Goal: Task Accomplishment & Management: Manage account settings

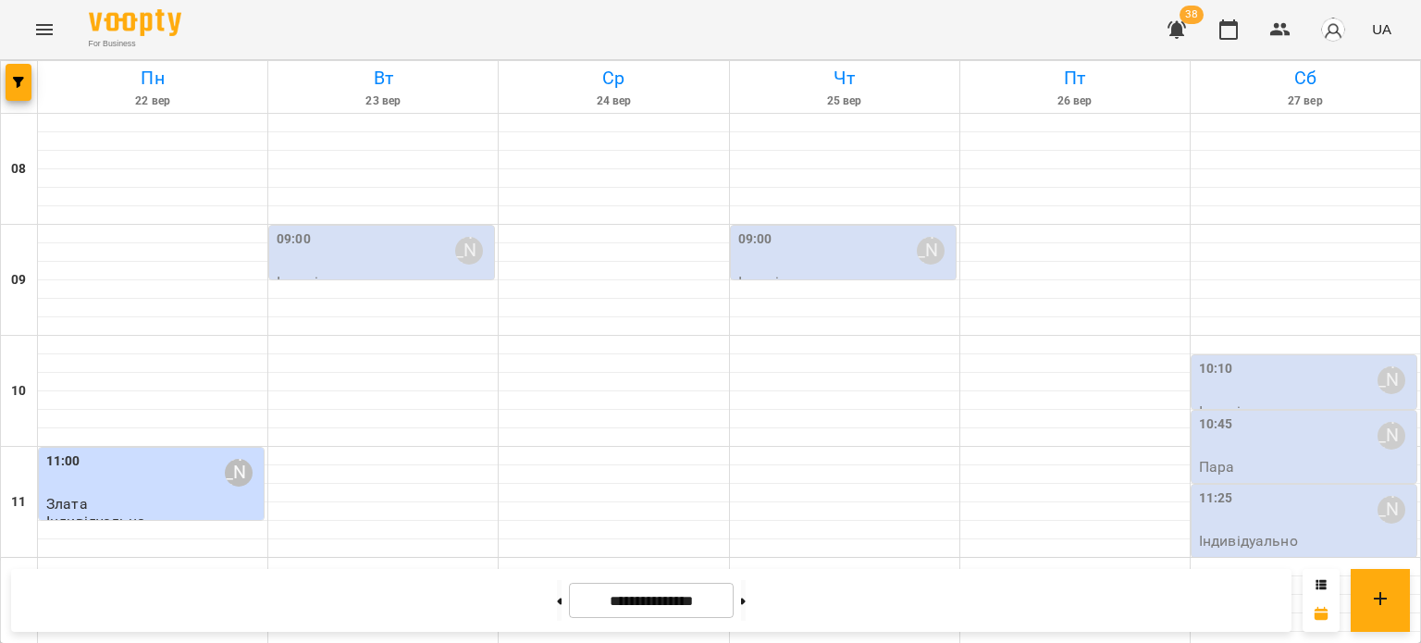
scroll to position [885, 0]
click at [558, 598] on icon at bounding box center [560, 600] width 5 height 6
type input "**********"
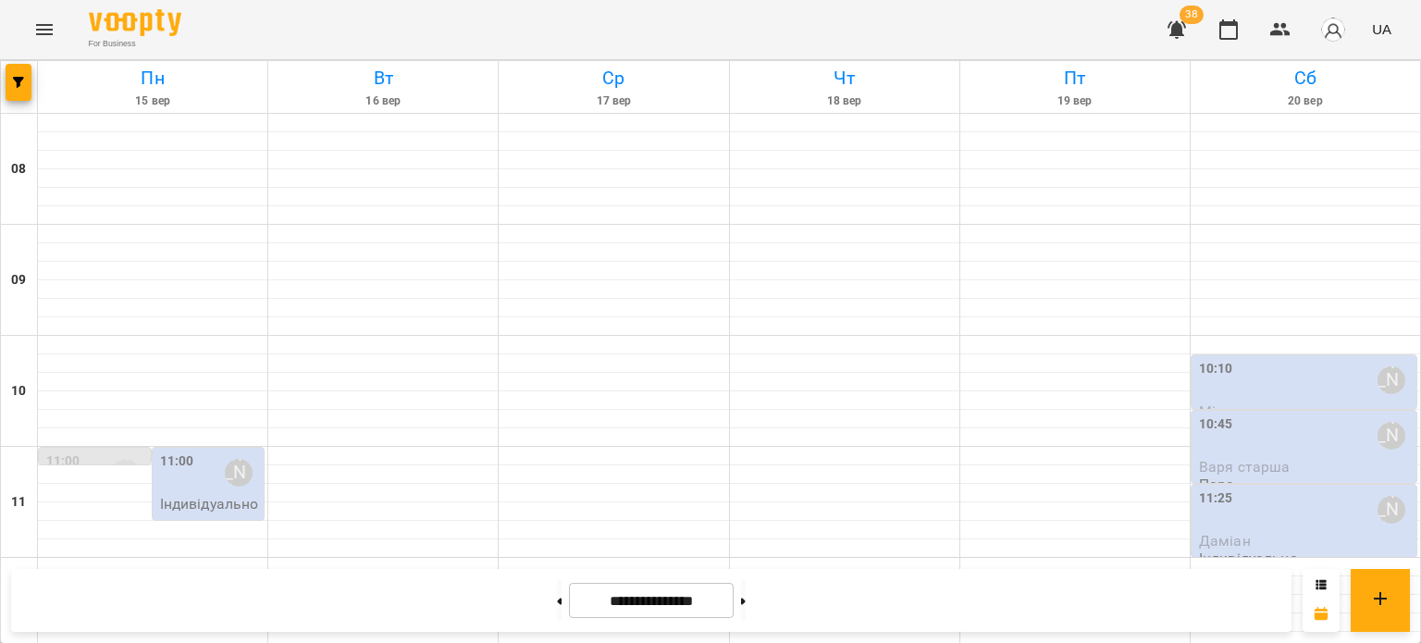
scroll to position [53, 0]
click at [1221, 458] on span "Варя старша" at bounding box center [1245, 467] width 92 height 18
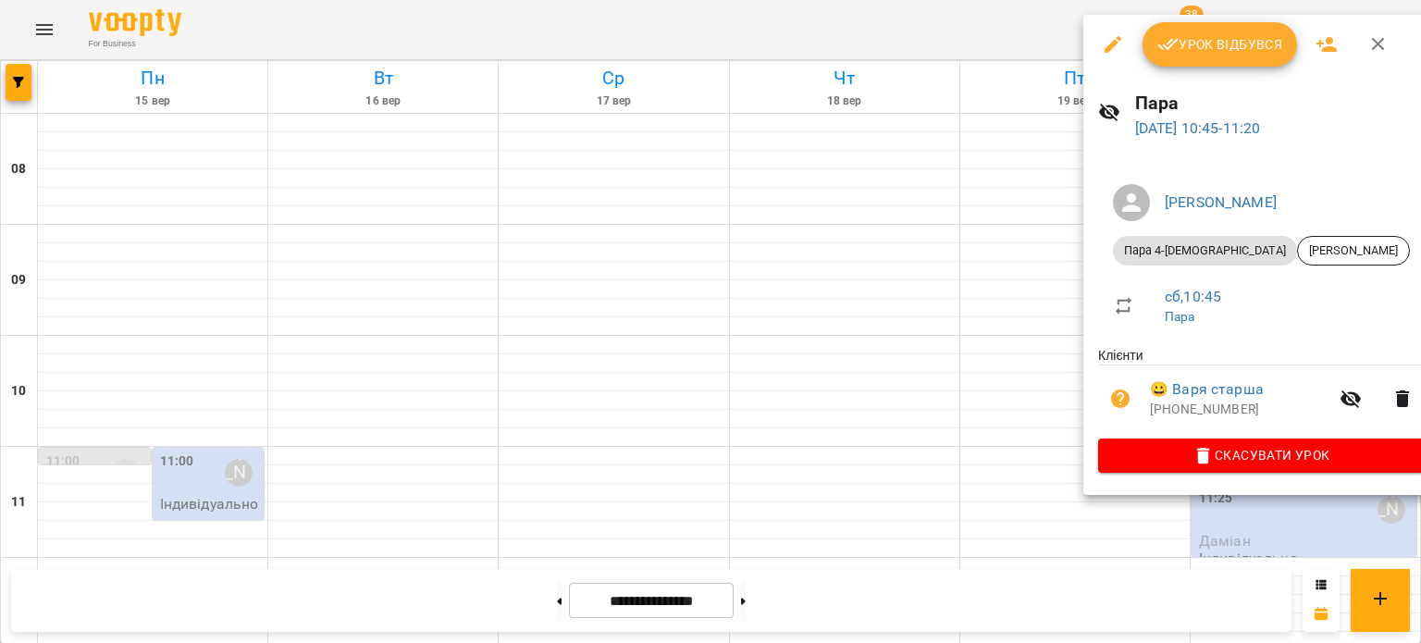
click at [897, 399] on div at bounding box center [710, 321] width 1421 height 643
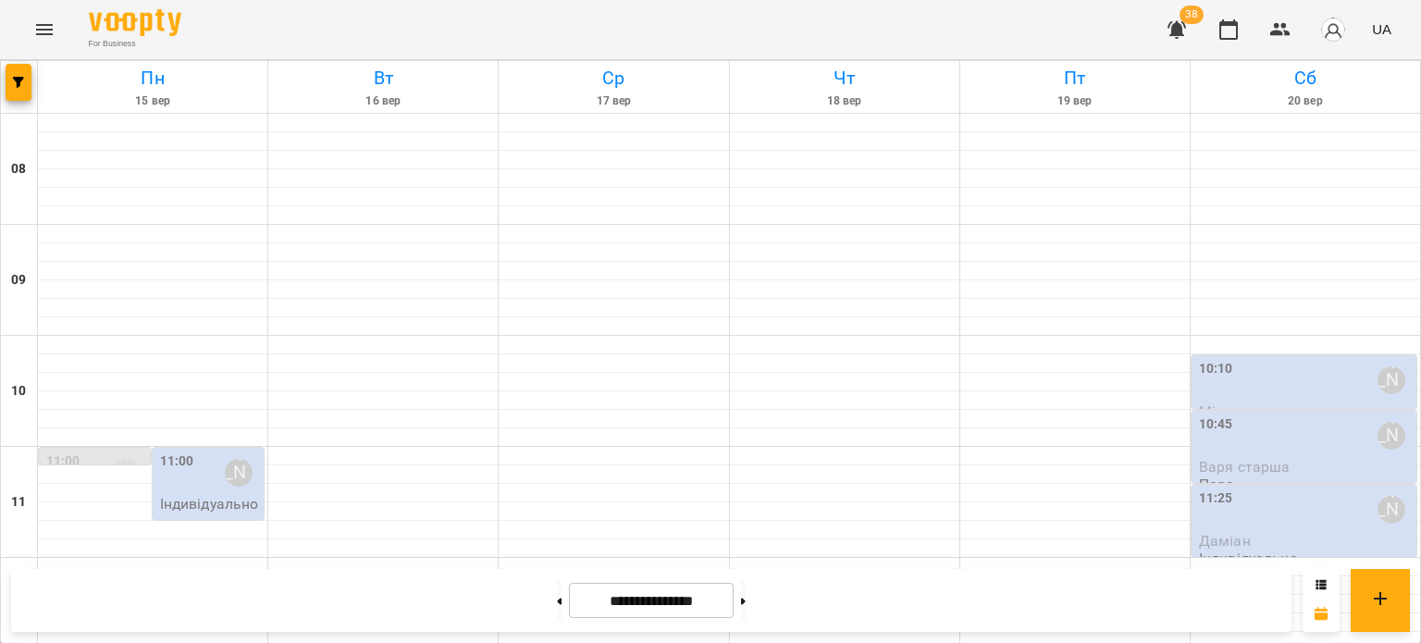
scroll to position [793, 0]
click at [38, 28] on icon "Menu" at bounding box center [44, 29] width 22 height 22
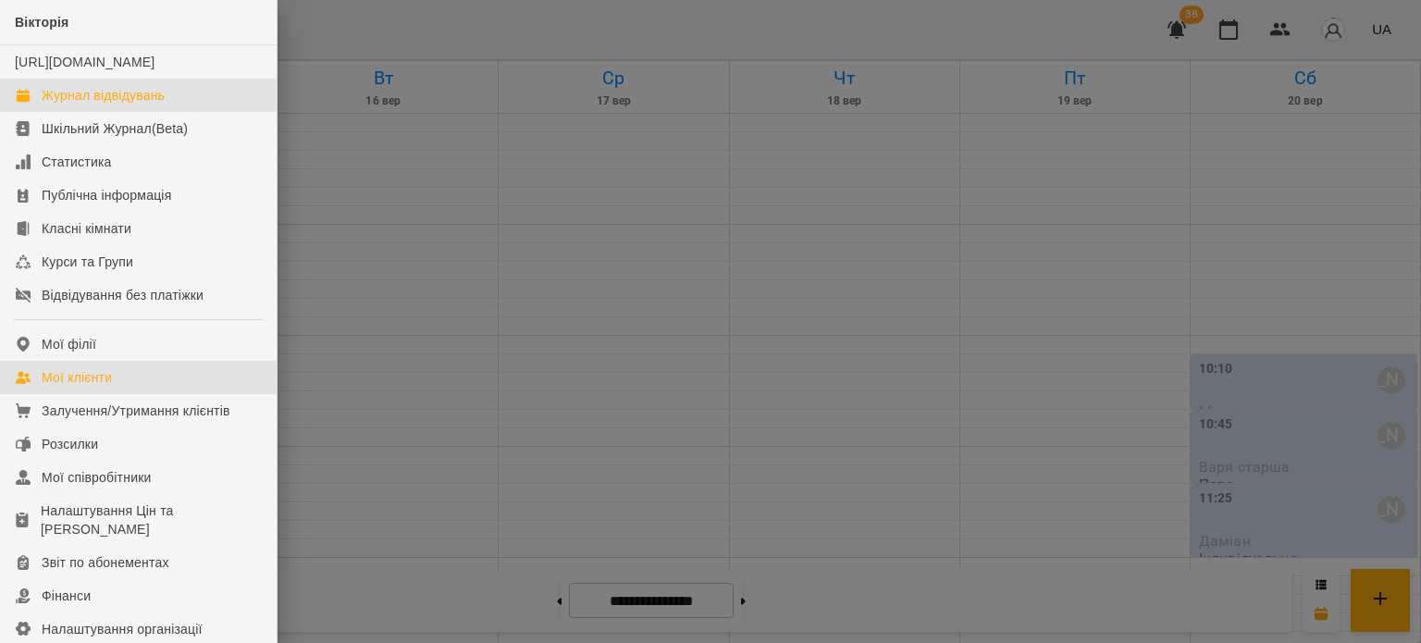
click at [112, 387] on div "Мої клієнти" at bounding box center [77, 377] width 70 height 18
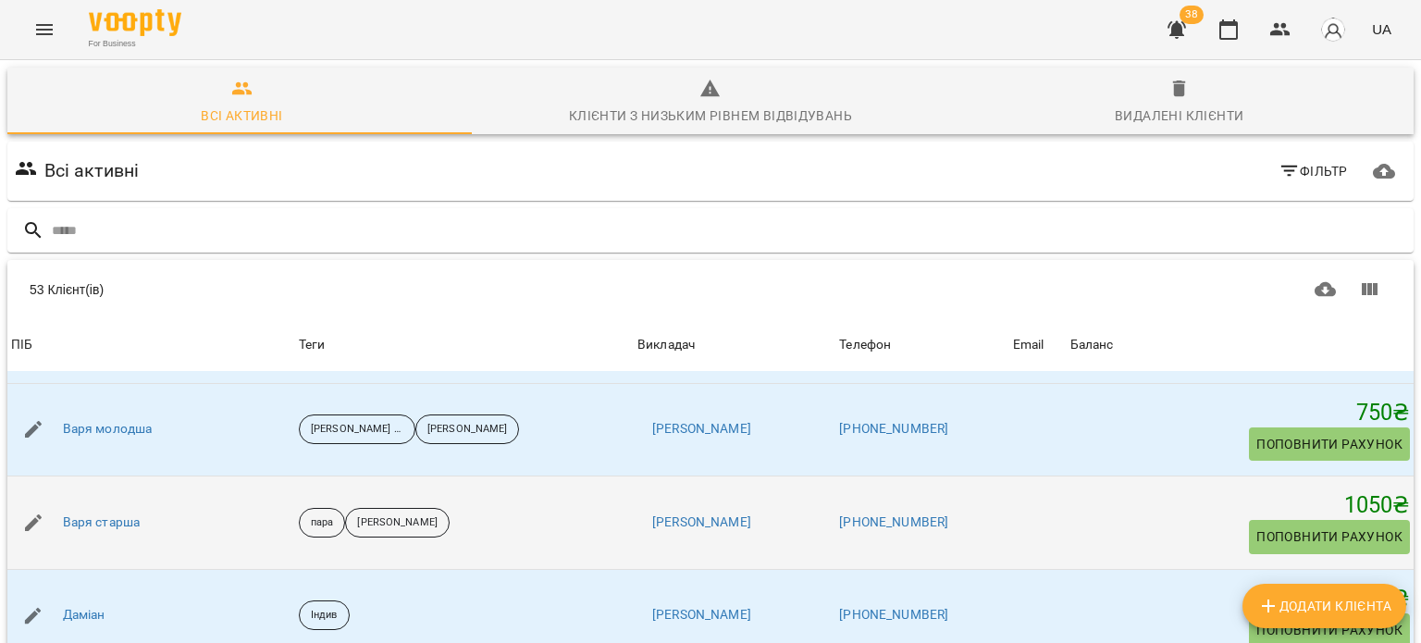
scroll to position [1387, 0]
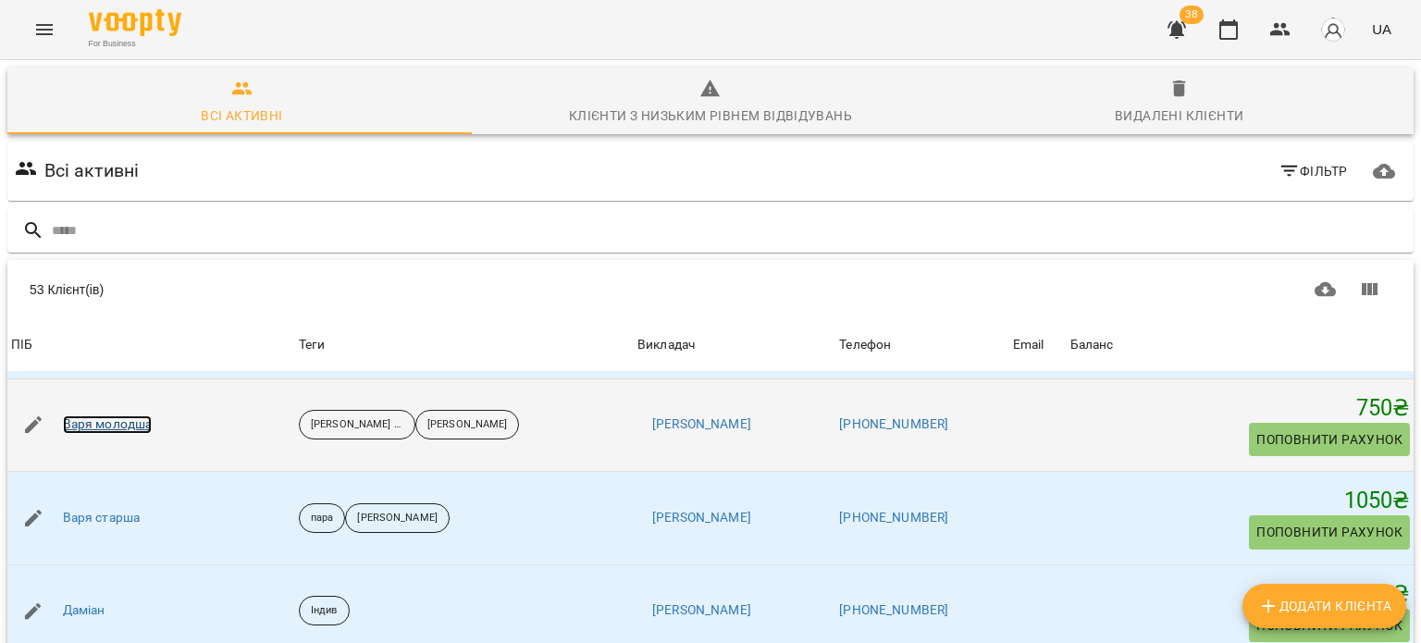
click at [92, 419] on link "Варя молодша" at bounding box center [108, 424] width 90 height 18
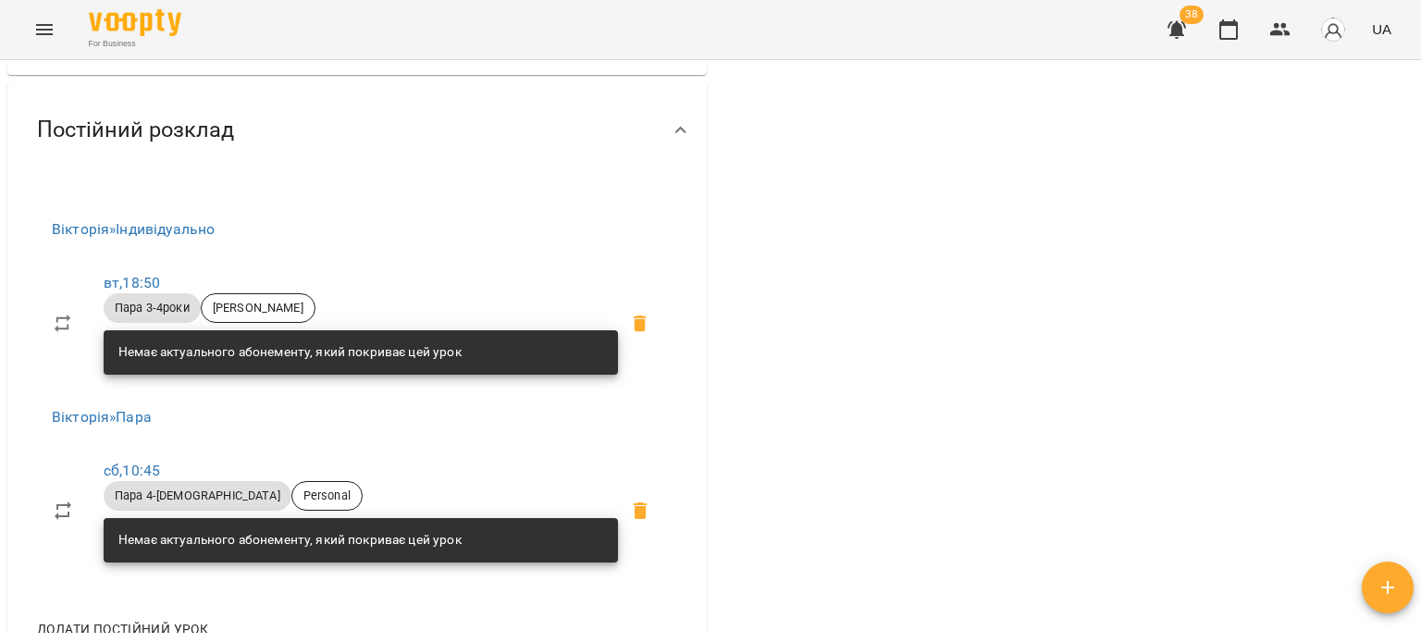
scroll to position [740, 0]
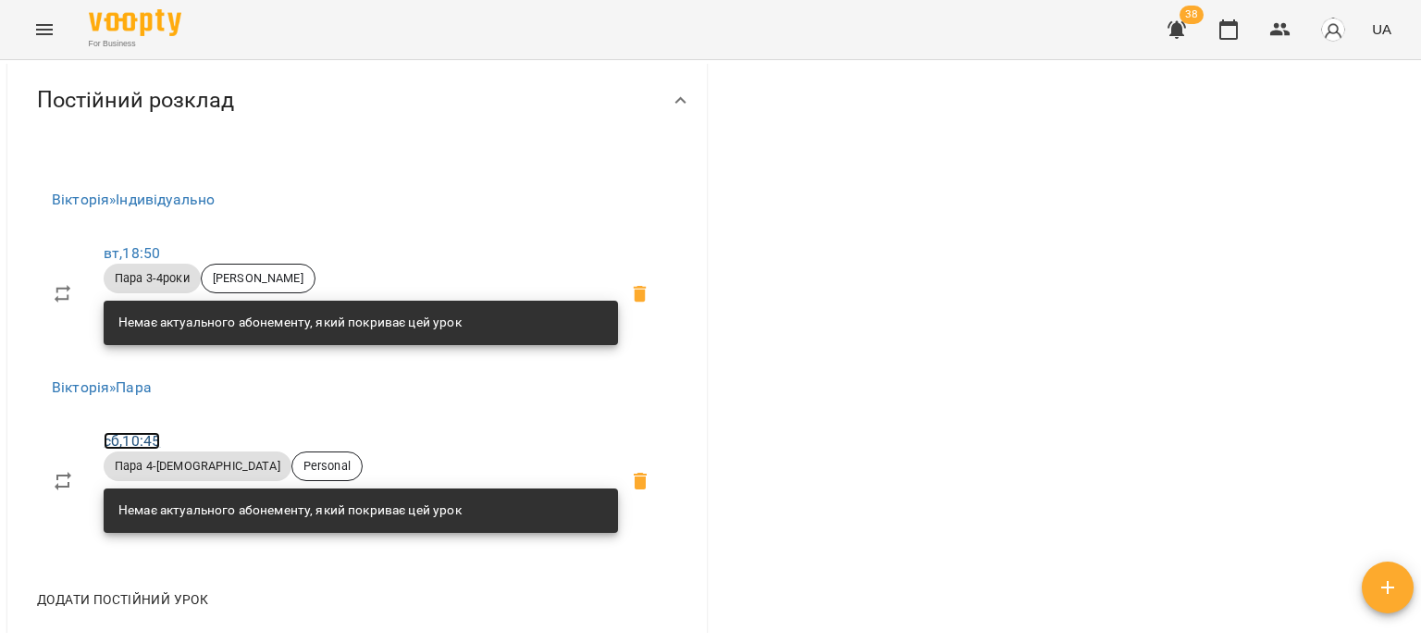
click at [129, 437] on link "сб , 10:45" at bounding box center [132, 441] width 56 height 18
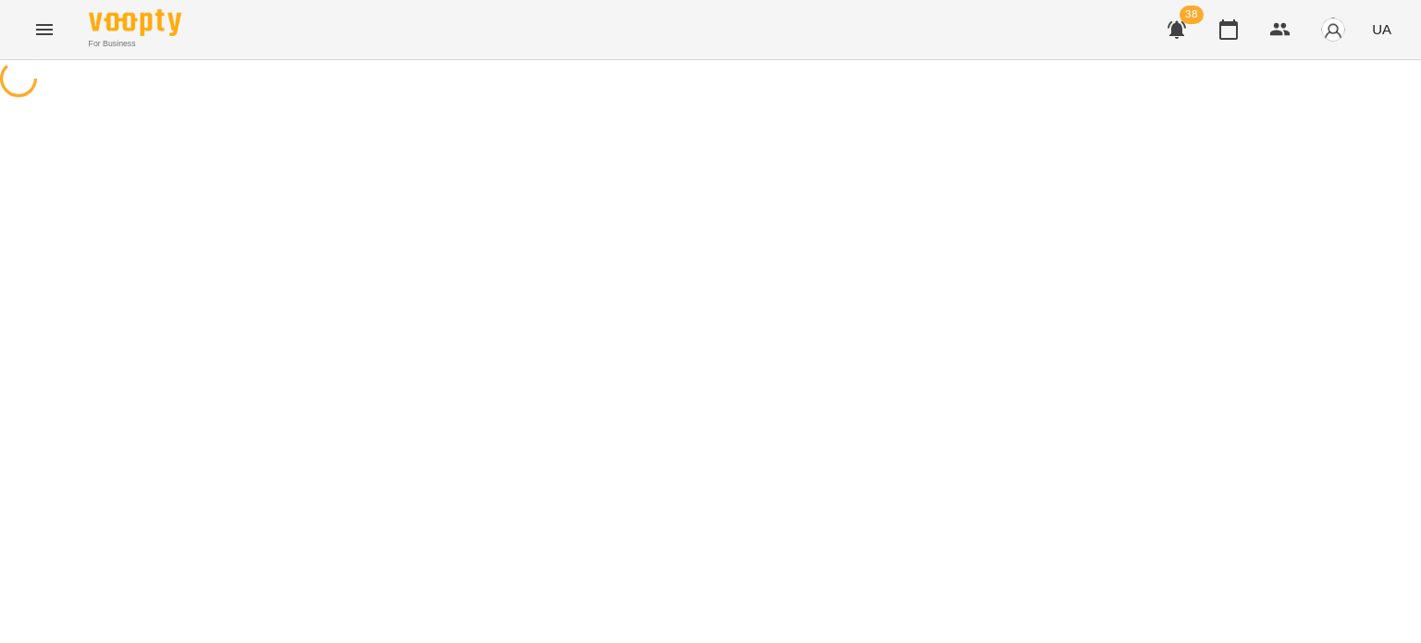
select select "*"
select select "**********"
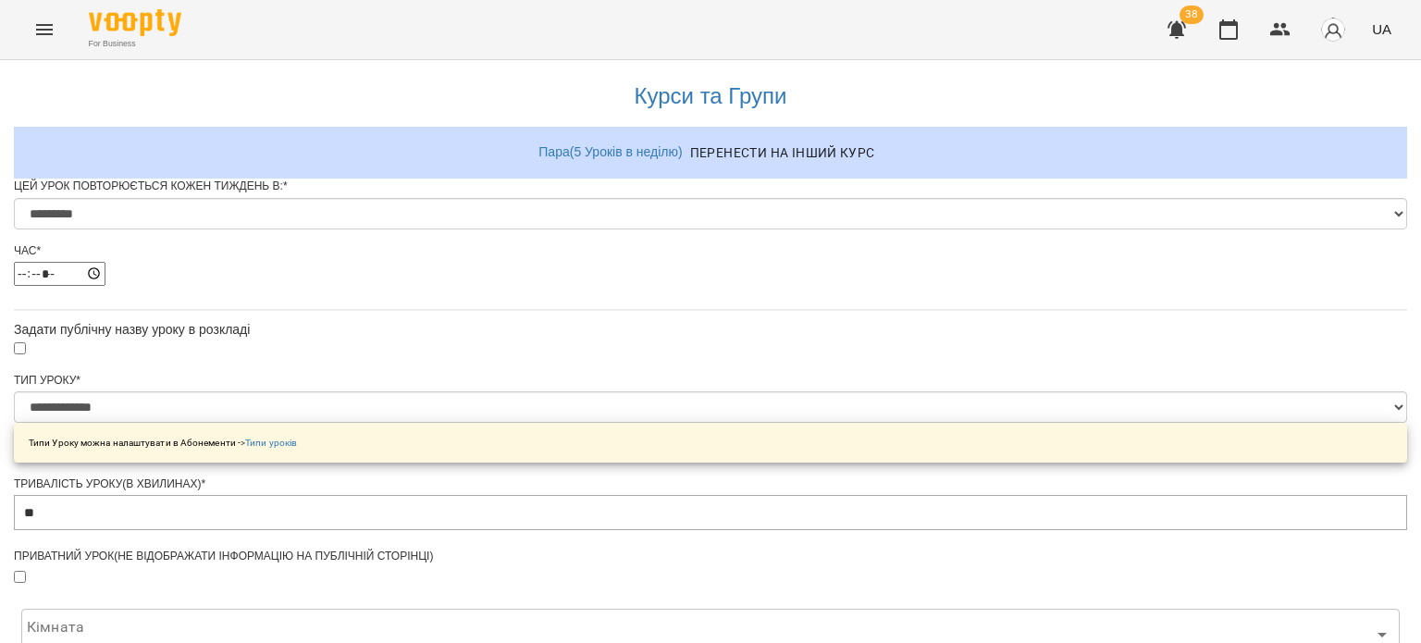
scroll to position [647, 0]
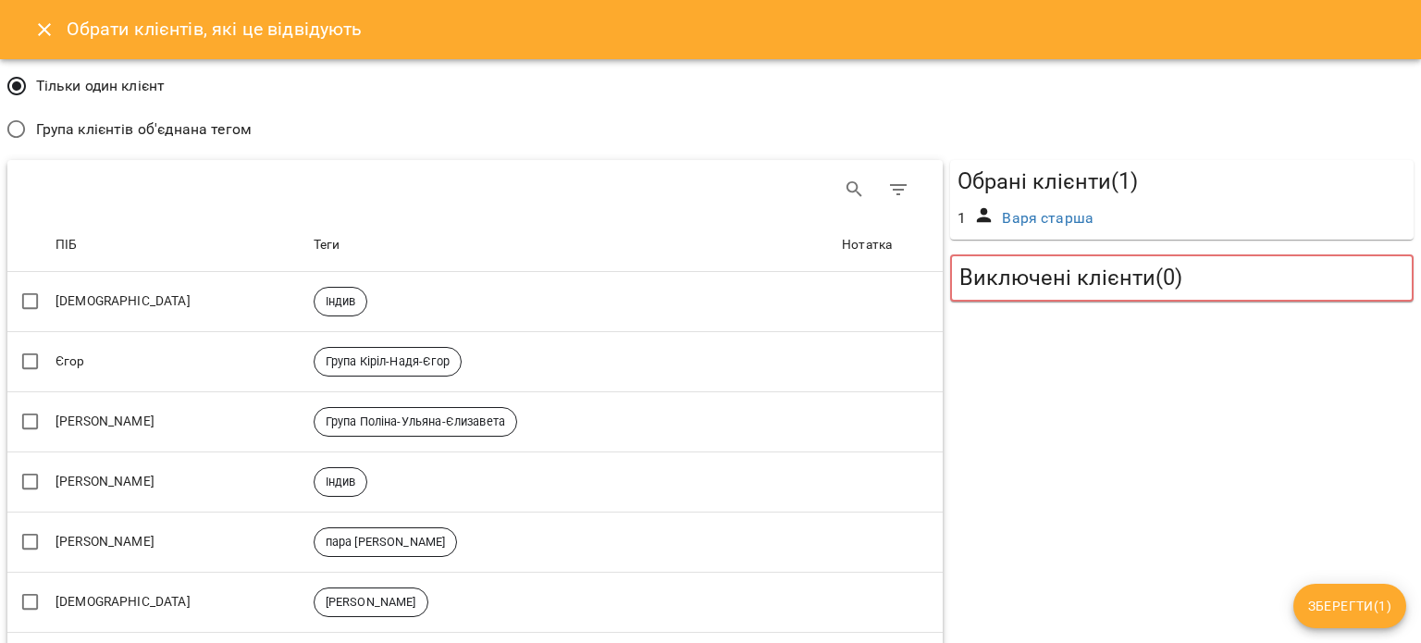
click at [66, 128] on span "Група клієнтів об'єднана тегом" at bounding box center [143, 129] width 215 height 22
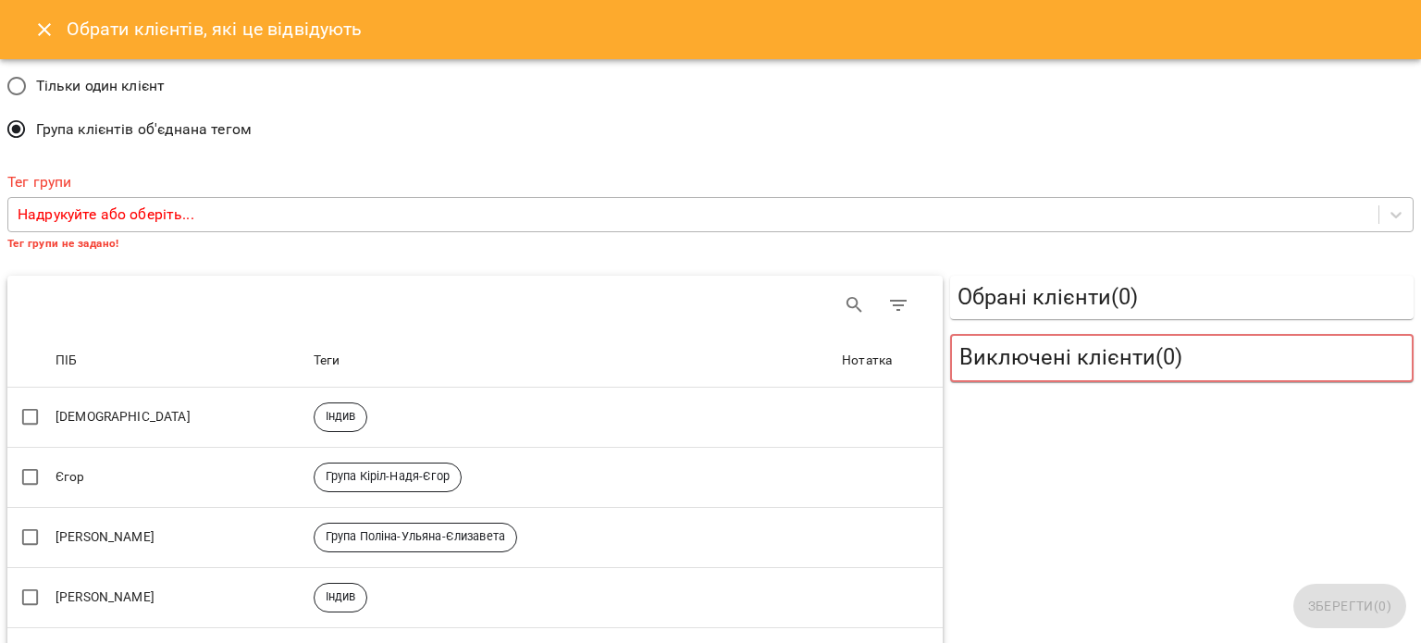
click at [100, 220] on p "Надрукуйте або оберіть..." at bounding box center [106, 214] width 177 height 22
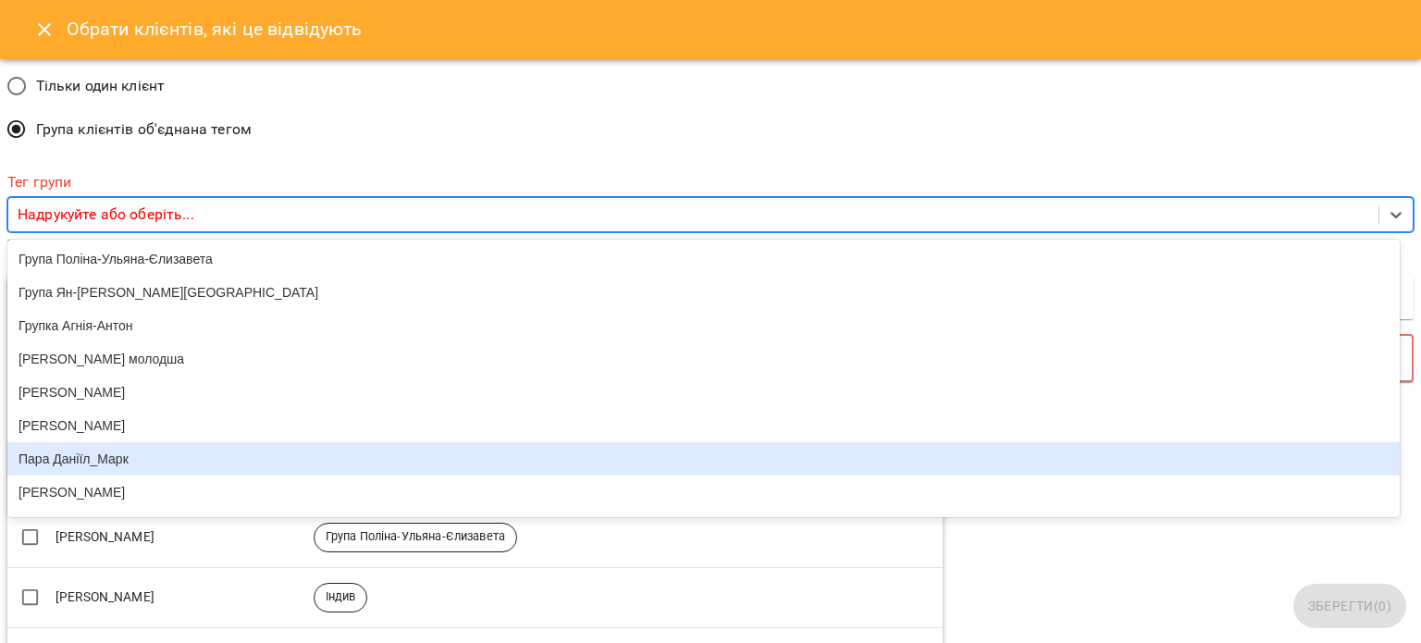
scroll to position [92, 0]
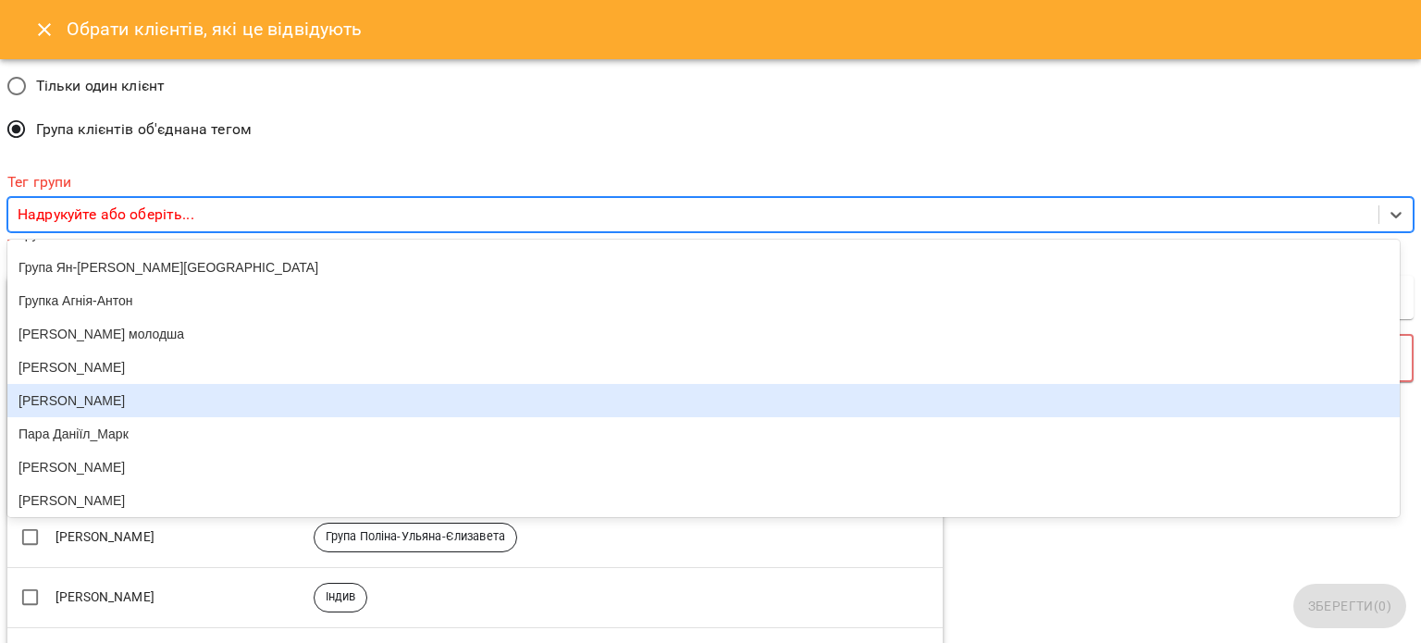
click at [139, 417] on div "[PERSON_NAME]" at bounding box center [703, 400] width 1392 height 33
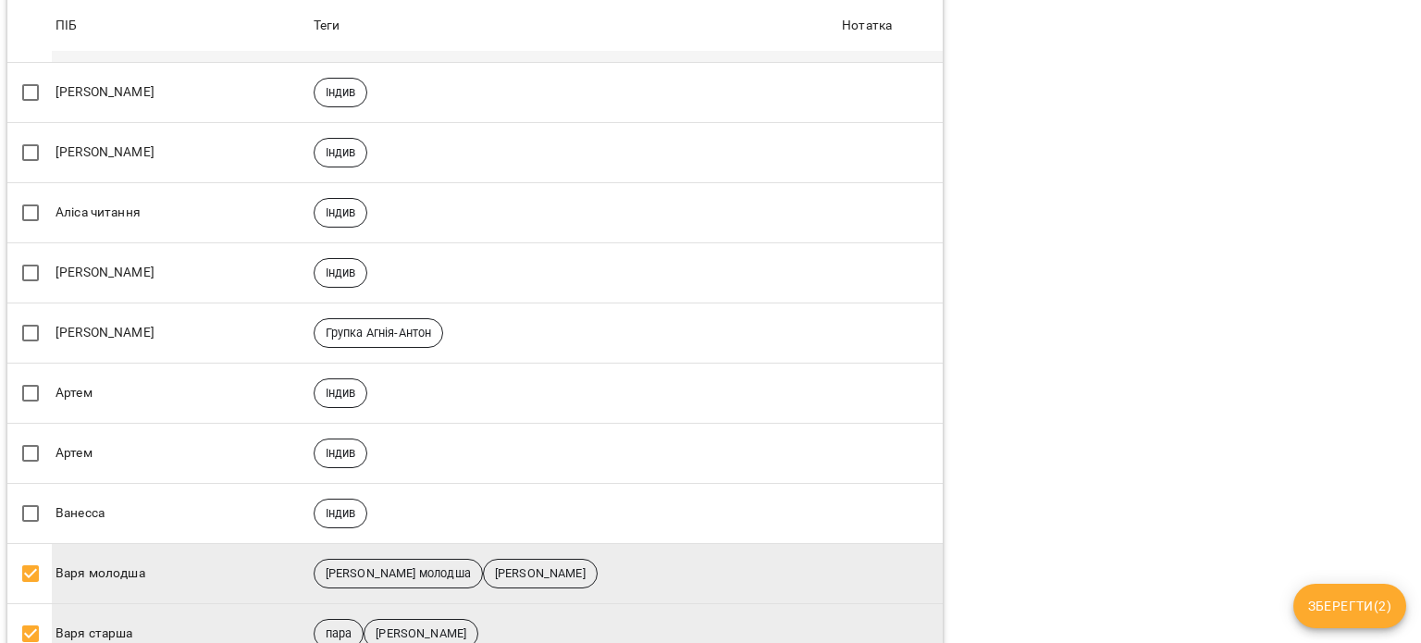
scroll to position [925, 0]
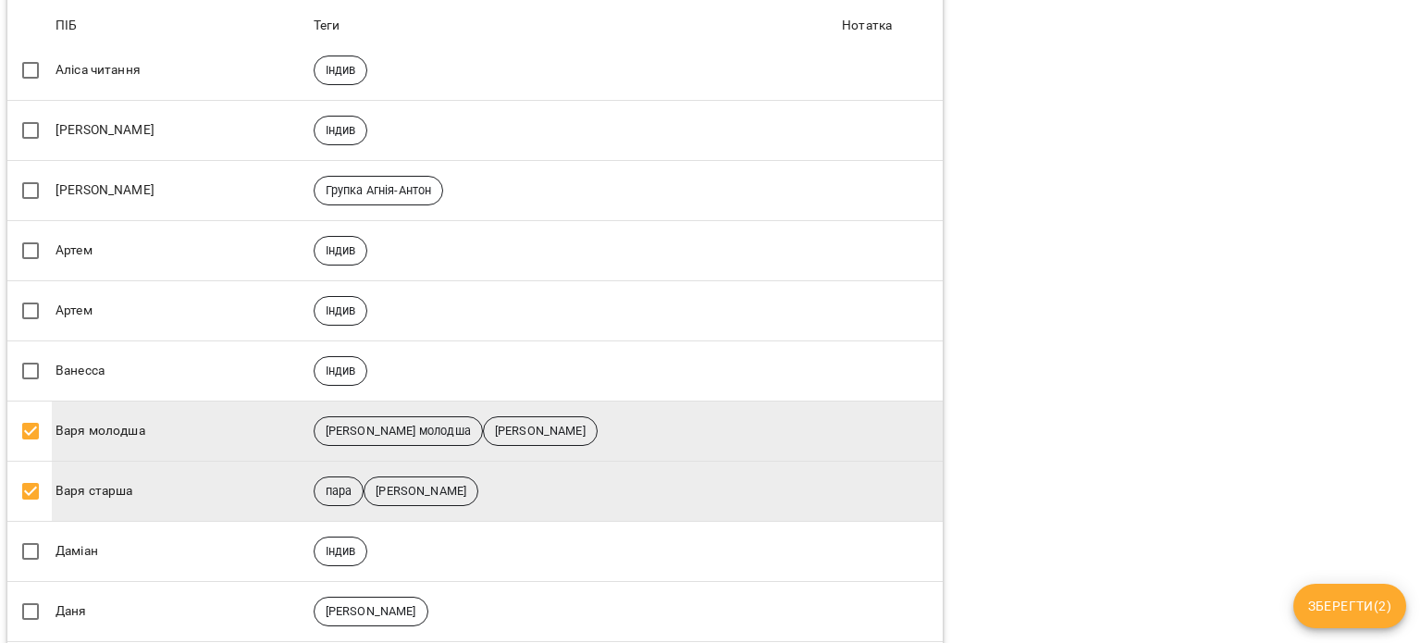
click at [1350, 608] on span "Зберегти ( 2 )" at bounding box center [1349, 606] width 83 height 22
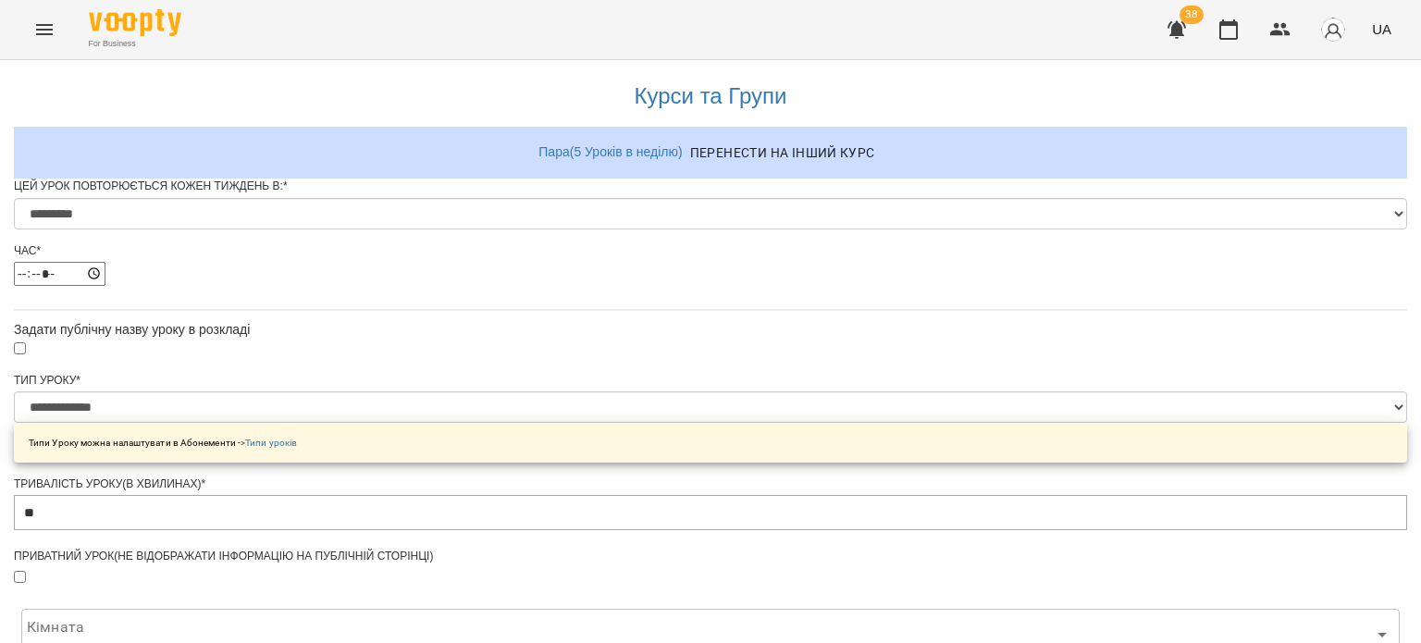
scroll to position [827, 0]
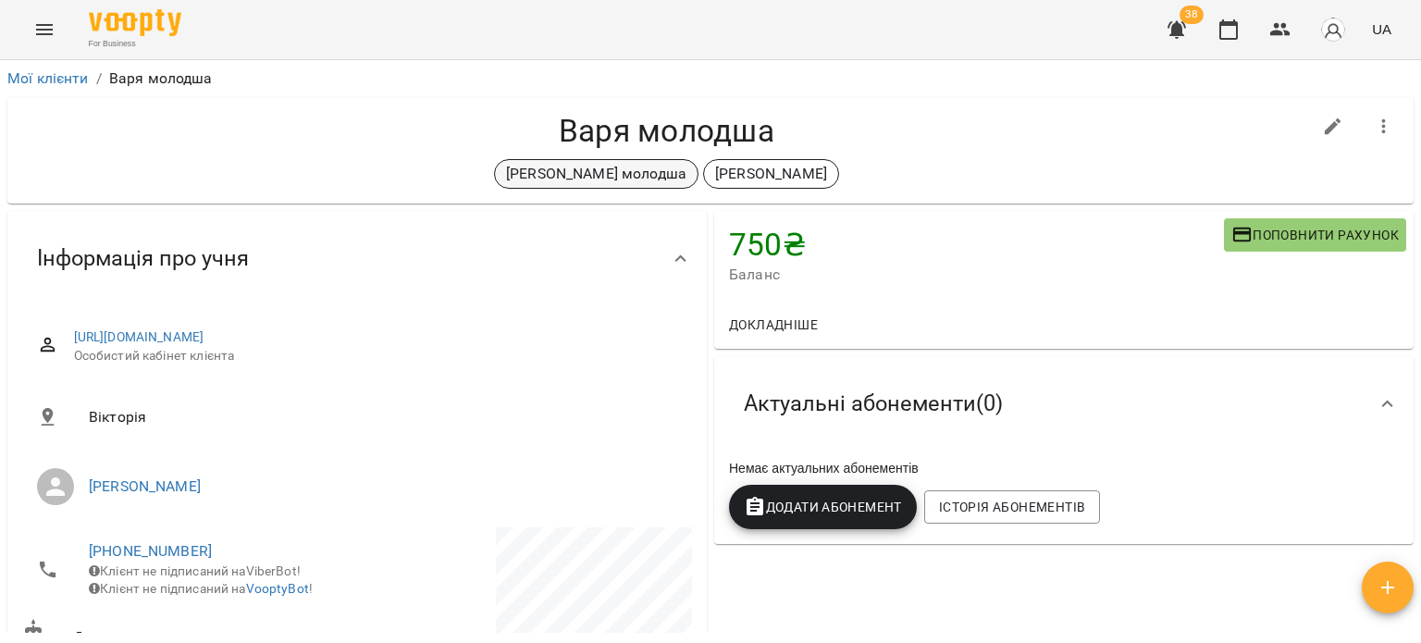
click at [608, 173] on p "Пара Єсенія-Варя молодша" at bounding box center [596, 174] width 180 height 22
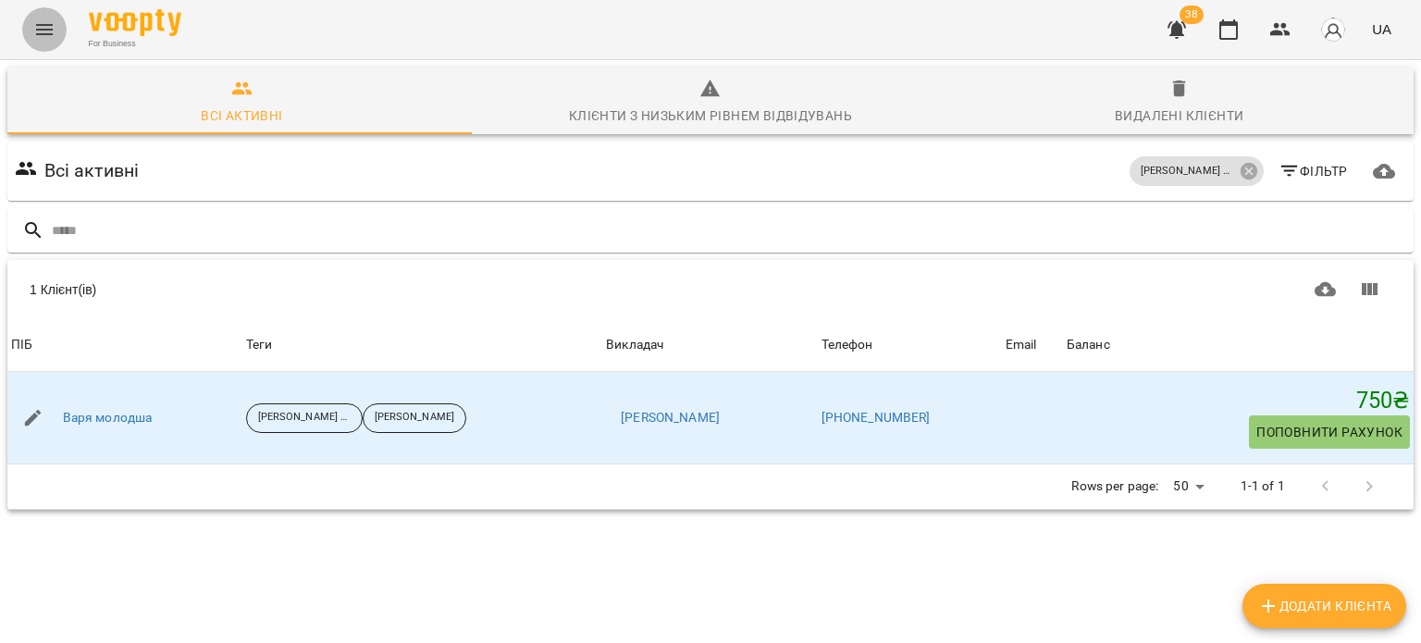
click at [49, 24] on icon "Menu" at bounding box center [44, 29] width 17 height 11
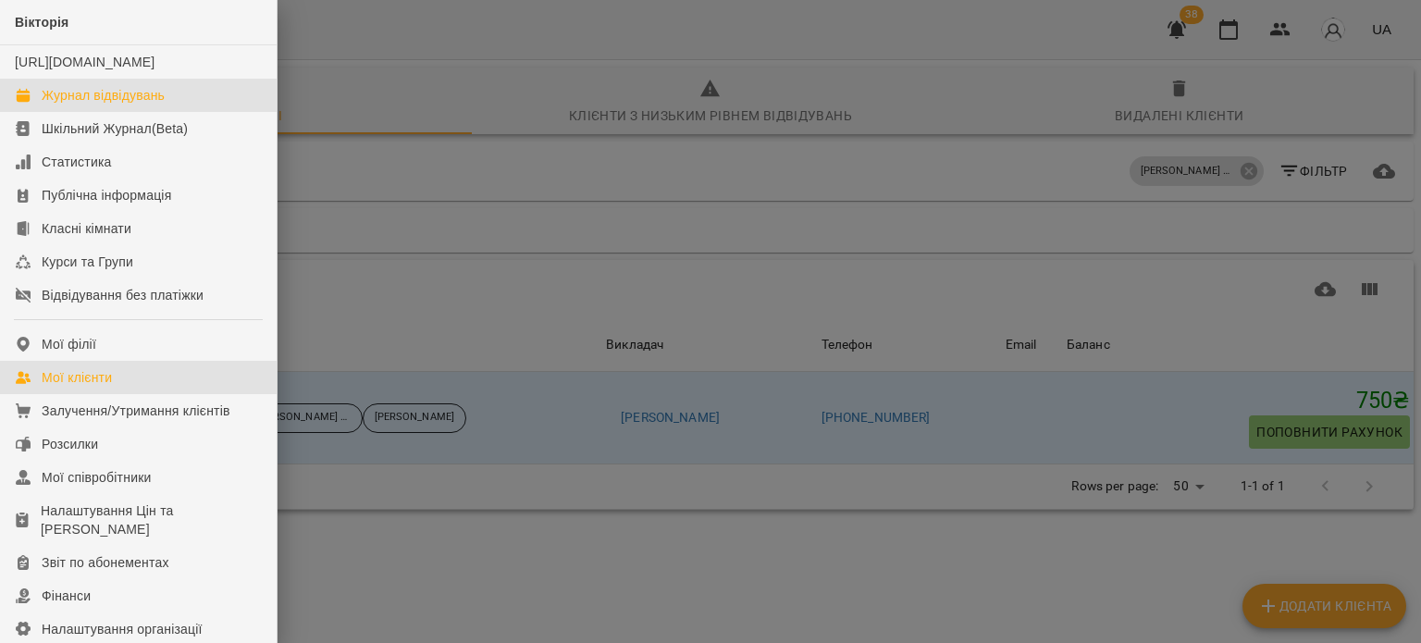
click at [67, 105] on div "Журнал відвідувань" at bounding box center [103, 95] width 123 height 18
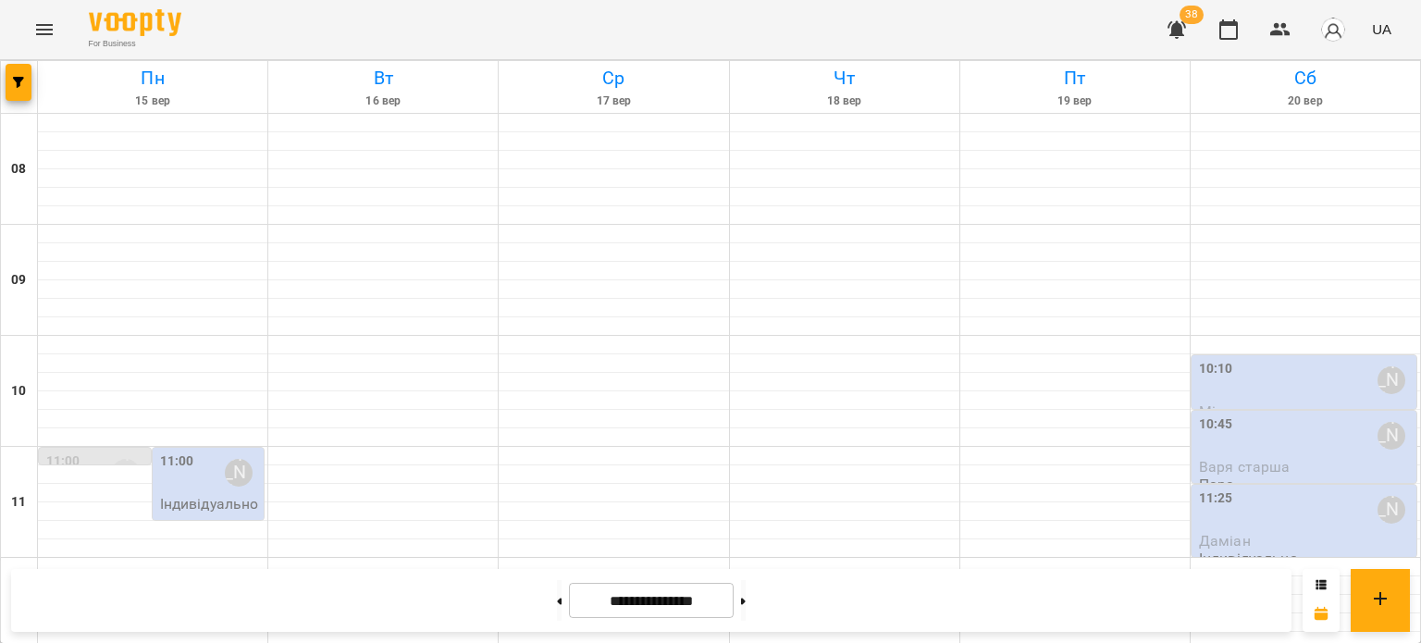
scroll to position [885, 0]
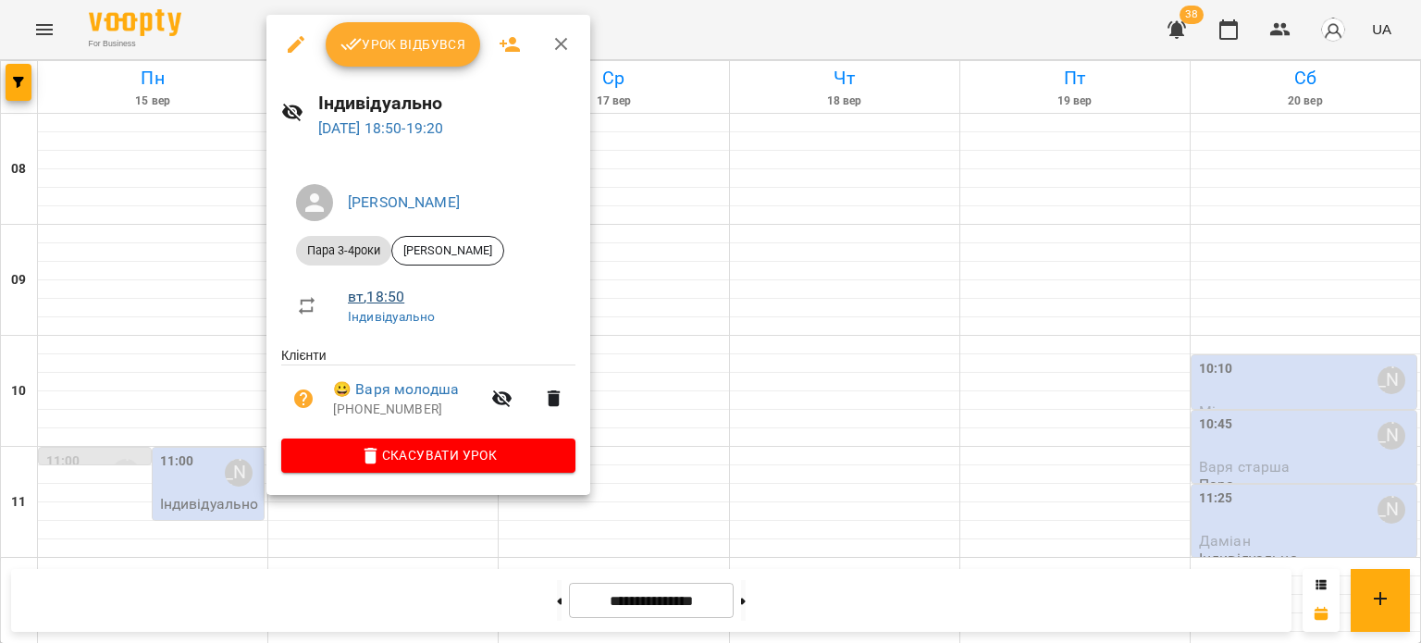
click at [391, 299] on link "вт , 18:50" at bounding box center [376, 297] width 56 height 18
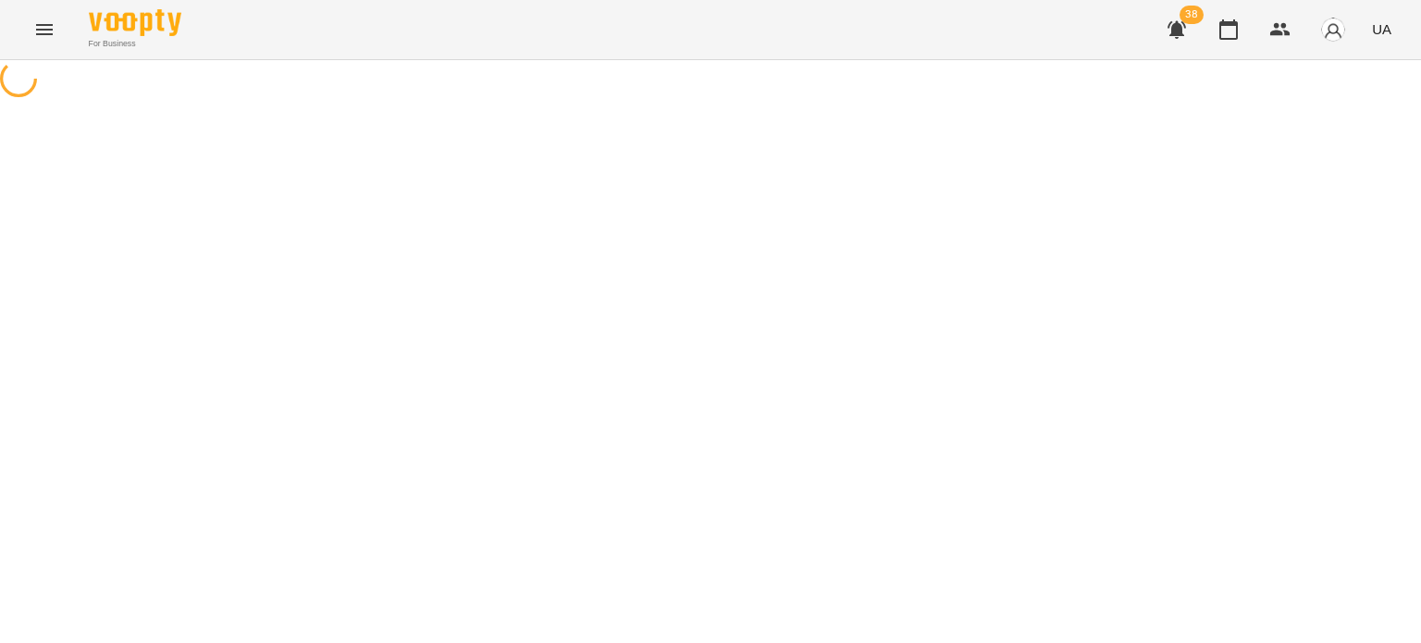
select select "*"
select select "**********"
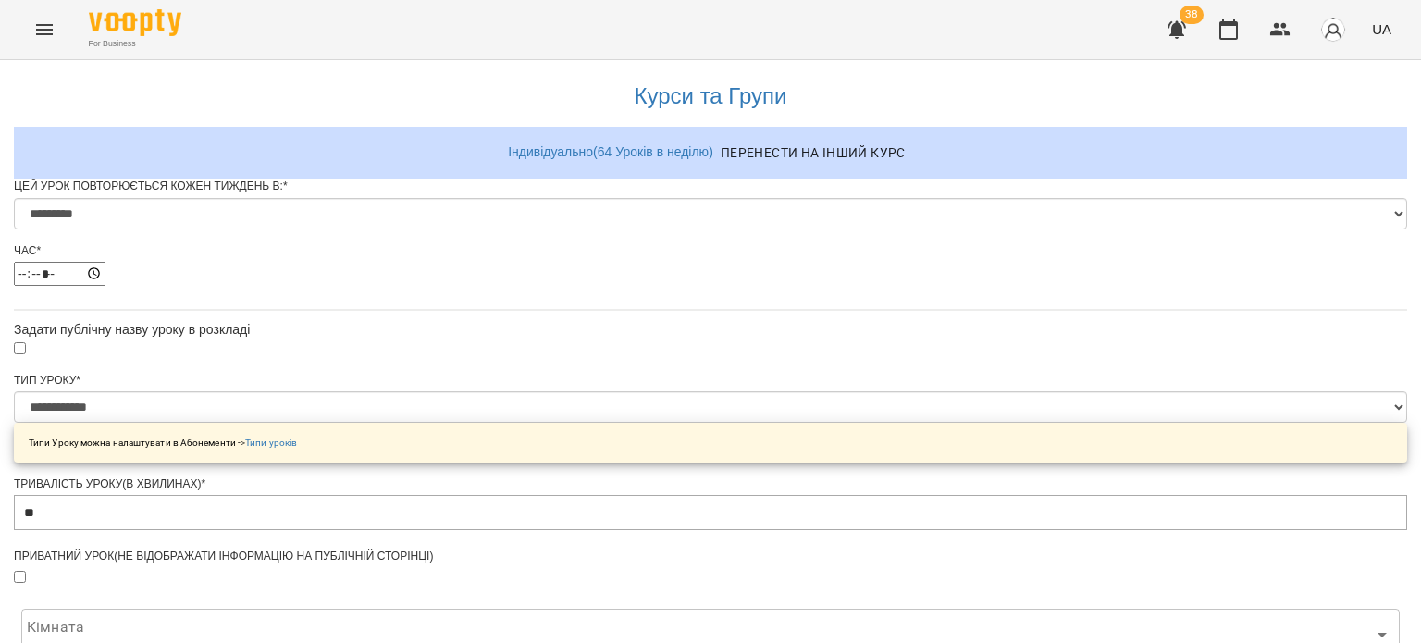
scroll to position [827, 0]
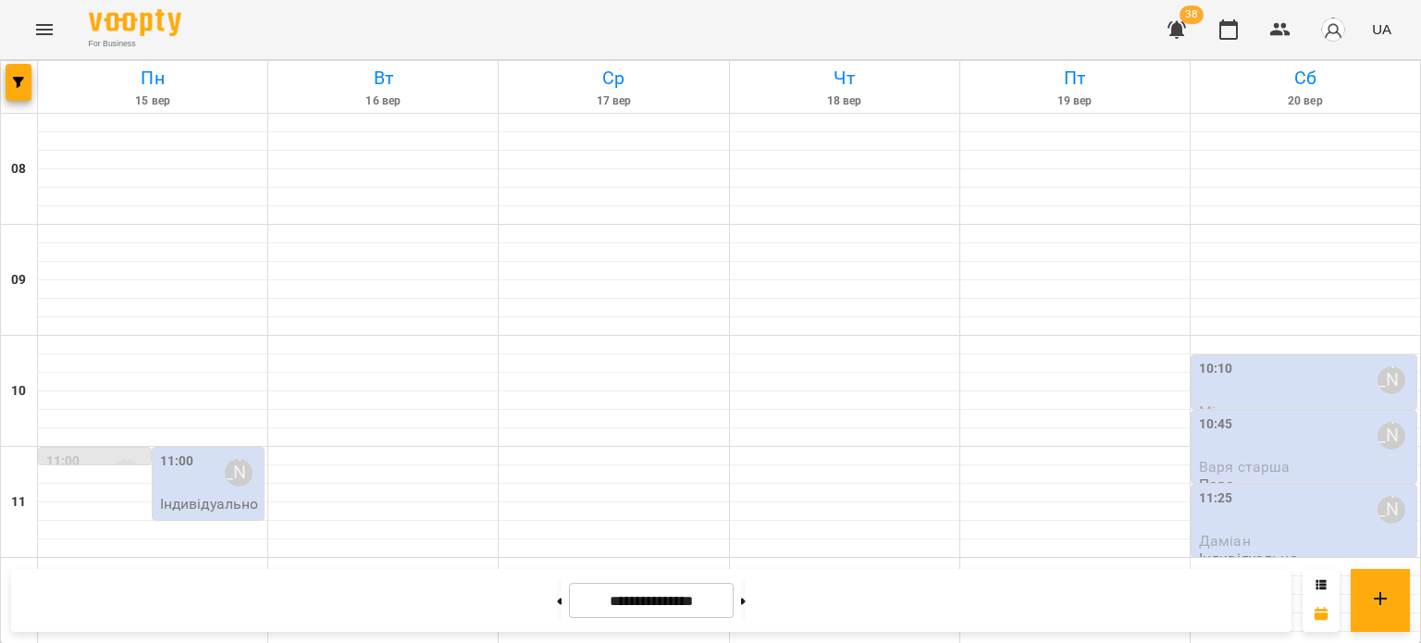
scroll to position [885, 0]
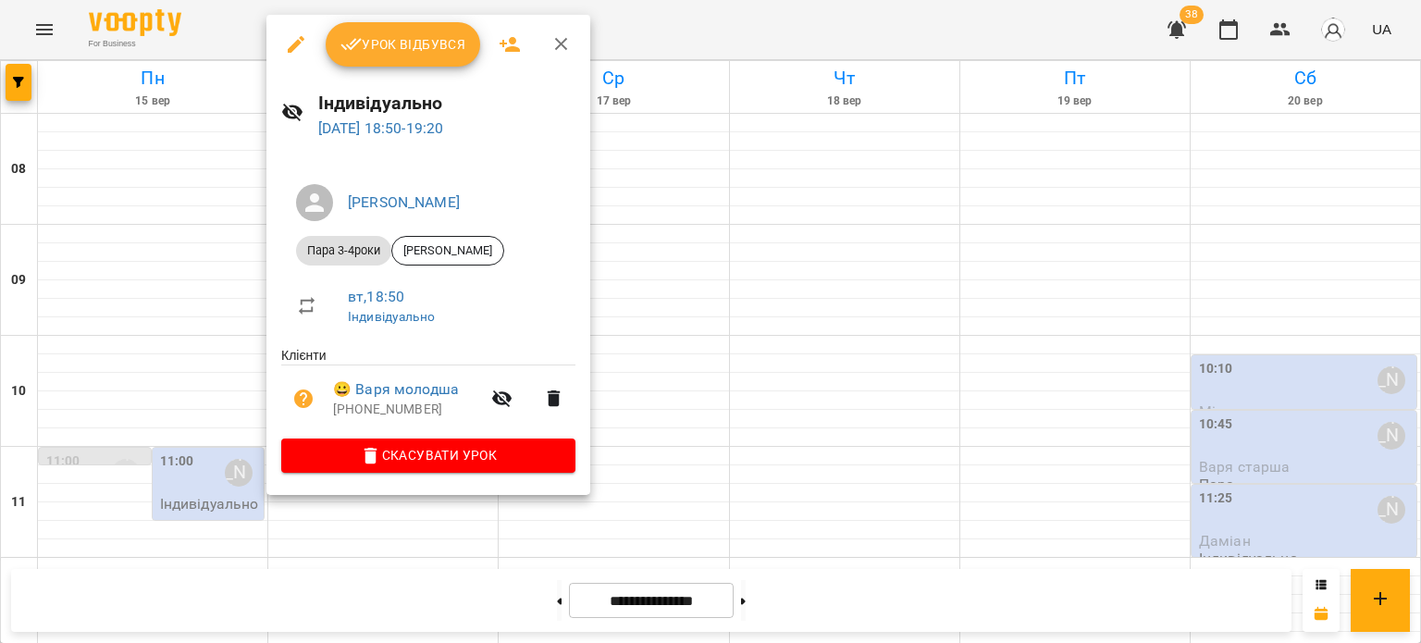
click at [155, 516] on div at bounding box center [710, 321] width 1421 height 643
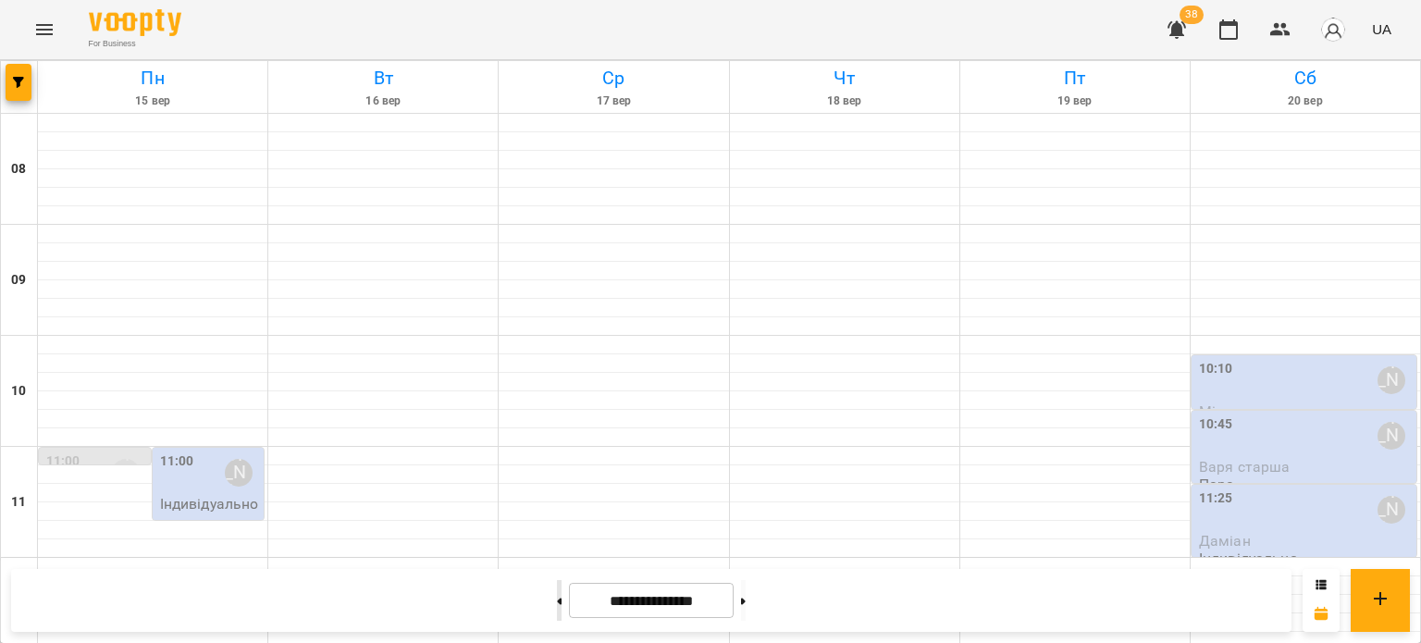
click at [557, 606] on button at bounding box center [559, 600] width 5 height 41
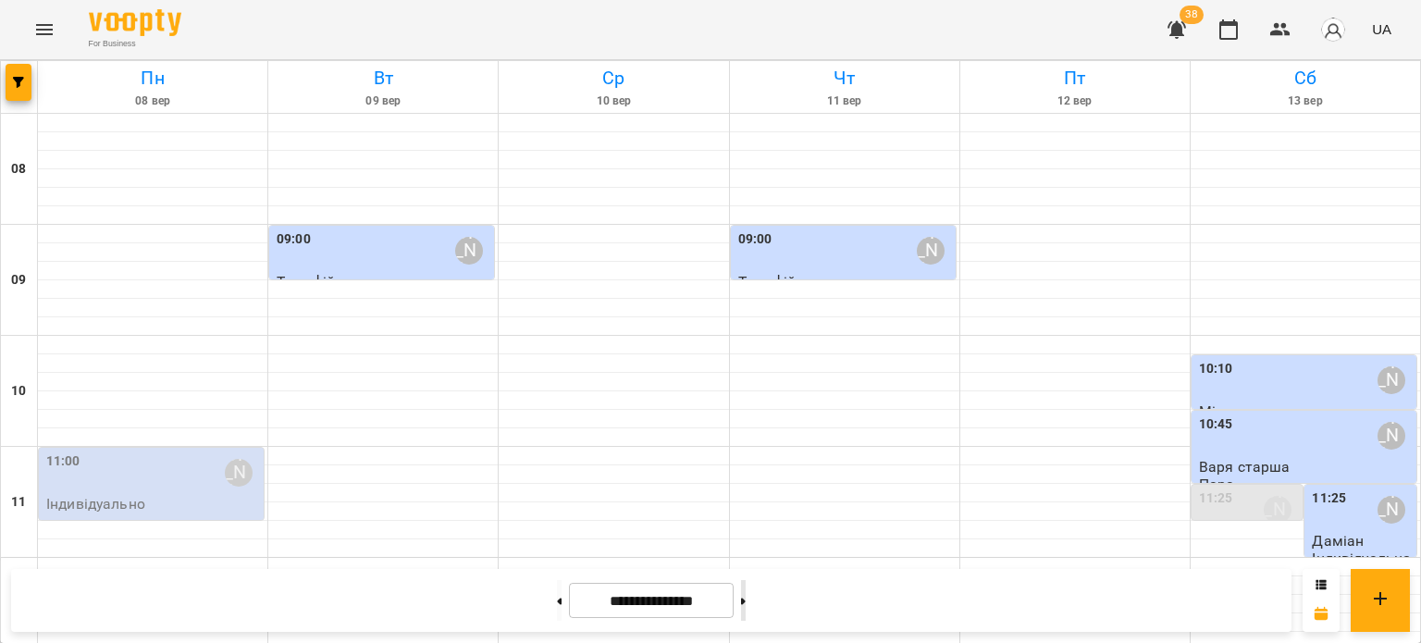
click at [745, 601] on icon at bounding box center [743, 600] width 5 height 7
type input "**********"
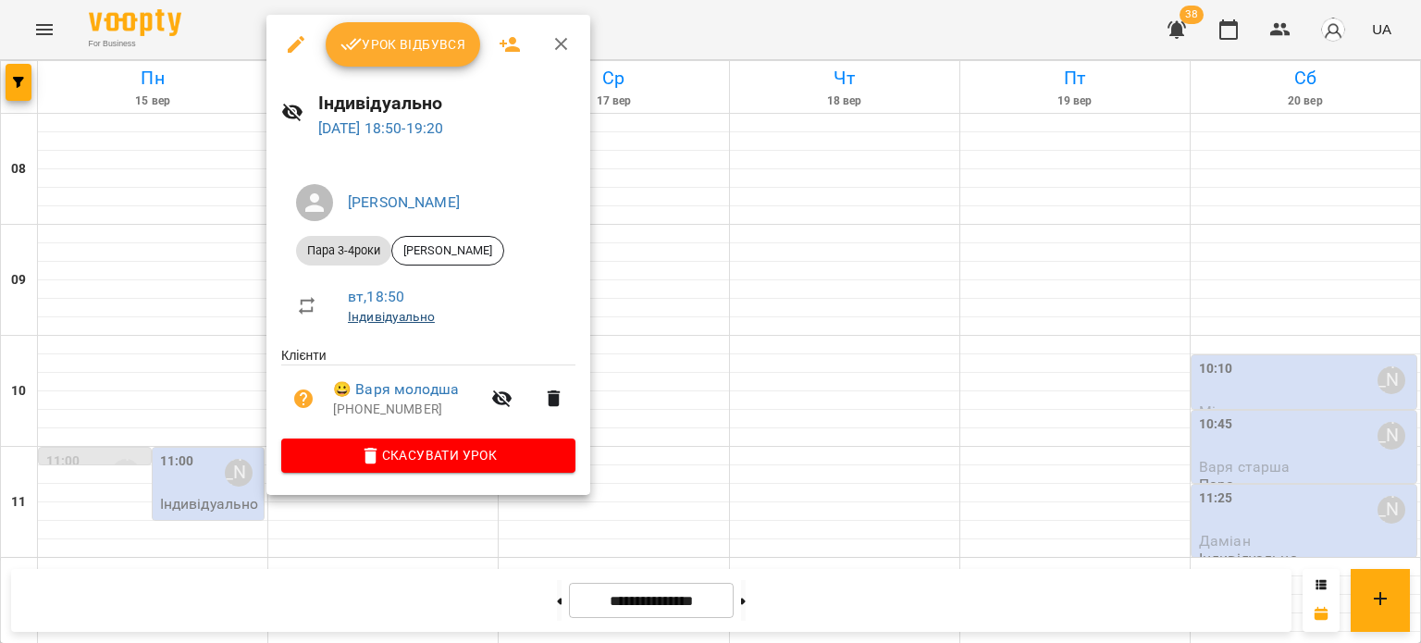
click at [363, 322] on link "Індивідуально" at bounding box center [391, 316] width 87 height 15
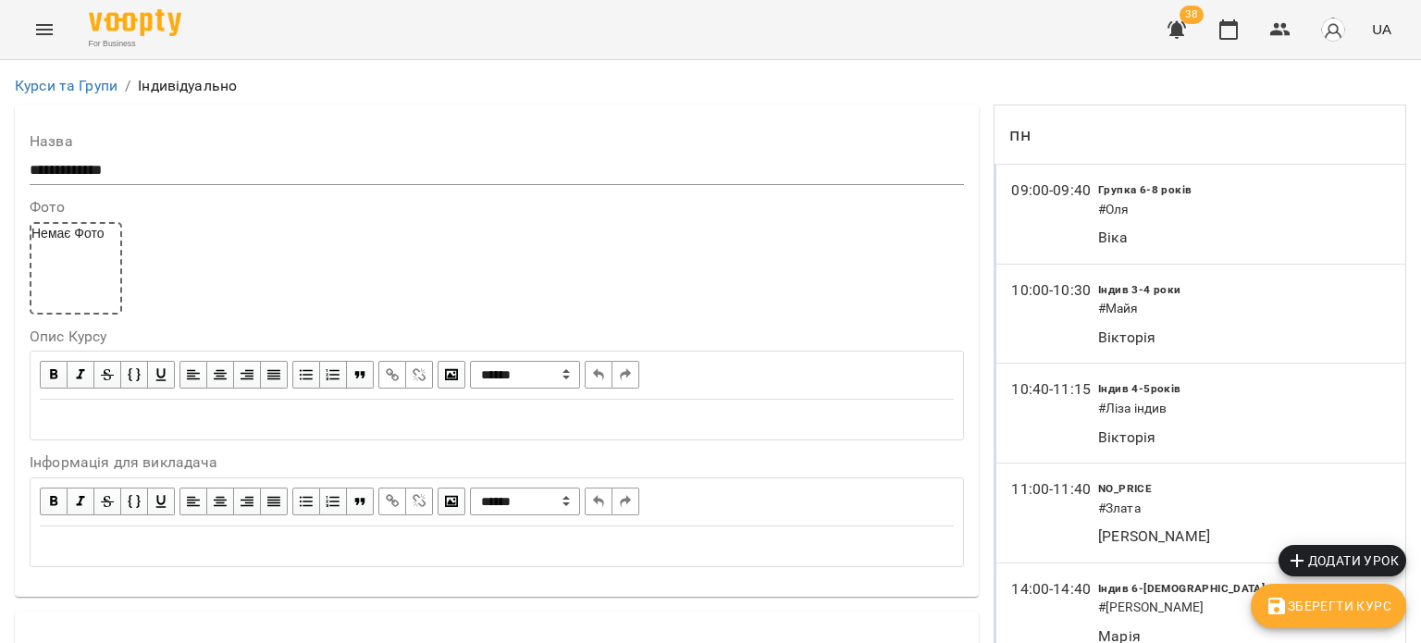
scroll to position [1850, 0]
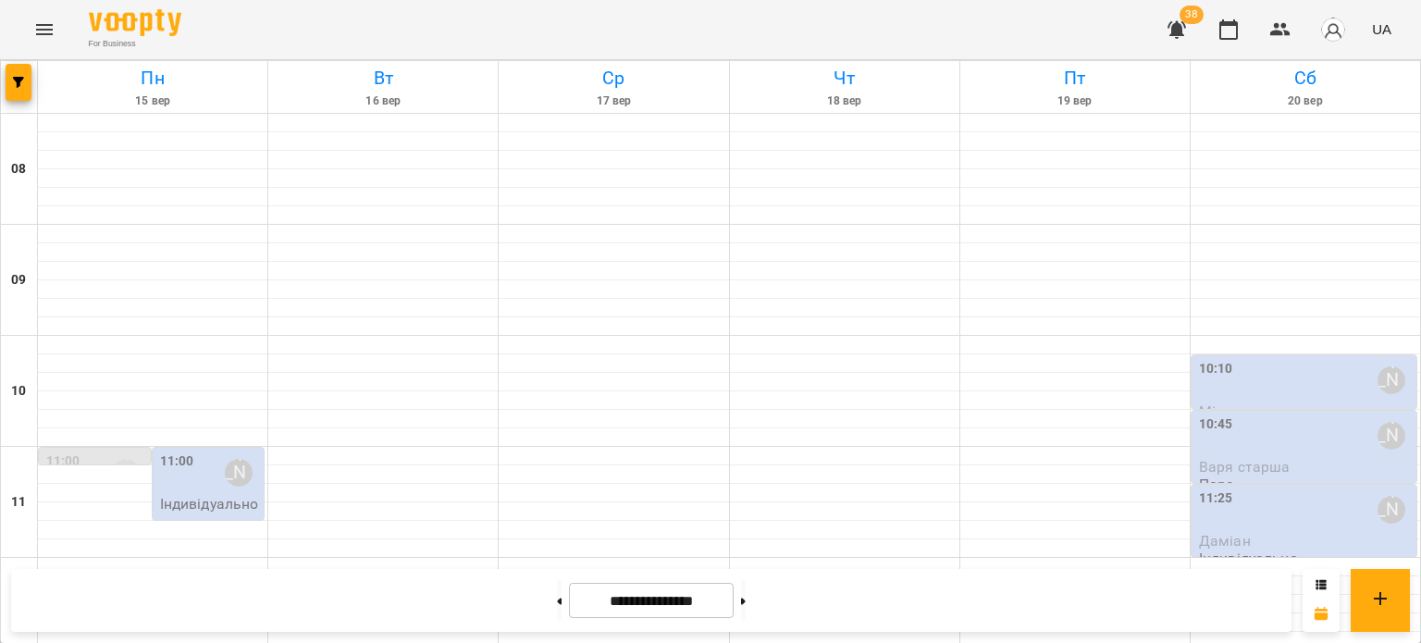
click at [1242, 462] on span "Варя старша" at bounding box center [1245, 467] width 92 height 18
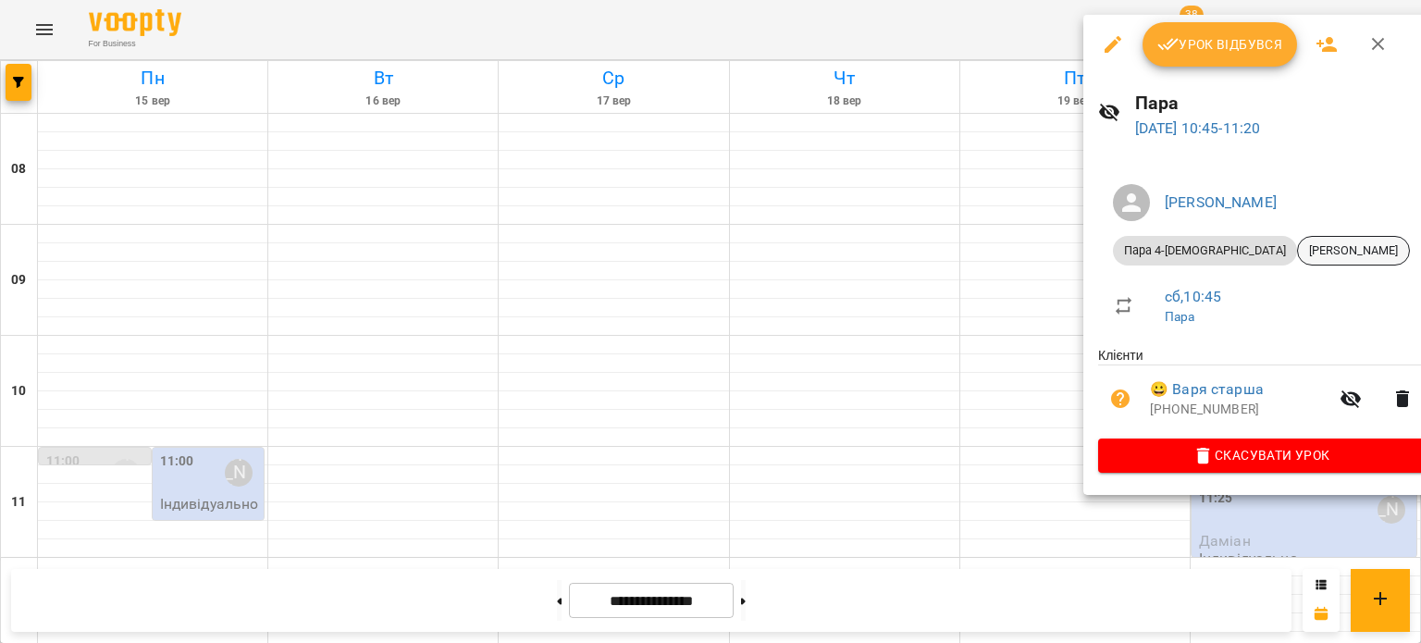
click at [1298, 252] on span "[PERSON_NAME]" at bounding box center [1353, 250] width 111 height 17
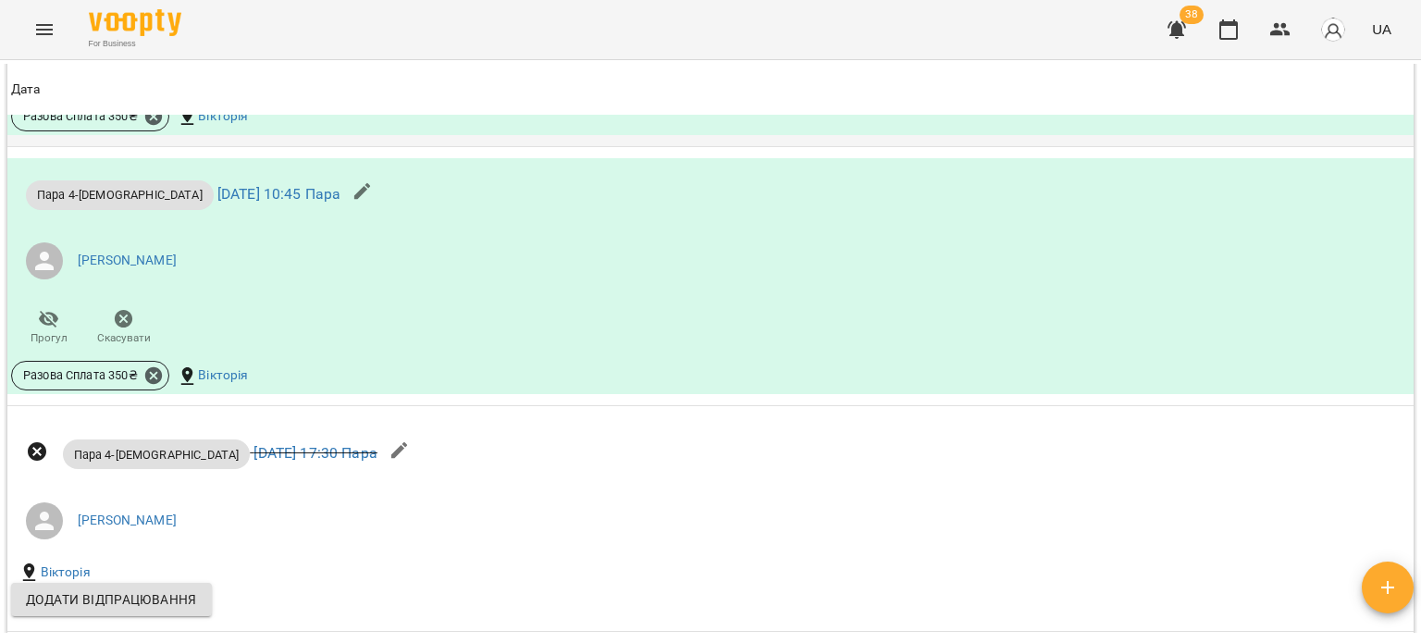
scroll to position [1757, 0]
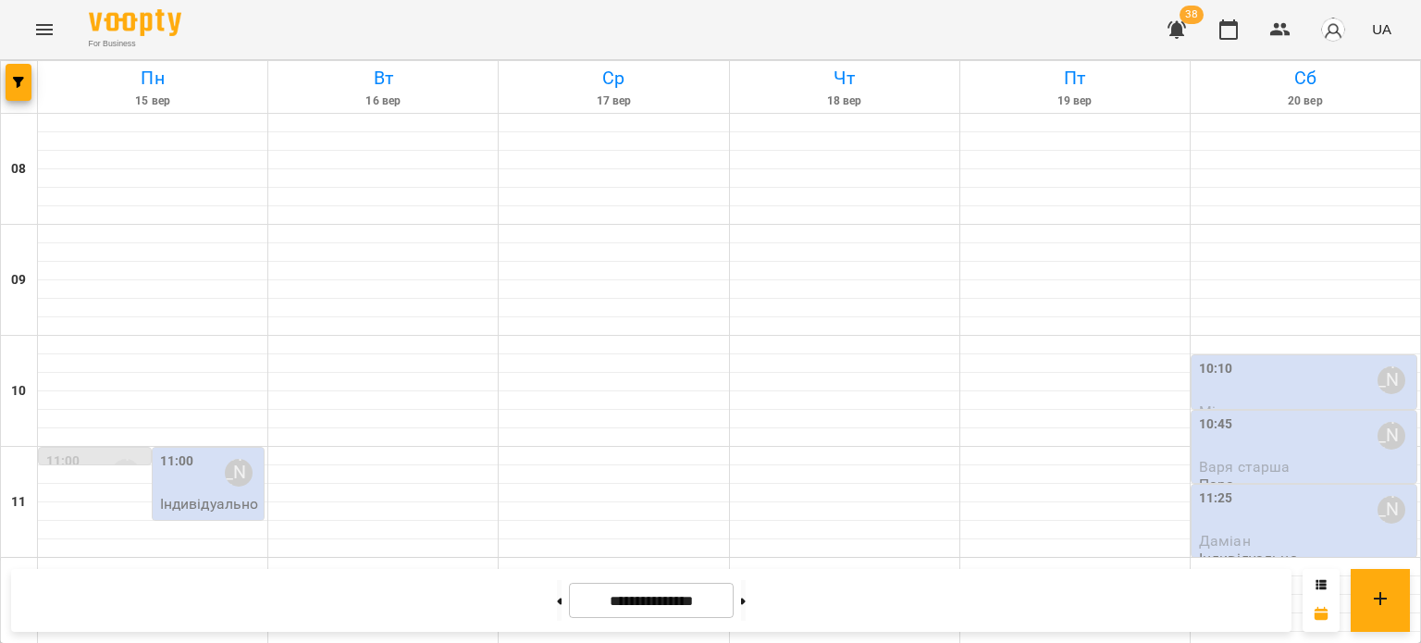
scroll to position [885, 0]
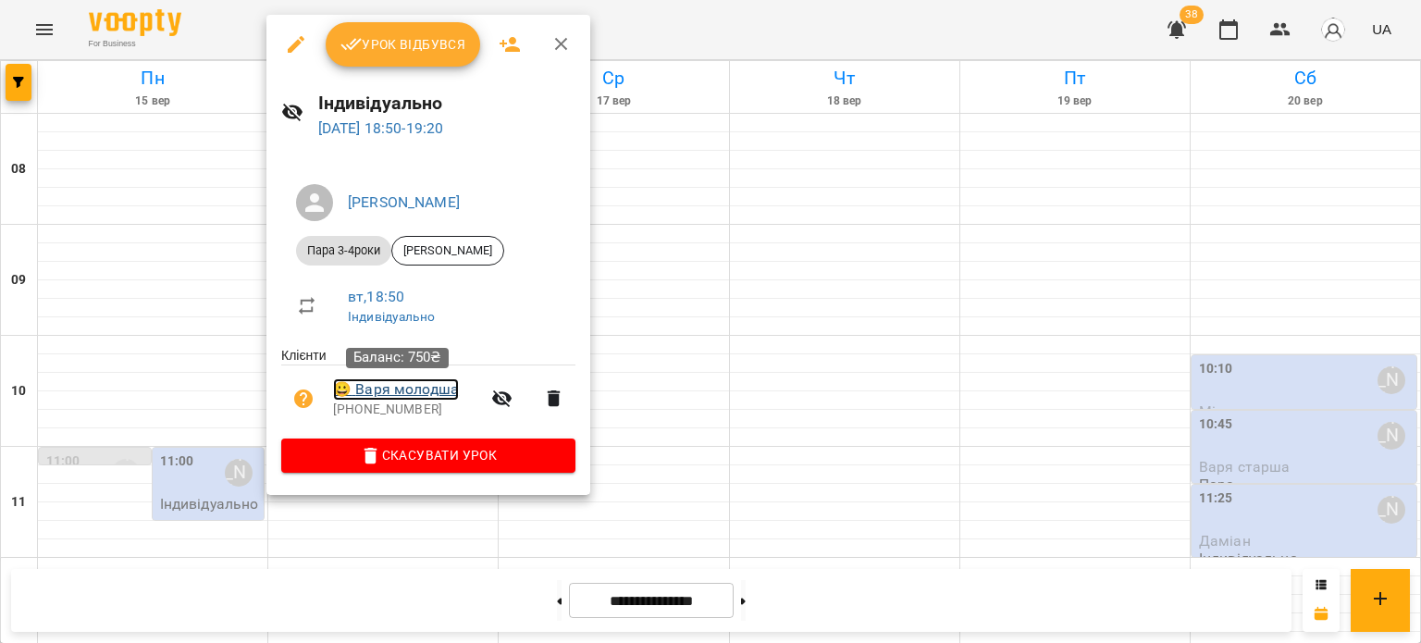
click at [413, 391] on link "😀 Варя молодша" at bounding box center [396, 389] width 126 height 22
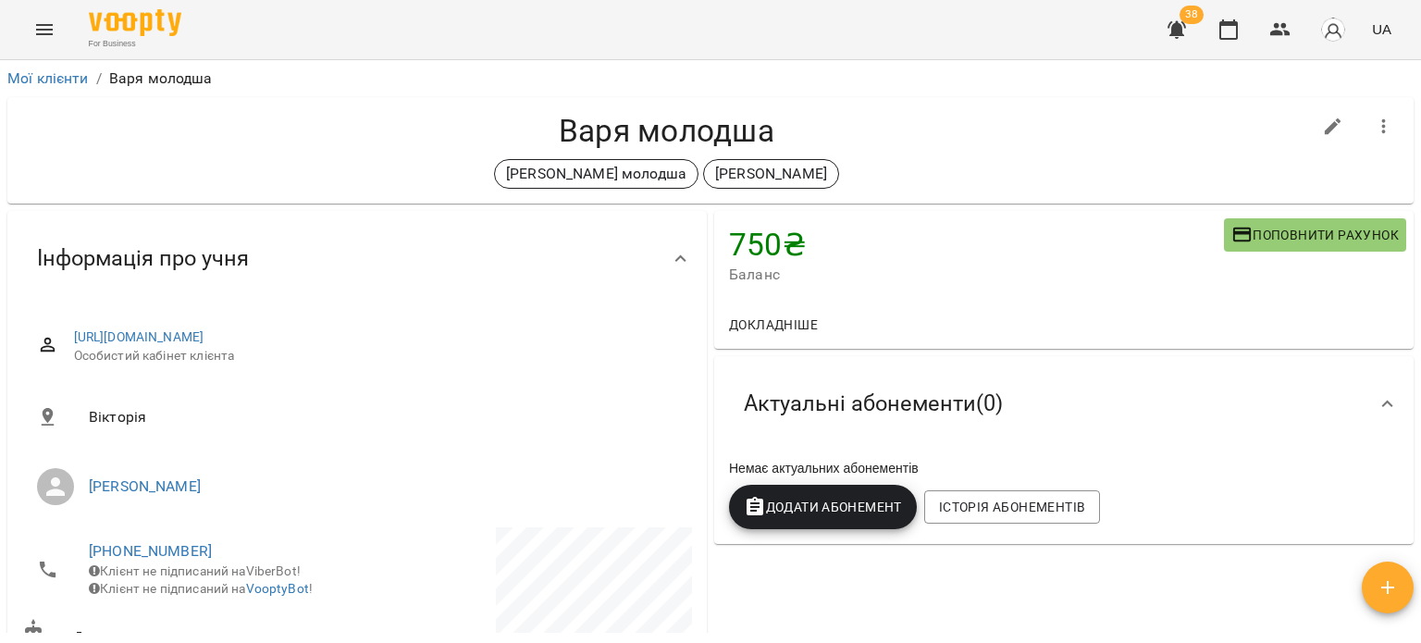
click at [1322, 132] on icon "button" at bounding box center [1333, 127] width 22 height 22
select select "**"
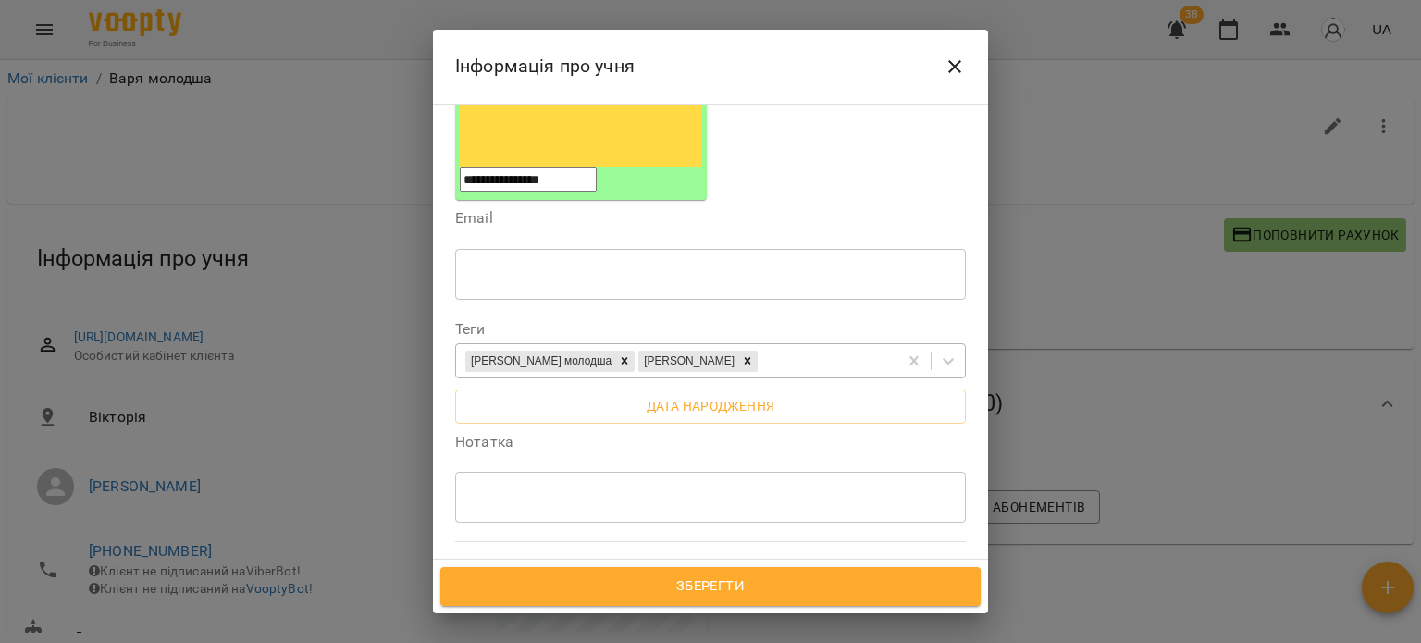
scroll to position [185, 0]
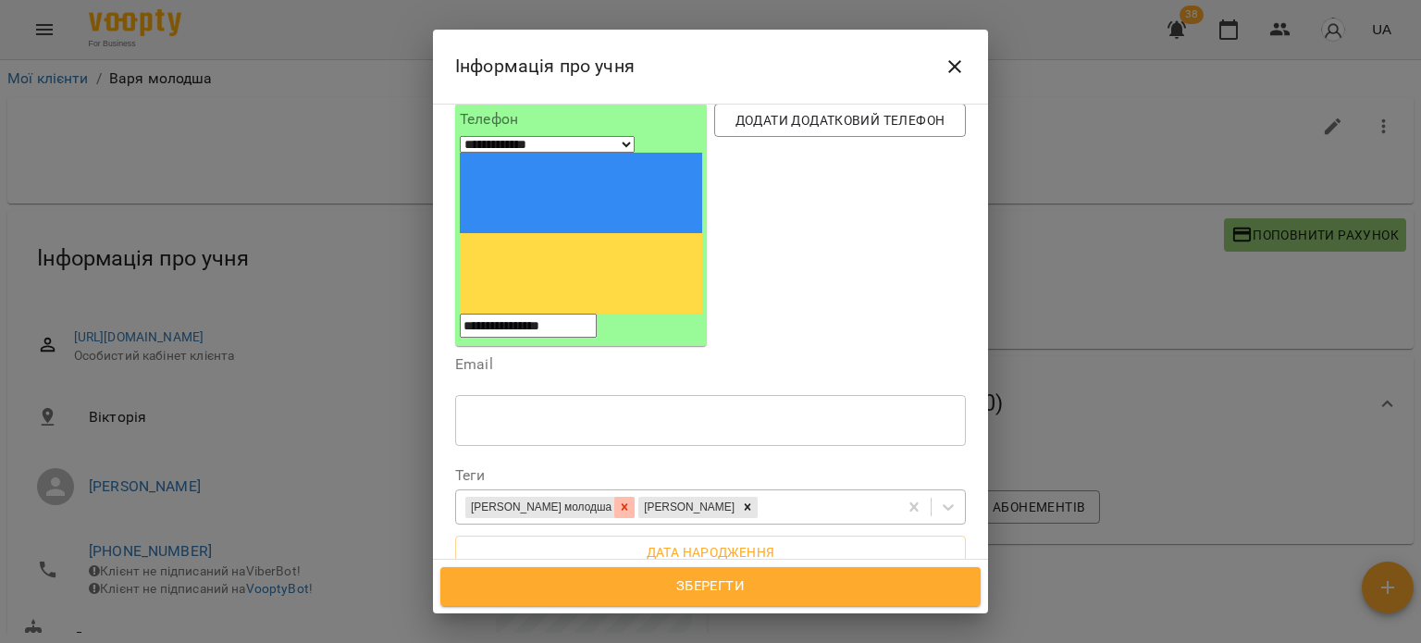
click at [631, 500] on icon at bounding box center [624, 506] width 13 height 13
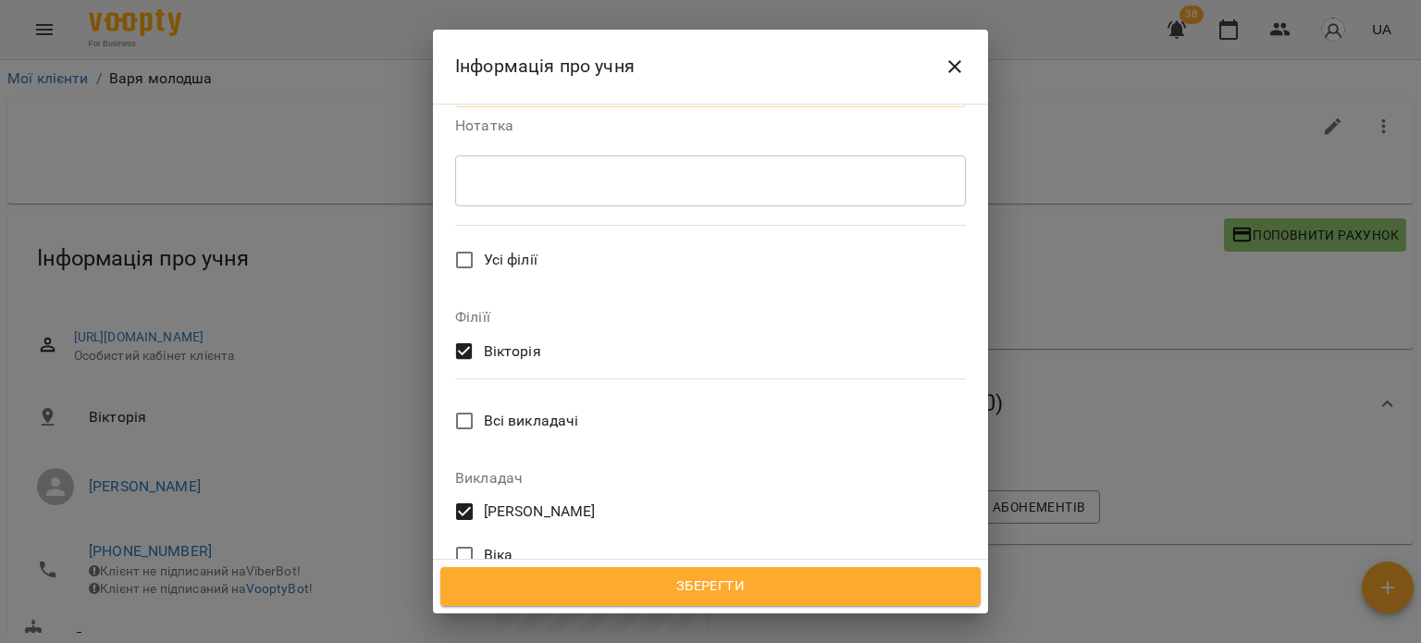
scroll to position [810, 0]
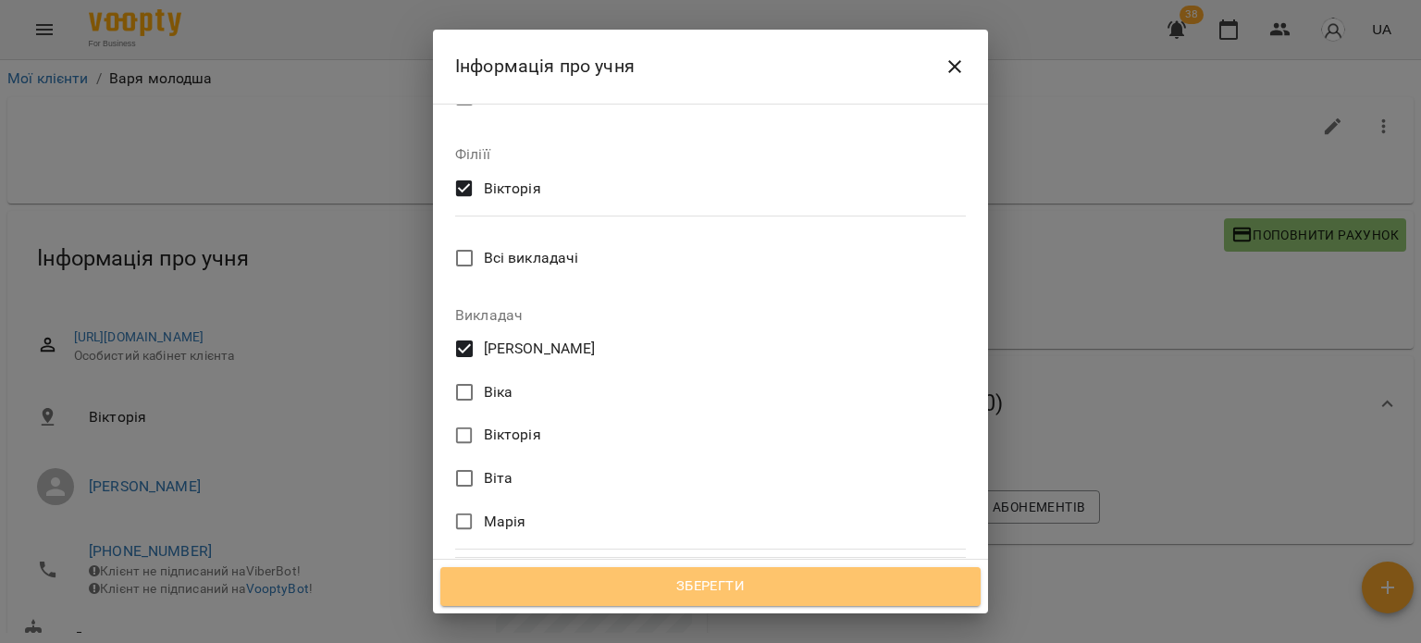
click at [721, 579] on span "Зберегти" at bounding box center [710, 586] width 499 height 24
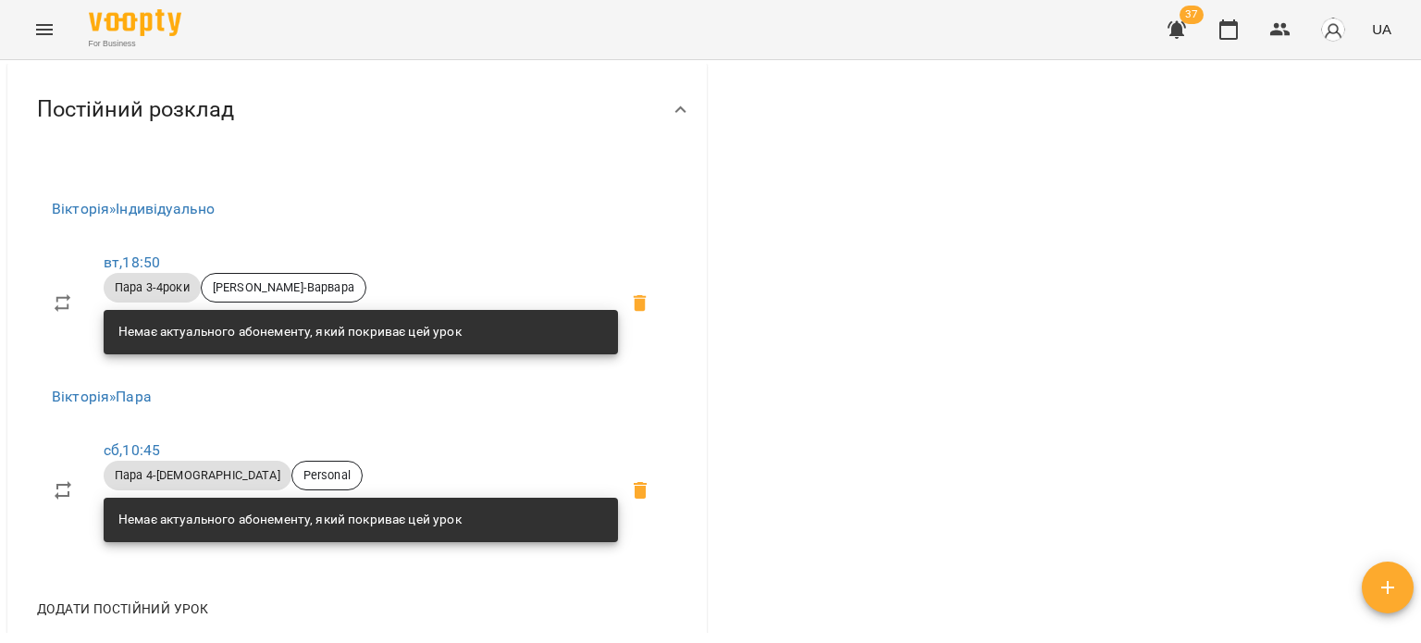
scroll to position [740, 0]
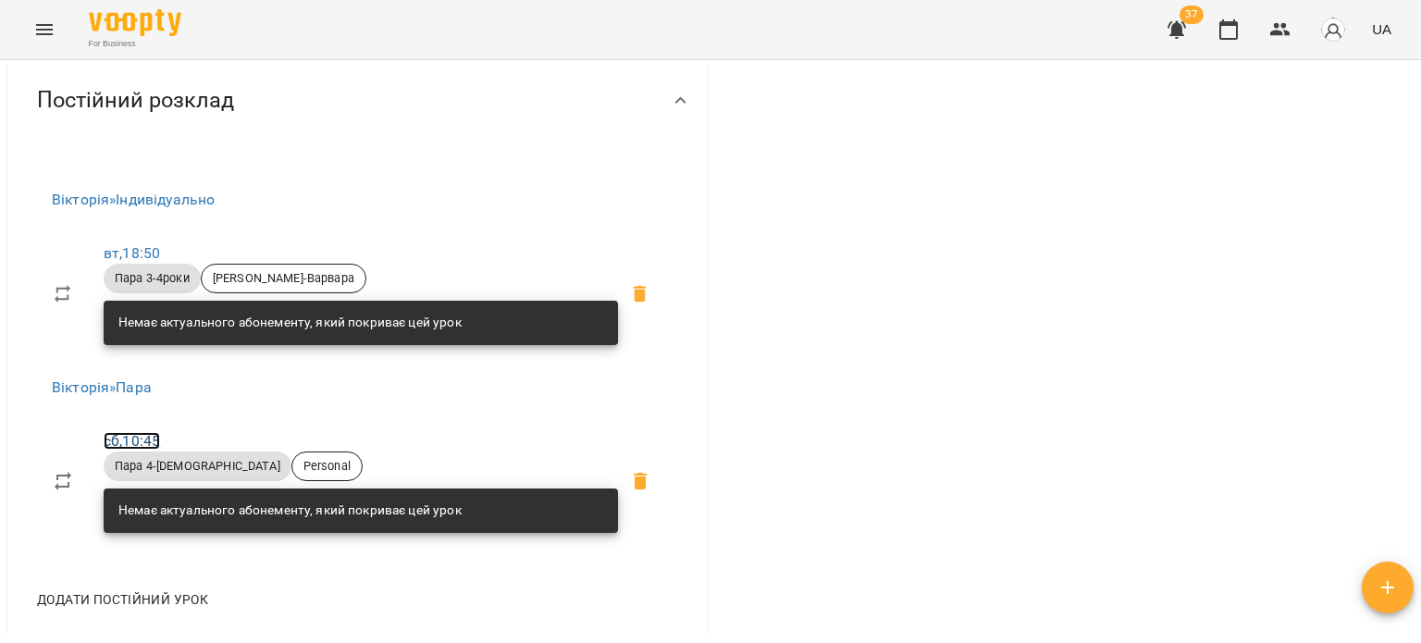
click at [144, 434] on link "сб , 10:45" at bounding box center [132, 441] width 56 height 18
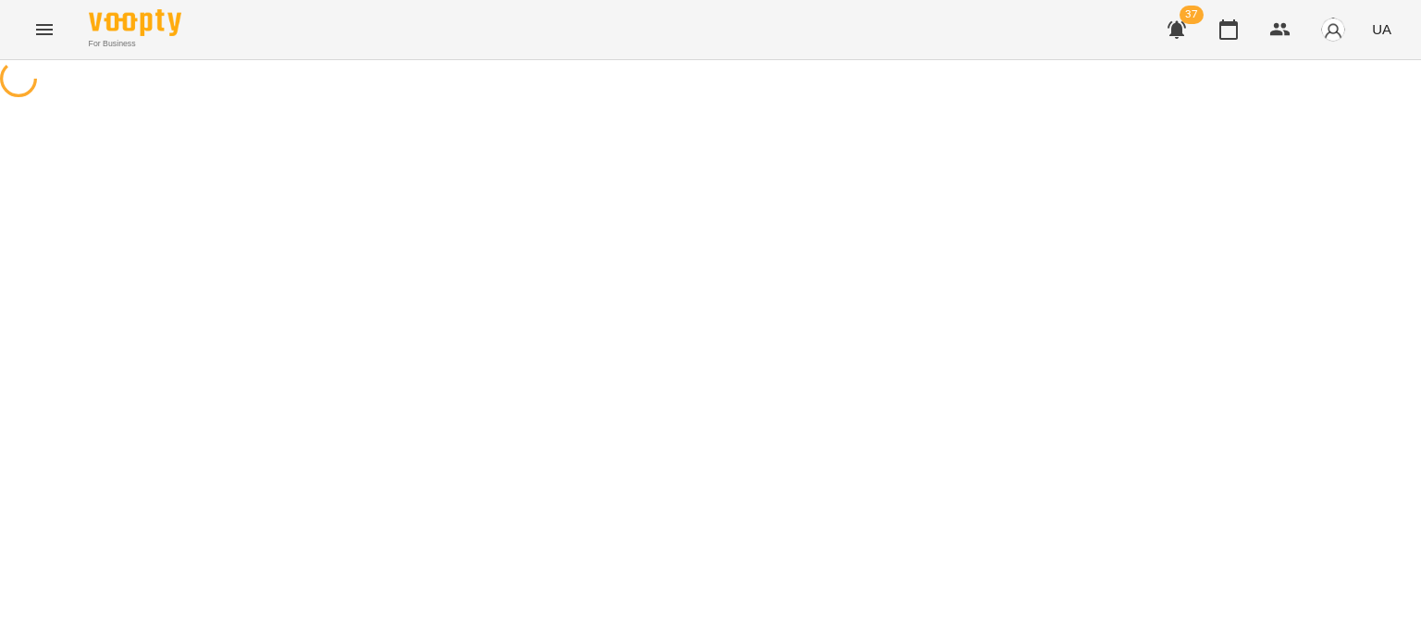
select select "*"
select select "**********"
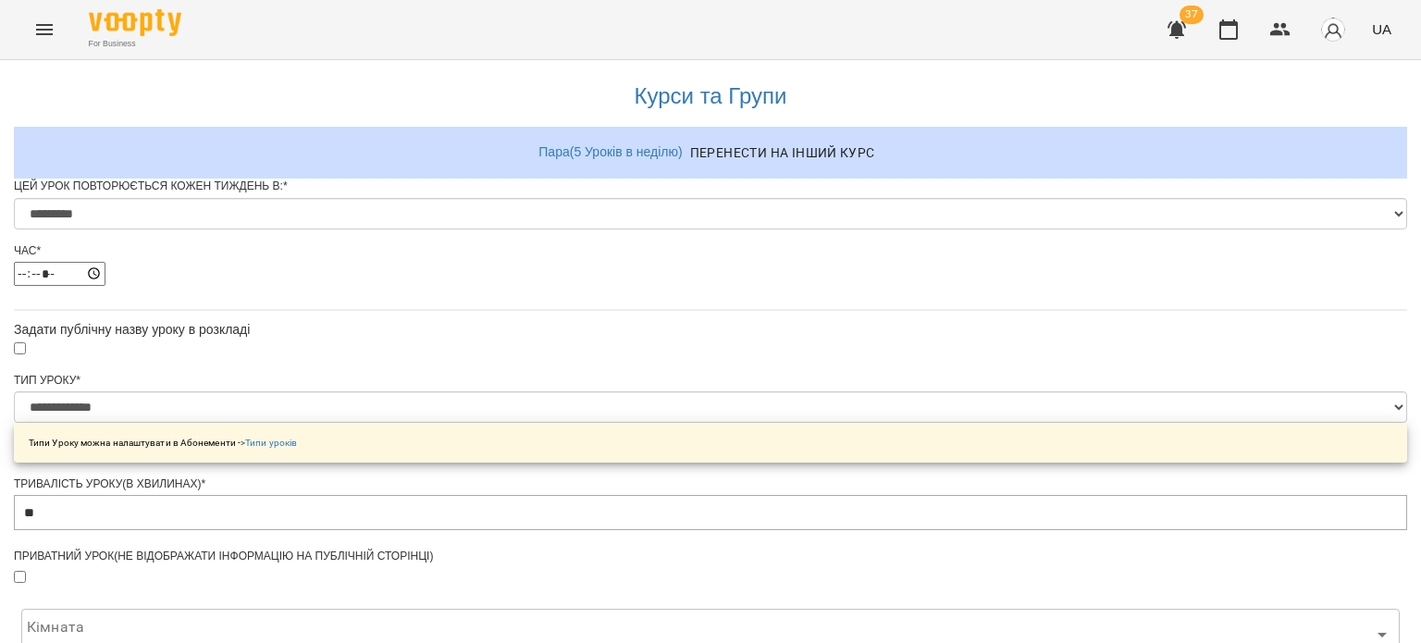
scroll to position [792, 0]
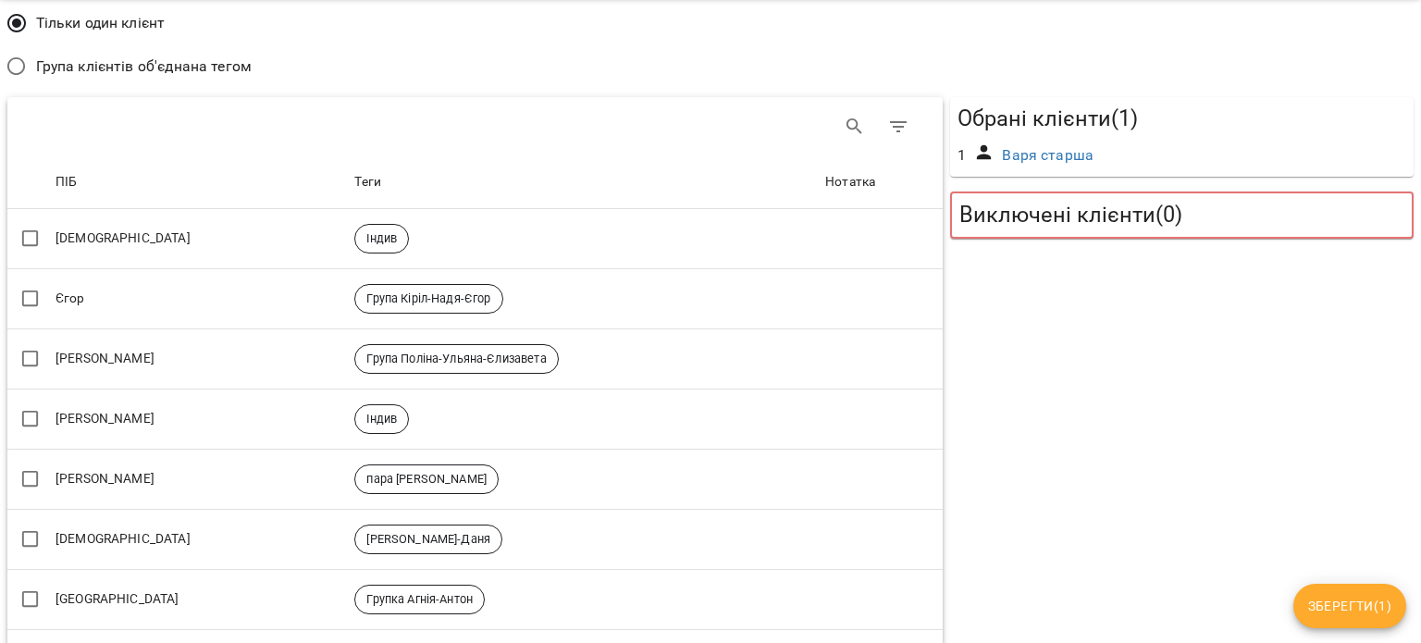
scroll to position [0, 0]
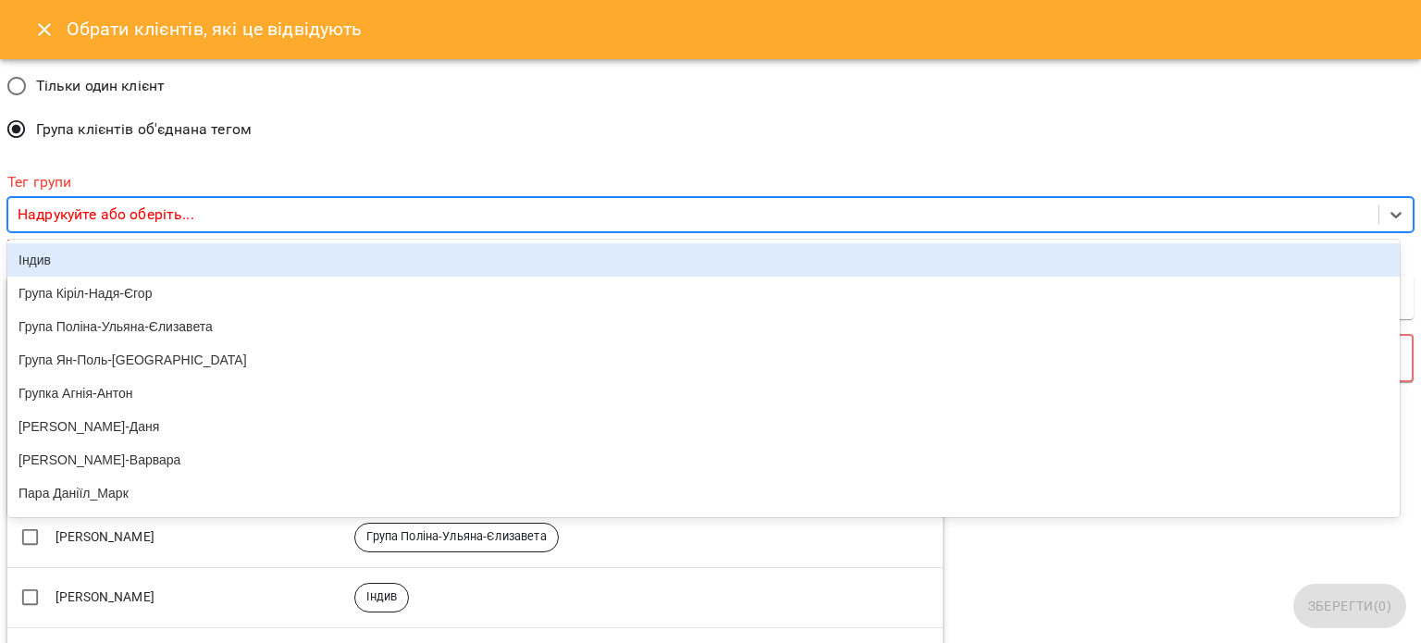
click at [119, 206] on p "Надрукуйте або оберіть..." at bounding box center [106, 214] width 177 height 22
type input "**"
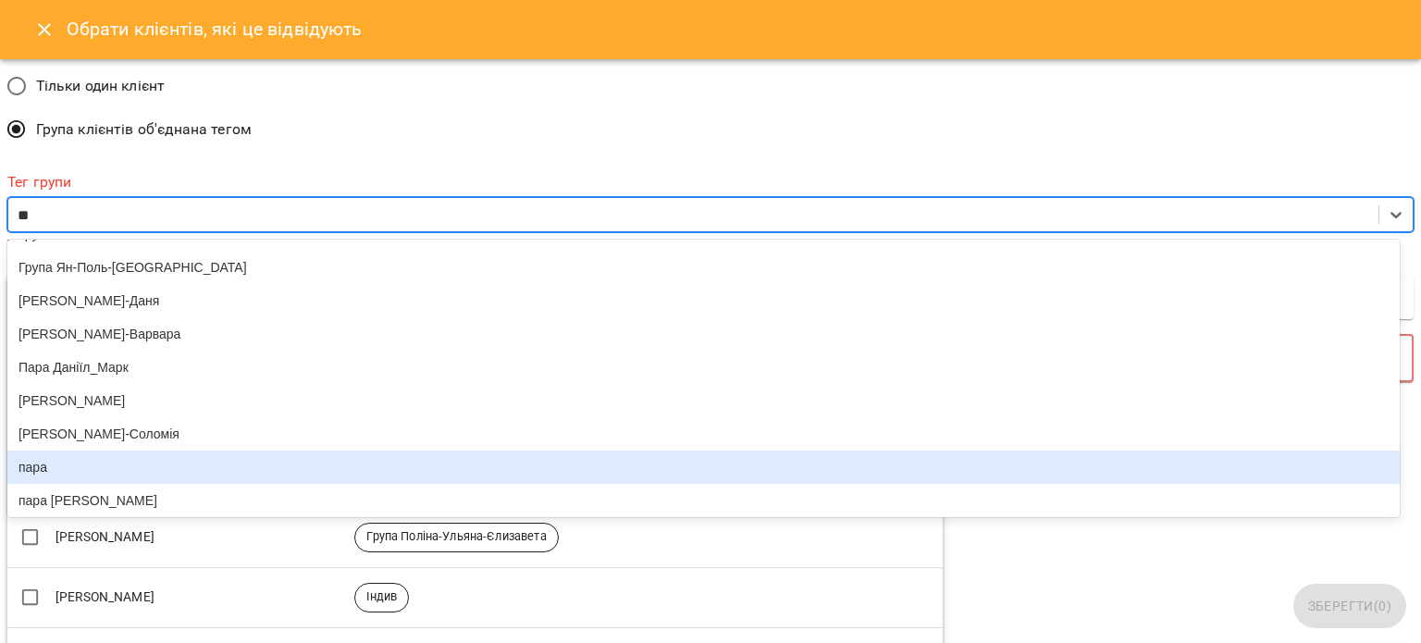
scroll to position [125, 0]
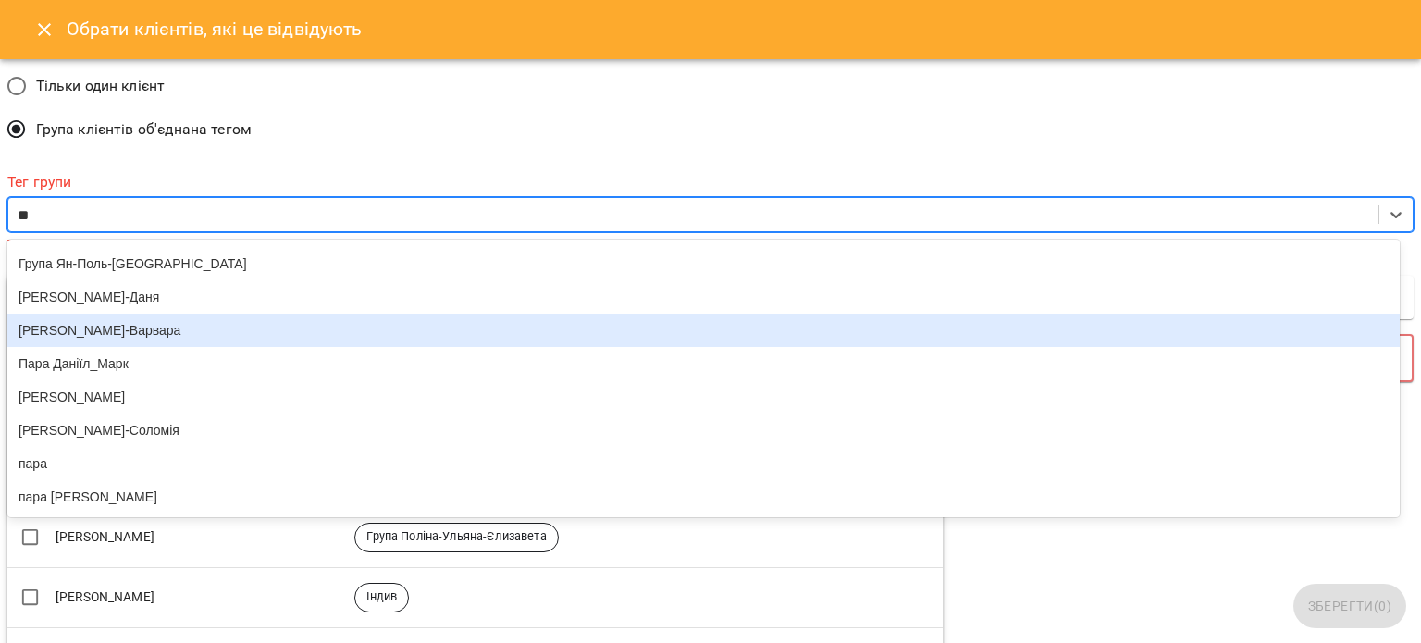
click at [113, 314] on div "[PERSON_NAME]" at bounding box center [703, 330] width 1392 height 33
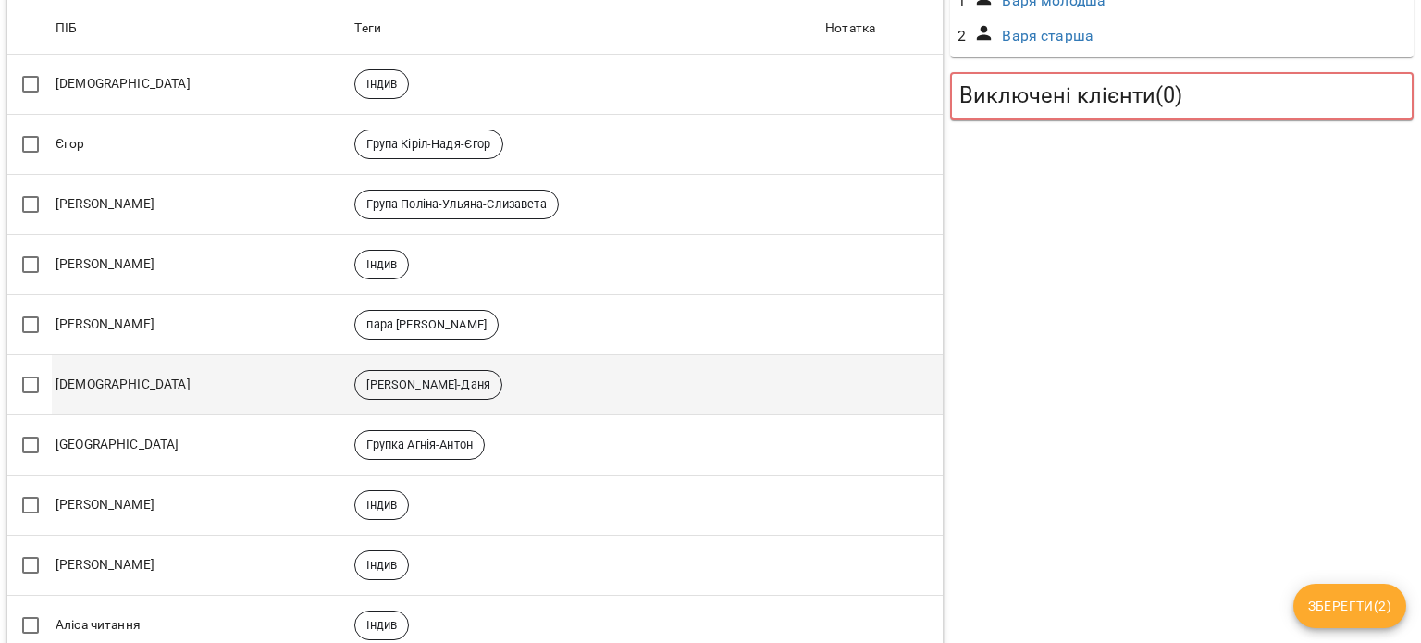
scroll to position [0, 0]
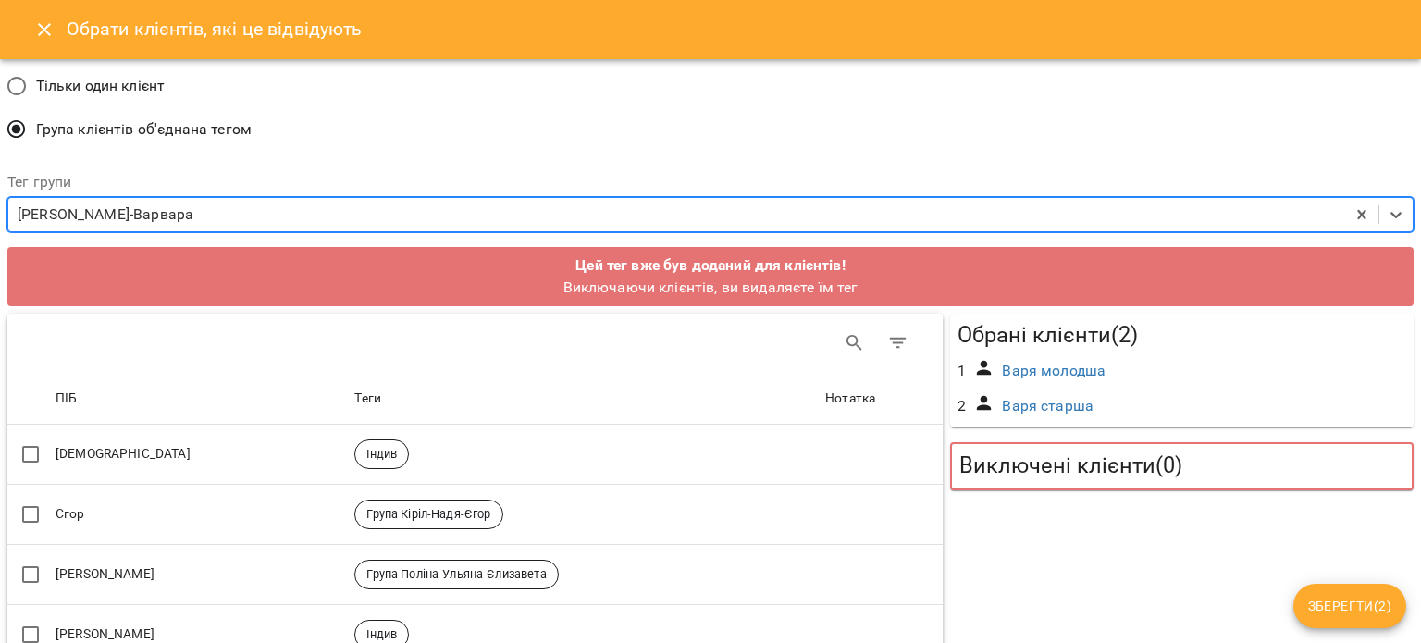
click at [1333, 608] on span "Зберегти ( 2 )" at bounding box center [1349, 606] width 83 height 22
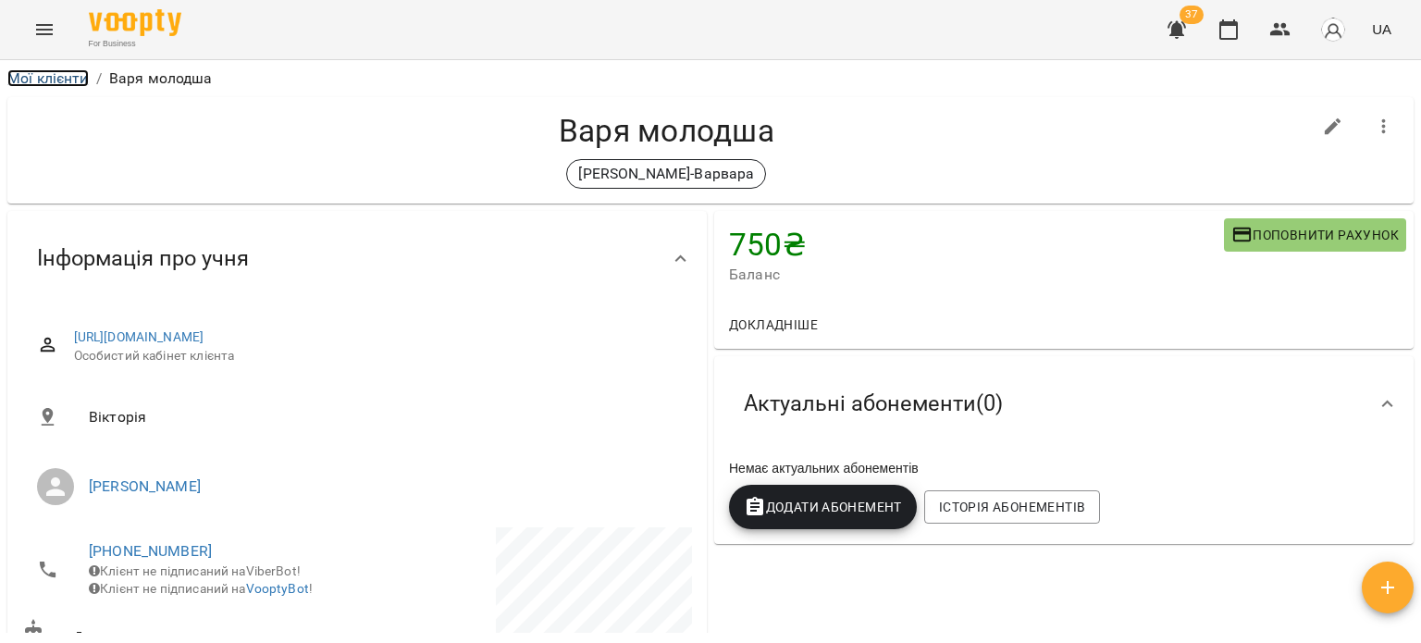
click at [45, 77] on link "Мої клієнти" at bounding box center [47, 78] width 81 height 18
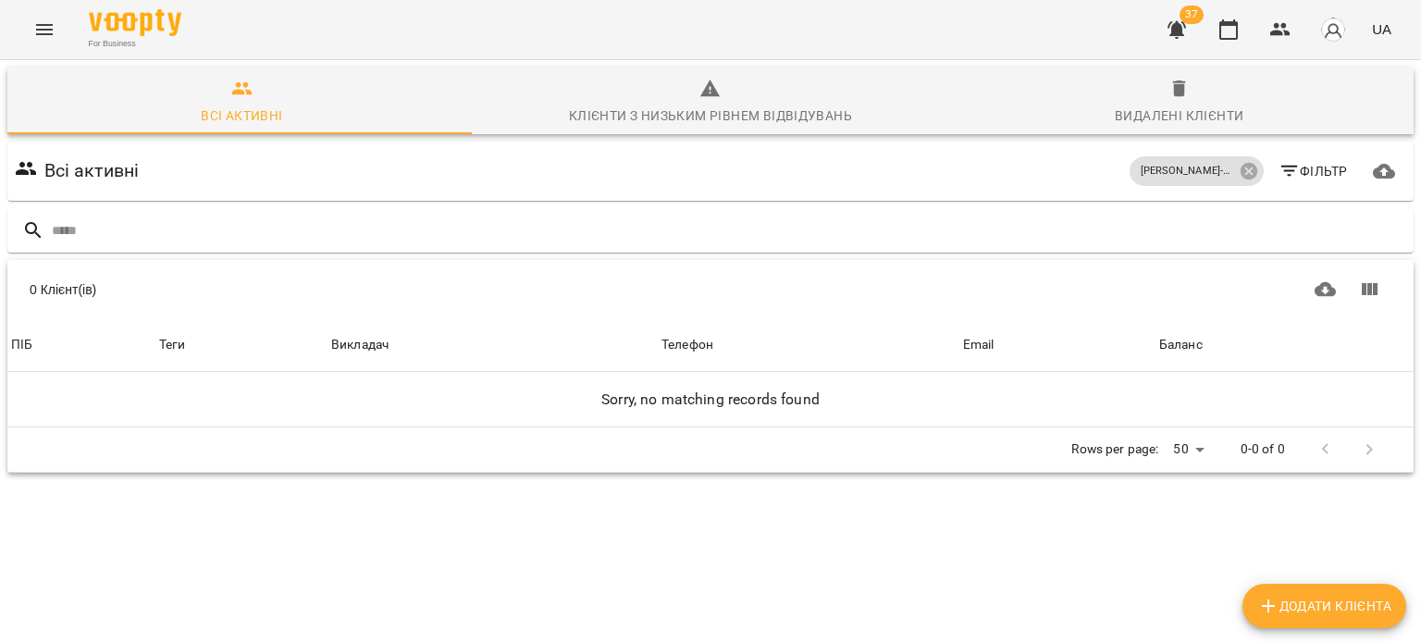
click at [51, 22] on icon "Menu" at bounding box center [44, 29] width 22 height 22
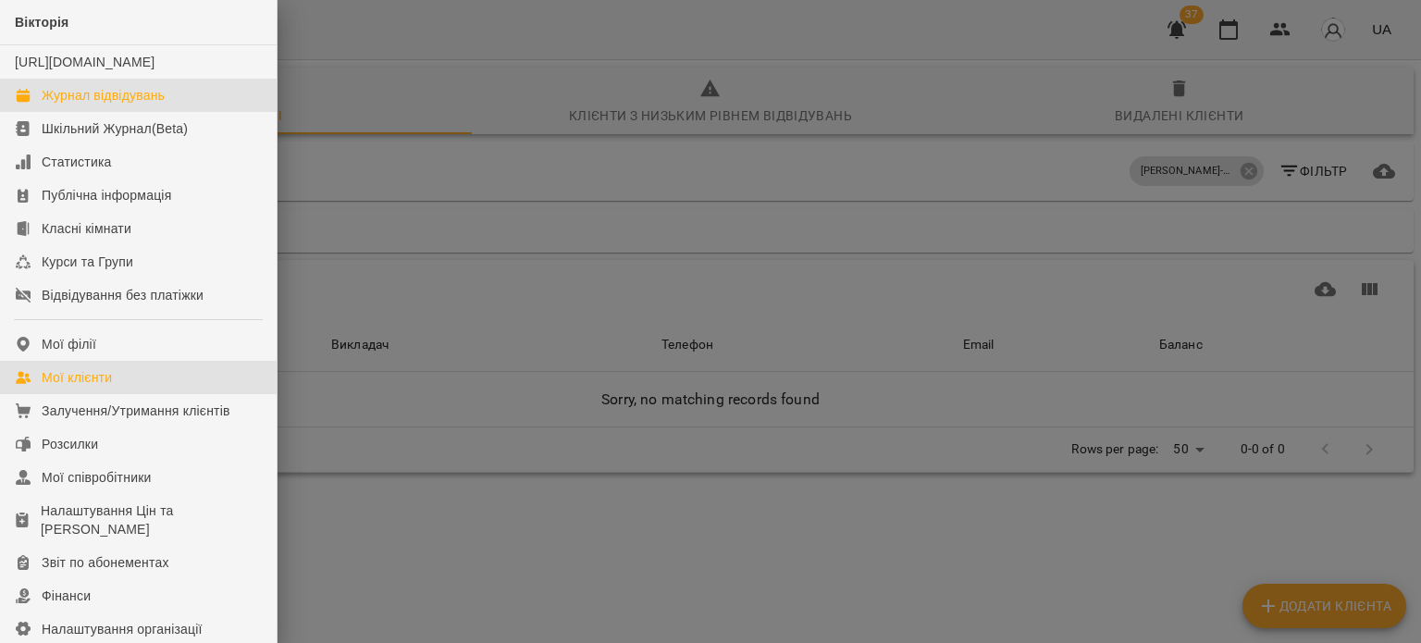
click at [92, 105] on div "Журнал відвідувань" at bounding box center [103, 95] width 123 height 18
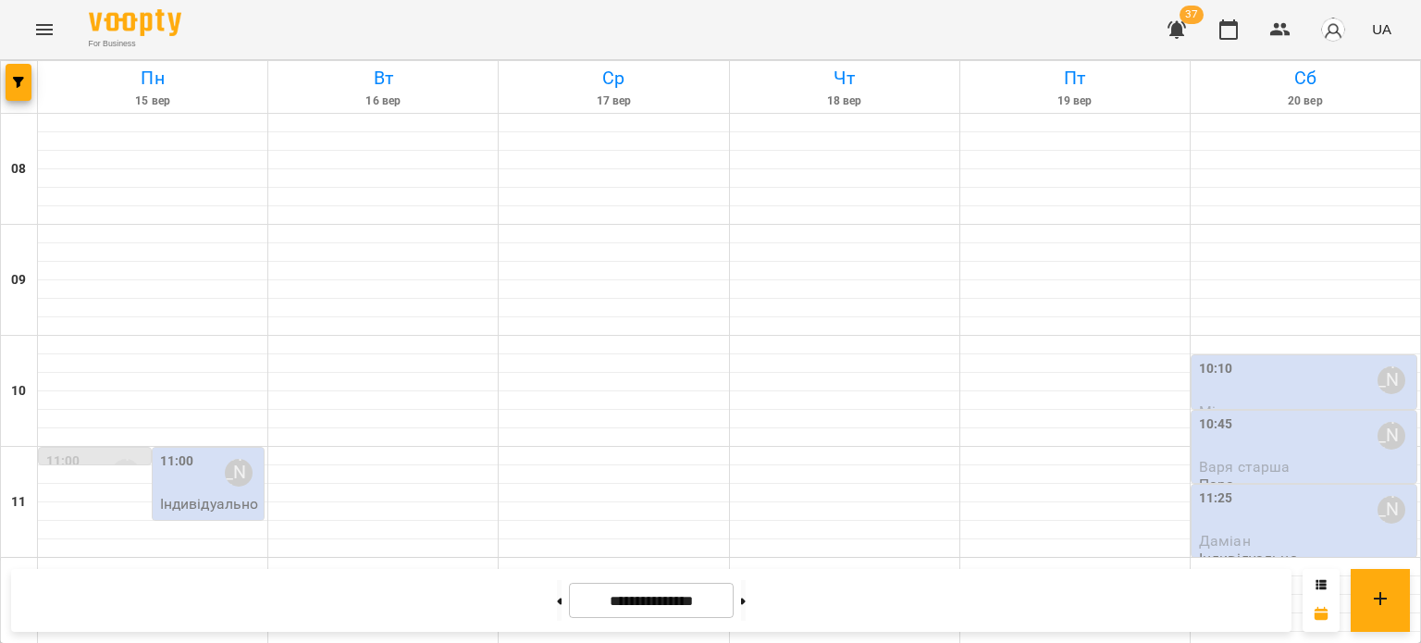
scroll to position [885, 0]
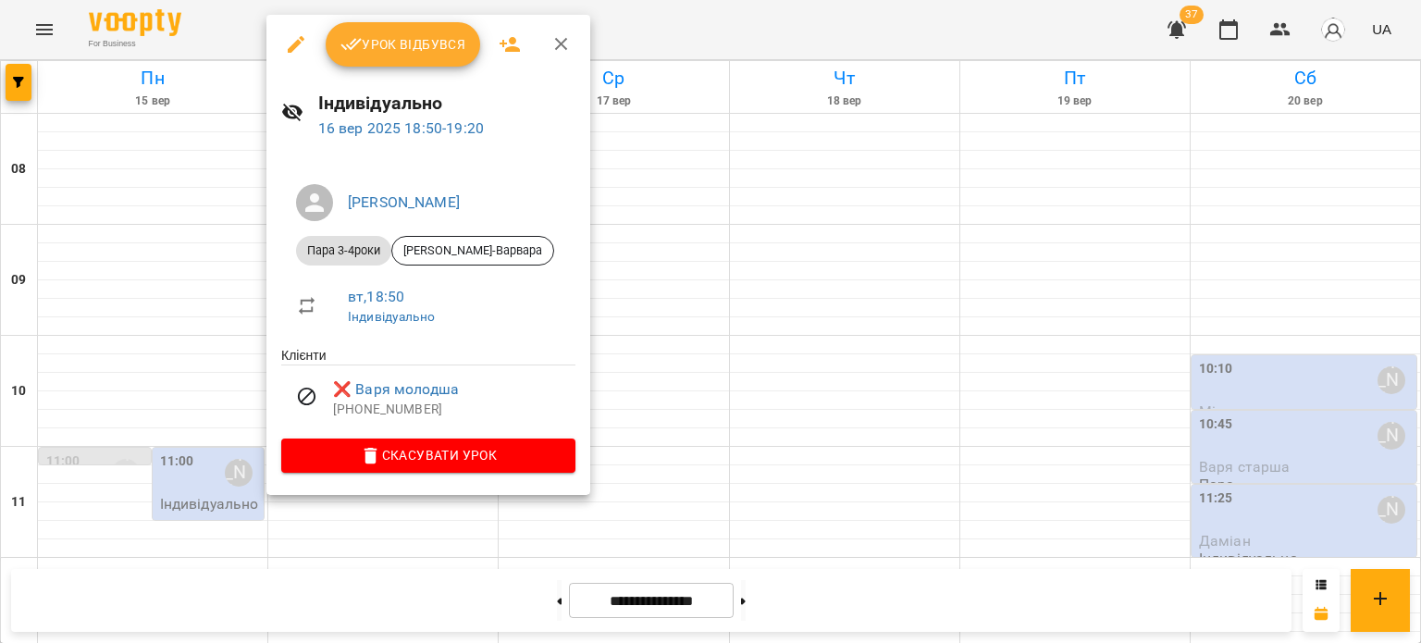
click at [818, 572] on div at bounding box center [710, 321] width 1421 height 643
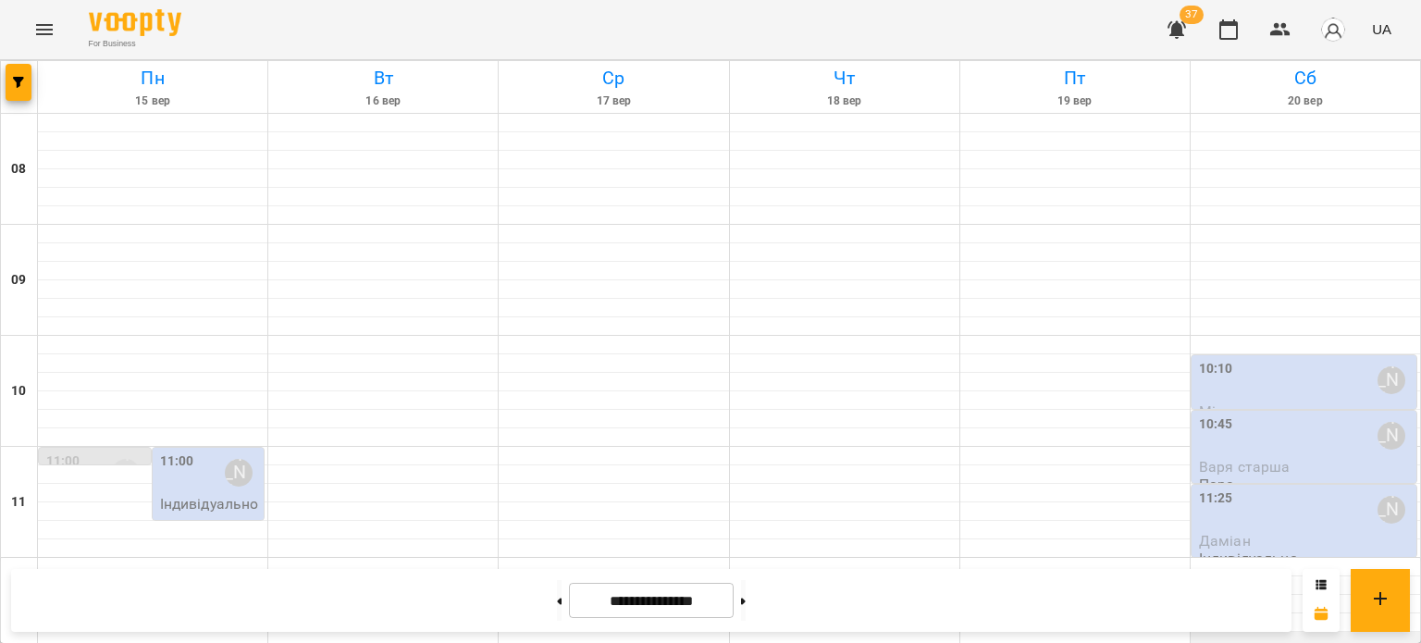
scroll to position [145, 0]
click at [1242, 458] on span "Варя старша" at bounding box center [1245, 467] width 92 height 18
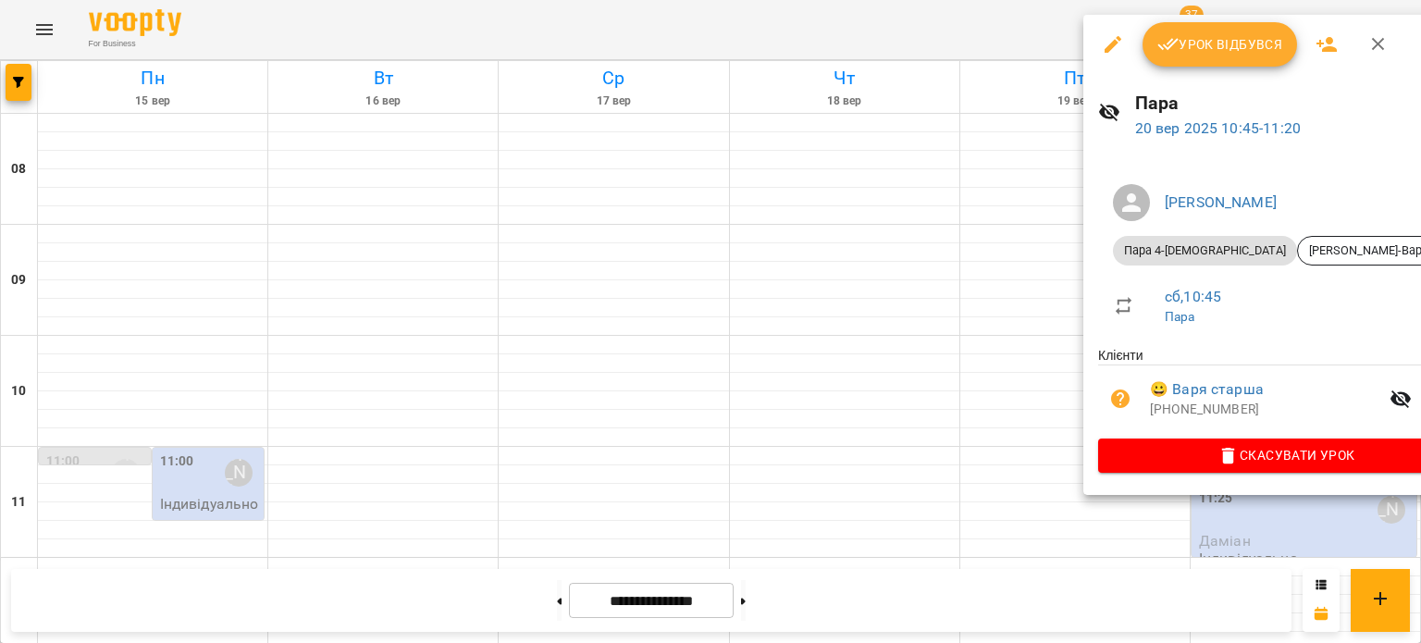
click at [763, 426] on div at bounding box center [710, 321] width 1421 height 643
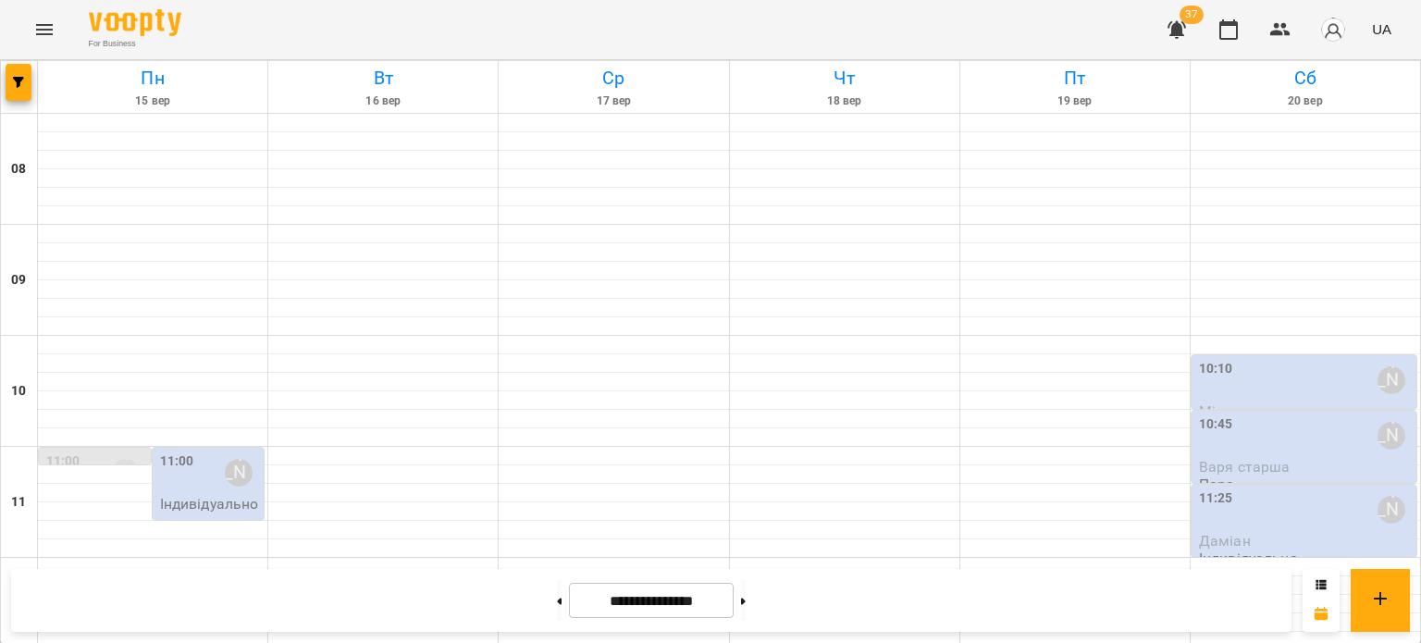
scroll to position [885, 0]
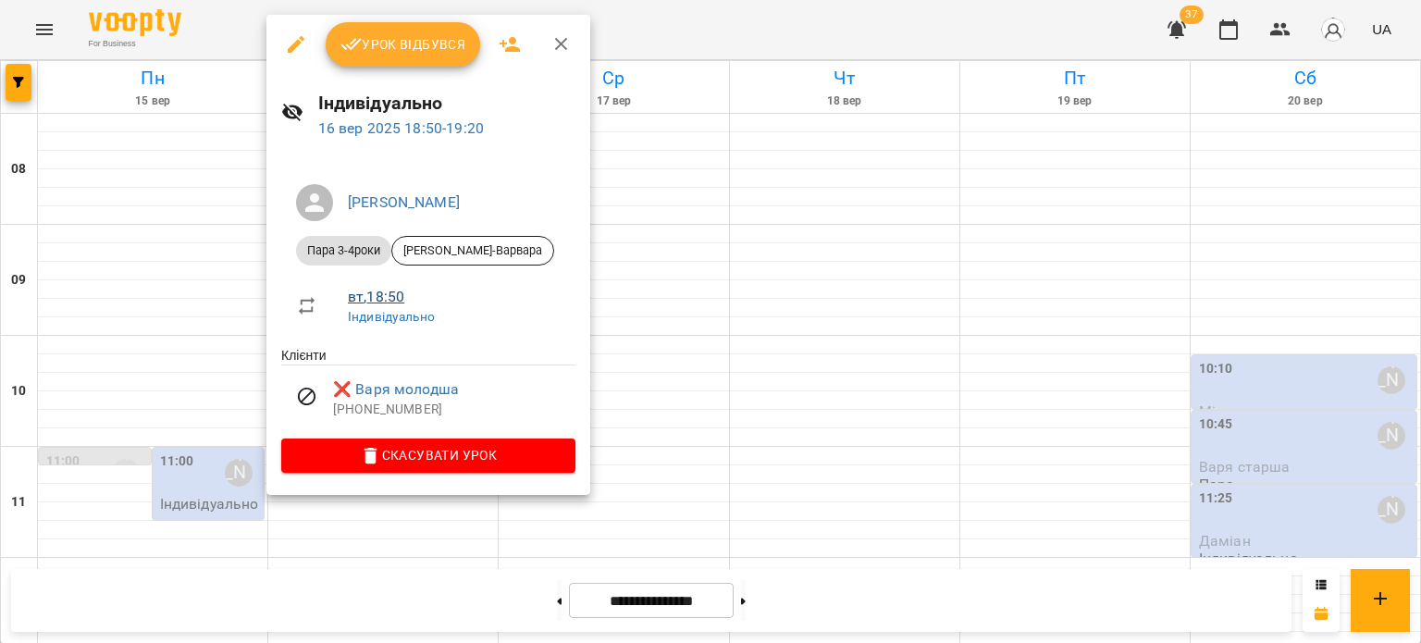
click at [375, 288] on link "вт , 18:50" at bounding box center [376, 297] width 56 height 18
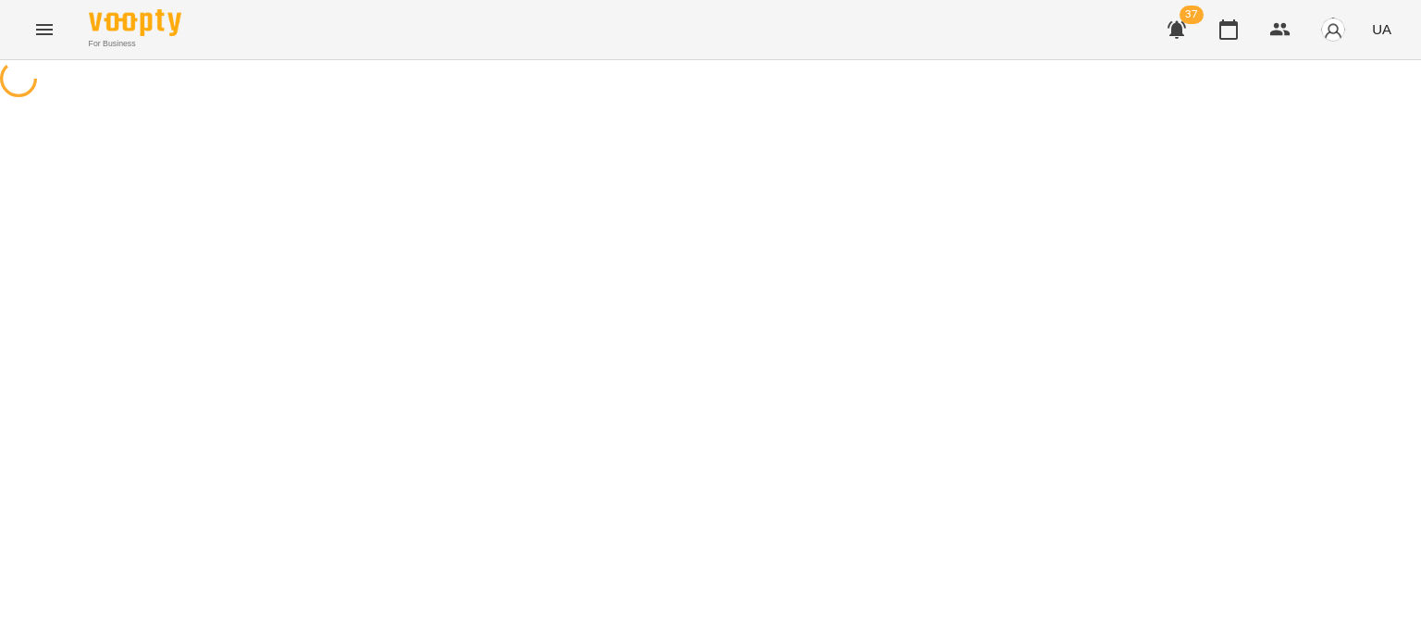
select select "*"
select select "**********"
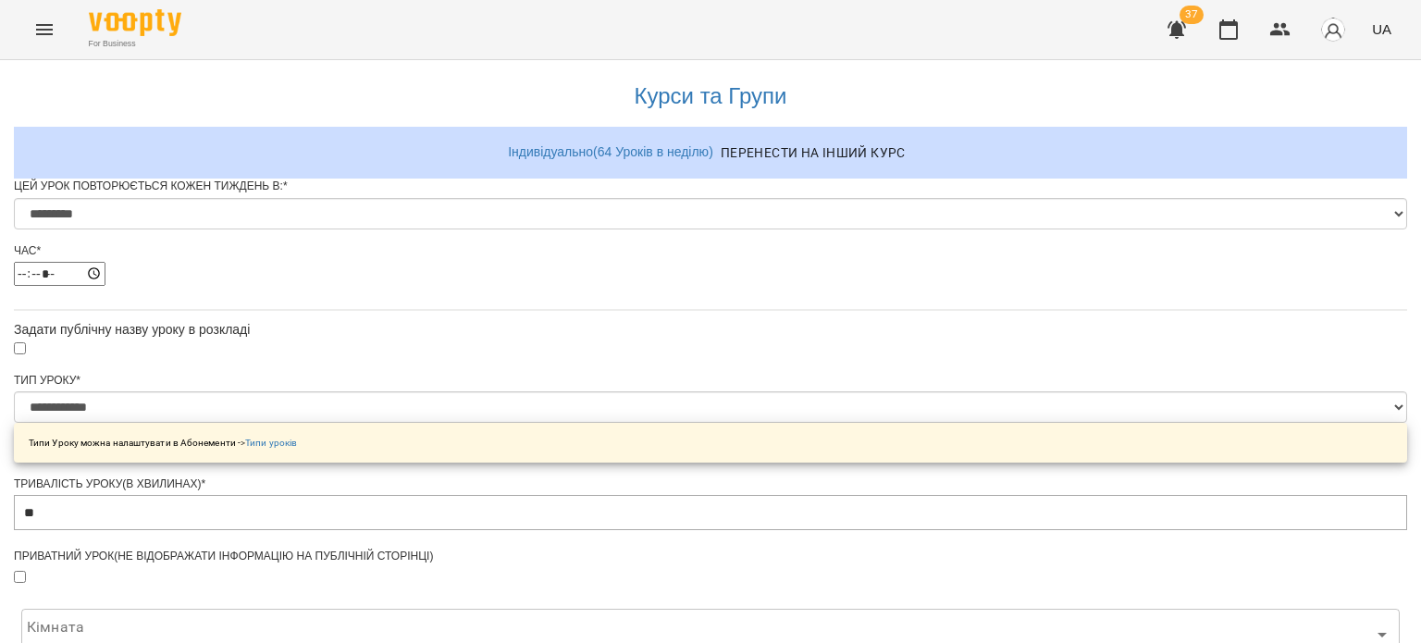
scroll to position [827, 0]
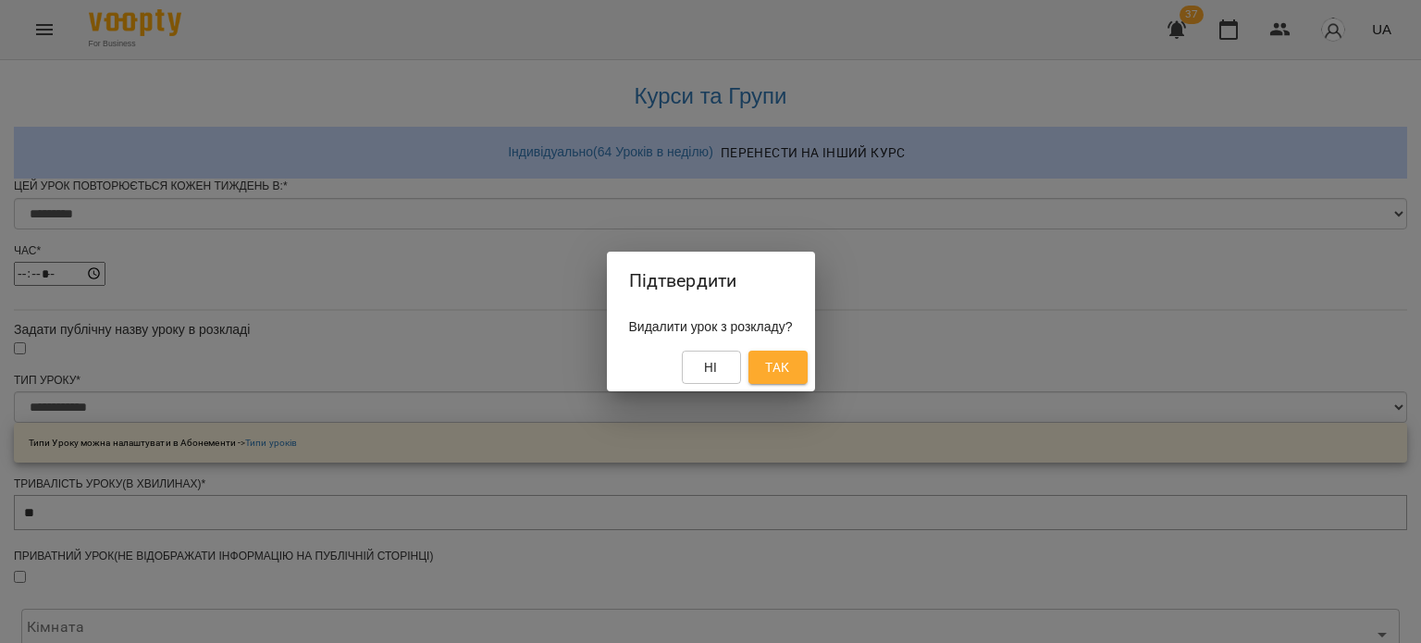
click at [781, 358] on span "Так" at bounding box center [777, 367] width 24 height 22
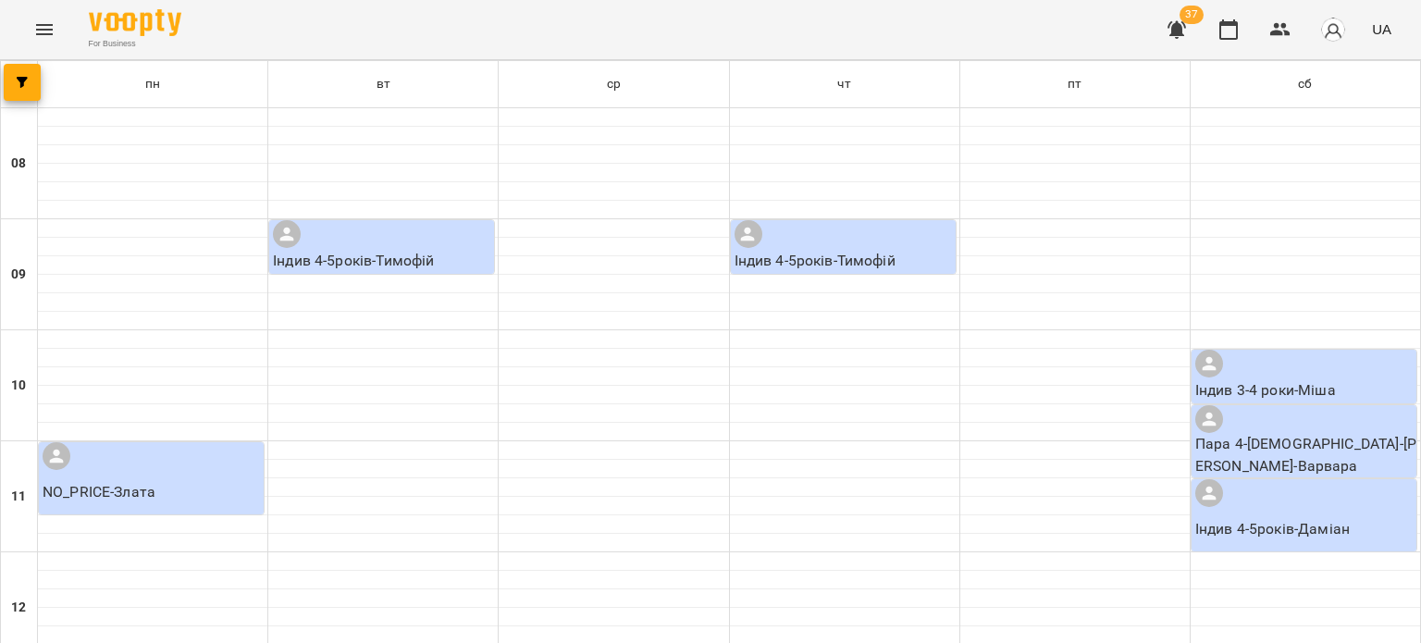
scroll to position [241, 0]
click at [1242, 433] on p "Пара 4-5років - Пара Варя-Варвара" at bounding box center [1305, 454] width 221 height 43
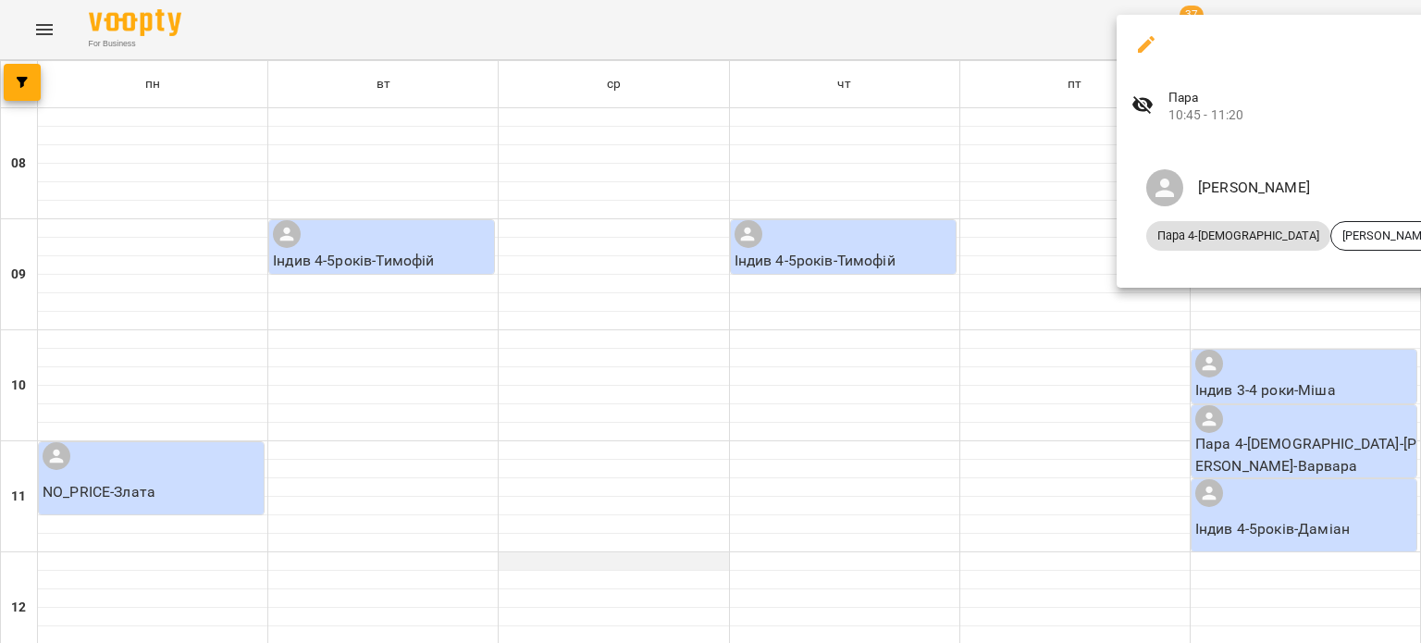
click at [752, 343] on div at bounding box center [710, 321] width 1421 height 643
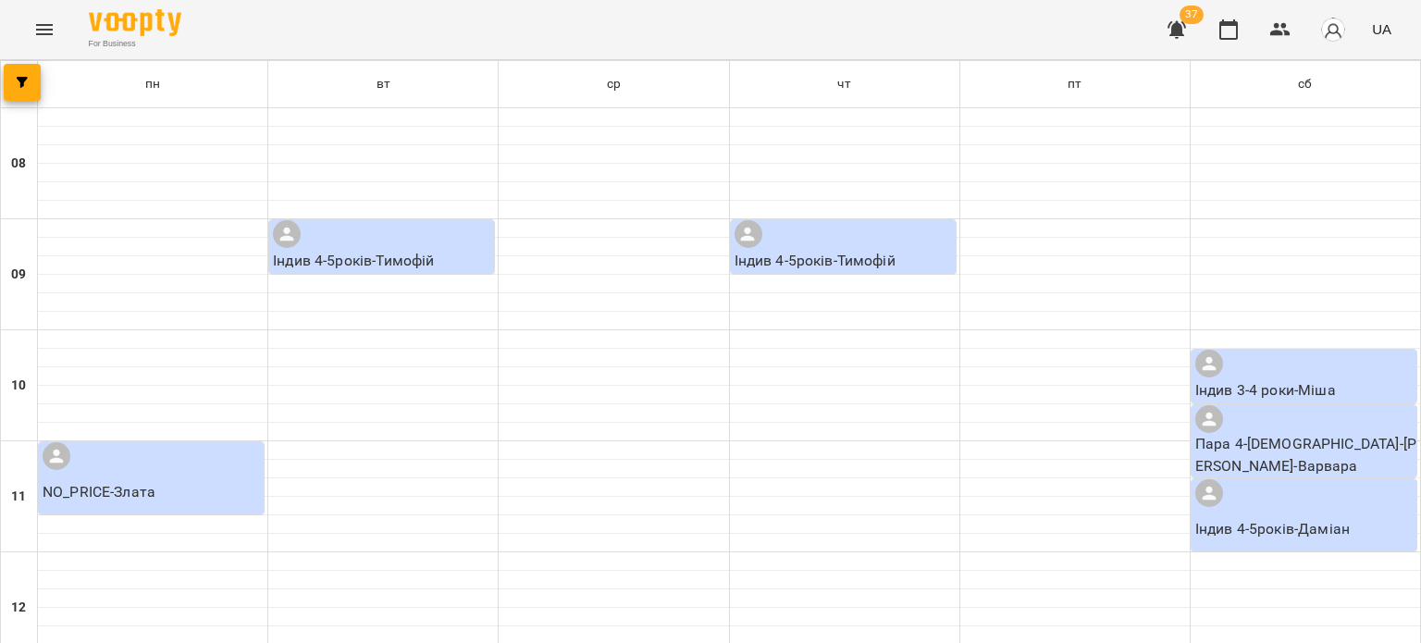
click at [48, 31] on icon "Menu" at bounding box center [44, 29] width 22 height 22
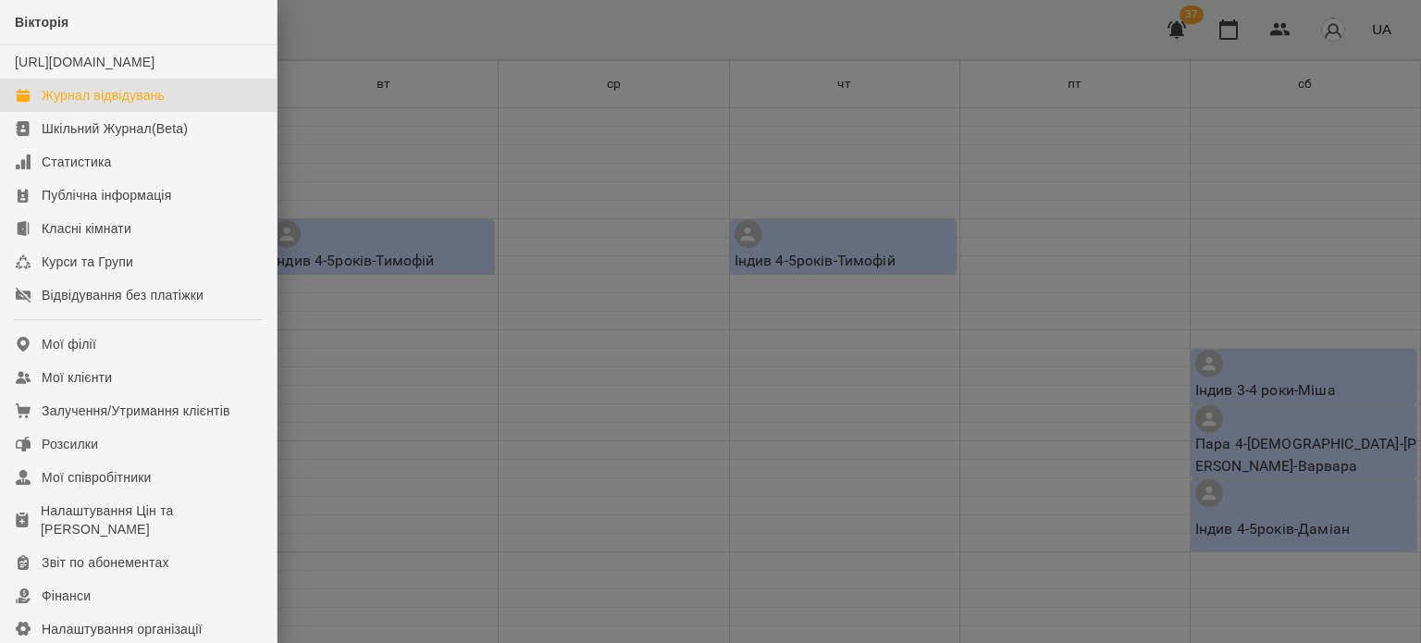
click at [76, 105] on div "Журнал відвідувань" at bounding box center [103, 95] width 123 height 18
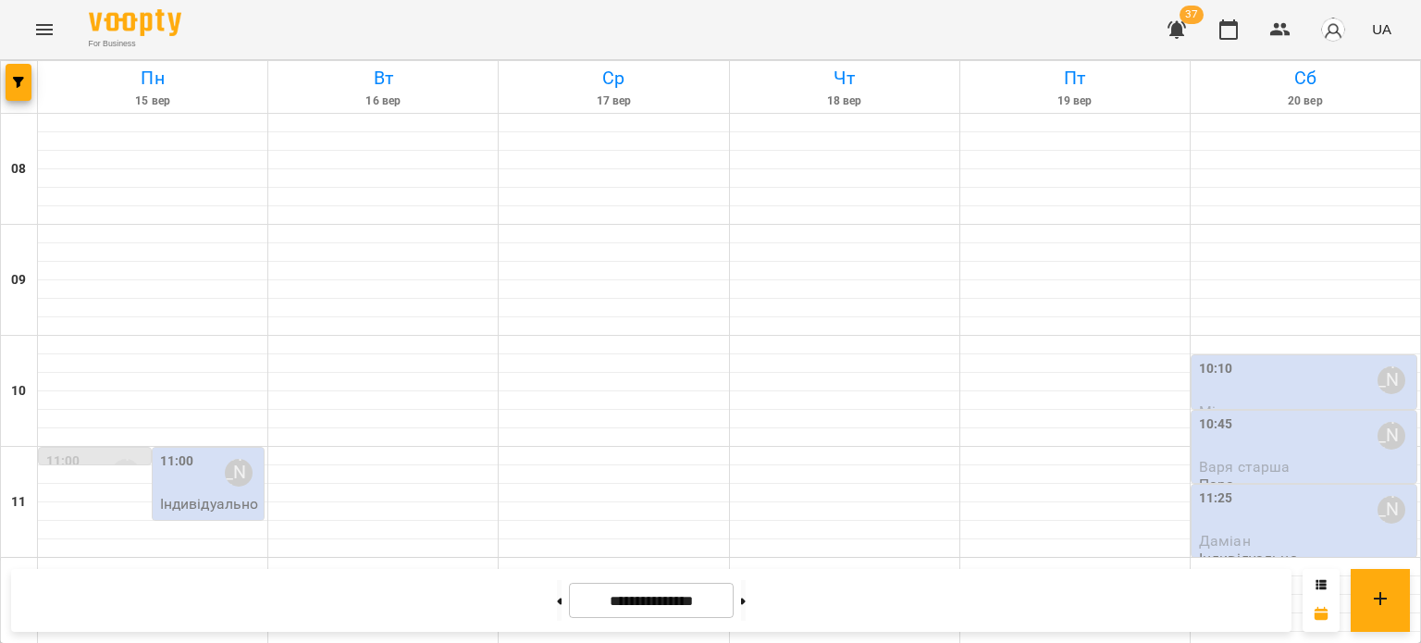
scroll to position [185, 0]
click at [1221, 414] on div "10:45 Ірина" at bounding box center [1306, 435] width 214 height 43
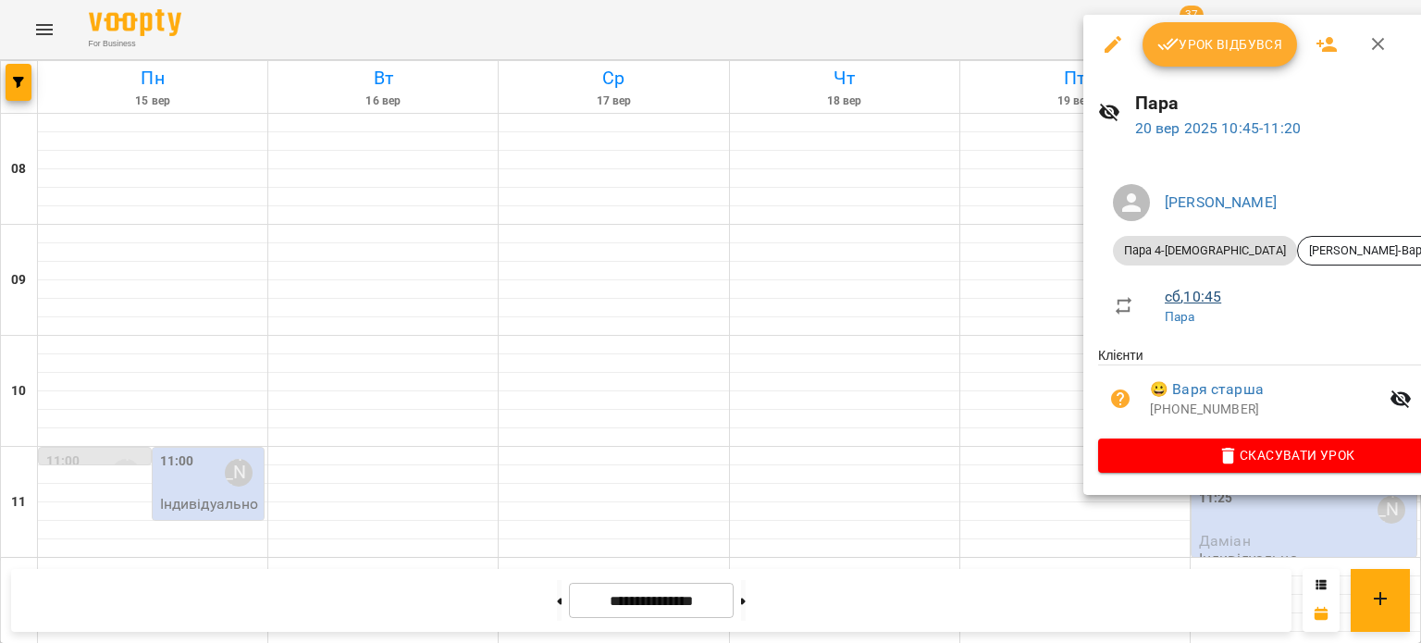
click at [1192, 295] on link "сб , 10:45" at bounding box center [1192, 297] width 56 height 18
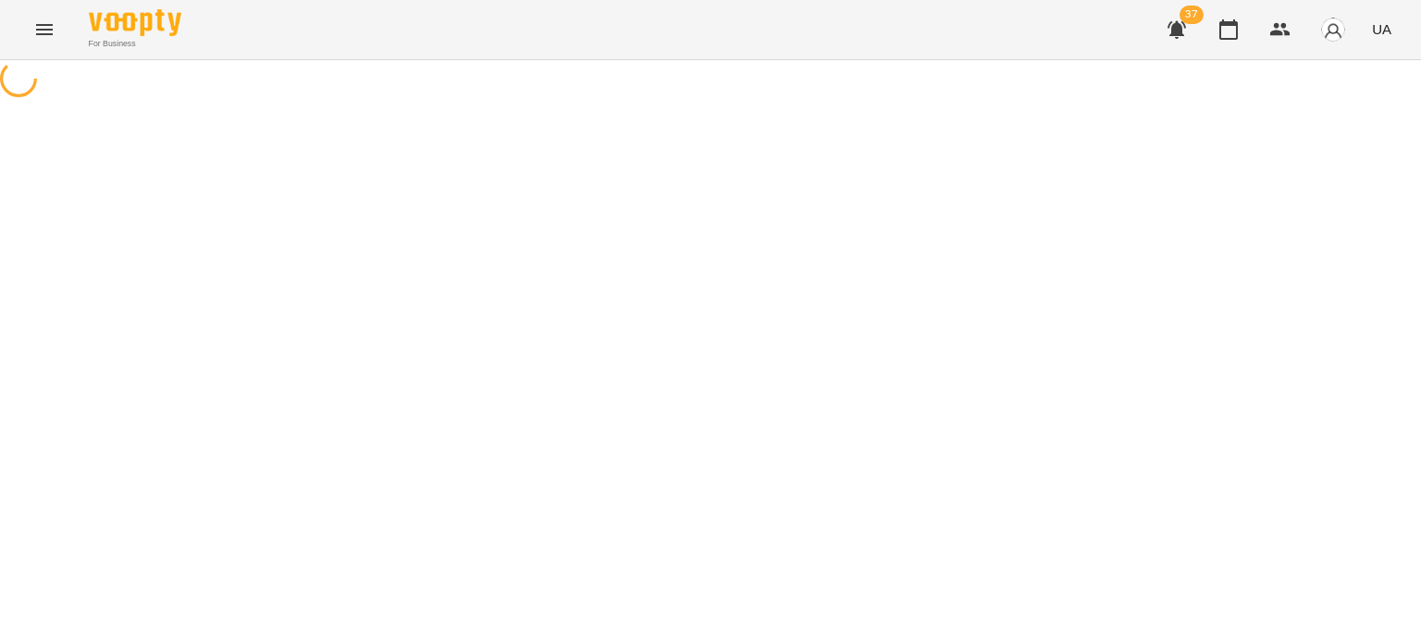
select select "*"
select select "**********"
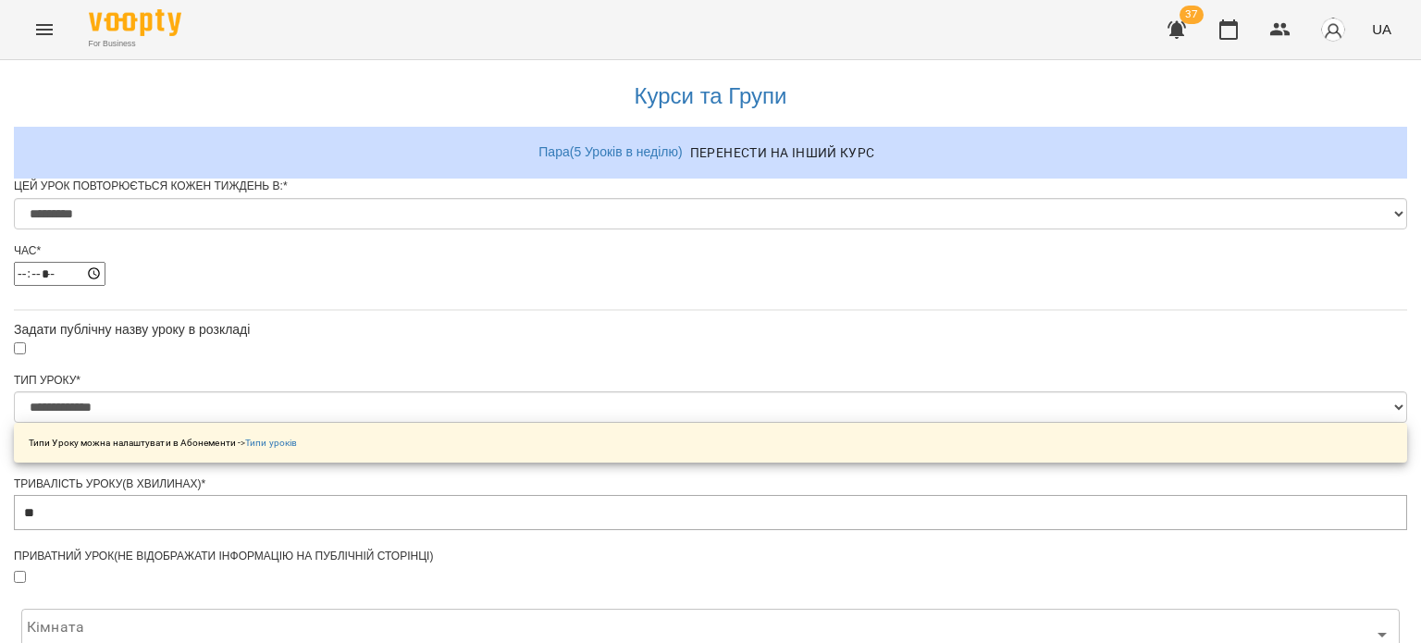
scroll to position [792, 0]
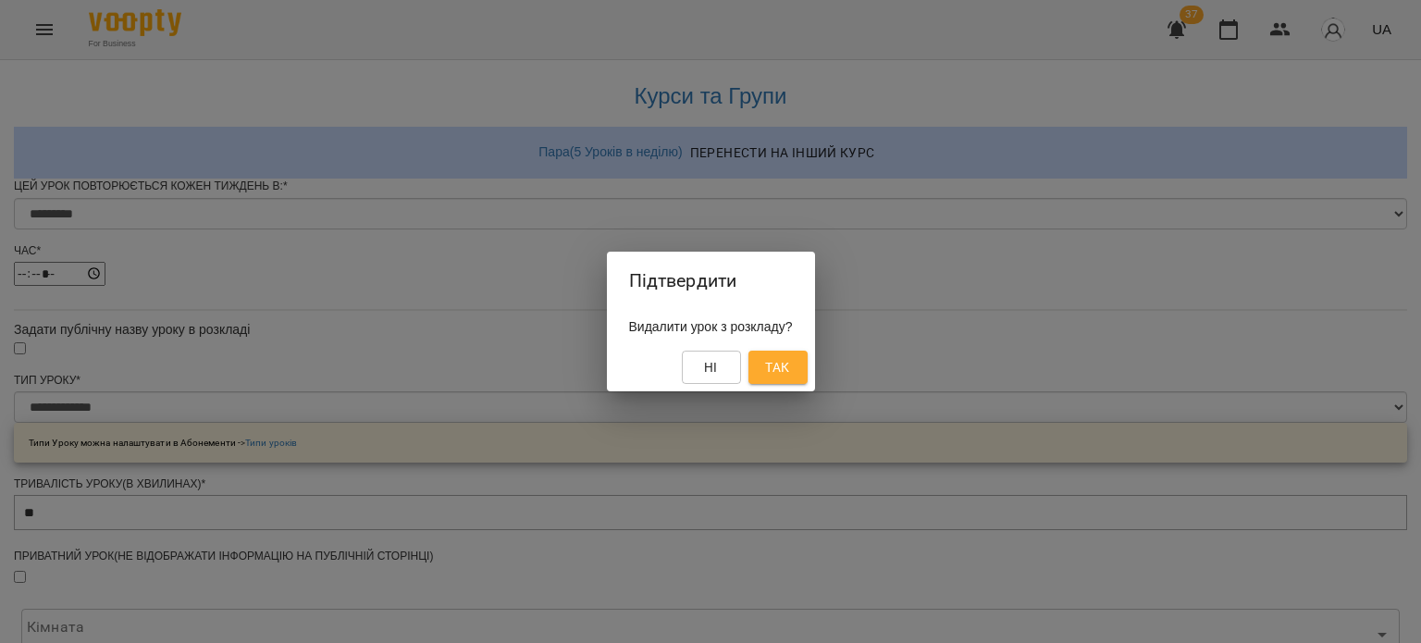
click at [784, 363] on span "Так" at bounding box center [777, 367] width 24 height 22
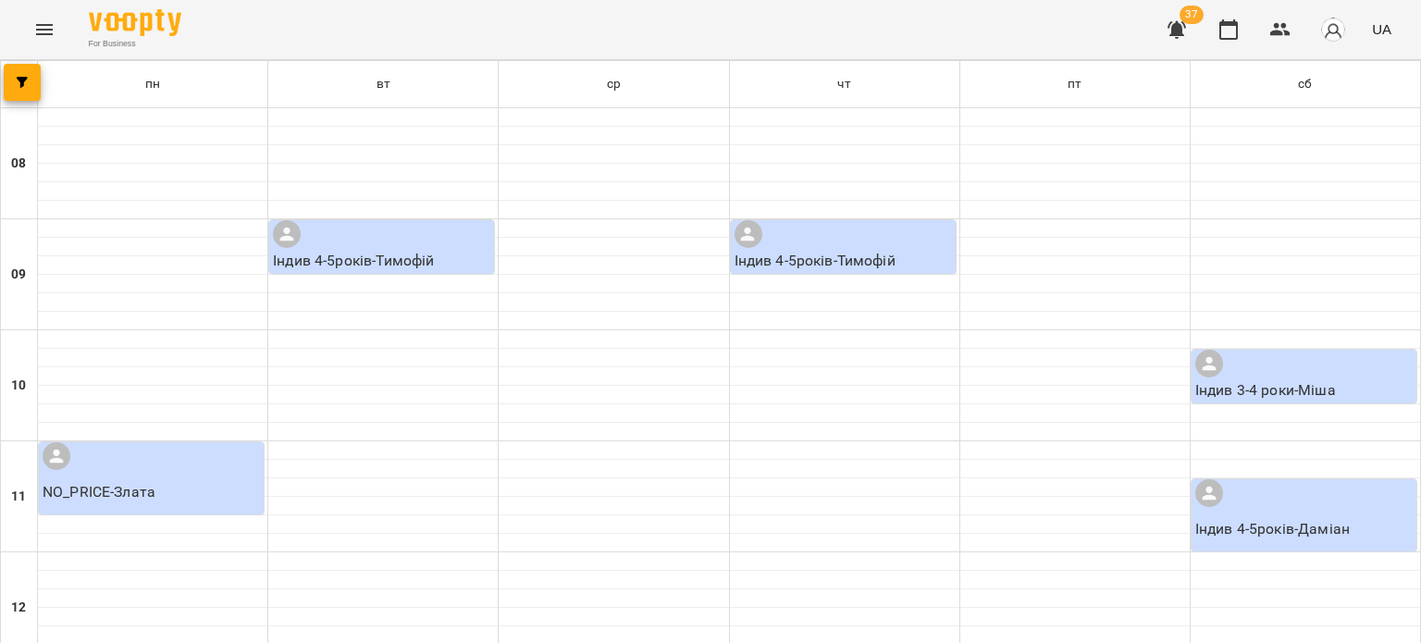
scroll to position [555, 0]
click at [50, 31] on icon "Menu" at bounding box center [44, 29] width 22 height 22
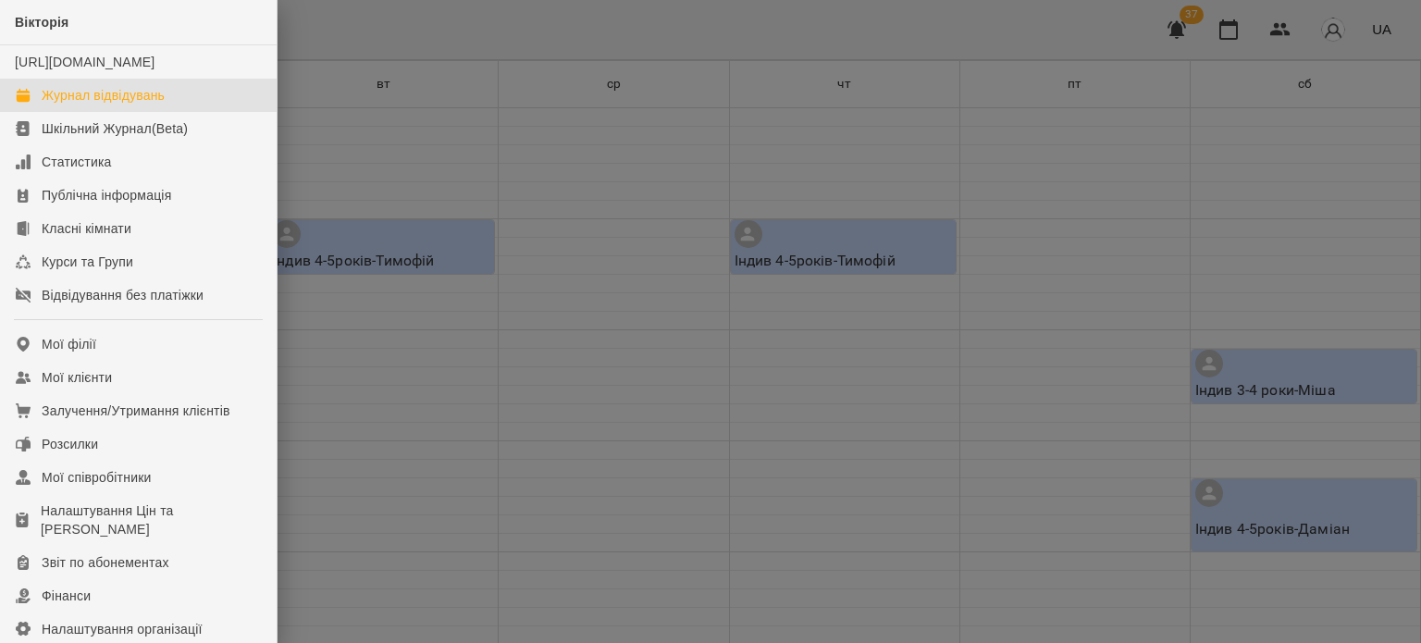
click at [96, 103] on link "Журнал відвідувань" at bounding box center [138, 95] width 277 height 33
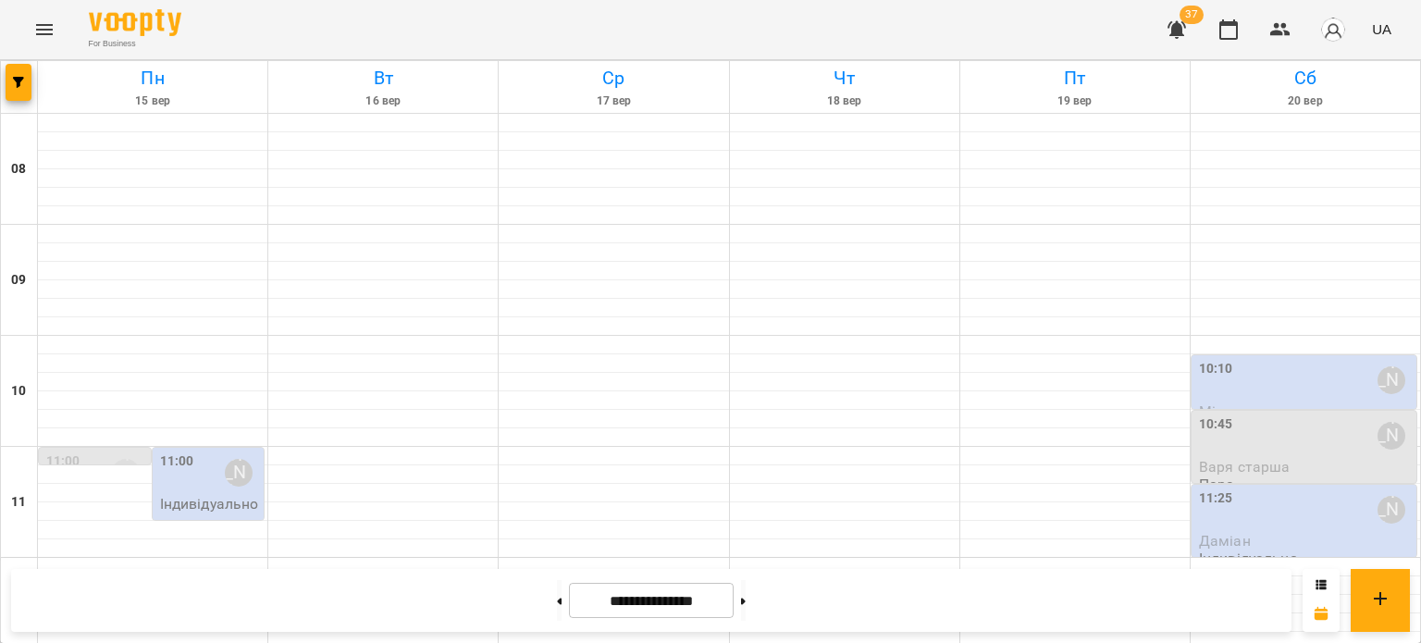
scroll to position [885, 0]
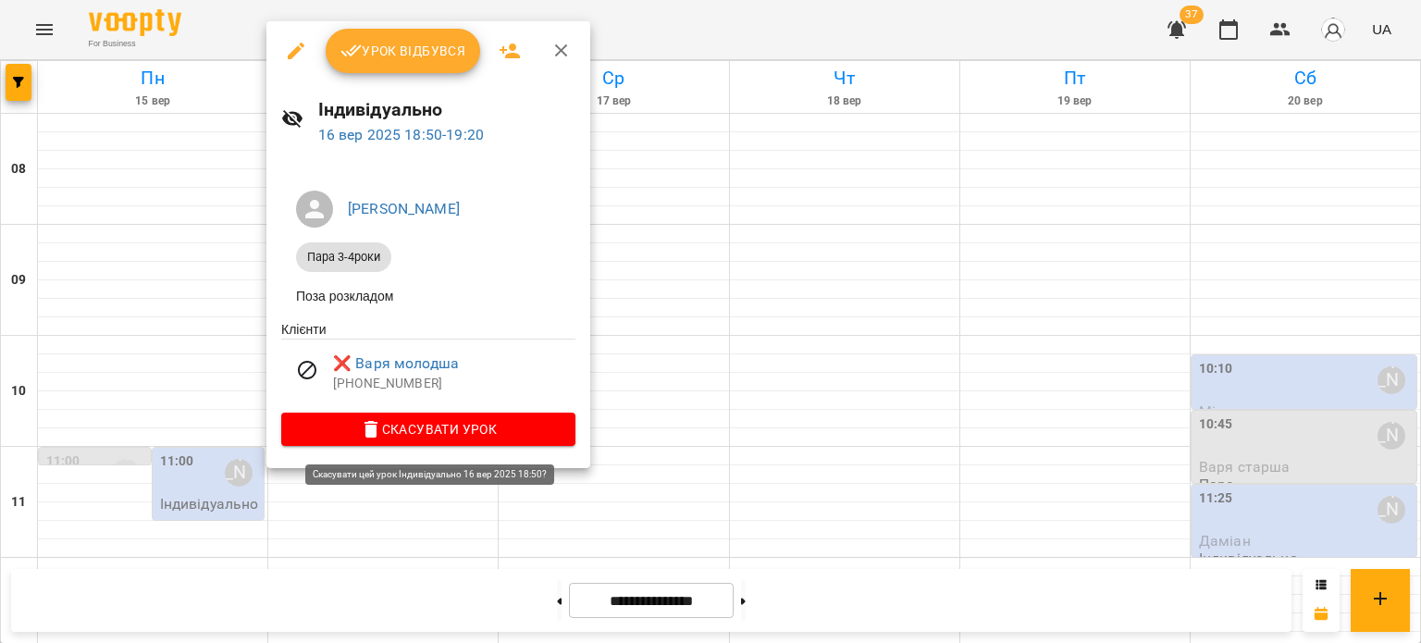
click at [414, 431] on span "Скасувати Урок" at bounding box center [428, 429] width 265 height 22
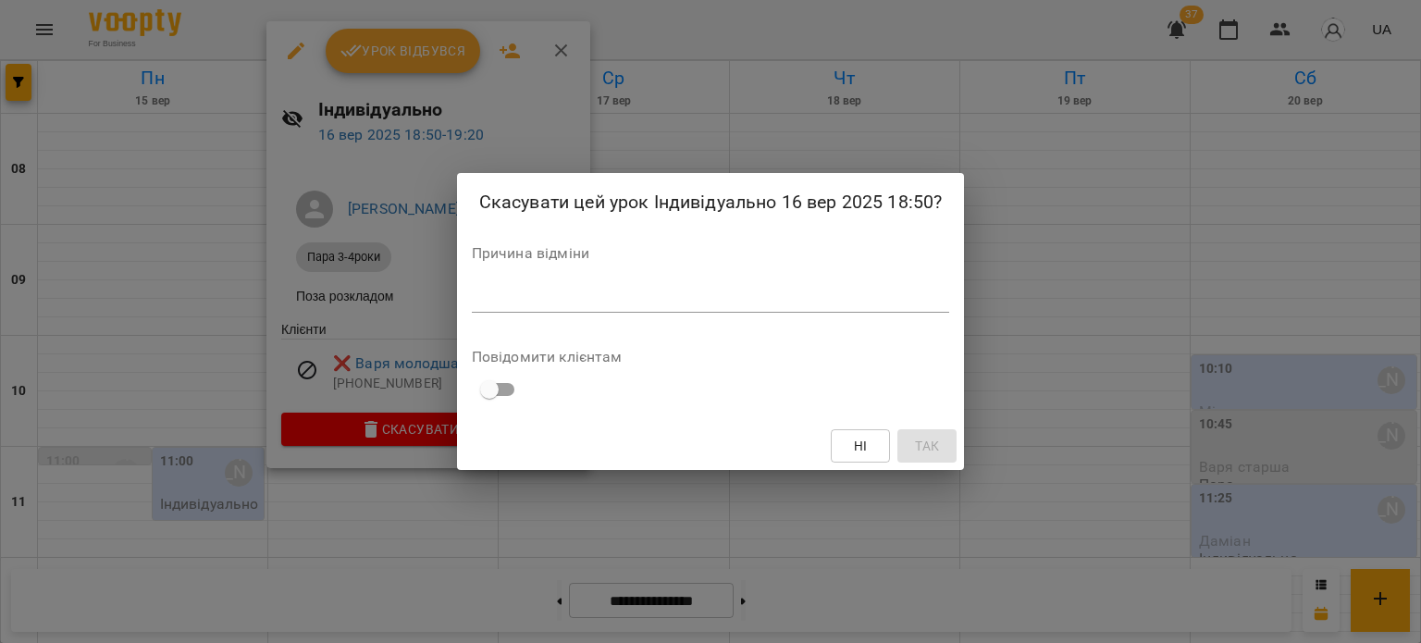
click at [540, 305] on textarea at bounding box center [711, 298] width 478 height 18
click at [940, 449] on span "Так" at bounding box center [928, 446] width 24 height 22
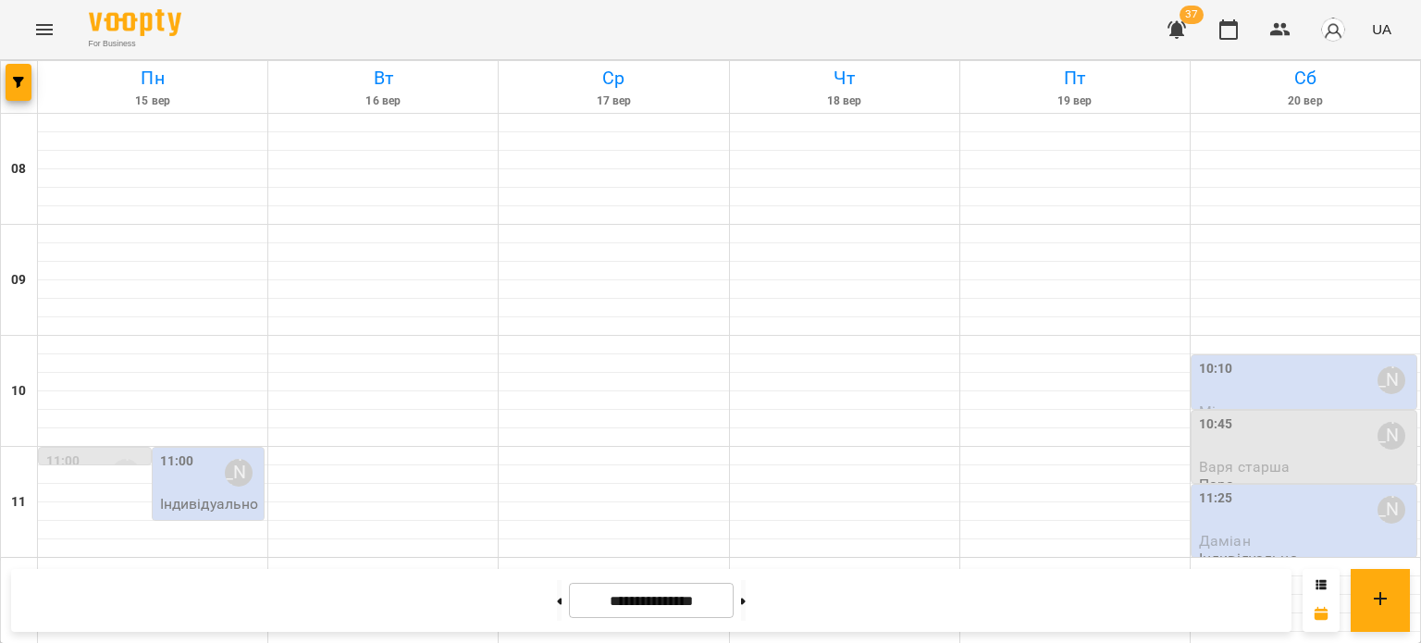
scroll to position [145, 0]
click at [1238, 414] on div "10:45 Ірина" at bounding box center [1306, 435] width 214 height 43
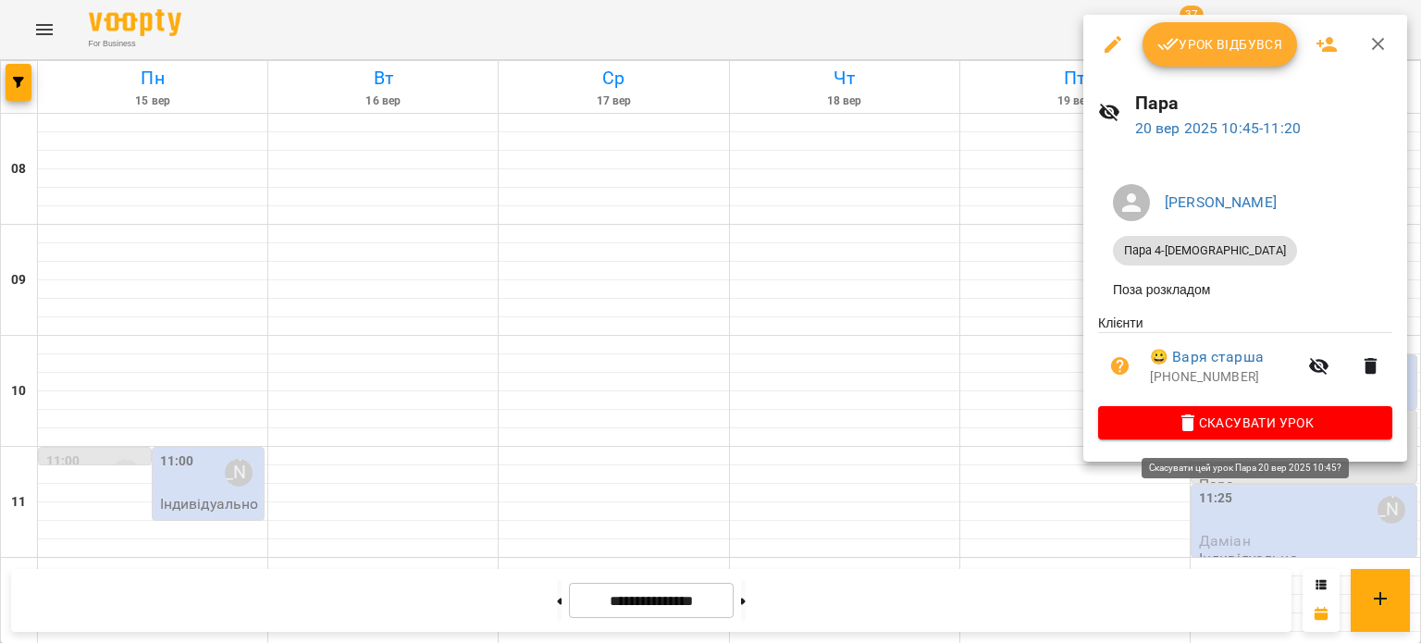
click at [1221, 425] on span "Скасувати Урок" at bounding box center [1245, 423] width 265 height 22
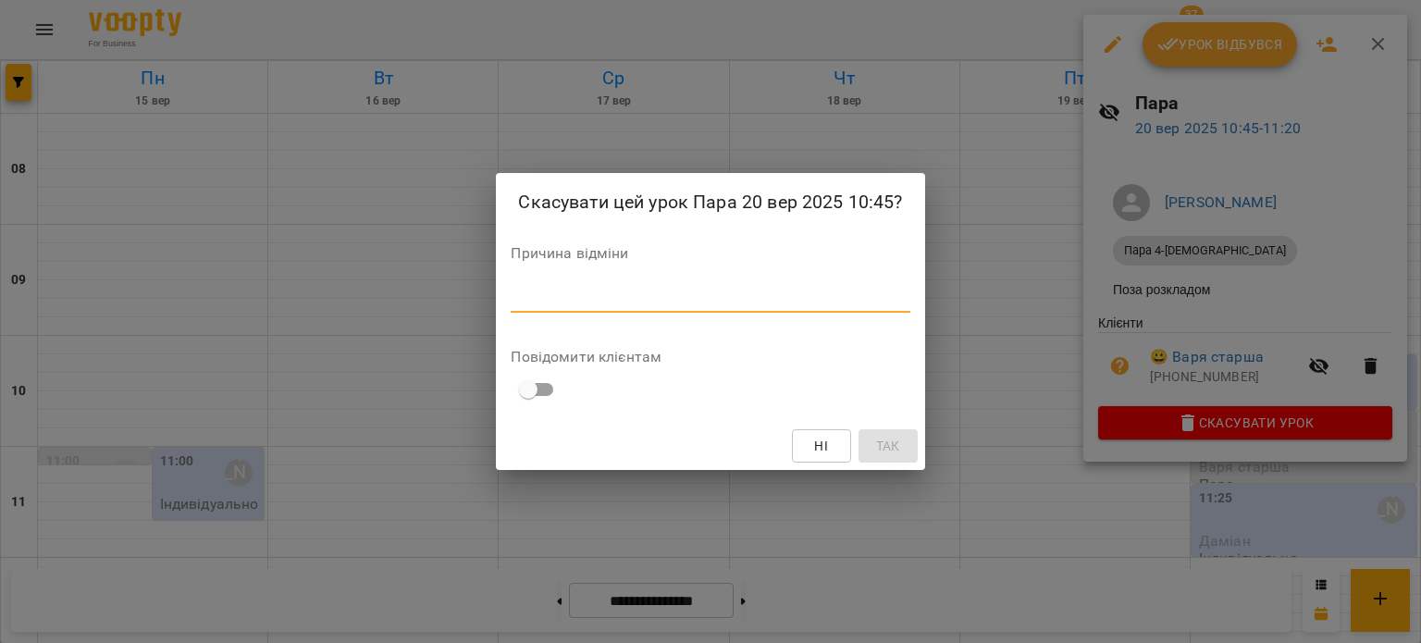
click at [671, 295] on textarea at bounding box center [710, 298] width 399 height 18
click at [913, 443] on button "Так" at bounding box center [887, 445] width 59 height 33
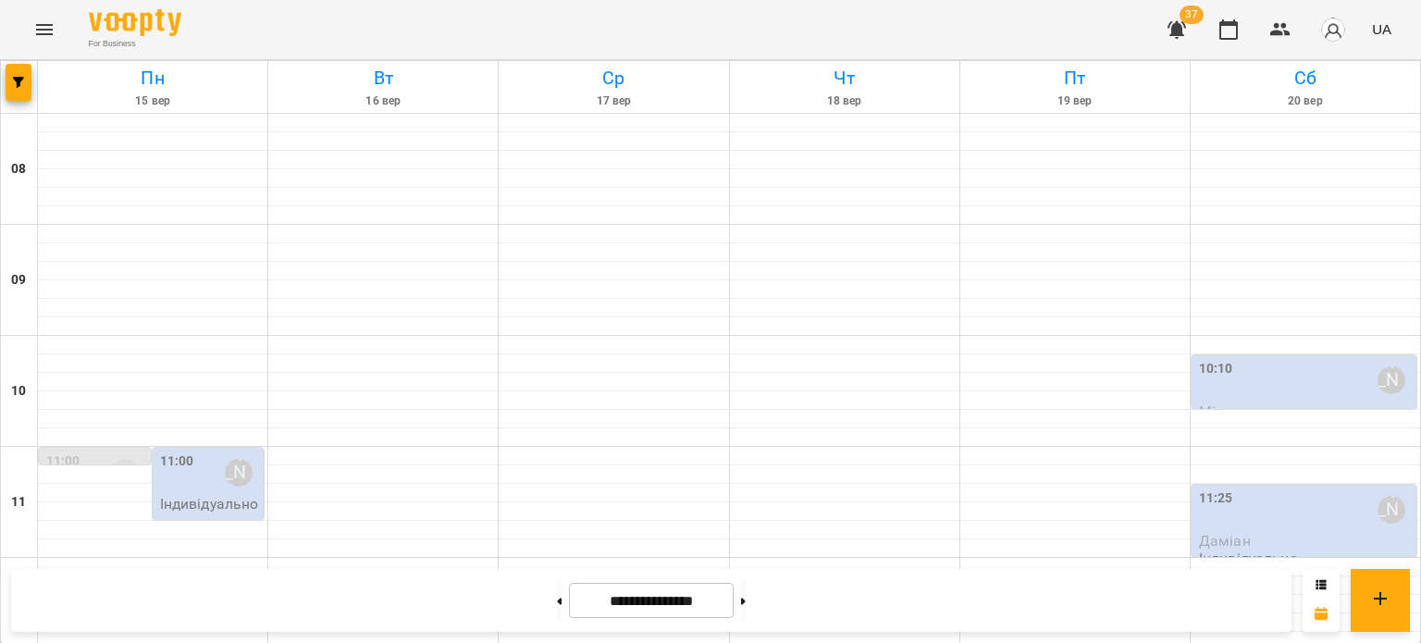
scroll to position [515, 0]
click at [745, 594] on button at bounding box center [743, 600] width 5 height 41
type input "**********"
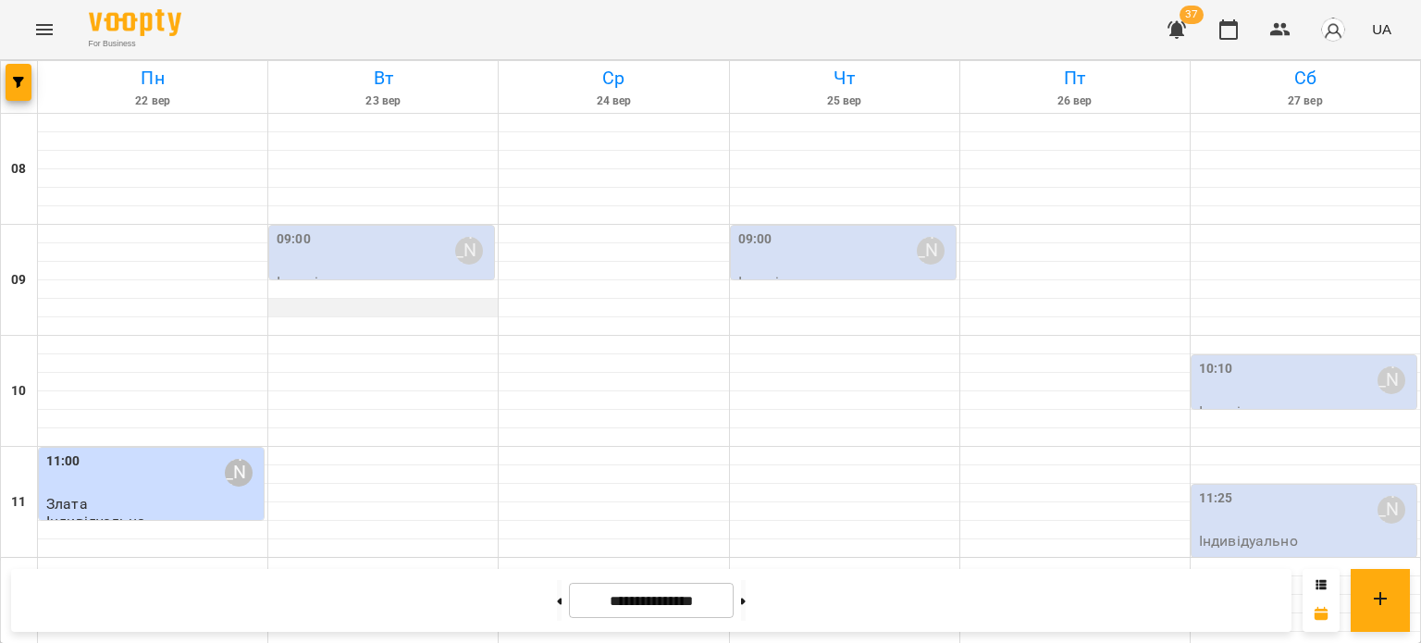
scroll to position [0, 0]
click at [39, 28] on icon "Menu" at bounding box center [44, 29] width 22 height 22
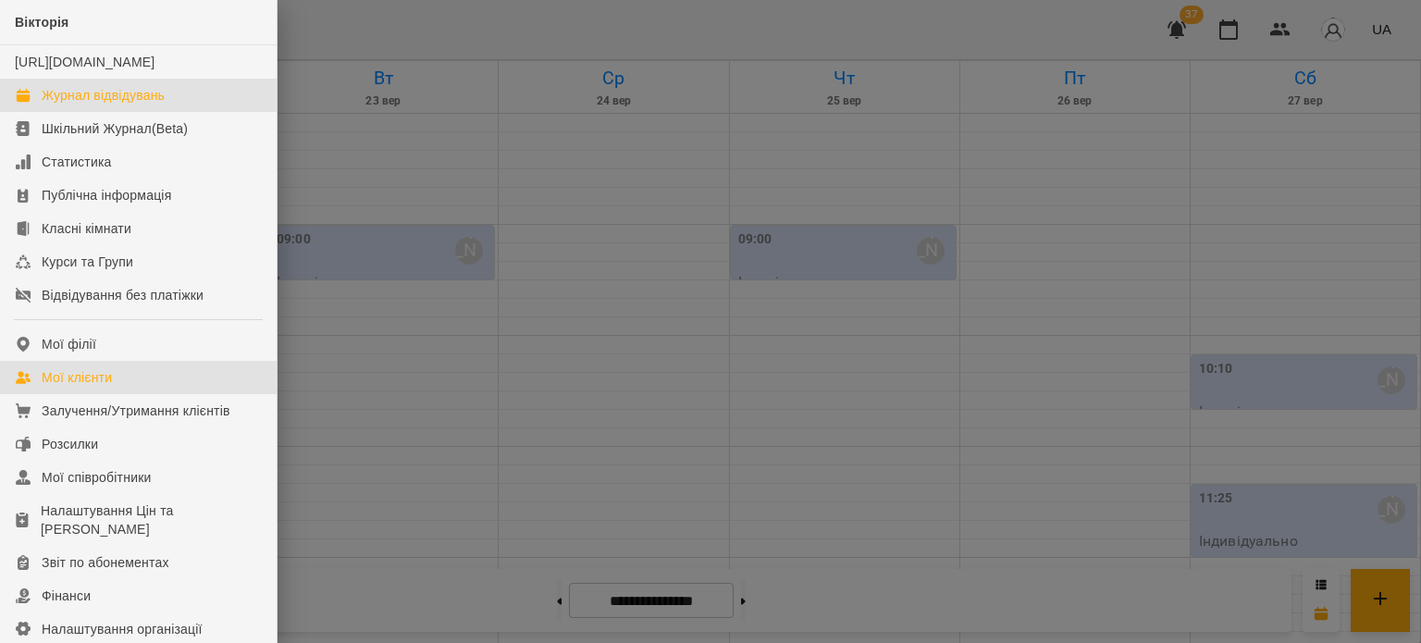
click at [86, 387] on div "Мої клієнти" at bounding box center [77, 377] width 70 height 18
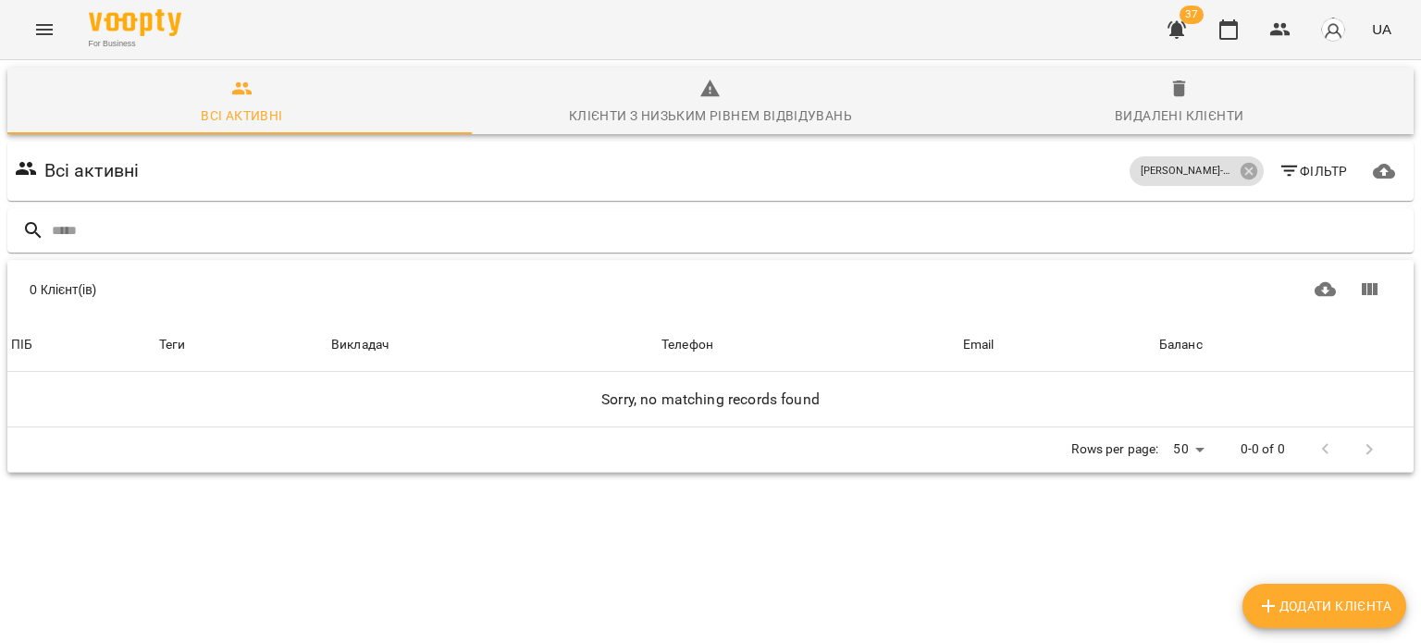
scroll to position [81, 0]
click at [36, 31] on icon "Menu" at bounding box center [44, 29] width 22 height 22
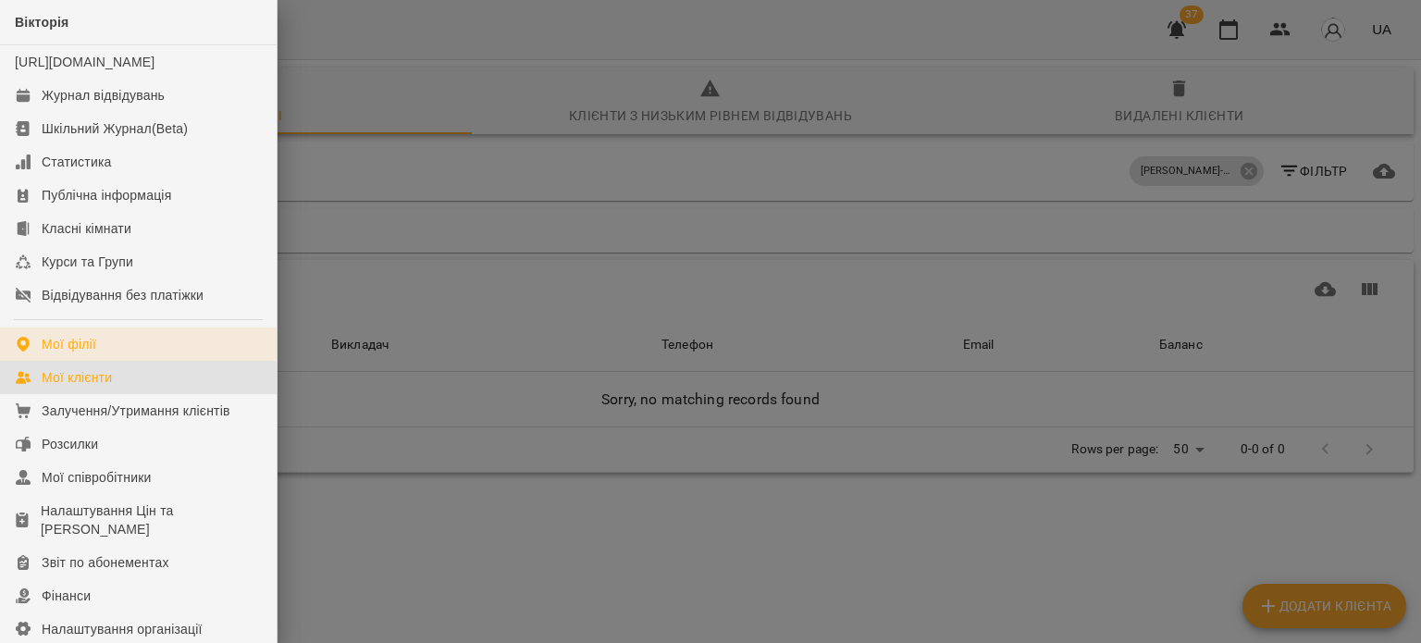
click at [64, 353] on div "Мої філії" at bounding box center [69, 344] width 55 height 18
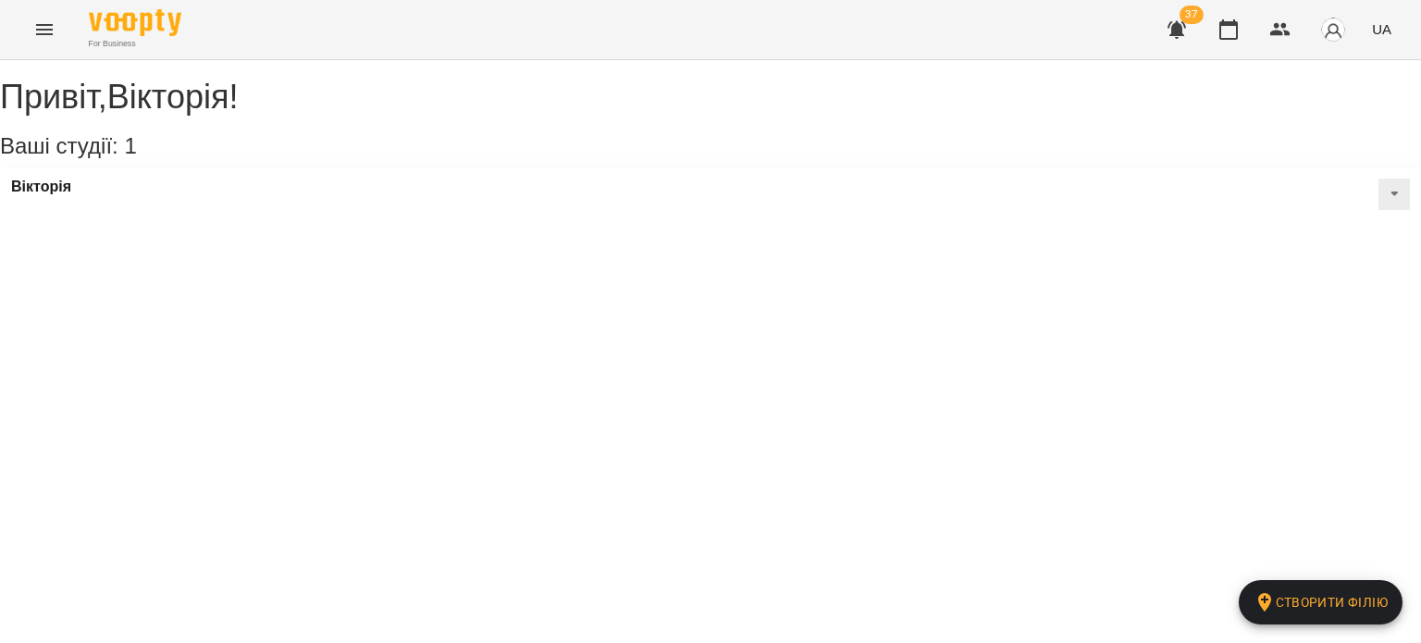
click at [46, 35] on icon "Menu" at bounding box center [44, 29] width 22 height 22
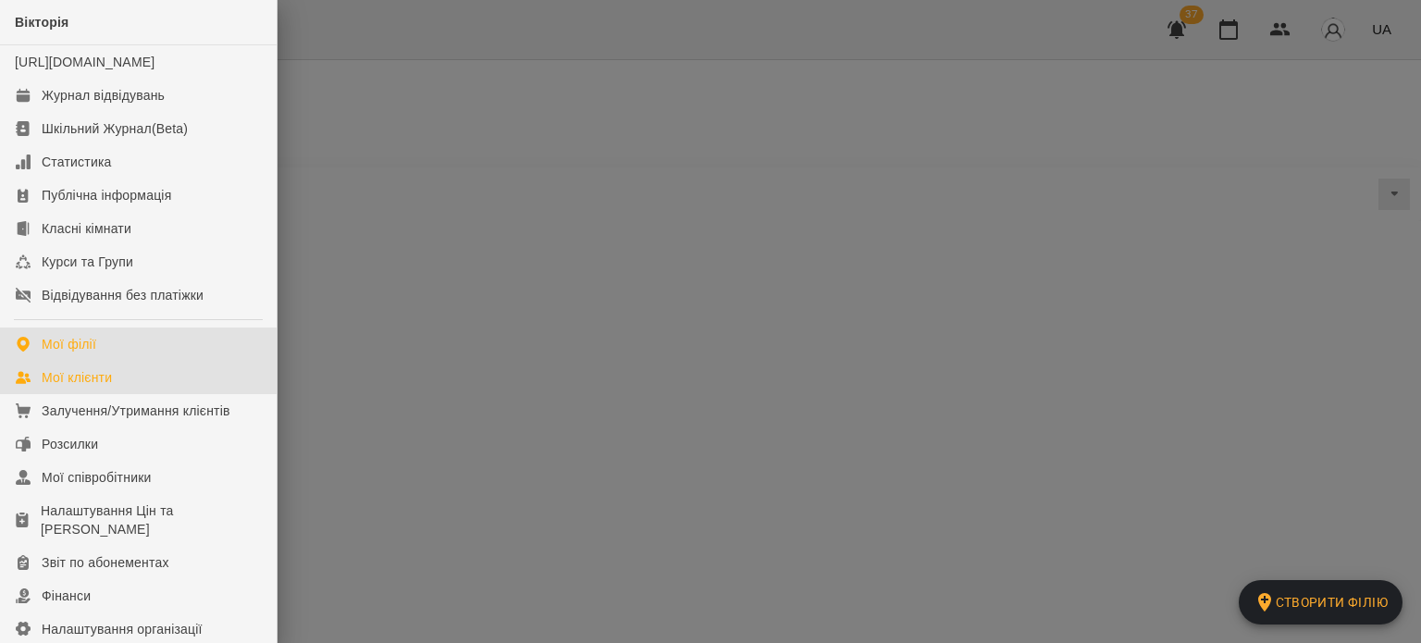
click at [74, 387] on div "Мої клієнти" at bounding box center [77, 377] width 70 height 18
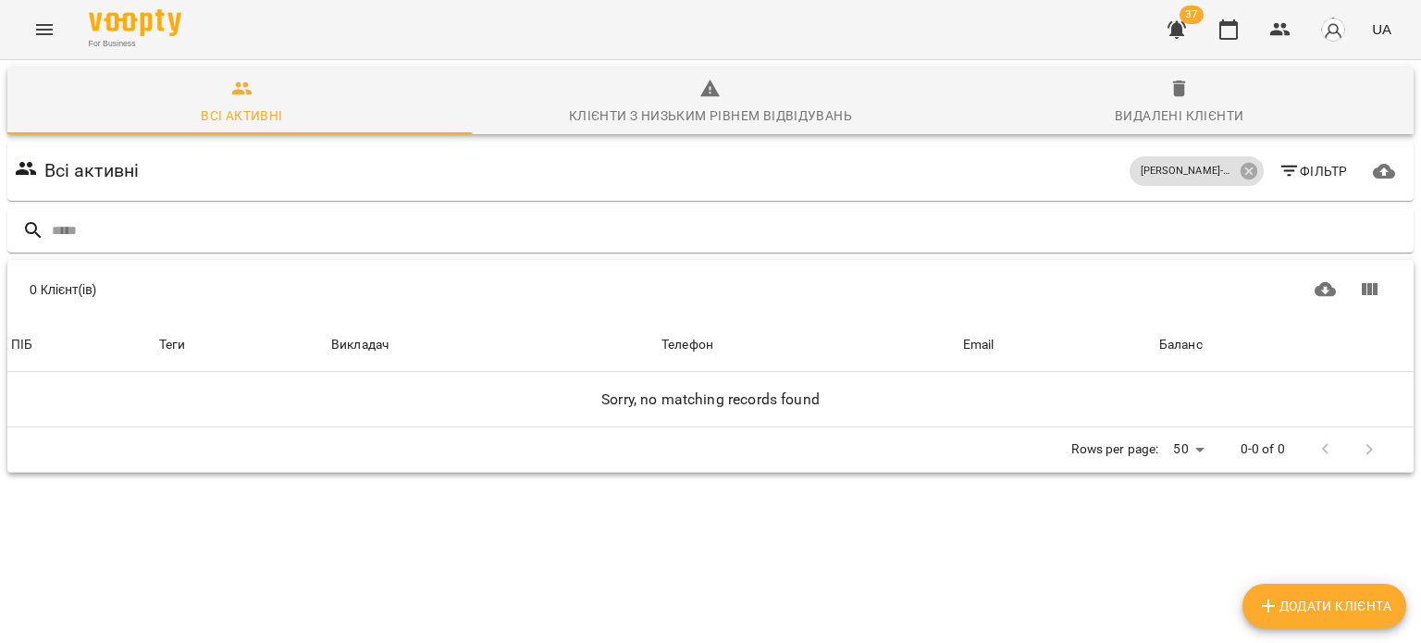
click at [42, 27] on icon "Menu" at bounding box center [44, 29] width 22 height 22
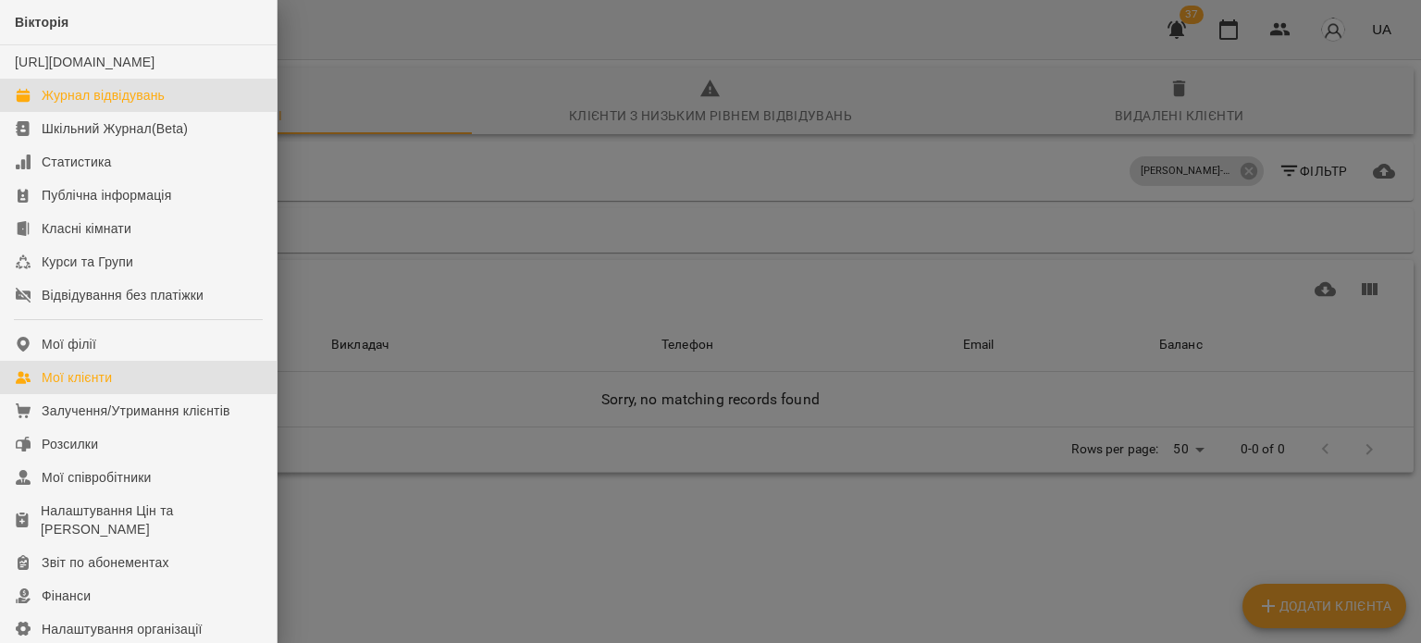
click at [70, 105] on div "Журнал відвідувань" at bounding box center [103, 95] width 123 height 18
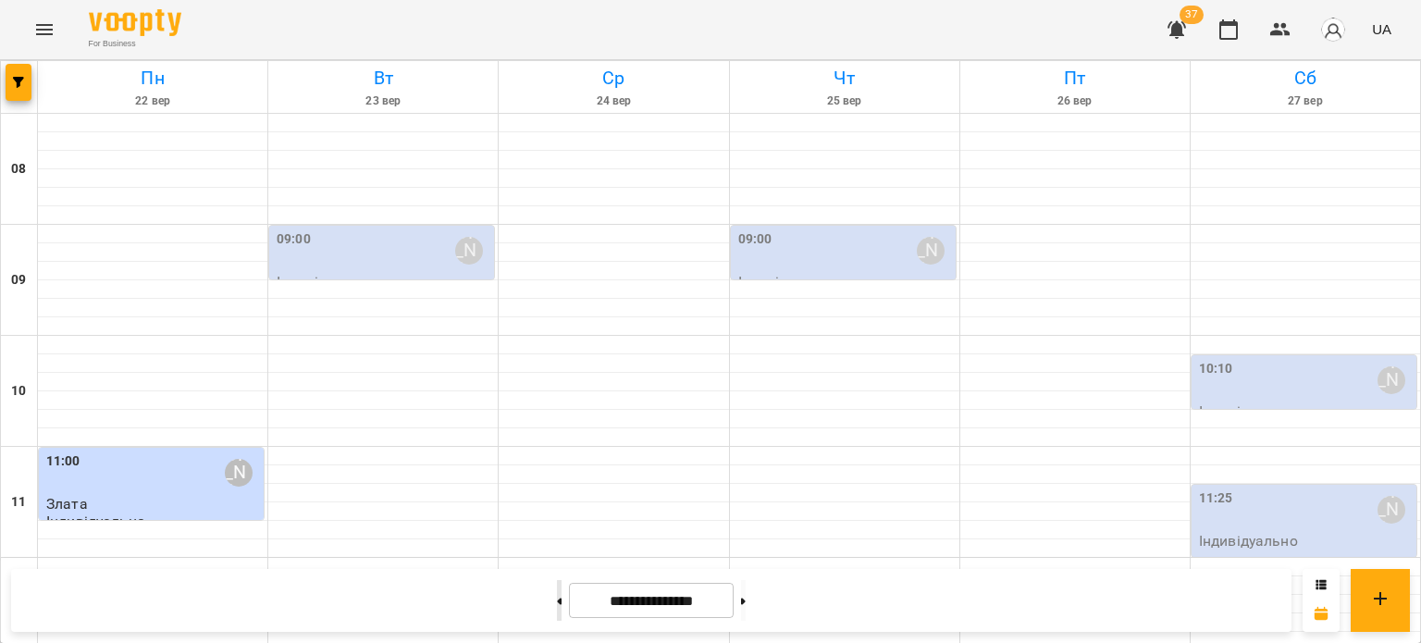
click at [557, 597] on button at bounding box center [559, 600] width 5 height 41
type input "**********"
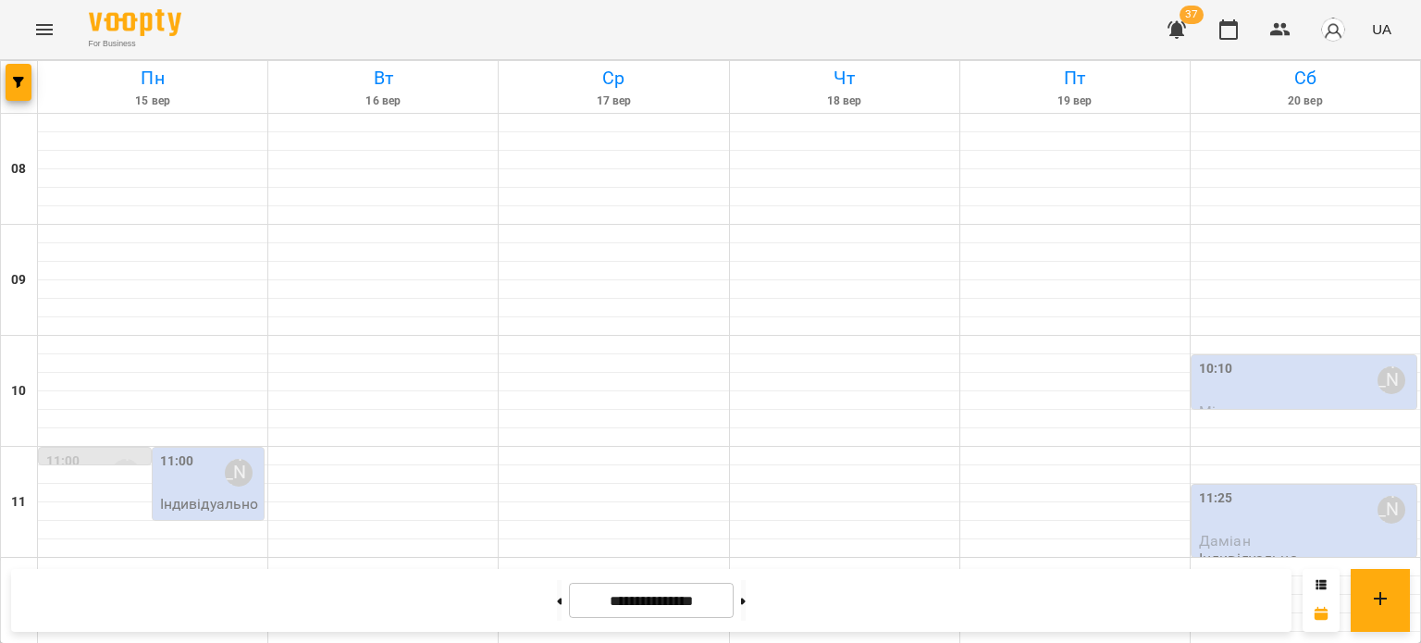
scroll to position [885, 0]
click at [33, 22] on icon "Menu" at bounding box center [44, 29] width 22 height 22
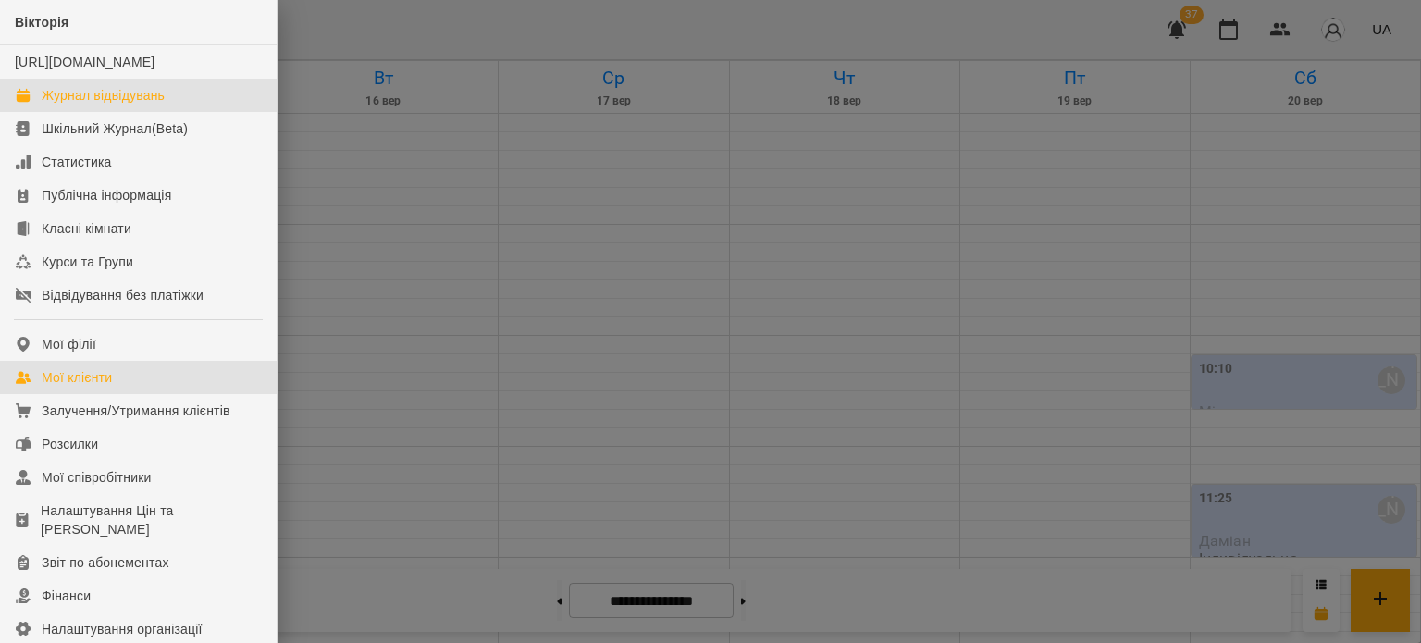
click at [80, 386] on link "Мої клієнти" at bounding box center [138, 377] width 277 height 33
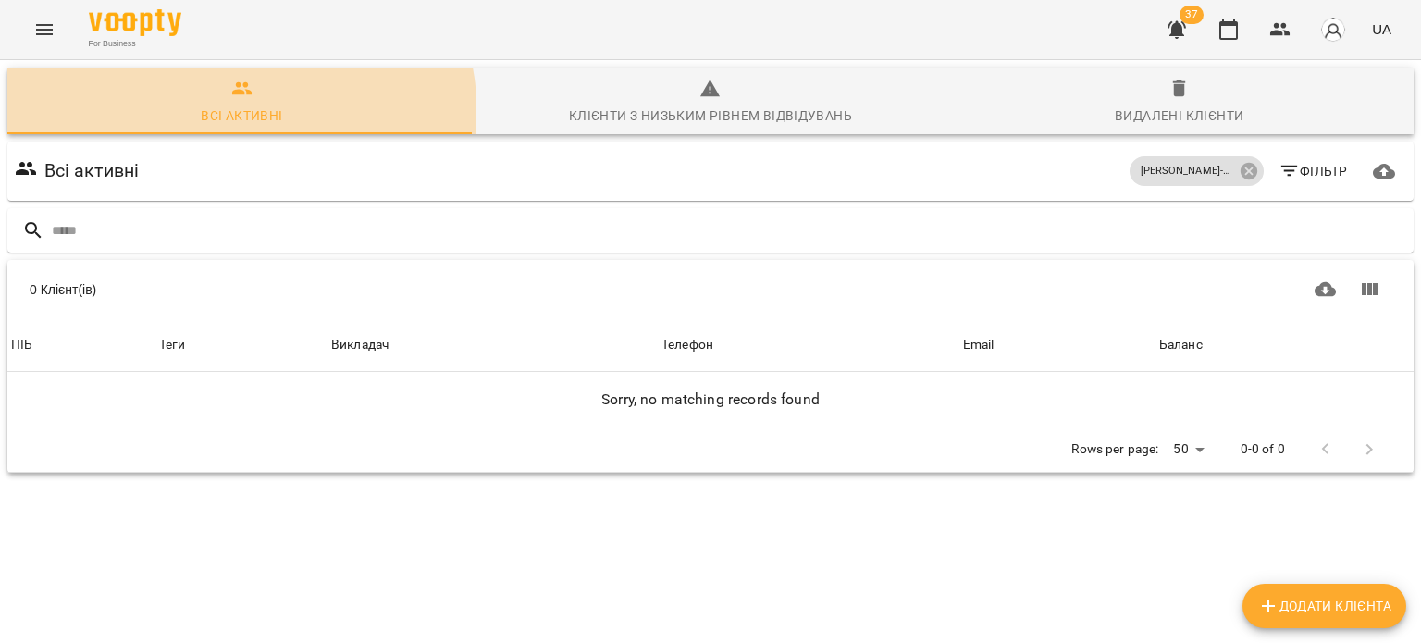
click at [203, 117] on div "Всі активні" at bounding box center [241, 116] width 81 height 22
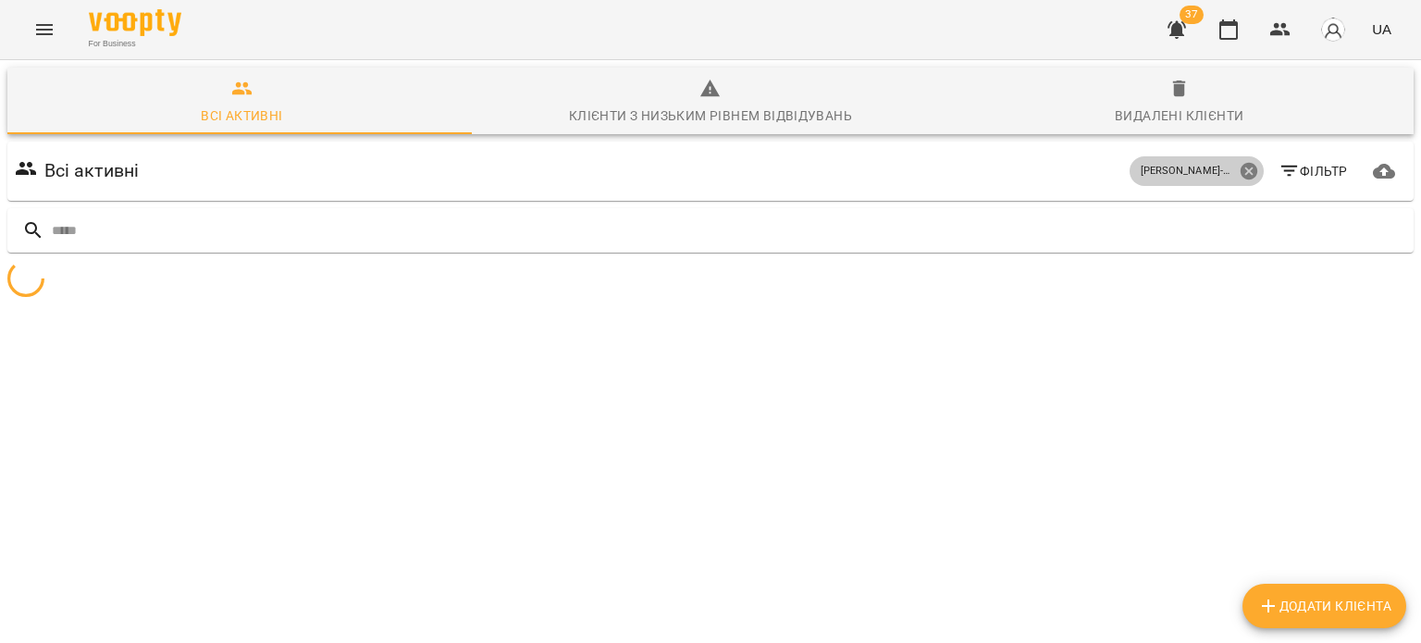
click at [1239, 171] on icon at bounding box center [1247, 171] width 17 height 17
click at [1239, 170] on icon at bounding box center [1247, 171] width 17 height 17
click at [1280, 171] on icon "button" at bounding box center [1288, 171] width 17 height 11
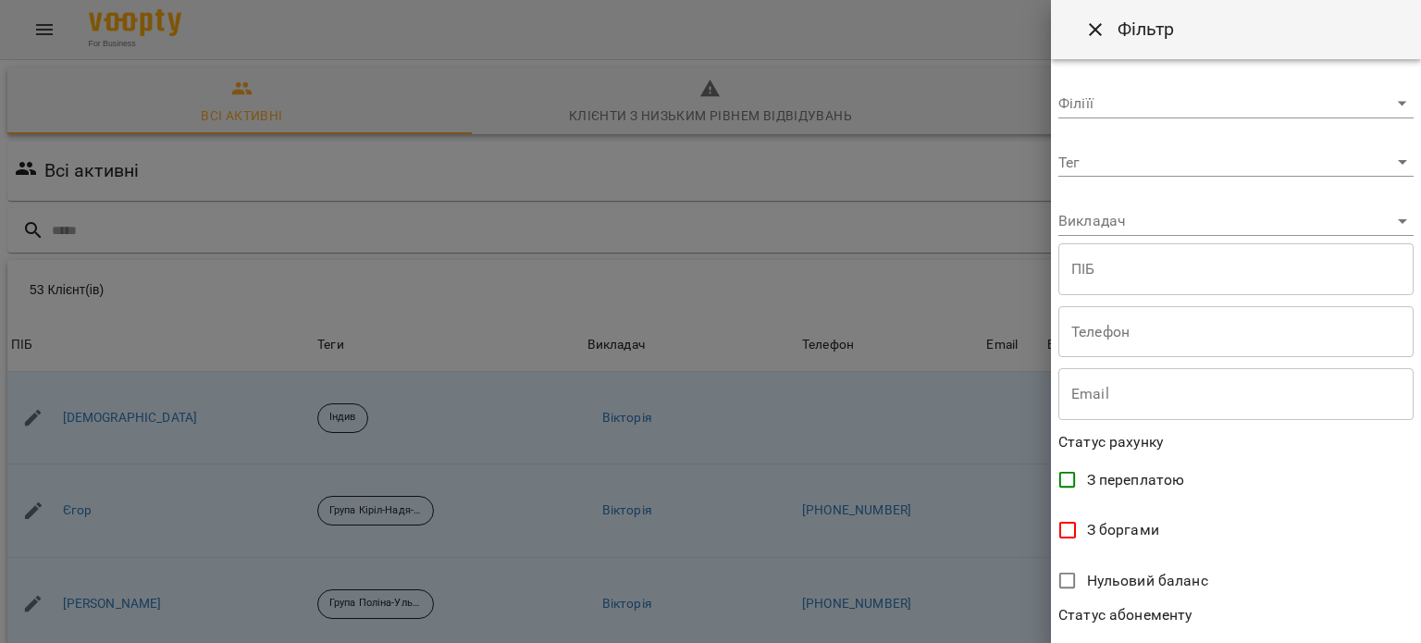
click at [916, 203] on div at bounding box center [710, 321] width 1421 height 643
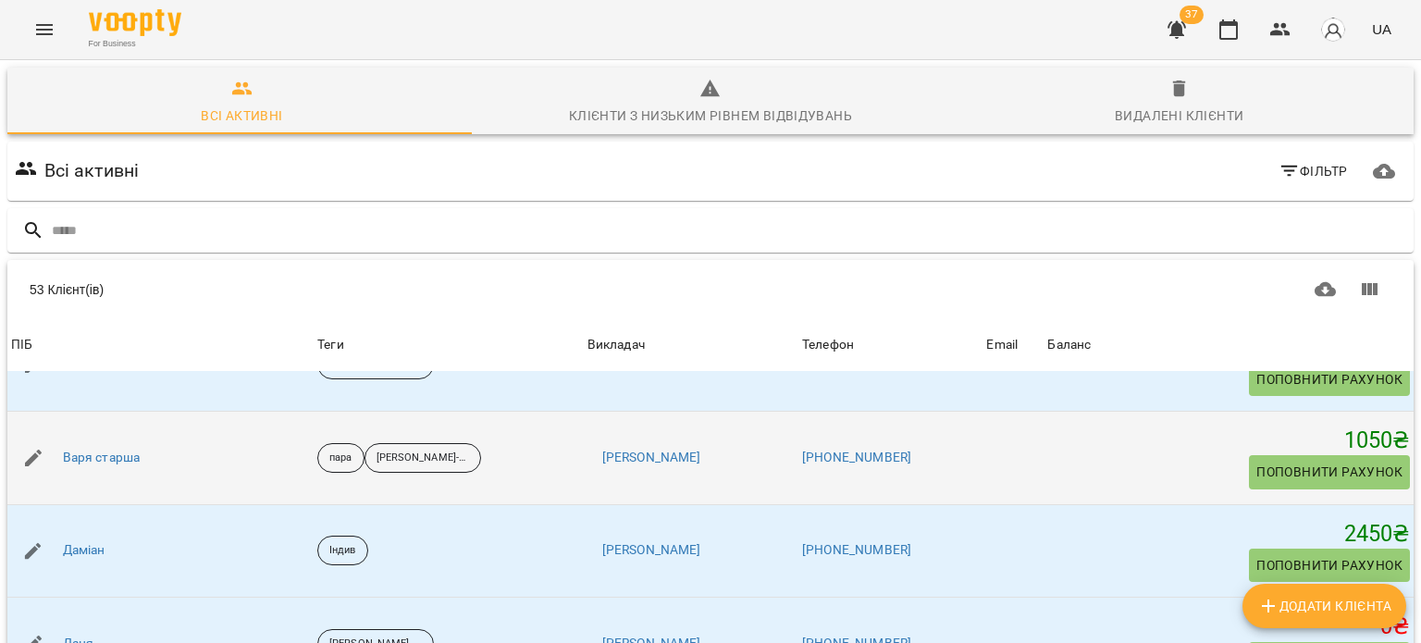
scroll to position [1480, 0]
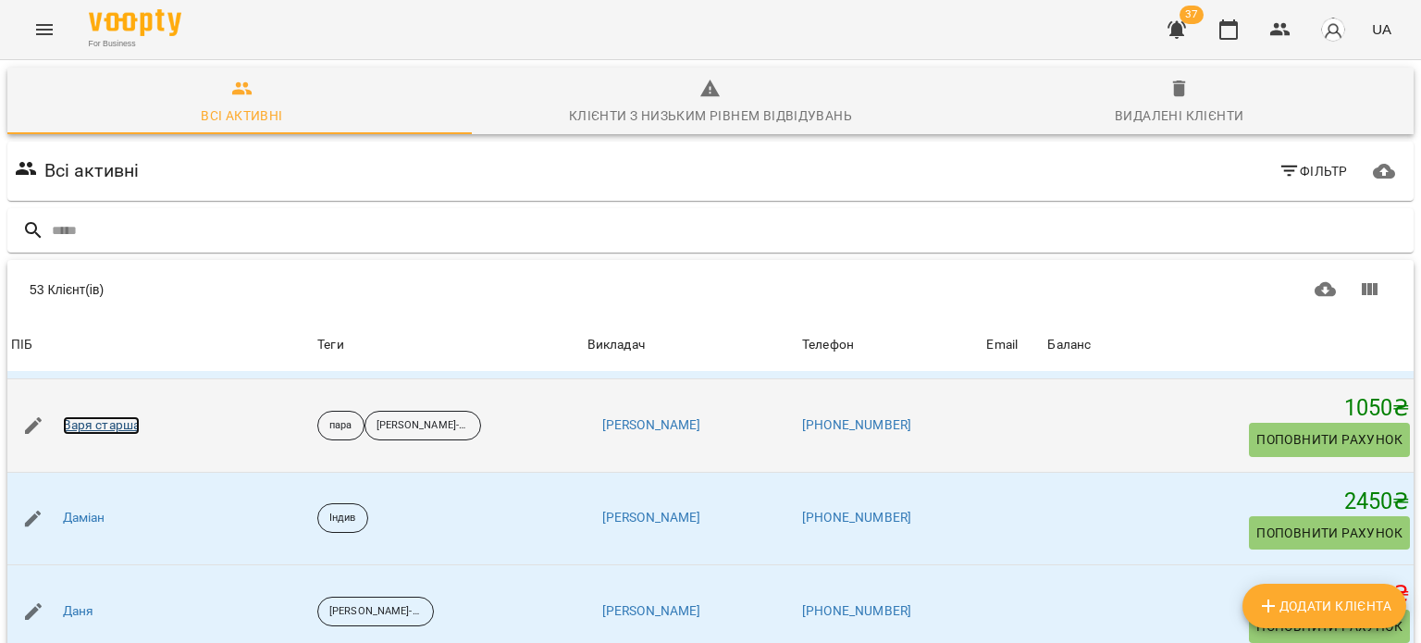
click at [90, 421] on link "Варя старша" at bounding box center [102, 425] width 78 height 18
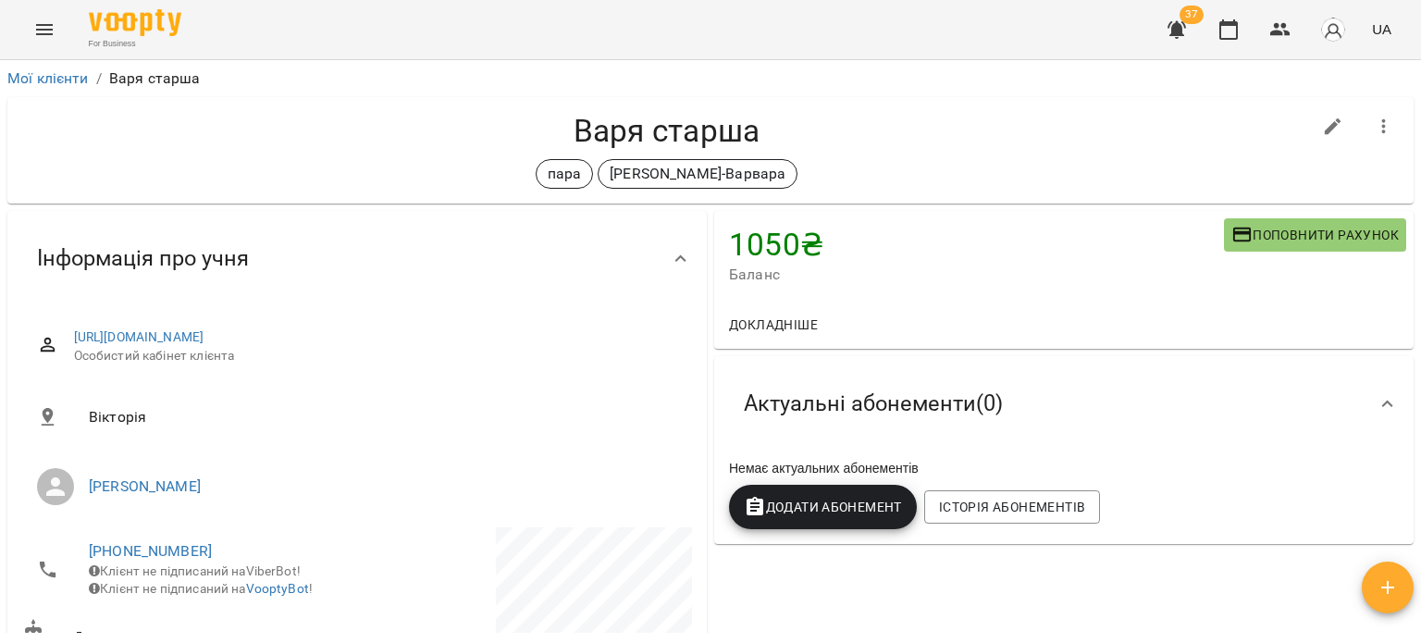
click at [1311, 129] on button "button" at bounding box center [1333, 127] width 44 height 44
select select "**"
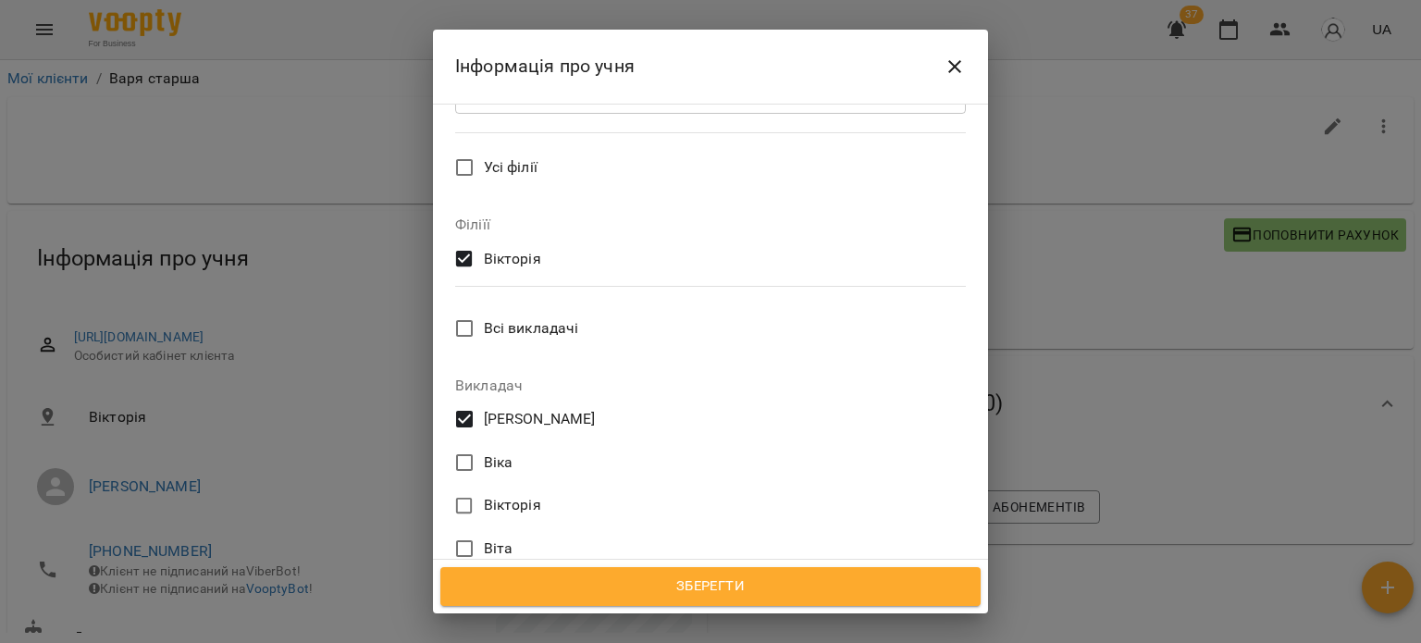
scroll to position [277, 0]
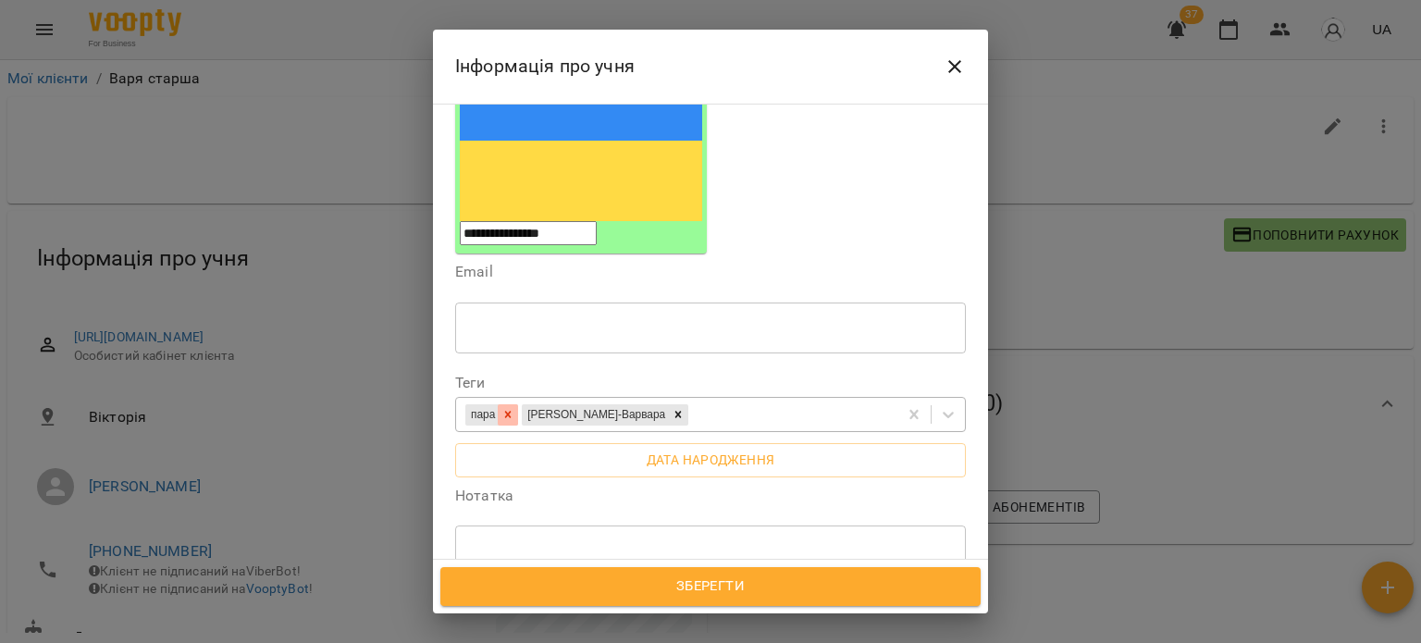
click at [511, 412] on icon at bounding box center [508, 415] width 6 height 6
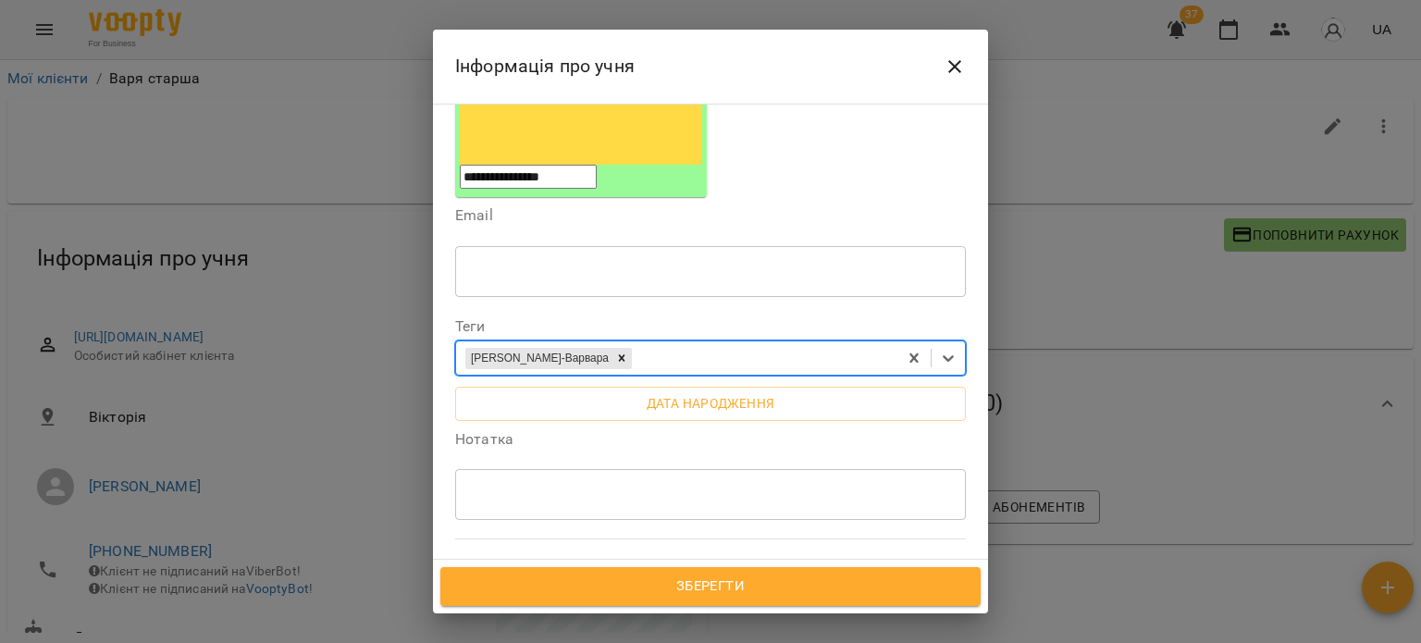
scroll to position [647, 0]
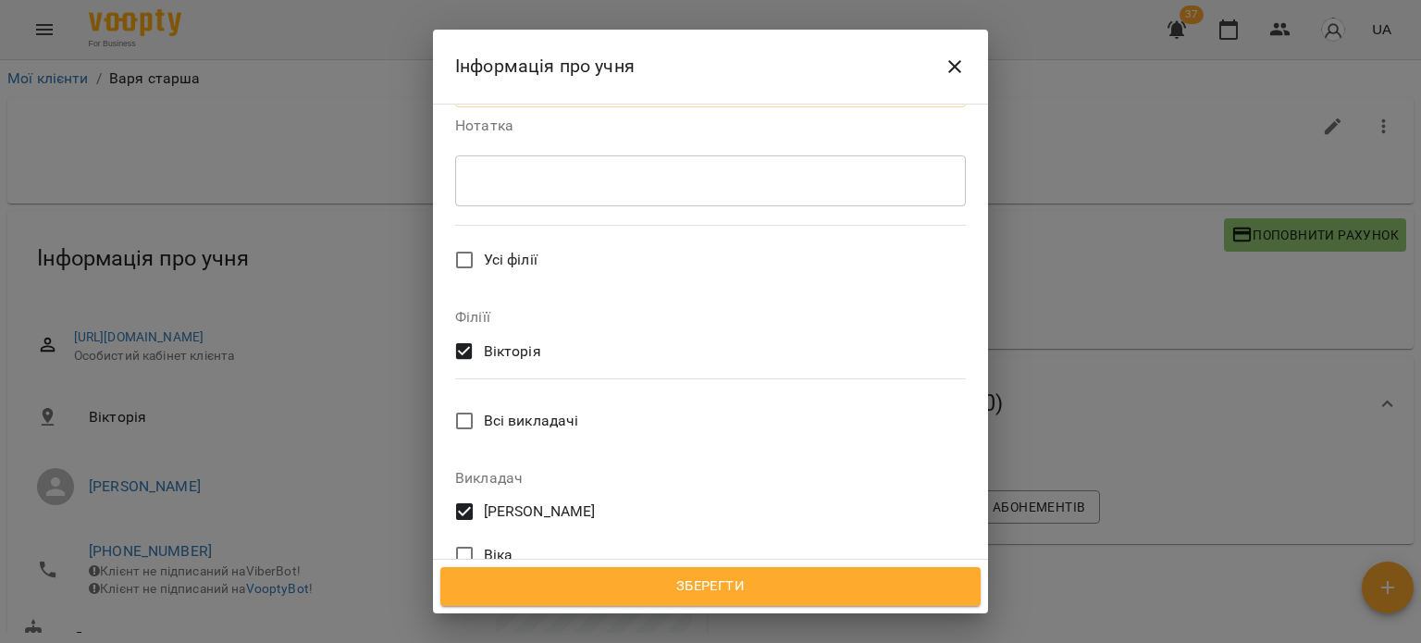
click at [683, 585] on span "Зберегти" at bounding box center [710, 586] width 499 height 24
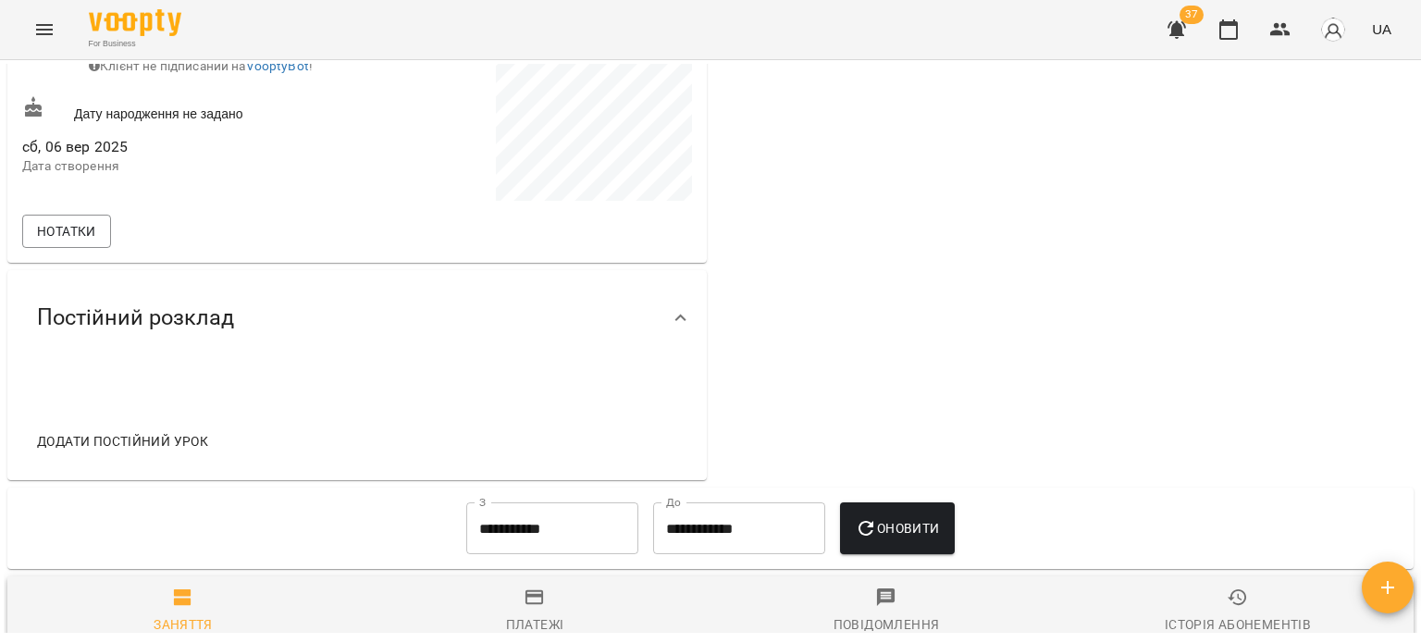
scroll to position [555, 0]
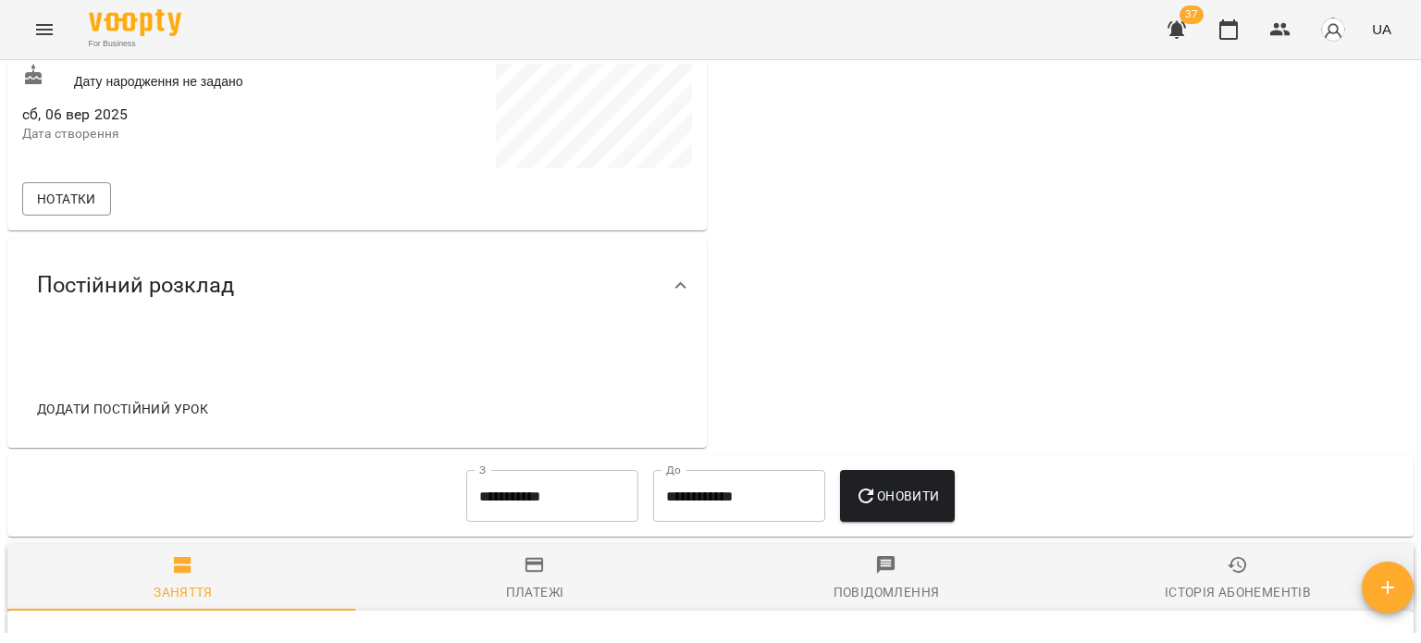
click at [94, 412] on span "Додати постійний урок" at bounding box center [122, 409] width 171 height 22
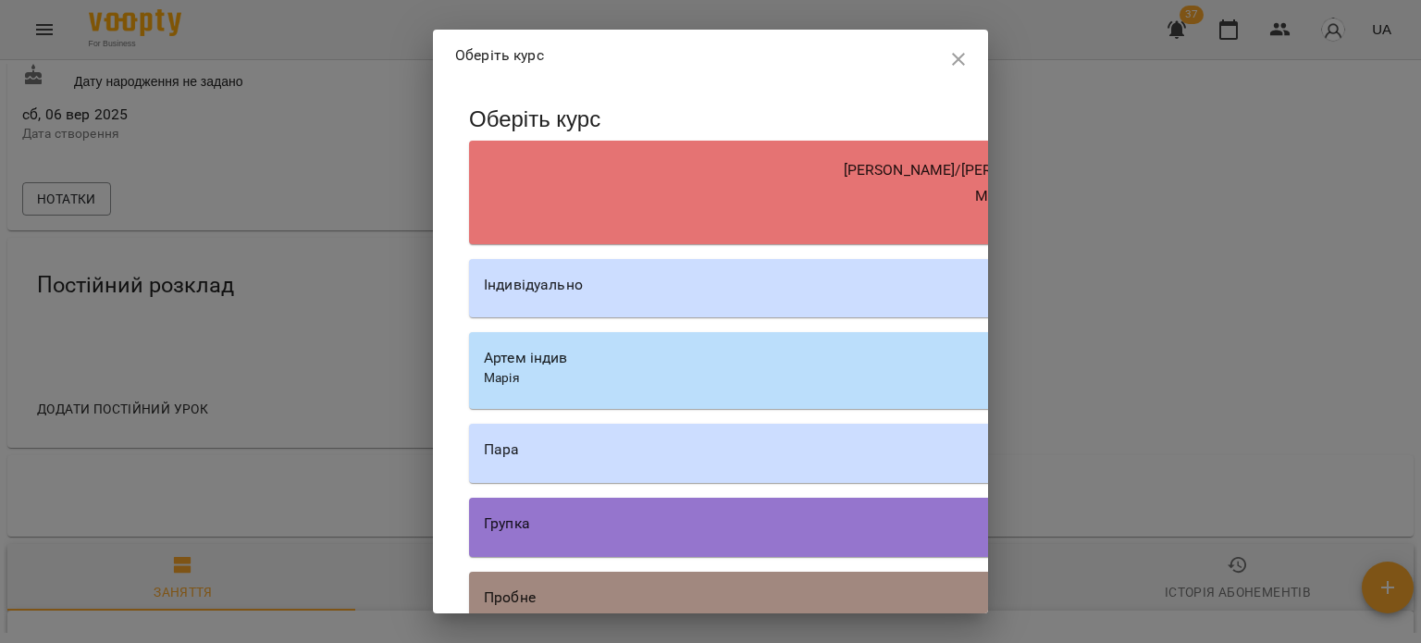
click at [668, 449] on div "Пара" at bounding box center [996, 449] width 1025 height 22
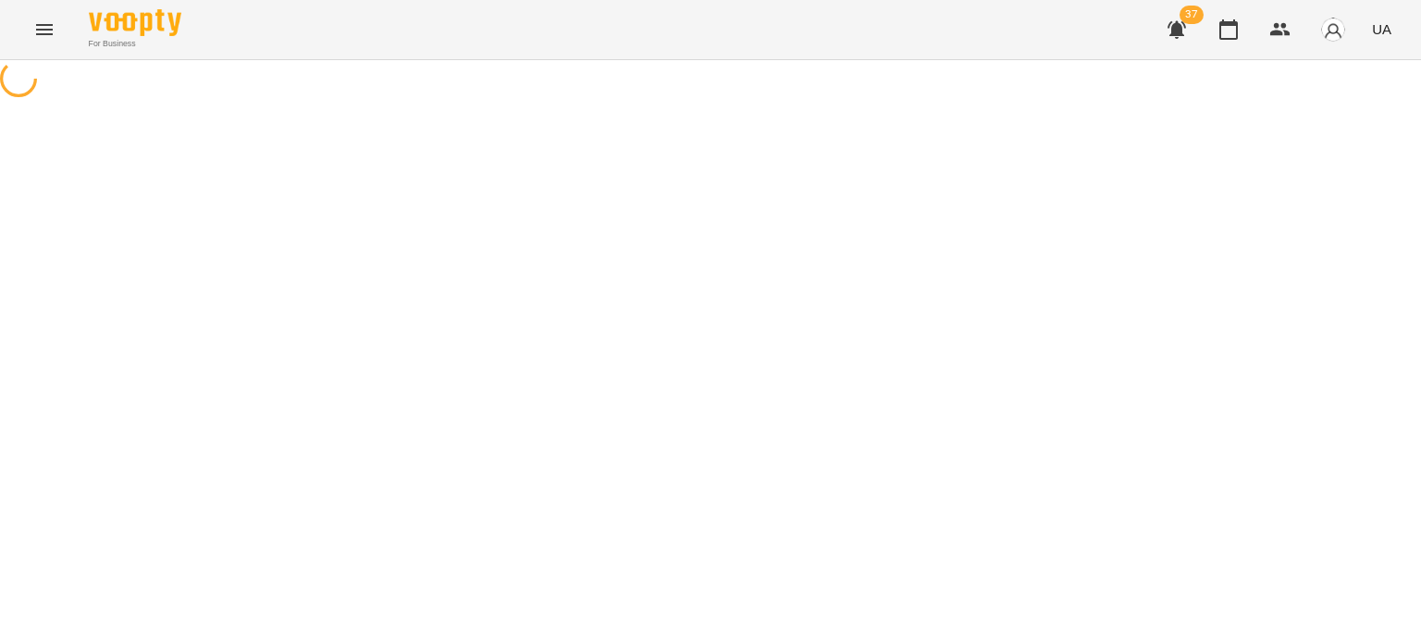
select select "********"
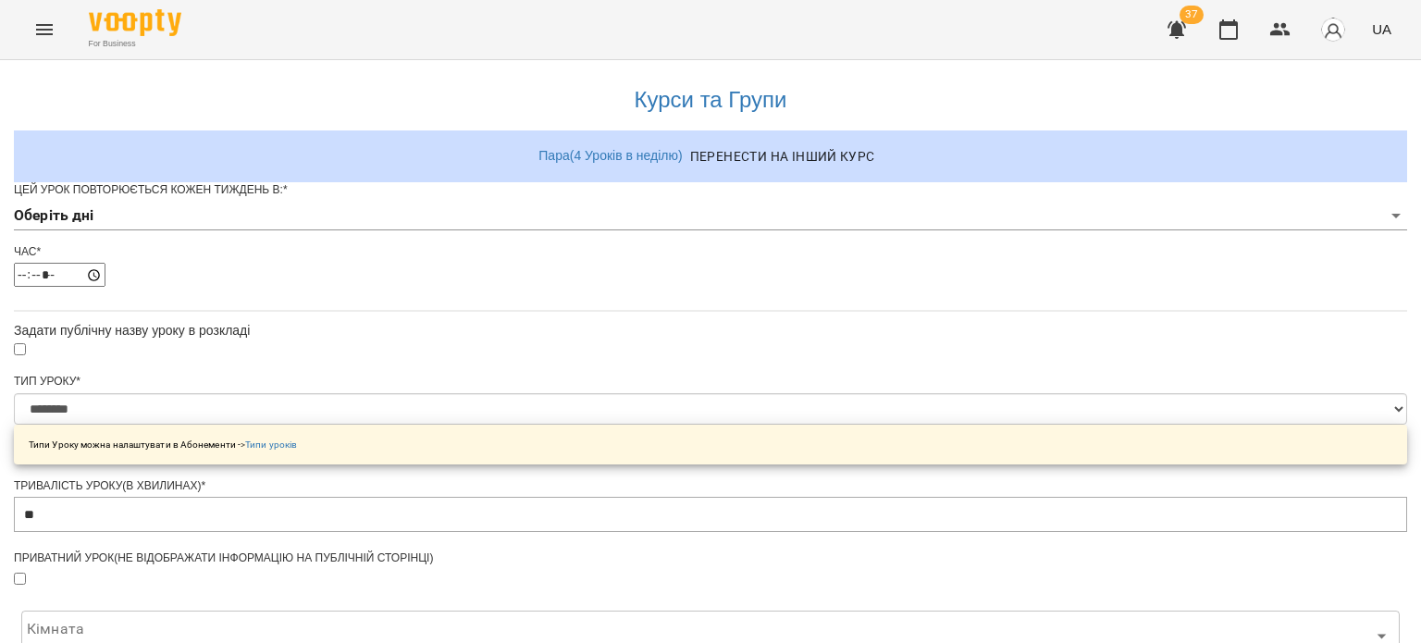
click at [527, 256] on body "**********" at bounding box center [710, 584] width 1421 height 1168
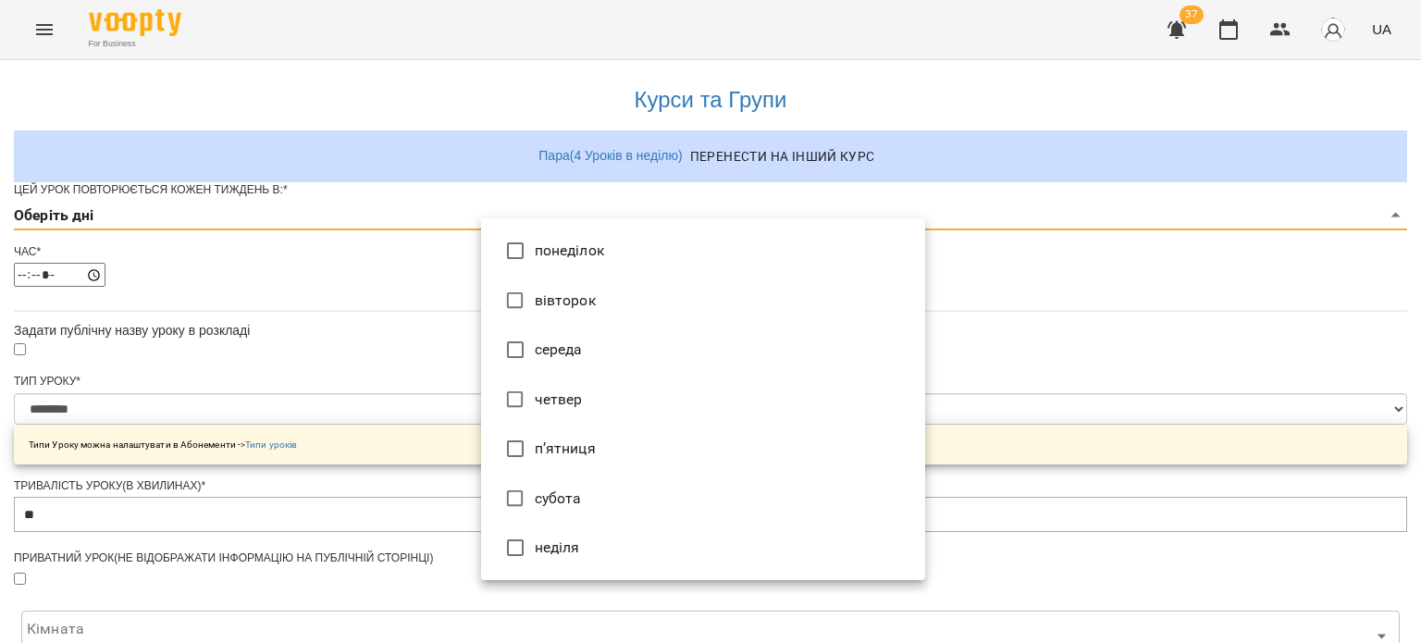
click at [560, 295] on li "вівторок" at bounding box center [703, 301] width 444 height 50
type input "*"
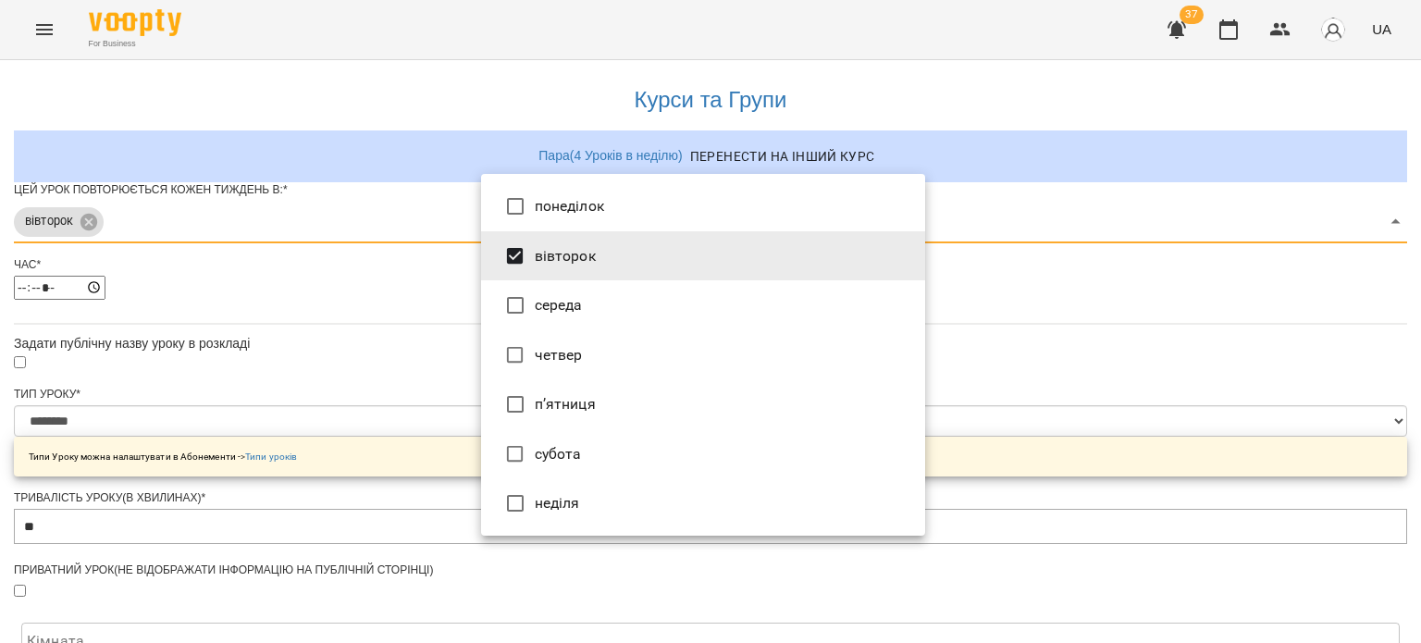
drag, startPoint x: 1132, startPoint y: 354, endPoint x: 805, endPoint y: 339, distance: 327.8
click at [1132, 354] on div at bounding box center [710, 321] width 1421 height 643
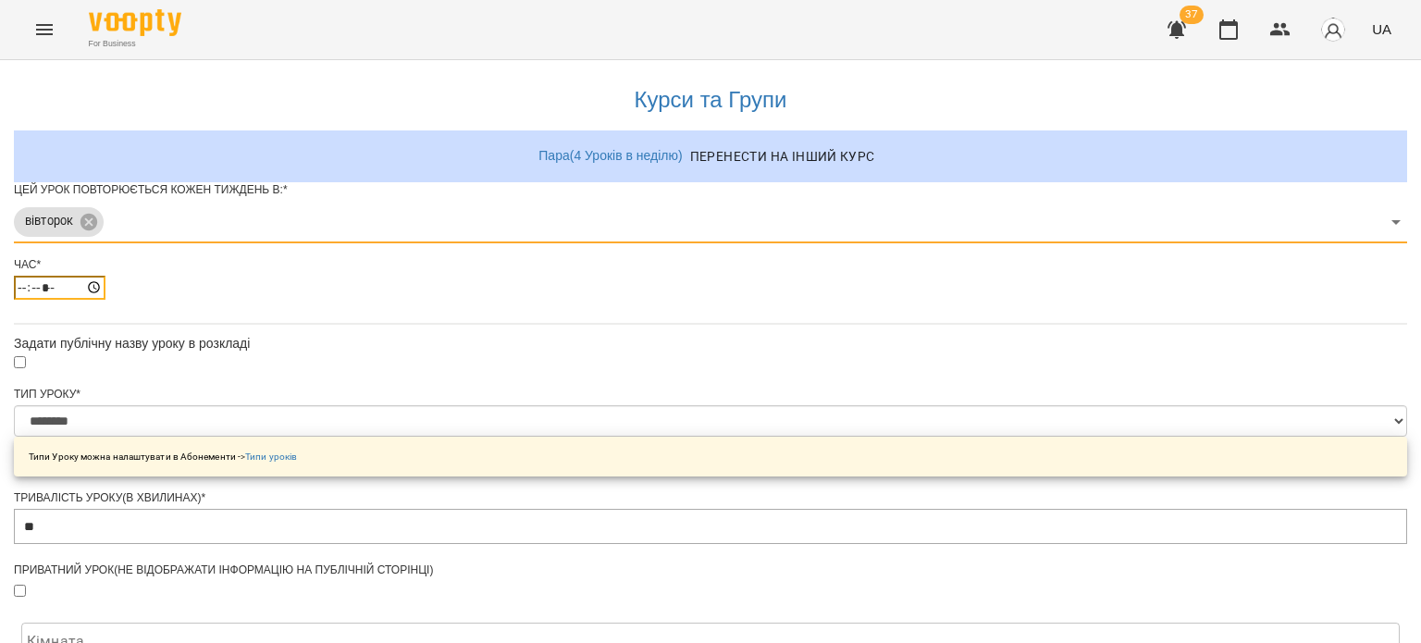
click at [105, 300] on input "*****" at bounding box center [60, 288] width 92 height 24
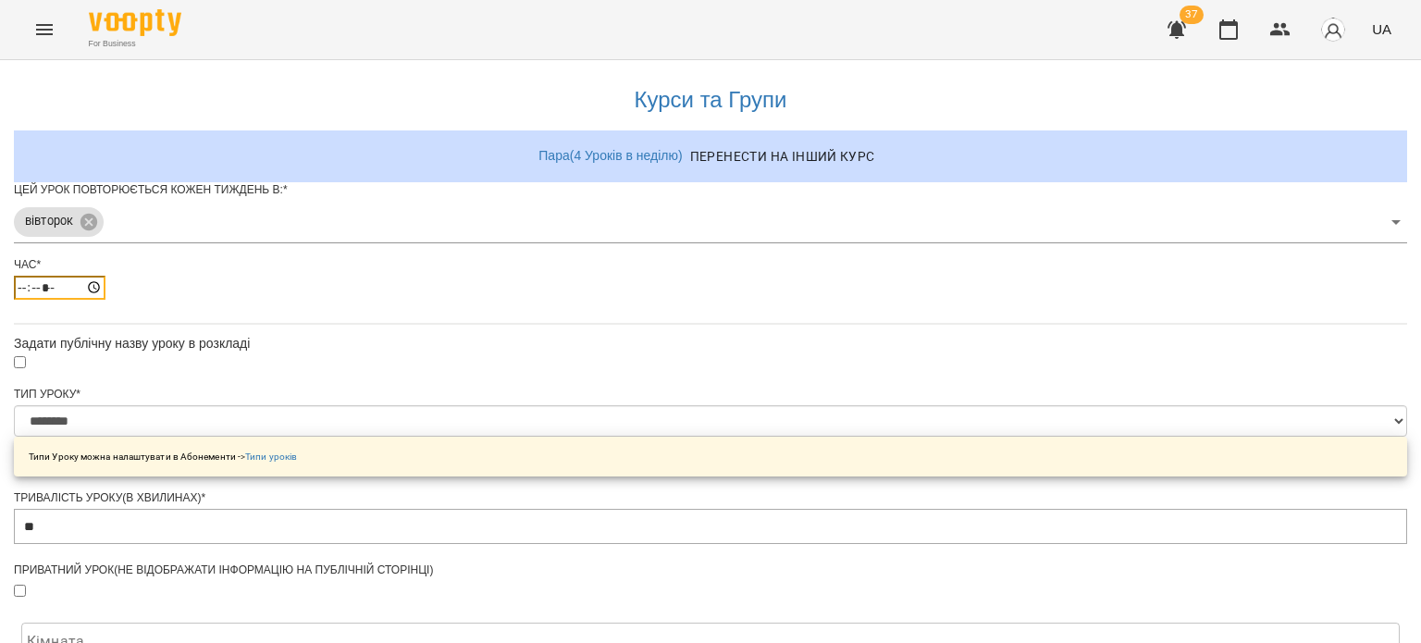
click at [105, 300] on input "*****" at bounding box center [60, 288] width 92 height 24
type input "*****"
click at [733, 314] on div "Час * *****" at bounding box center [710, 285] width 1393 height 56
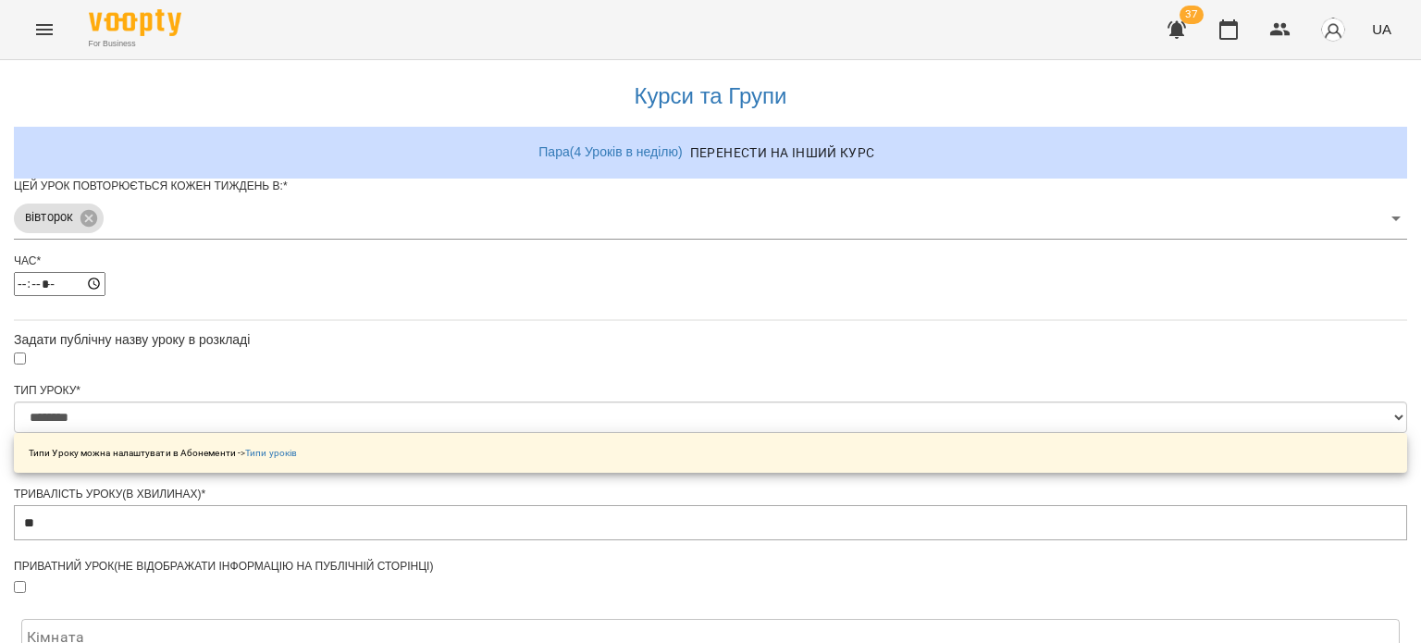
scroll to position [277, 0]
drag, startPoint x: 517, startPoint y: 290, endPoint x: 499, endPoint y: 291, distance: 18.5
click at [499, 505] on input "**" at bounding box center [710, 522] width 1393 height 35
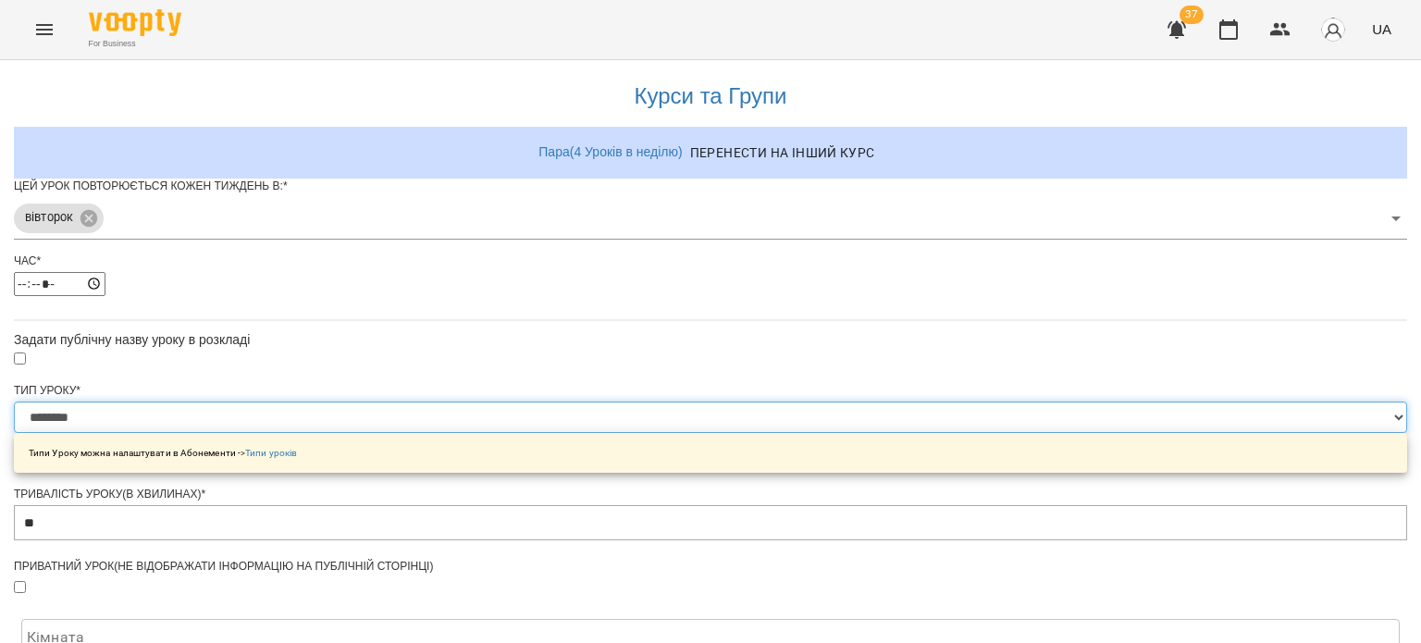
click at [522, 401] on select "**********" at bounding box center [710, 416] width 1393 height 31
select select "**********"
click at [481, 401] on select "**********" at bounding box center [710, 416] width 1393 height 31
type input "**"
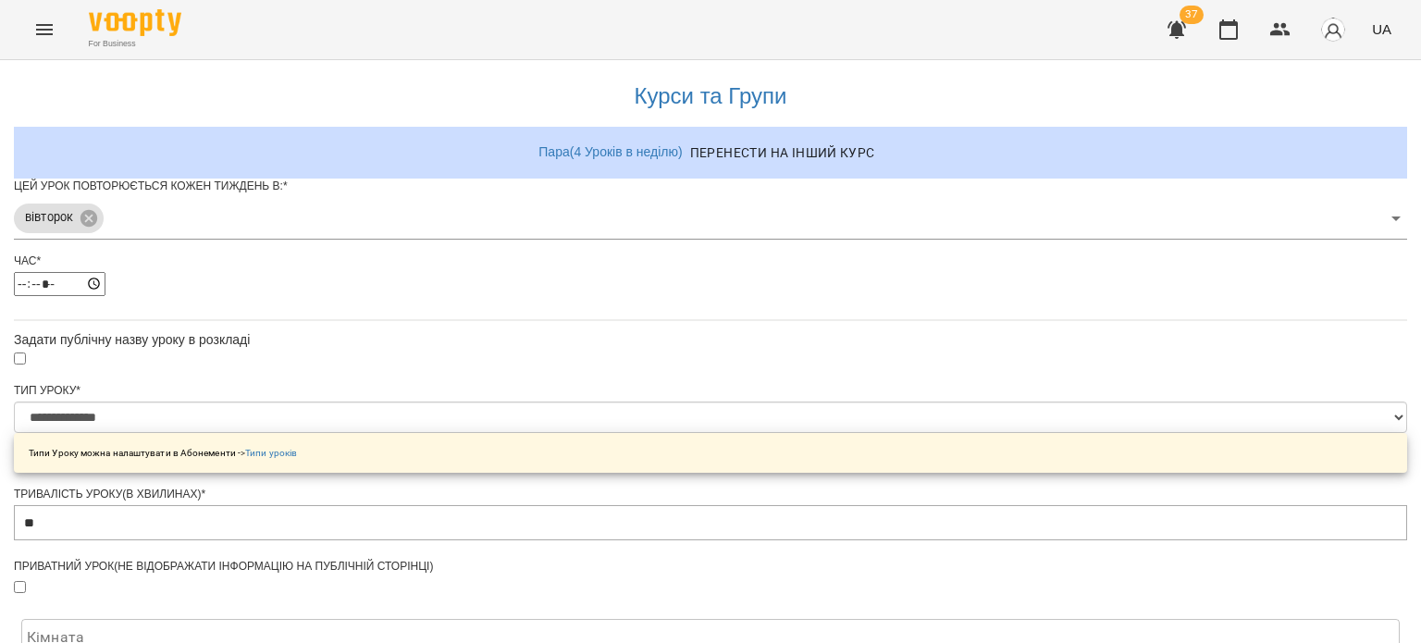
click at [1037, 356] on div "**********" at bounding box center [710, 618] width 1393 height 1124
click at [597, 393] on body "**********" at bounding box center [710, 590] width 1421 height 1180
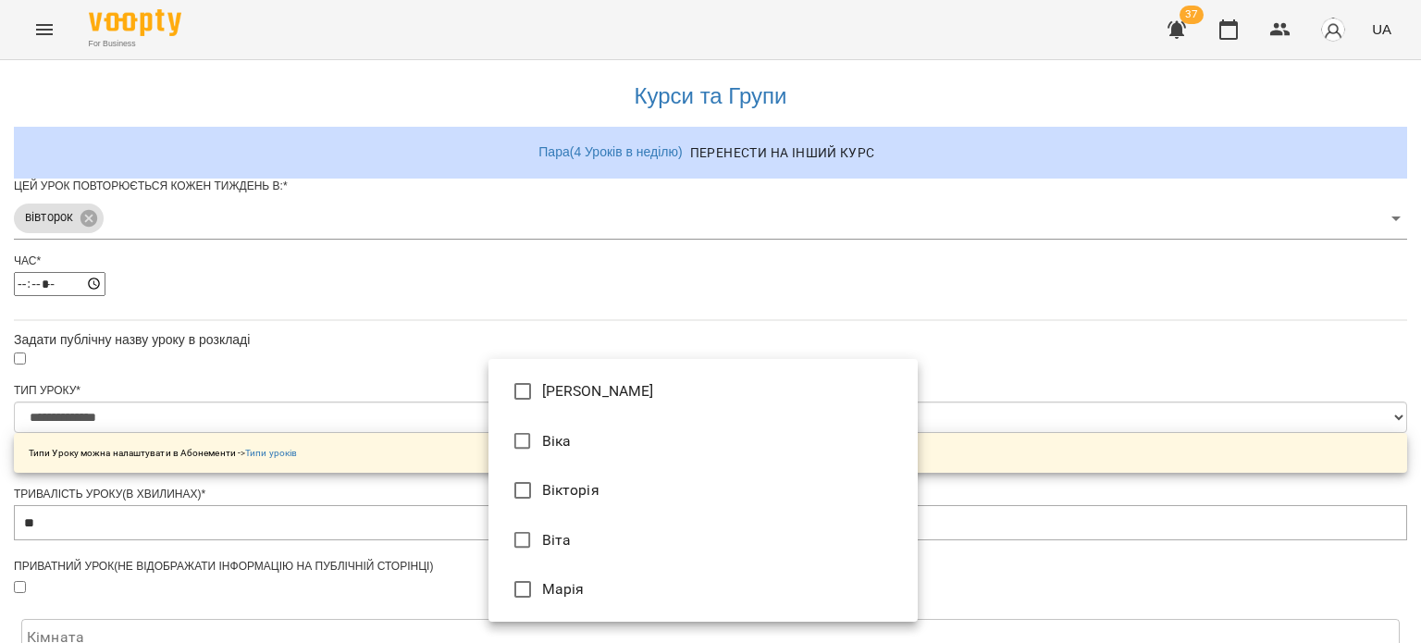
type input "**********"
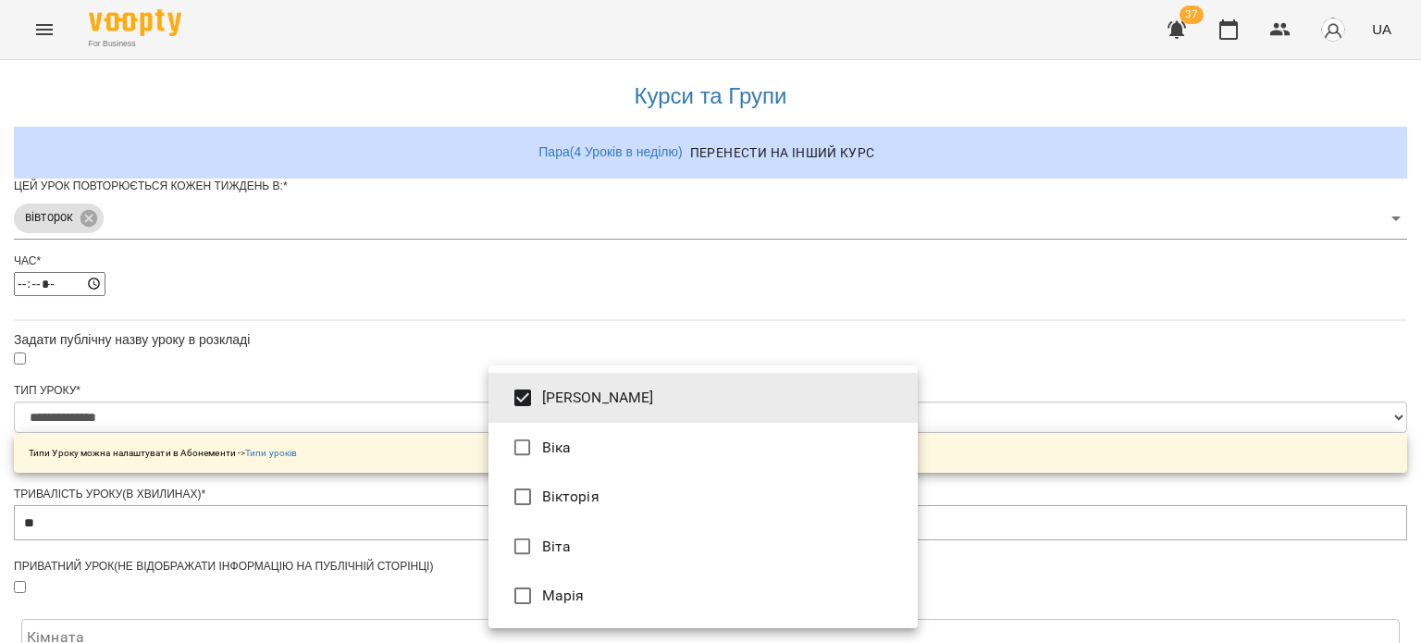
click at [1113, 422] on div at bounding box center [710, 321] width 1421 height 643
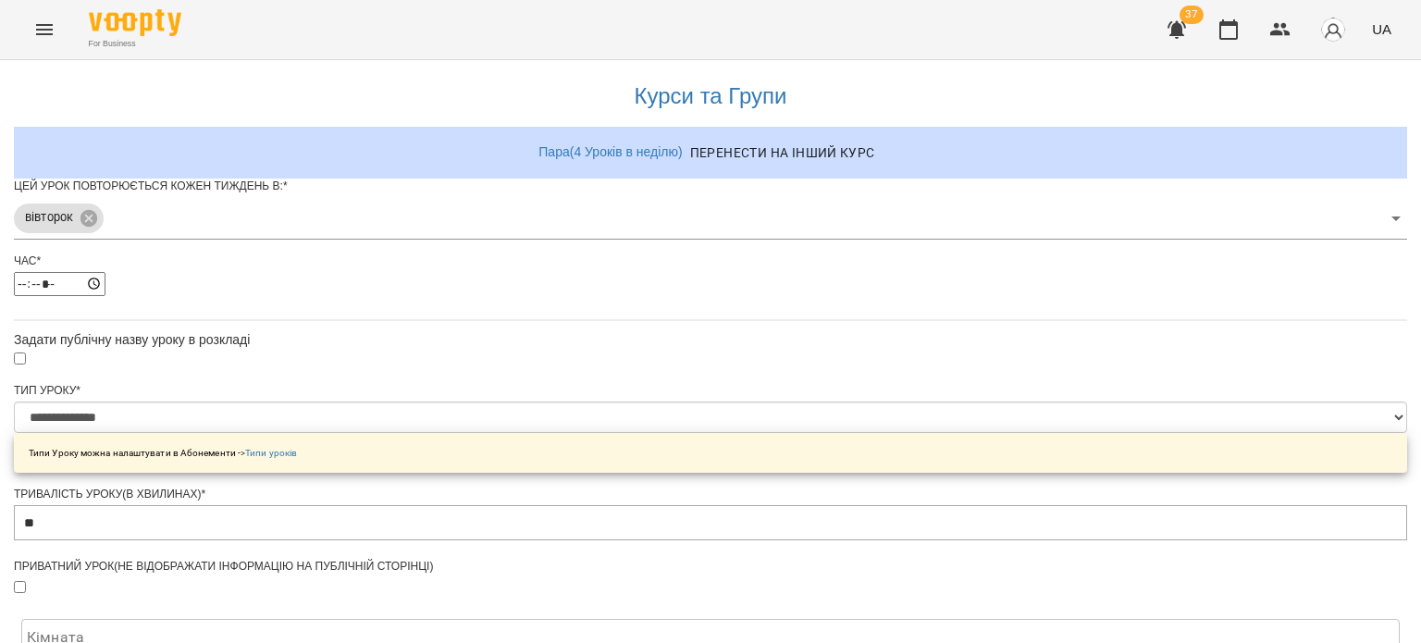
scroll to position [640, 0]
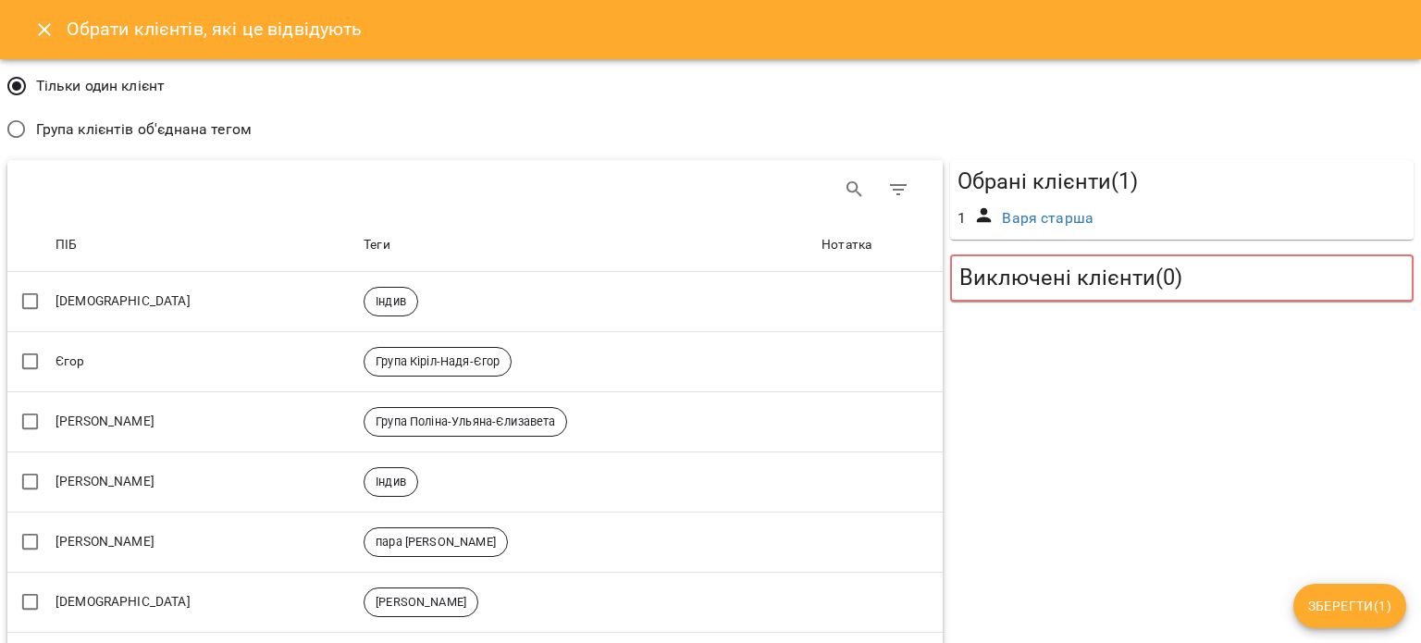
click at [36, 131] on span "Група клієнтів об'єднана тегом" at bounding box center [143, 129] width 215 height 22
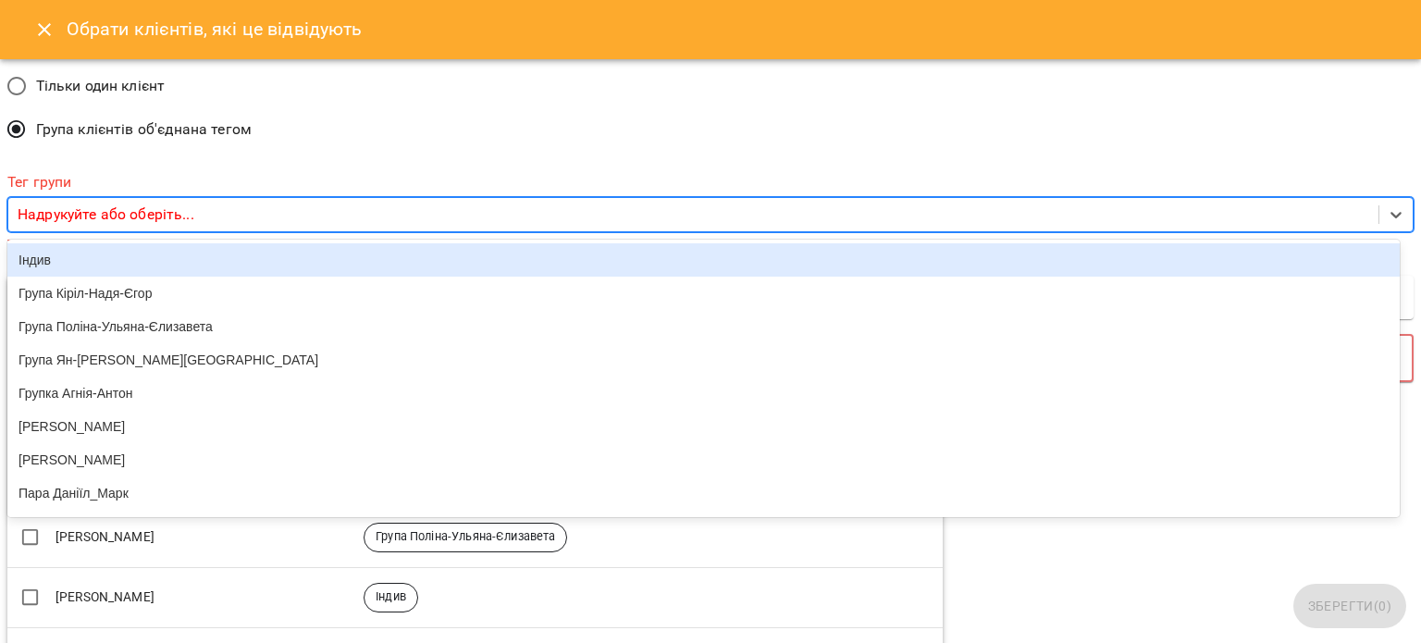
click at [107, 212] on p "Надрукуйте або оберіть..." at bounding box center [106, 214] width 177 height 22
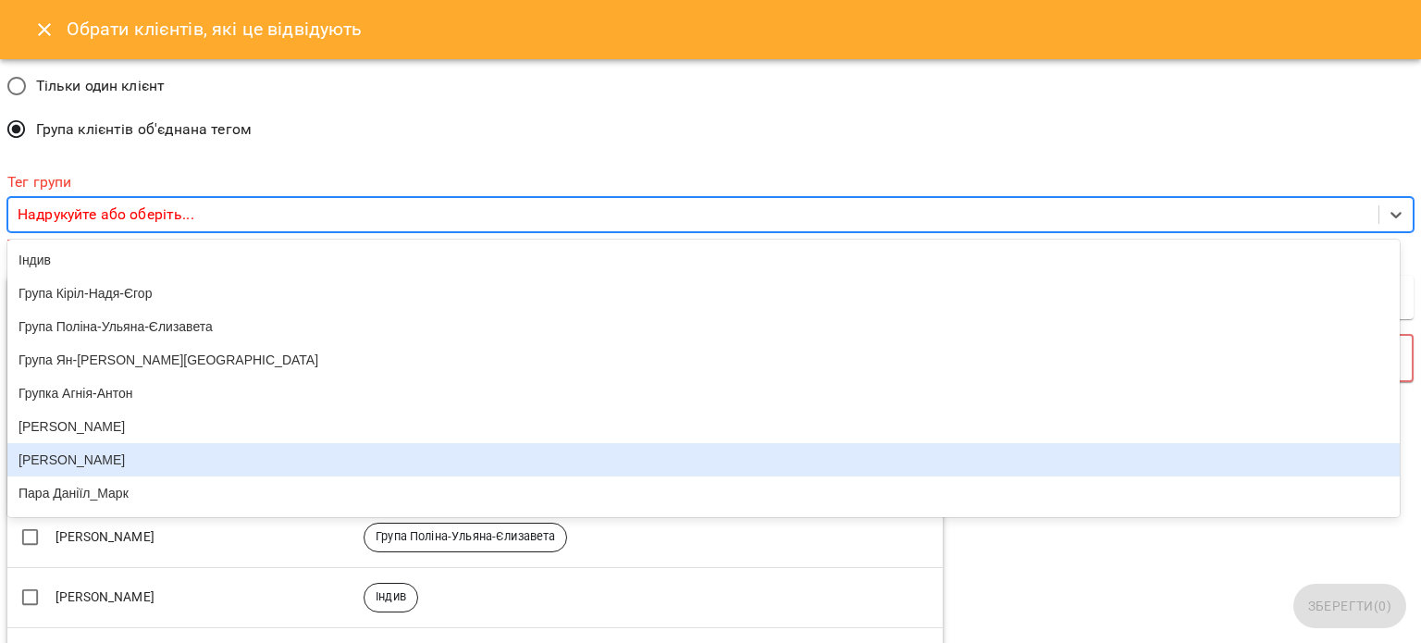
click at [137, 476] on div "[PERSON_NAME]" at bounding box center [703, 459] width 1392 height 33
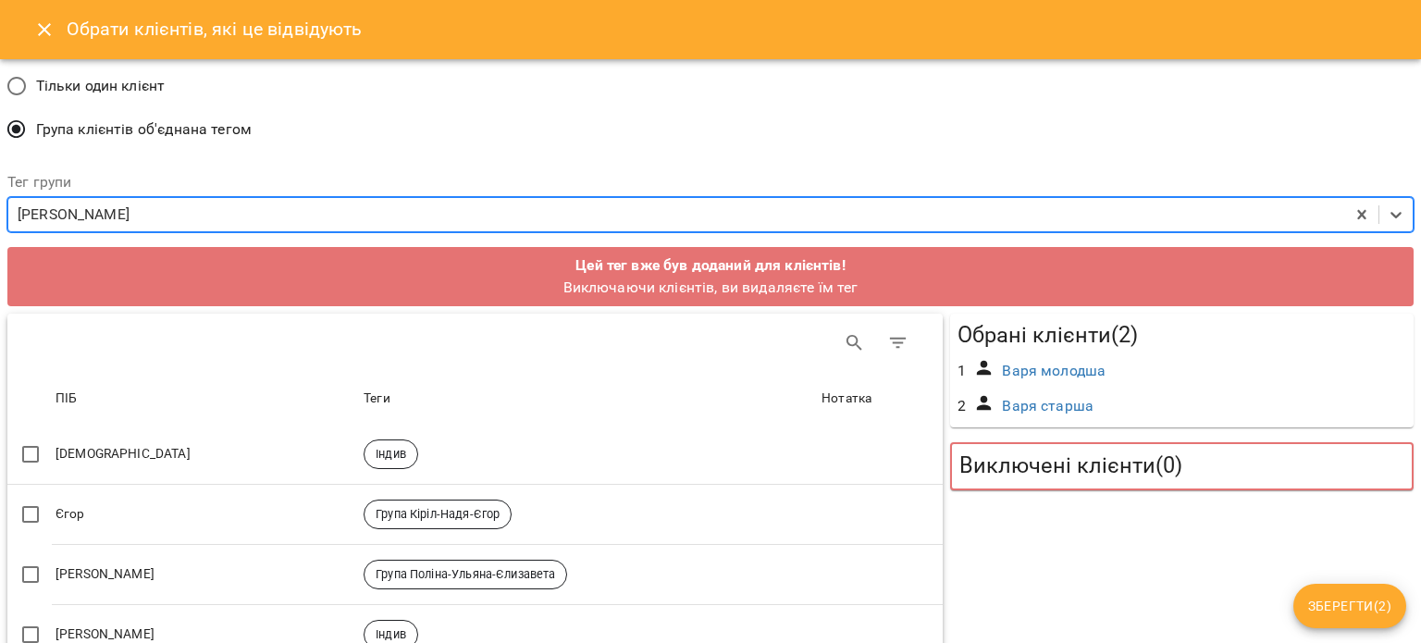
click at [169, 377] on th "ПІБ" at bounding box center [206, 399] width 308 height 52
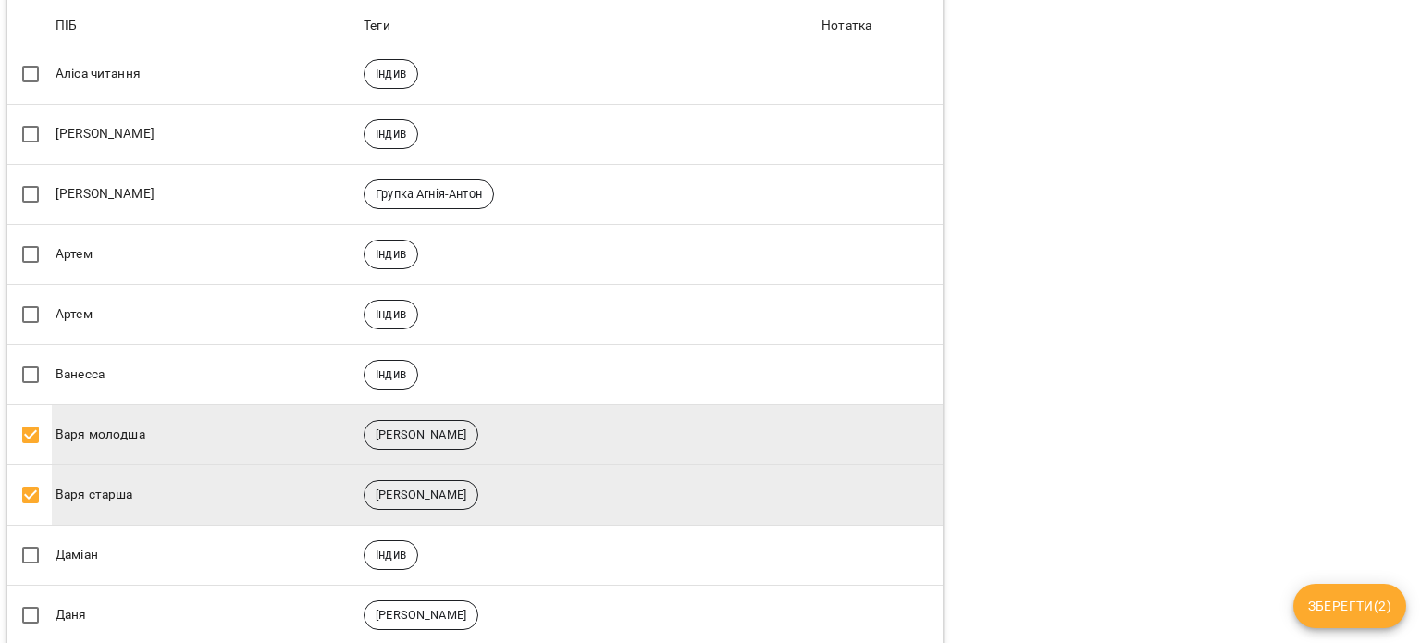
scroll to position [925, 0]
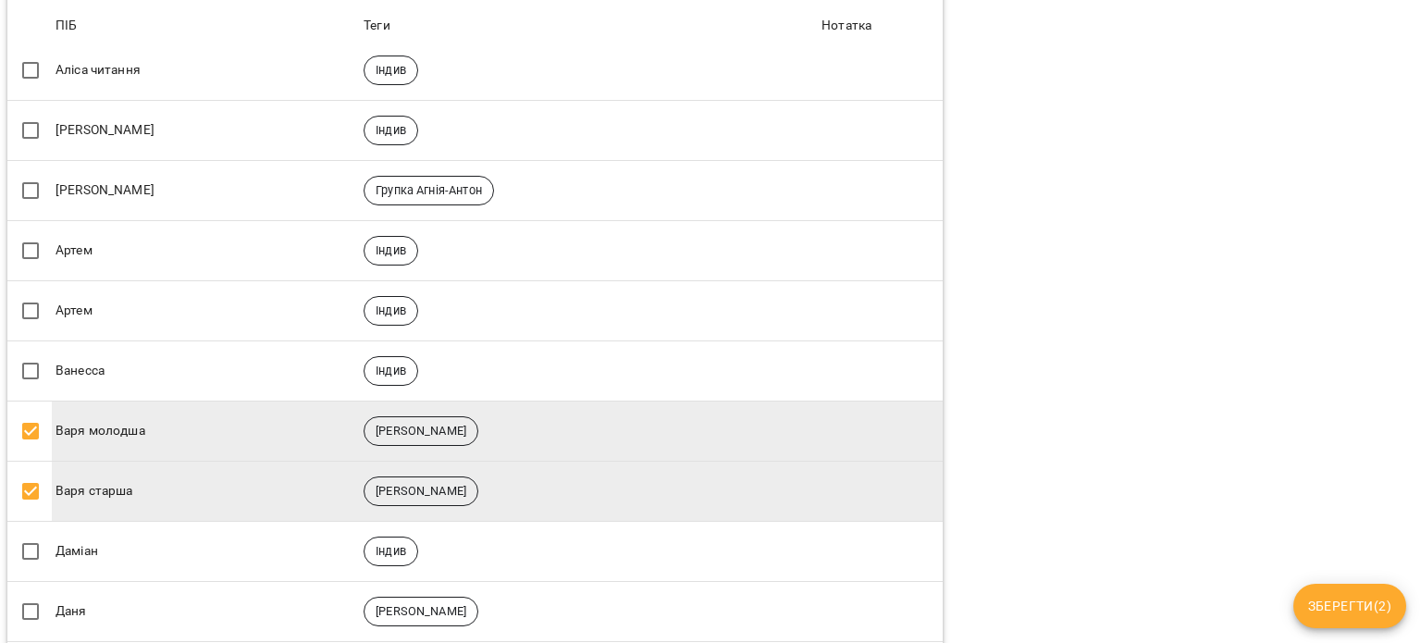
click at [1361, 587] on button "Зберегти ( 2 )" at bounding box center [1349, 606] width 113 height 44
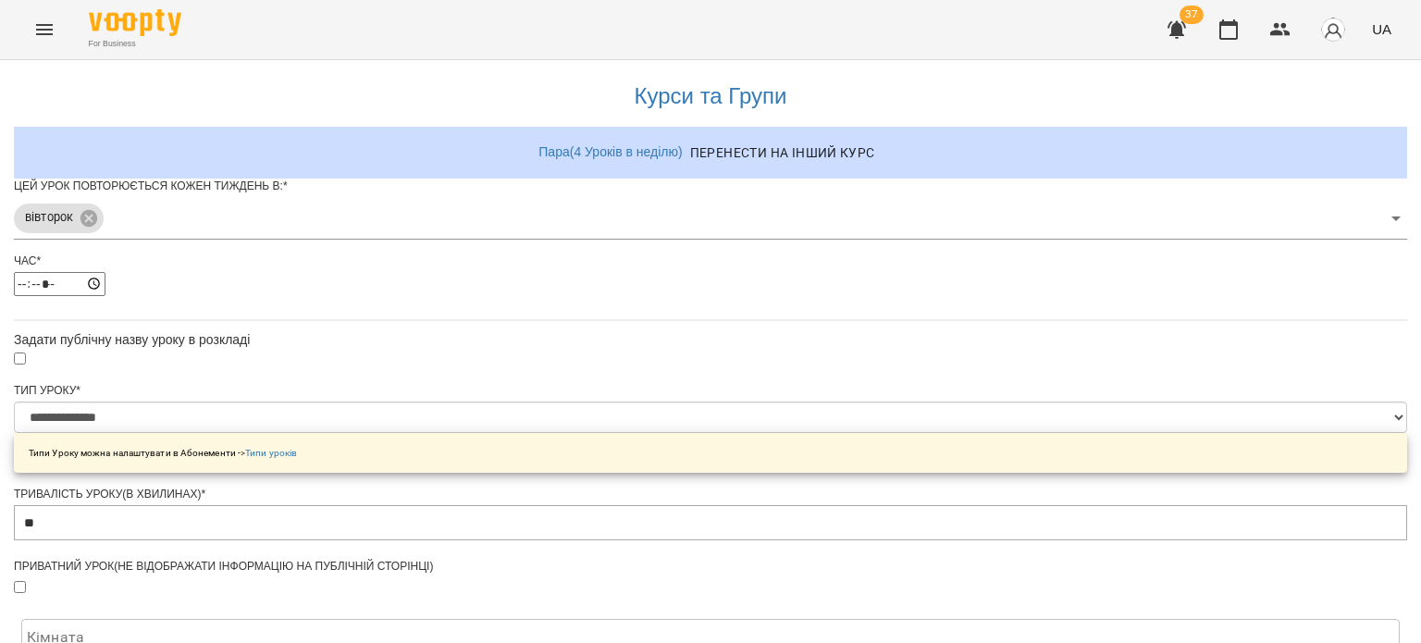
scroll to position [711, 0]
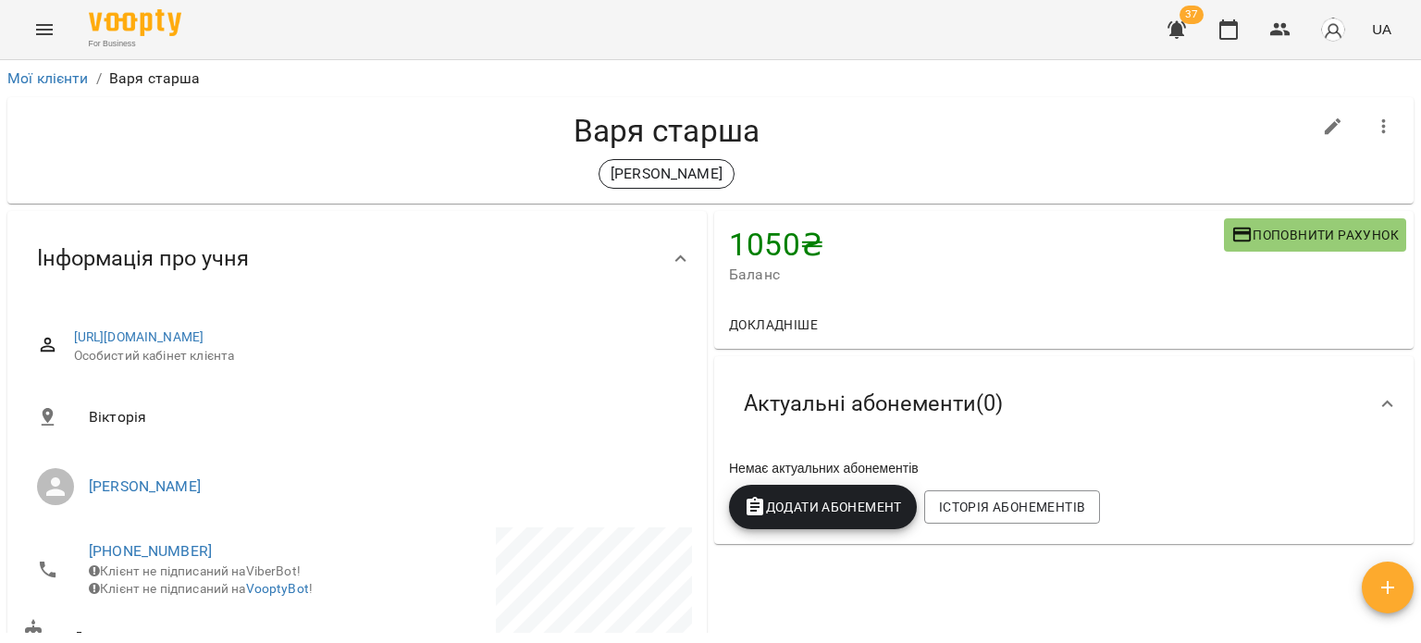
click at [43, 28] on icon "Menu" at bounding box center [44, 29] width 22 height 22
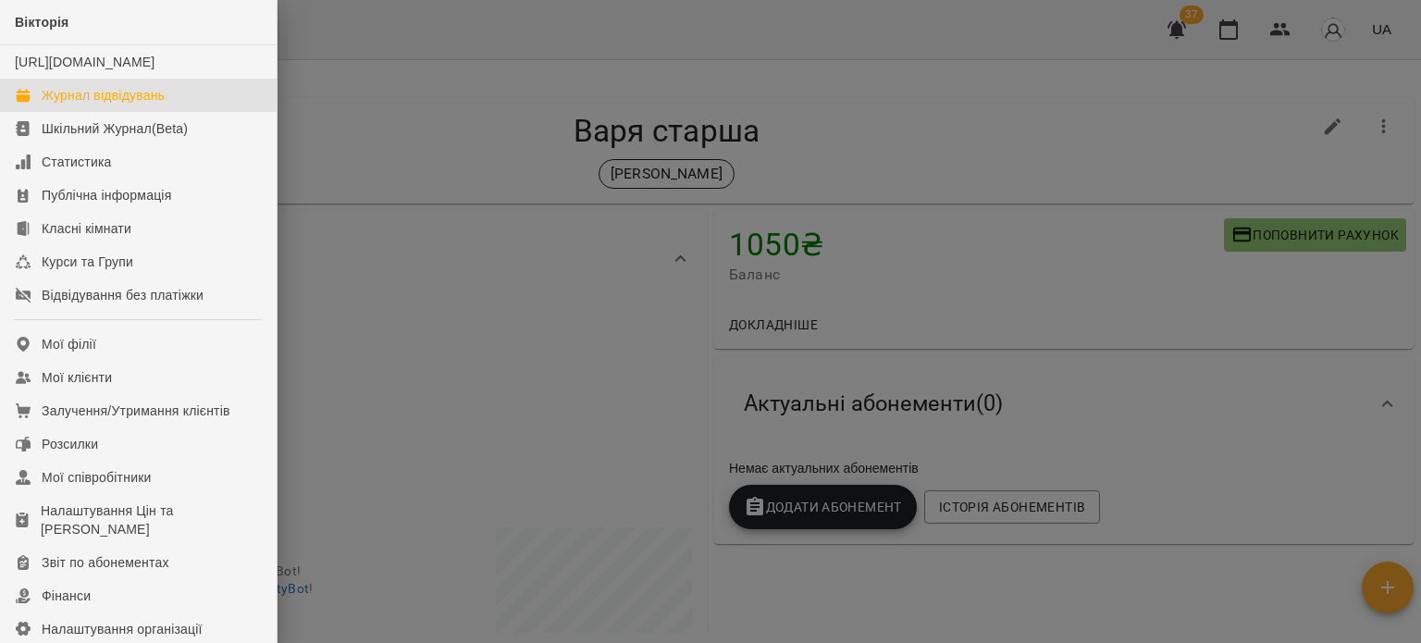
click at [76, 105] on div "Журнал відвідувань" at bounding box center [103, 95] width 123 height 18
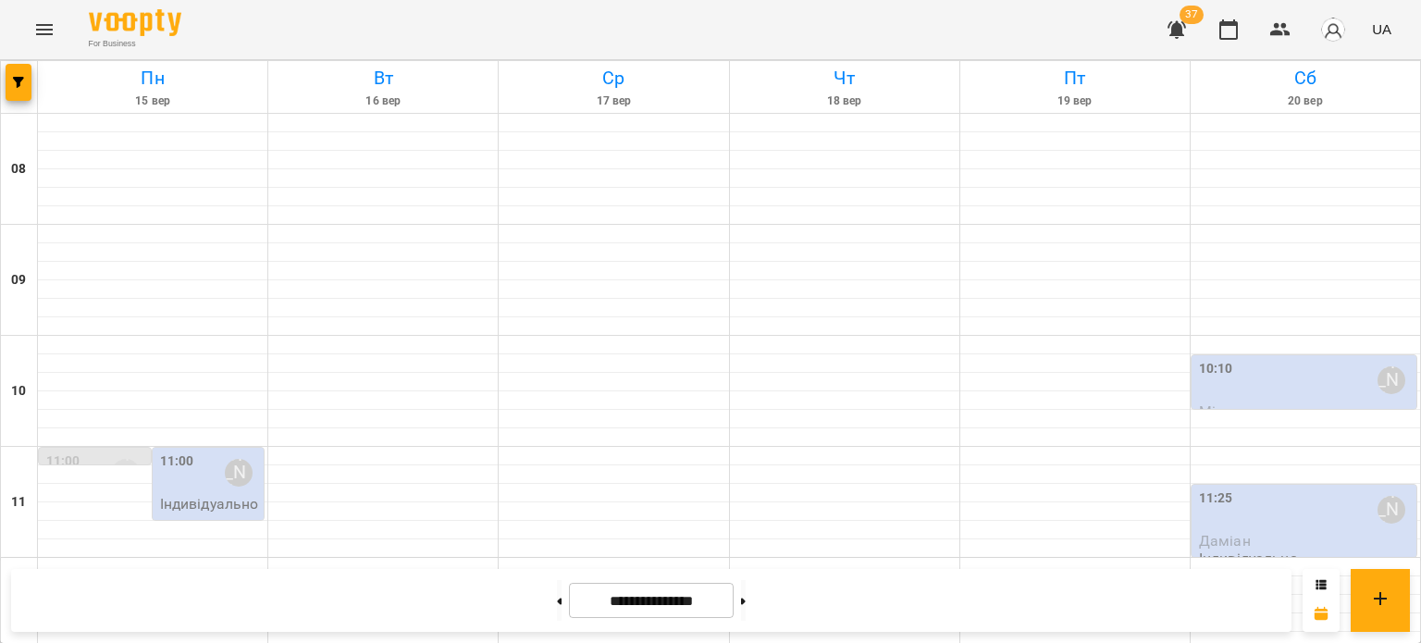
scroll to position [832, 0]
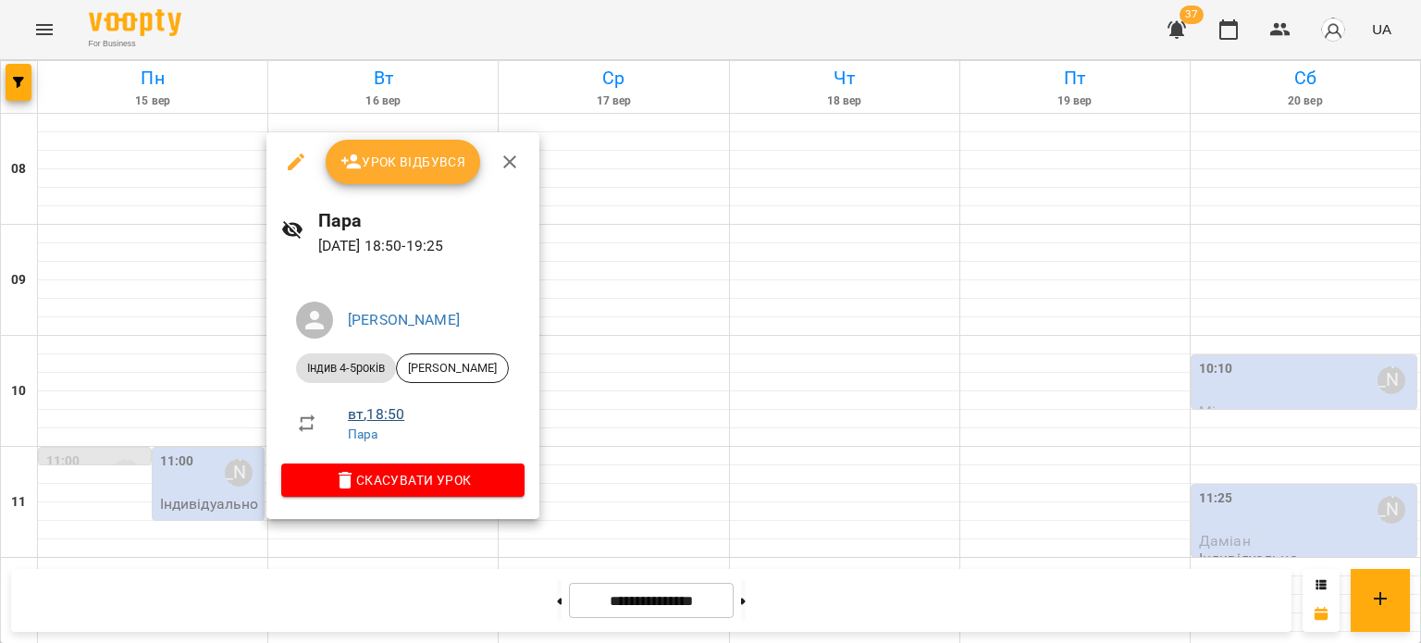
click at [396, 413] on link "вт , 18:50" at bounding box center [376, 414] width 56 height 18
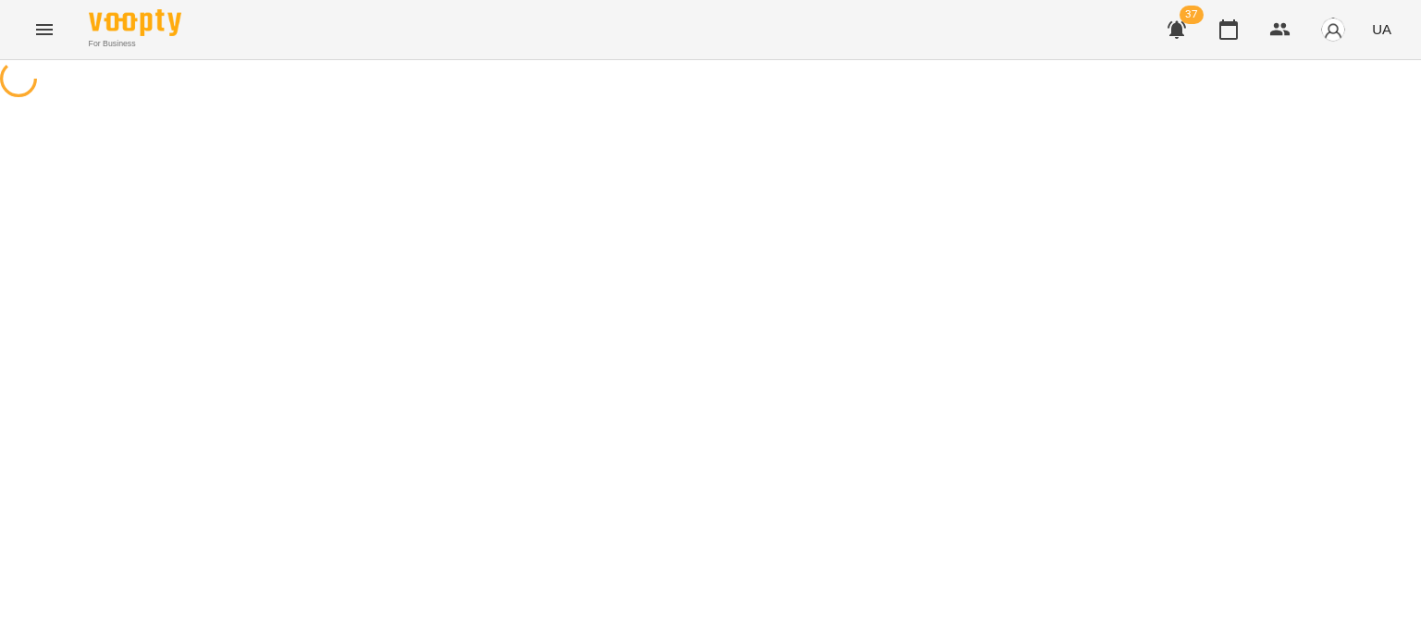
select select "*"
select select "**********"
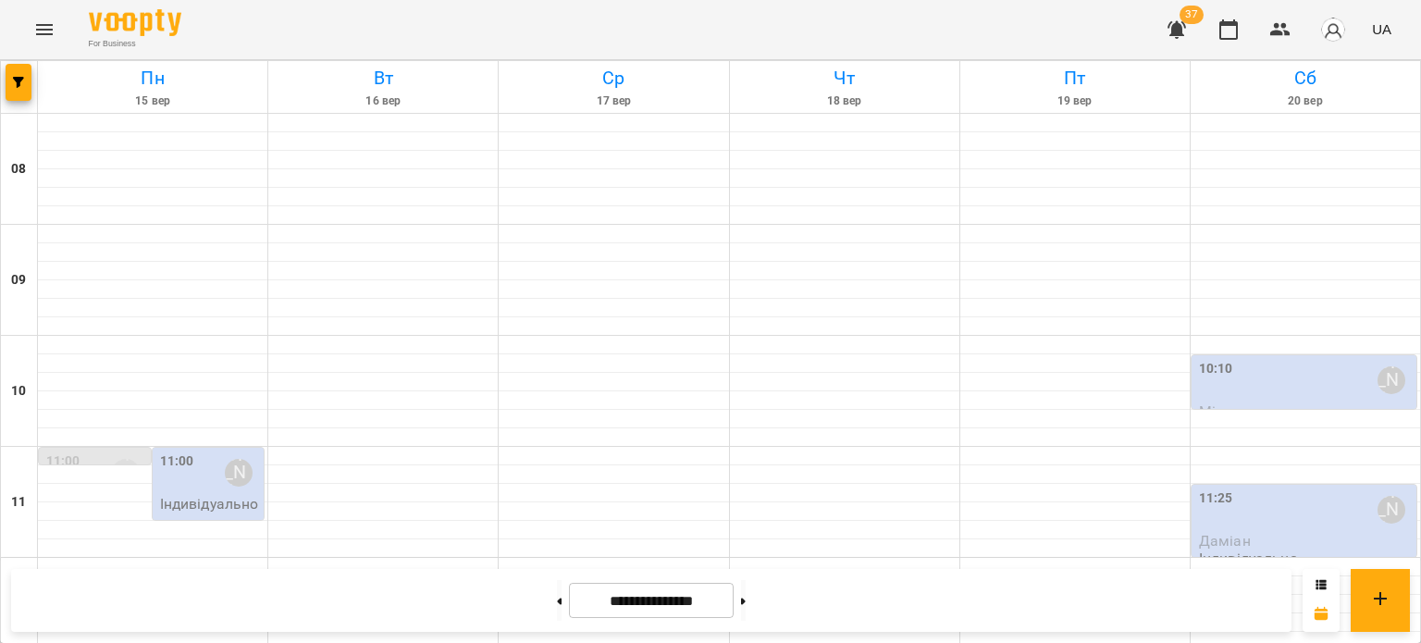
scroll to position [832, 0]
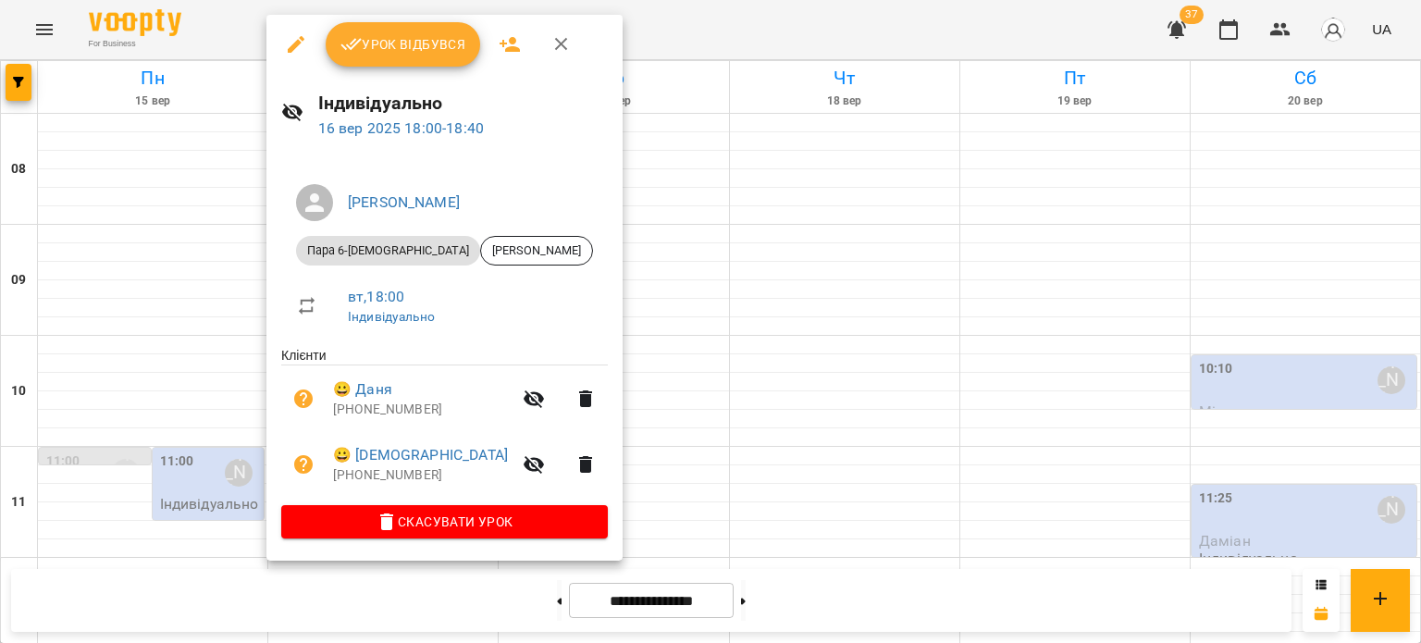
click at [190, 510] on div at bounding box center [710, 321] width 1421 height 643
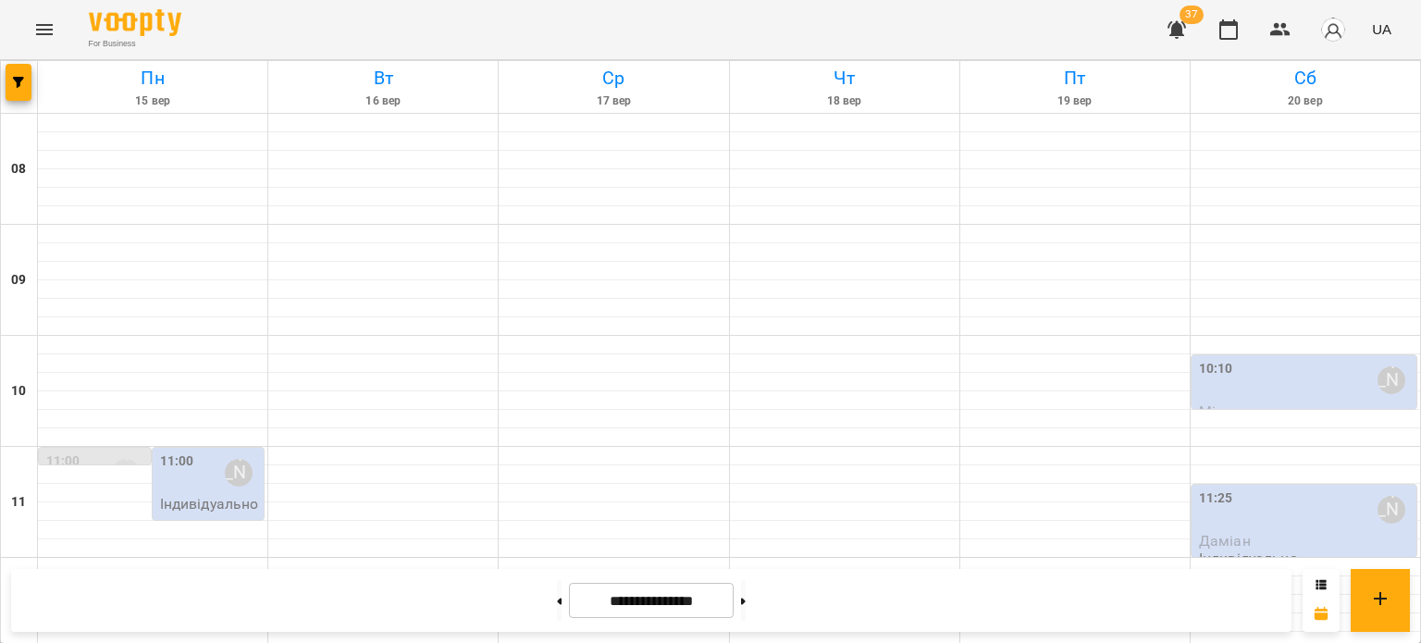
scroll to position [885, 0]
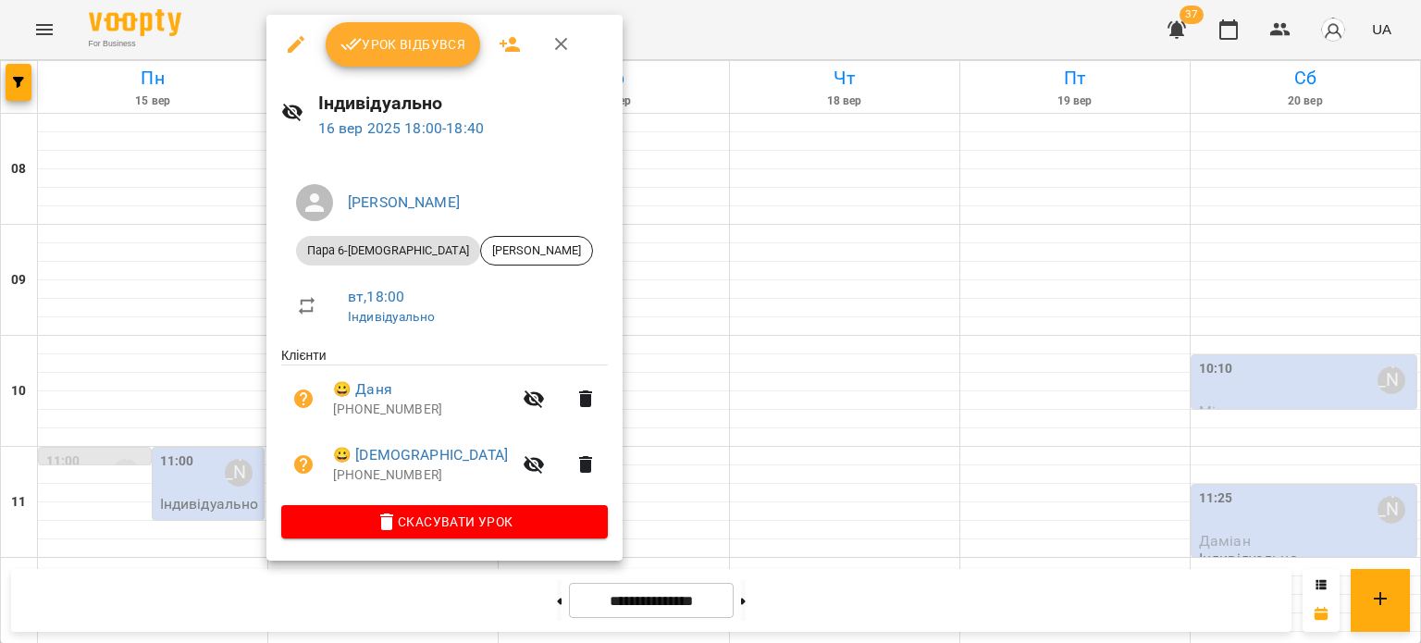
click at [172, 458] on div at bounding box center [710, 321] width 1421 height 643
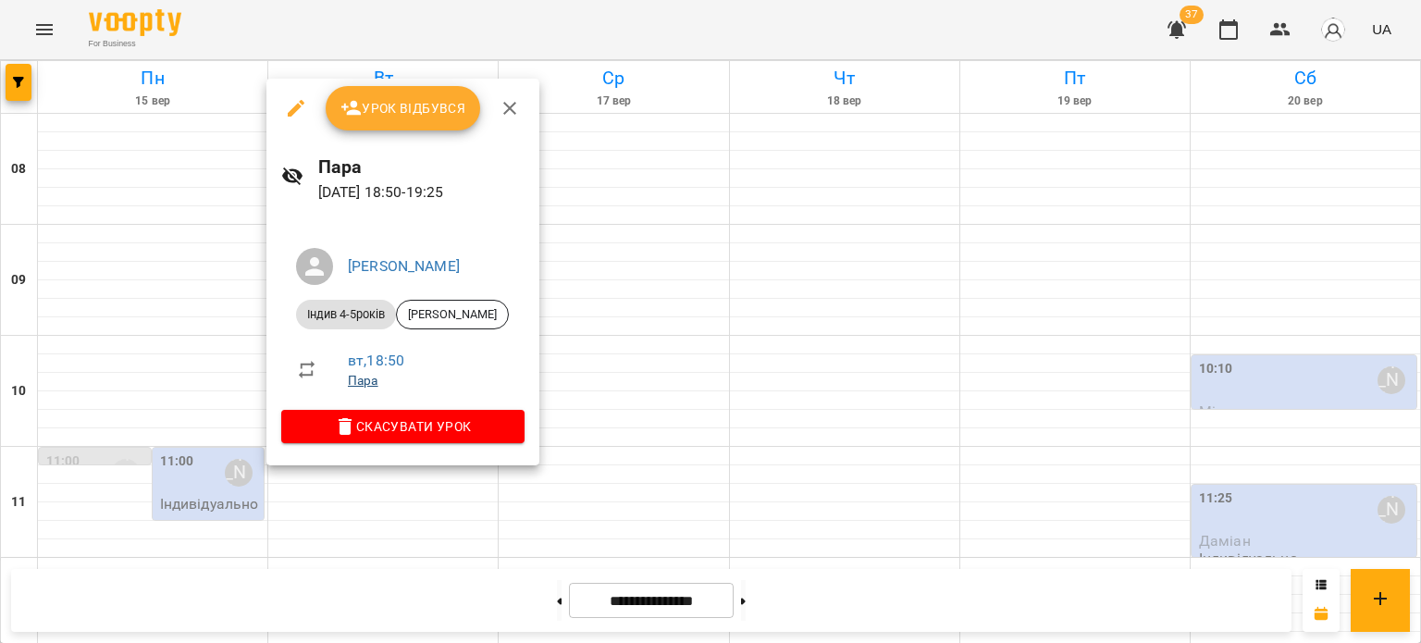
click at [364, 383] on link "Пара" at bounding box center [363, 380] width 31 height 15
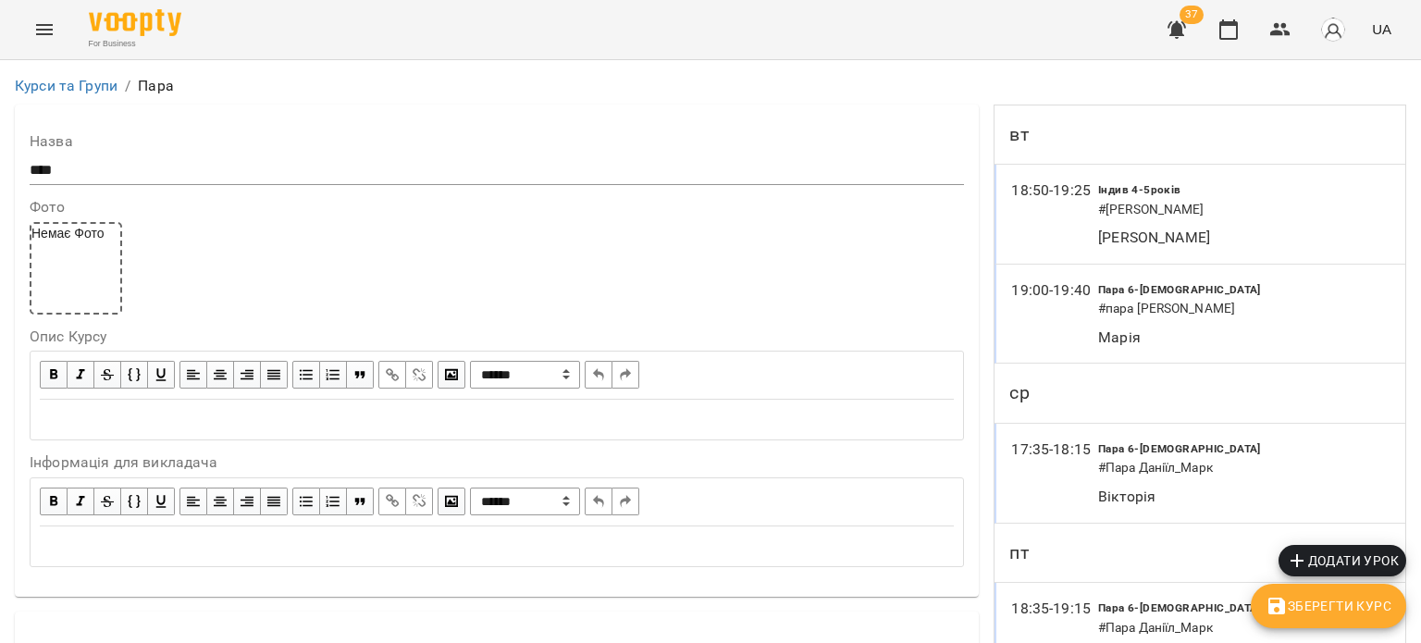
click at [1181, 206] on h6 "# [PERSON_NAME]" at bounding box center [1210, 210] width 225 height 20
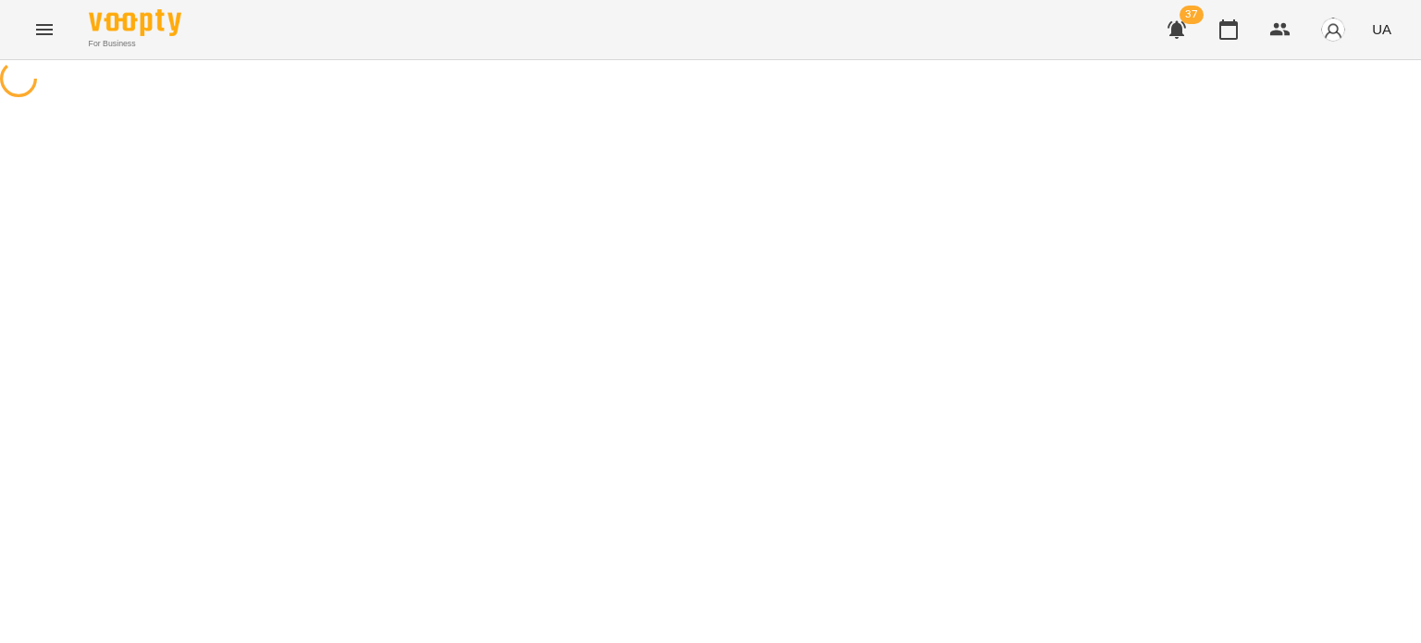
select select "*"
select select "**********"
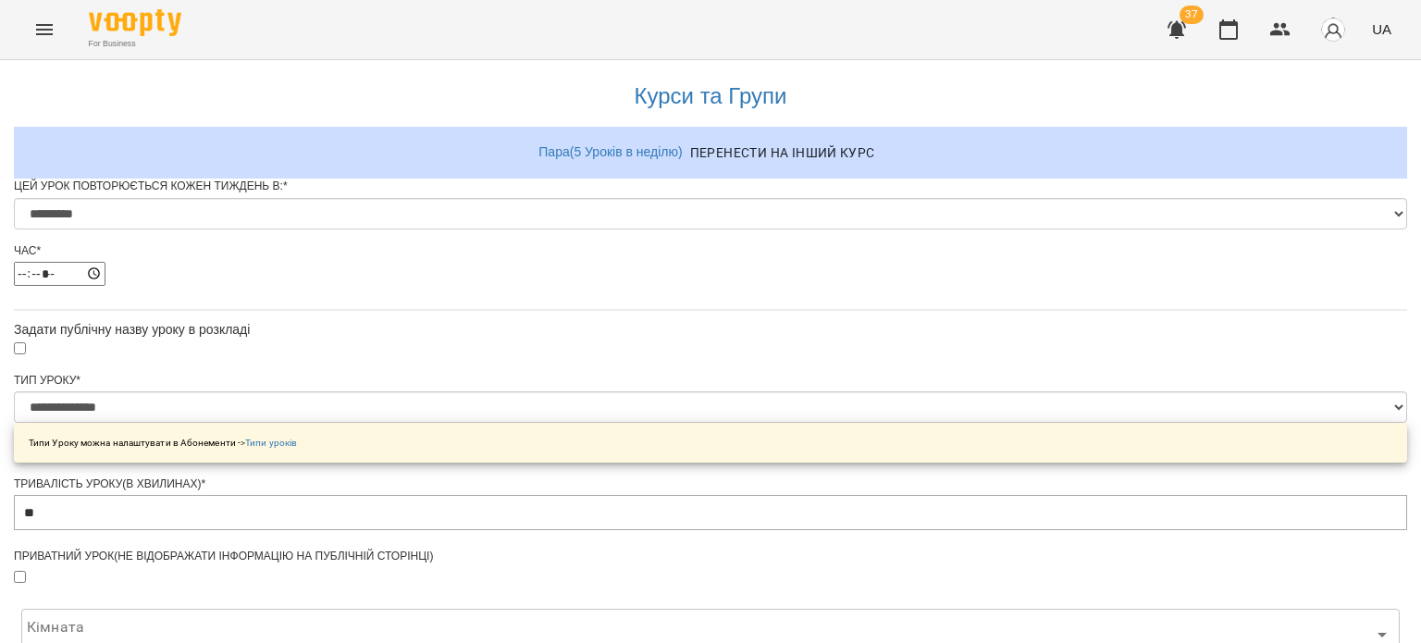
scroll to position [827, 0]
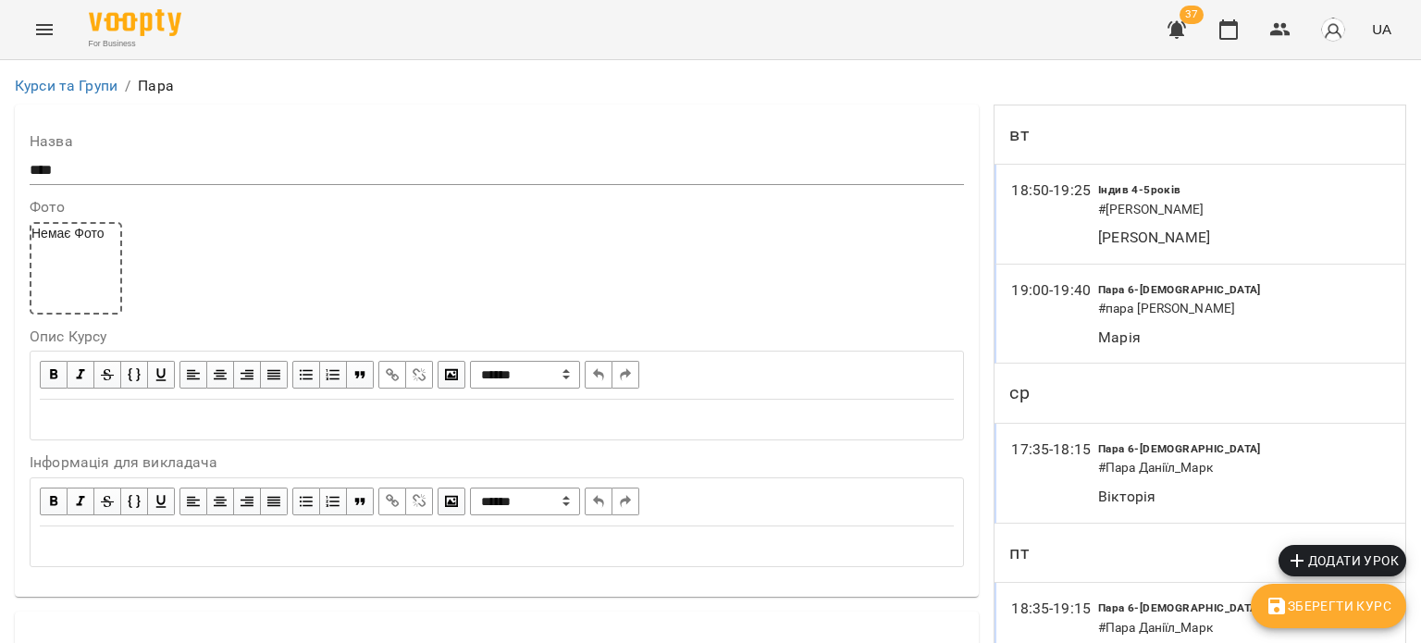
scroll to position [925, 0]
click at [1274, 616] on icon "button" at bounding box center [1276, 606] width 22 height 22
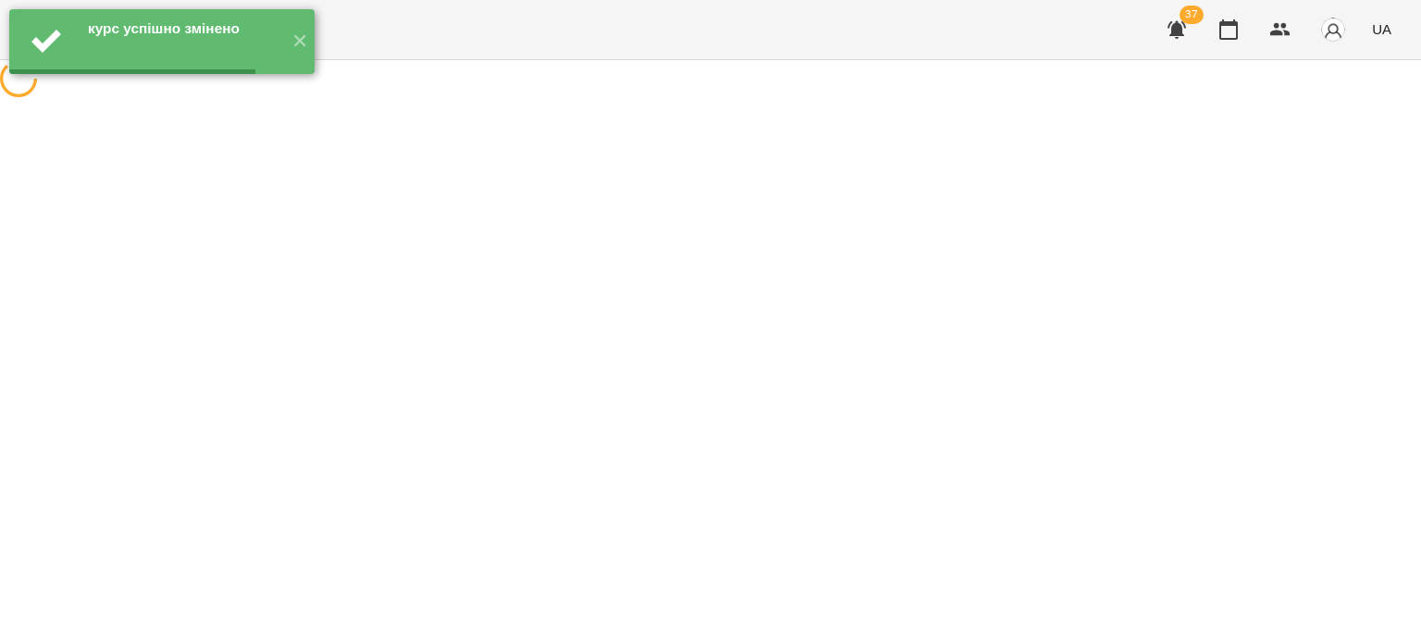
scroll to position [0, 0]
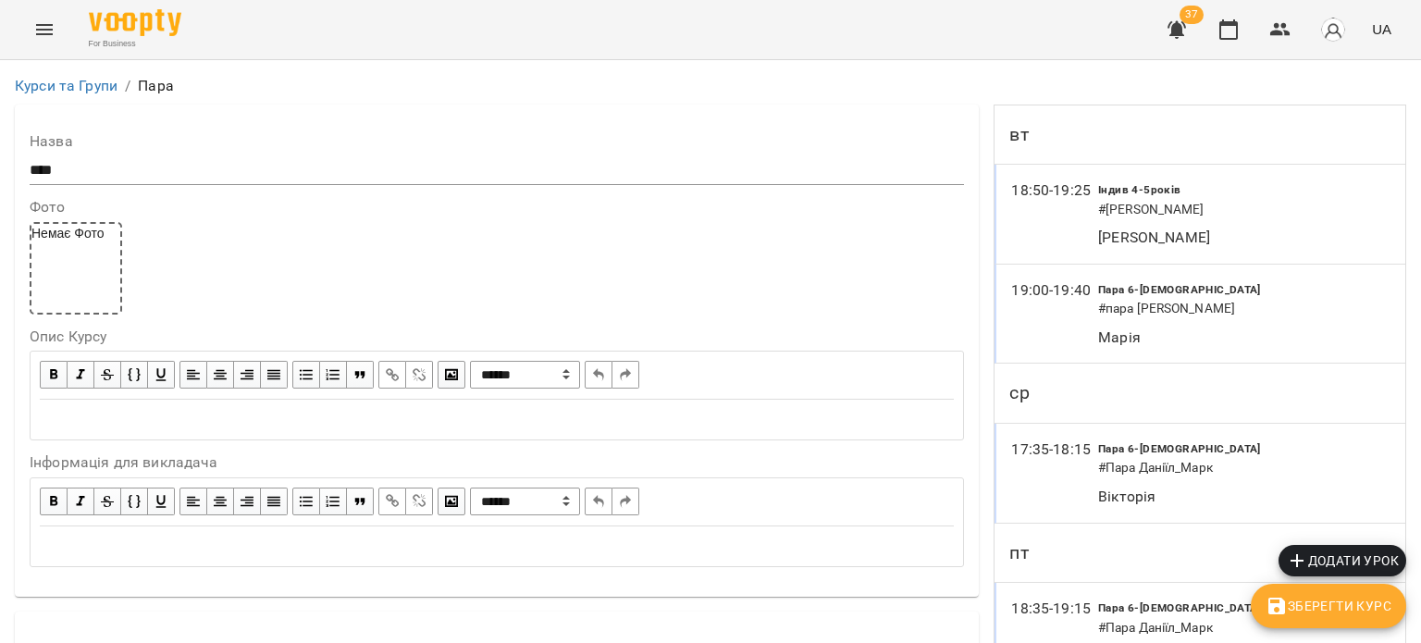
drag, startPoint x: 41, startPoint y: 1, endPoint x: 369, endPoint y: 121, distance: 349.7
click at [369, 121] on div "**********" at bounding box center [497, 351] width 964 height 492
click at [39, 22] on icon "Menu" at bounding box center [44, 29] width 22 height 22
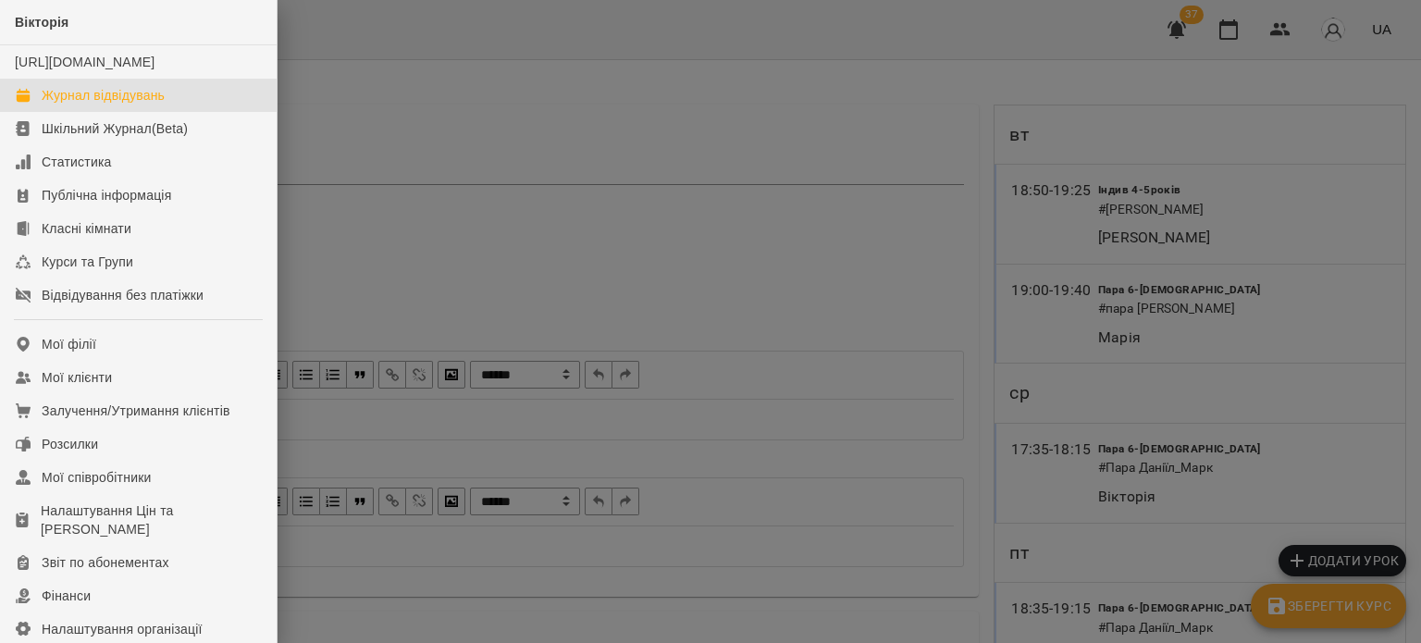
click at [78, 105] on div "Журнал відвідувань" at bounding box center [103, 95] width 123 height 18
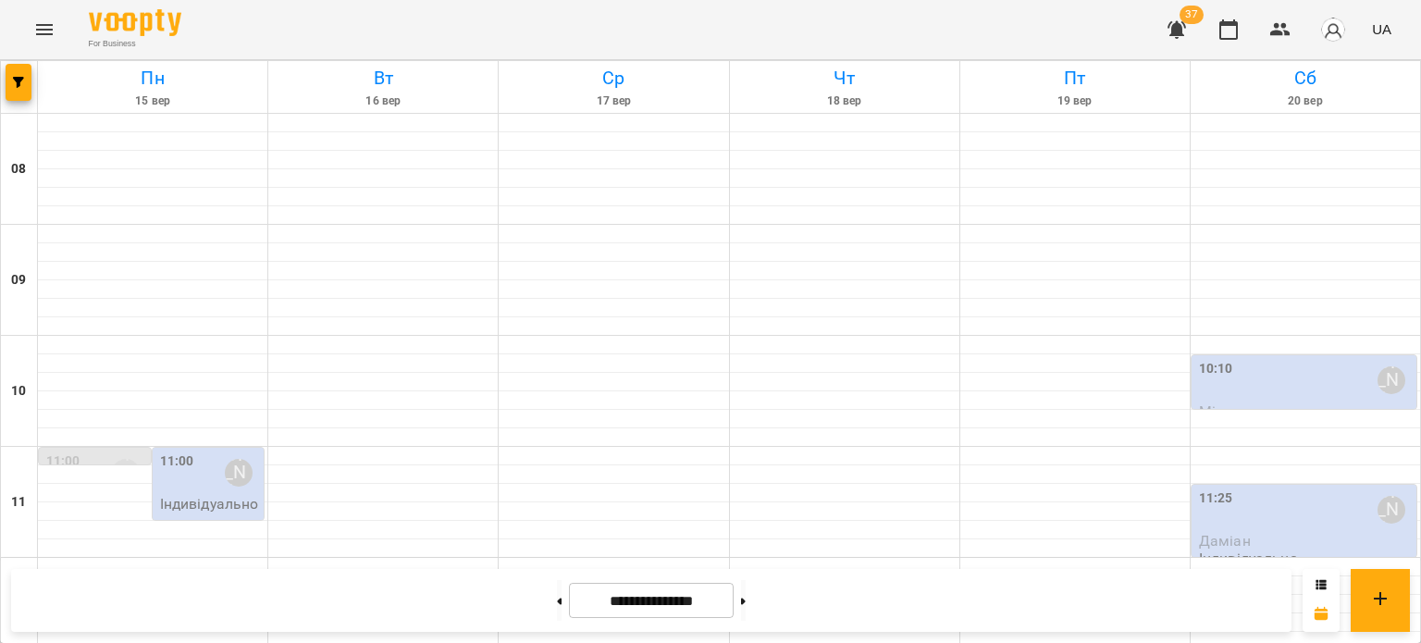
scroll to position [885, 0]
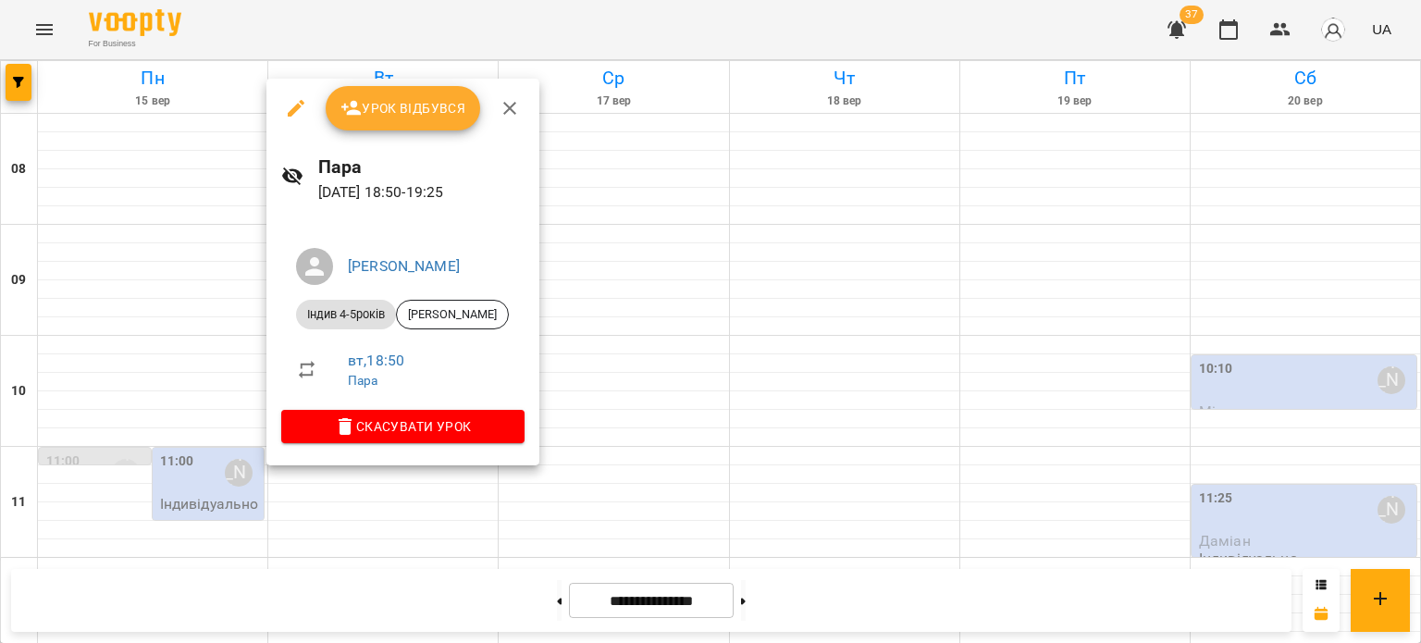
click at [378, 554] on div at bounding box center [710, 321] width 1421 height 643
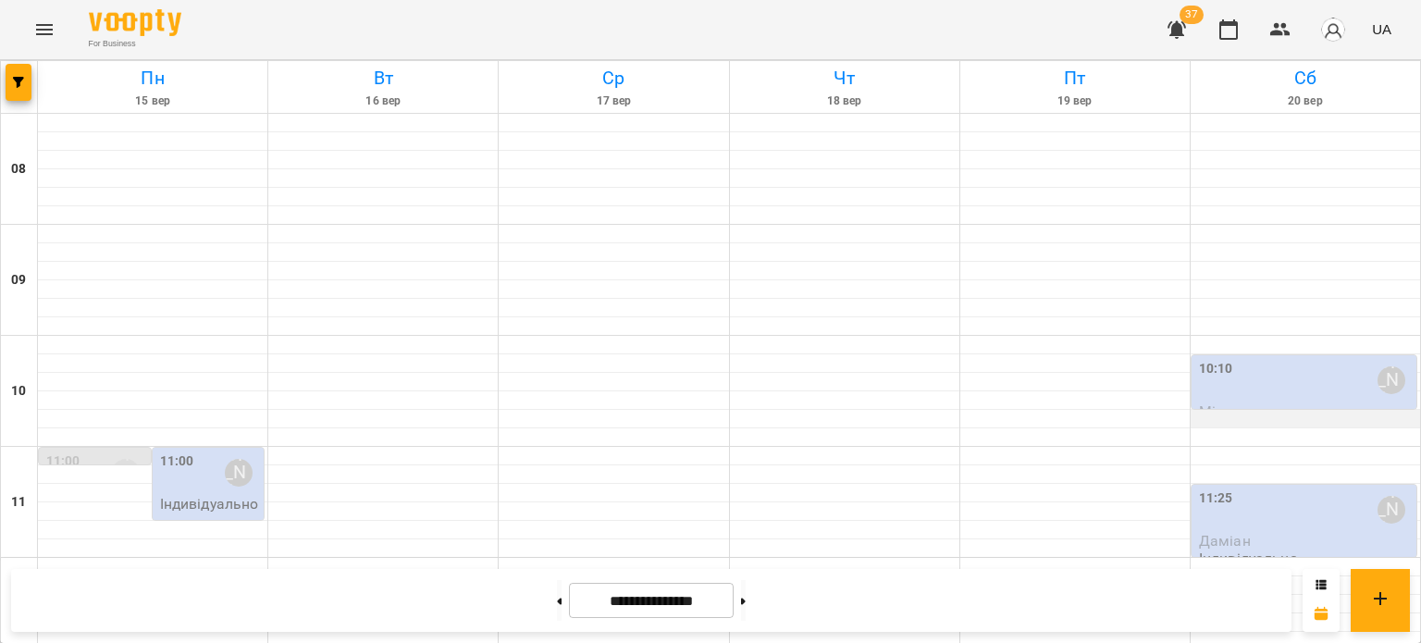
scroll to position [0, 0]
click at [1226, 421] on div at bounding box center [1304, 419] width 229 height 18
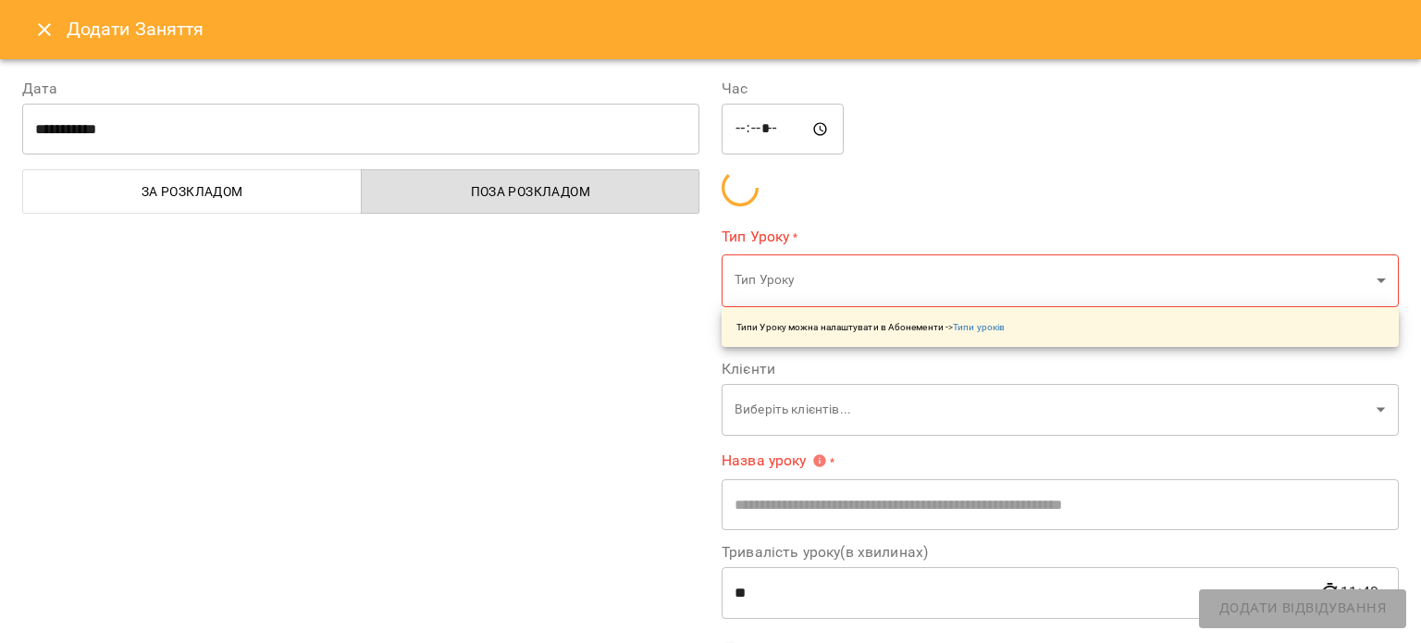
type input "**********"
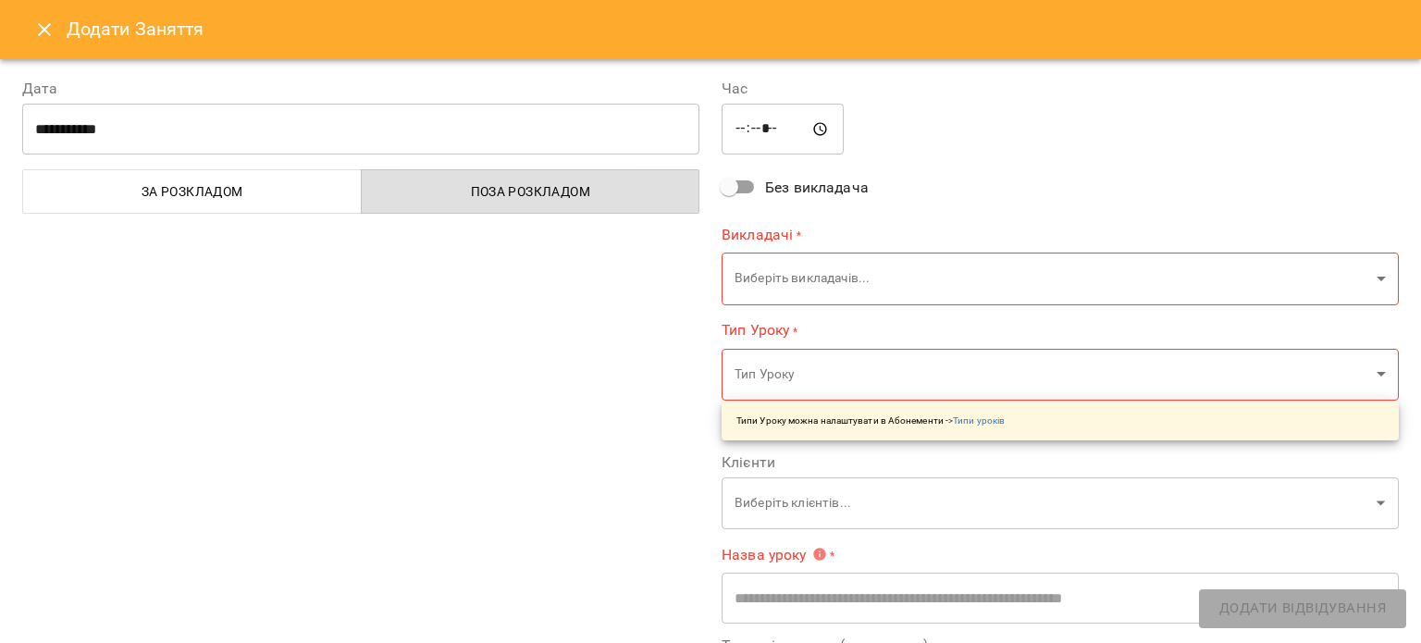
click at [205, 172] on button "За розкладом" at bounding box center [191, 191] width 339 height 44
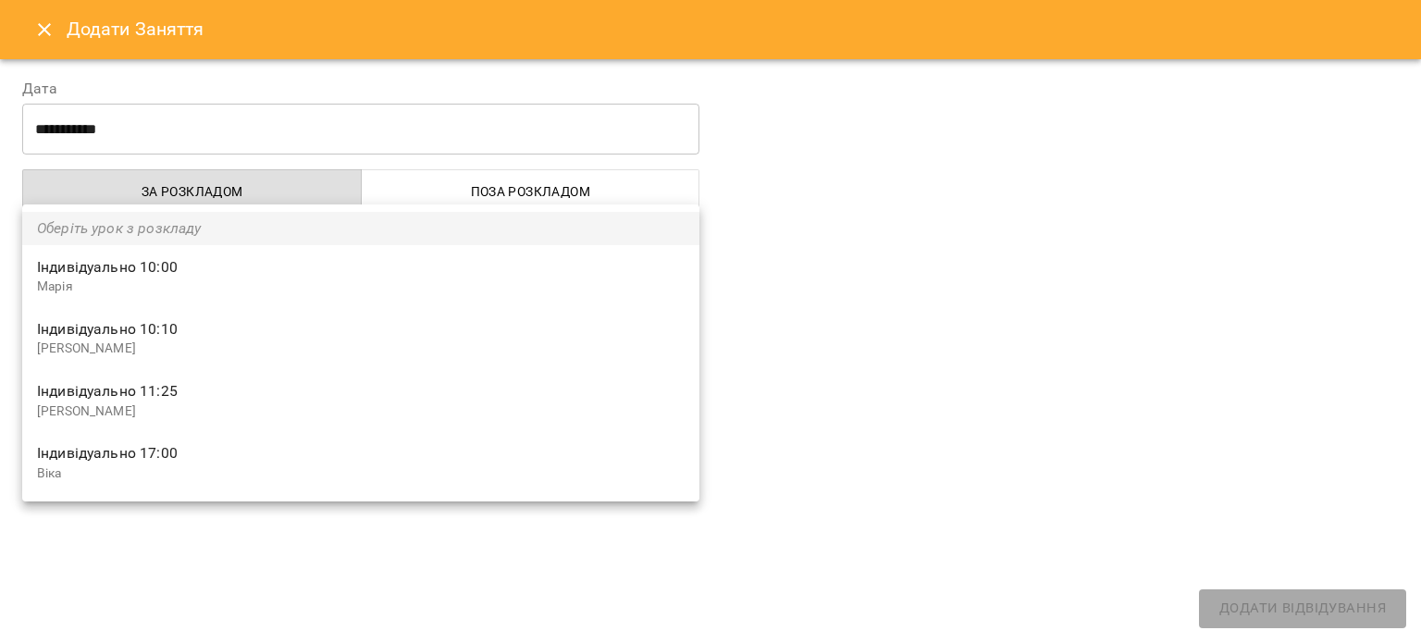
click at [169, 542] on div at bounding box center [710, 321] width 1421 height 643
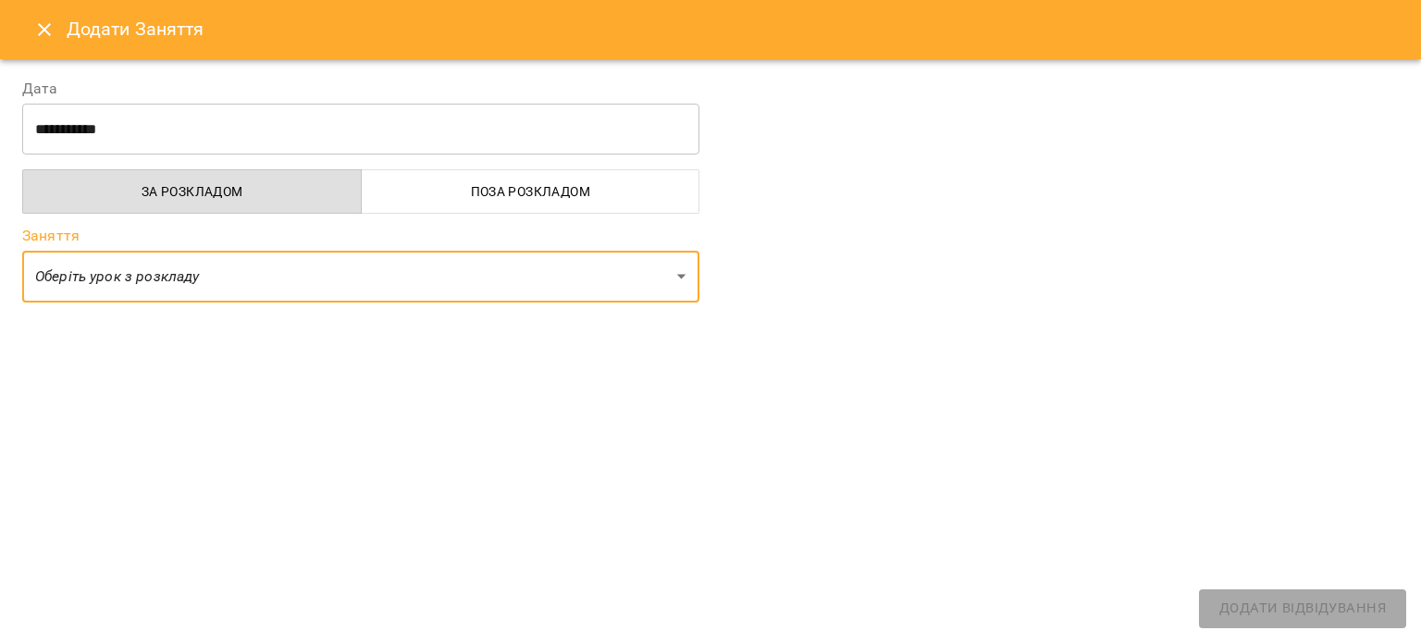
click at [36, 23] on icon "Close" at bounding box center [44, 29] width 22 height 22
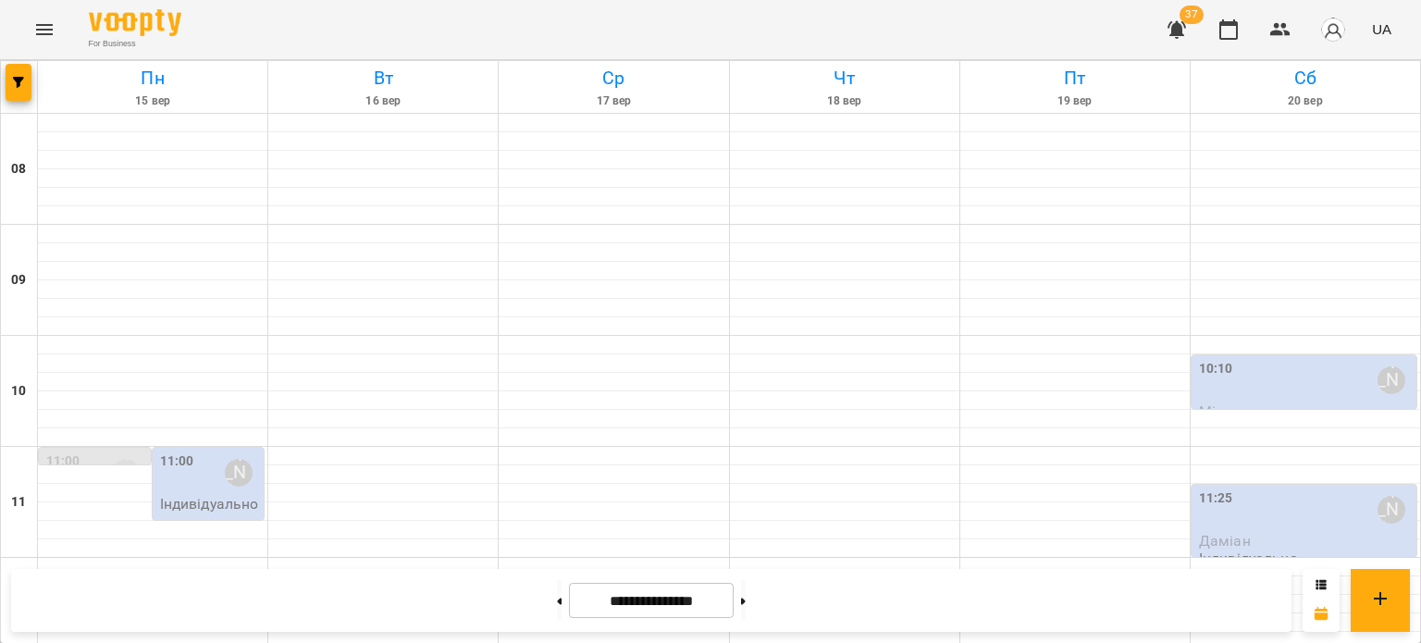
click at [43, 30] on icon "Menu" at bounding box center [44, 29] width 17 height 11
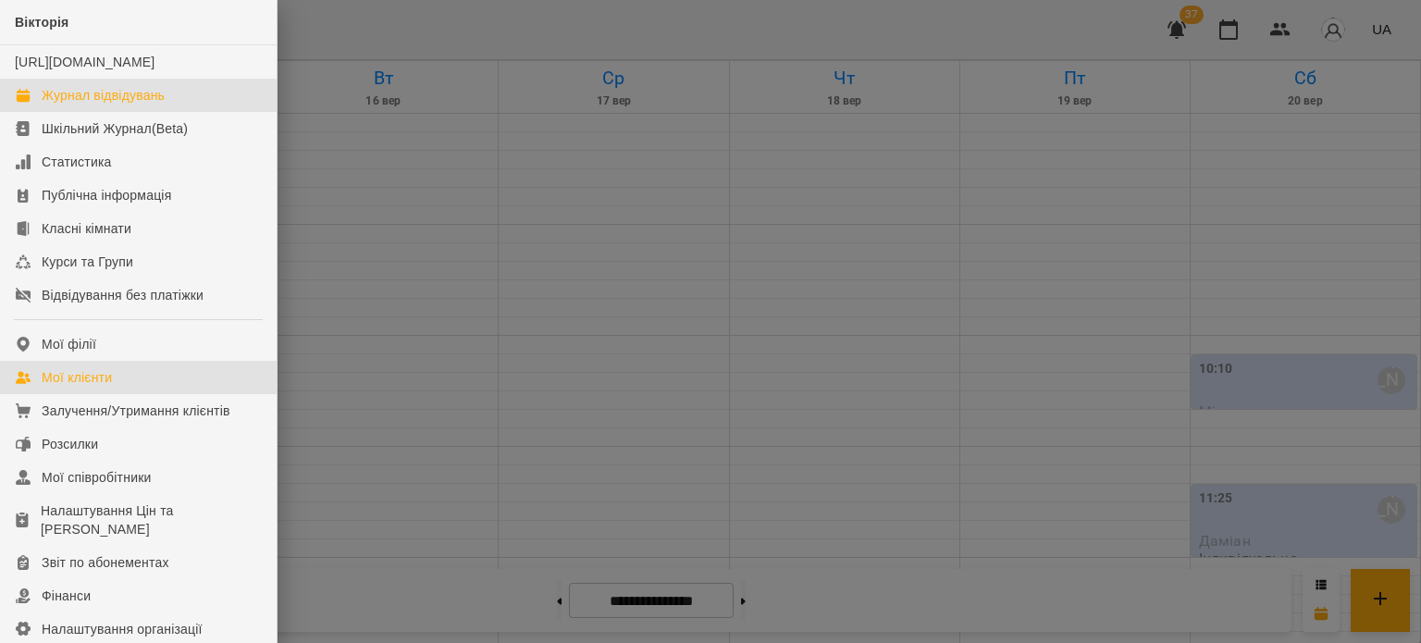
click at [90, 387] on div "Мої клієнти" at bounding box center [77, 377] width 70 height 18
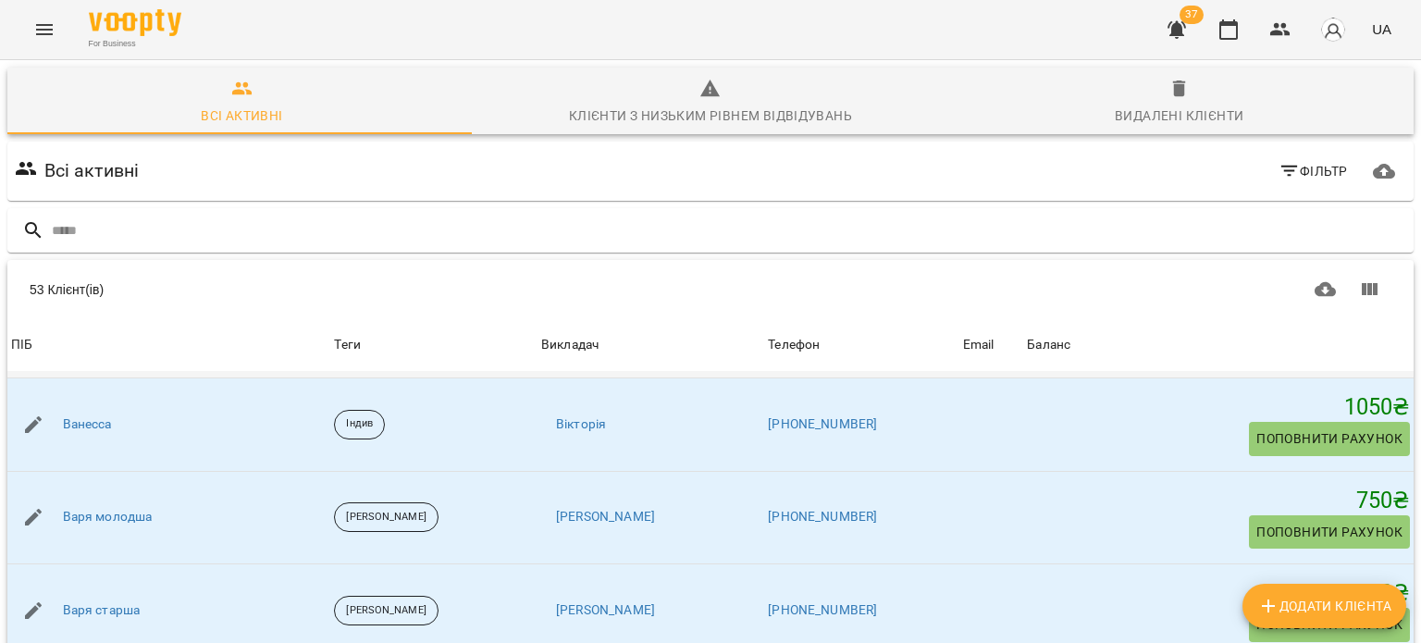
scroll to position [1387, 0]
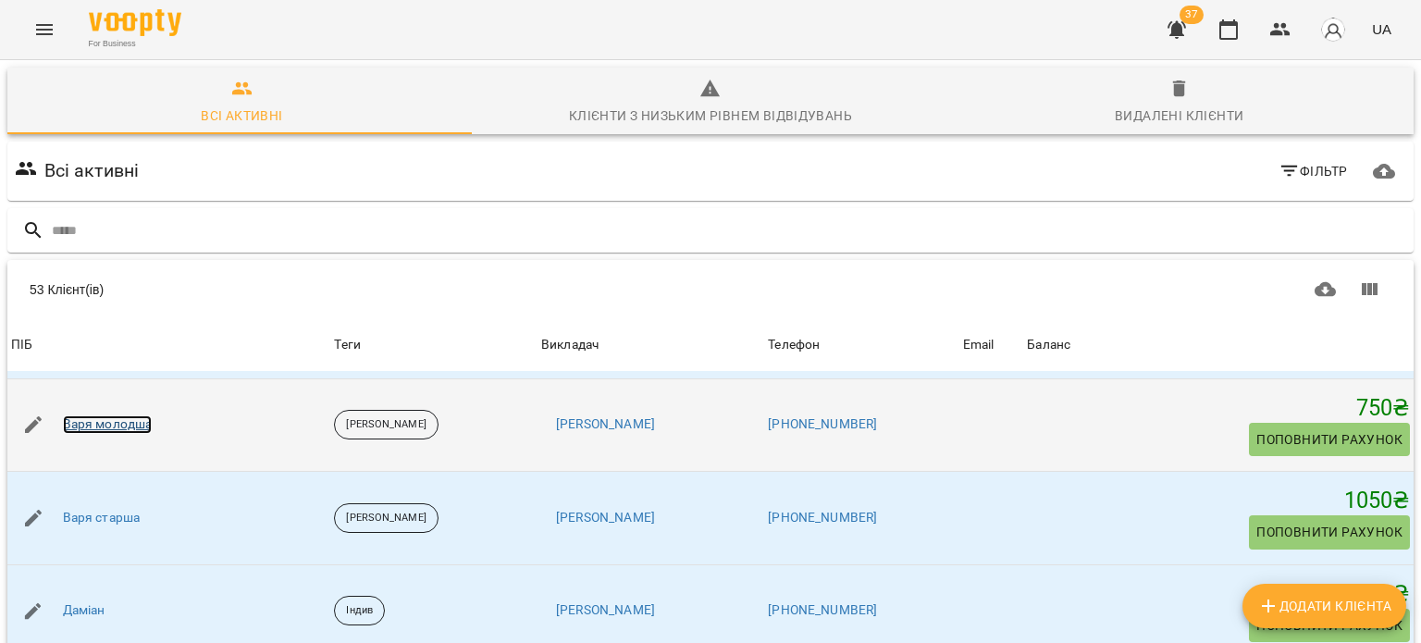
click at [117, 415] on link "Варя молодша" at bounding box center [108, 424] width 90 height 18
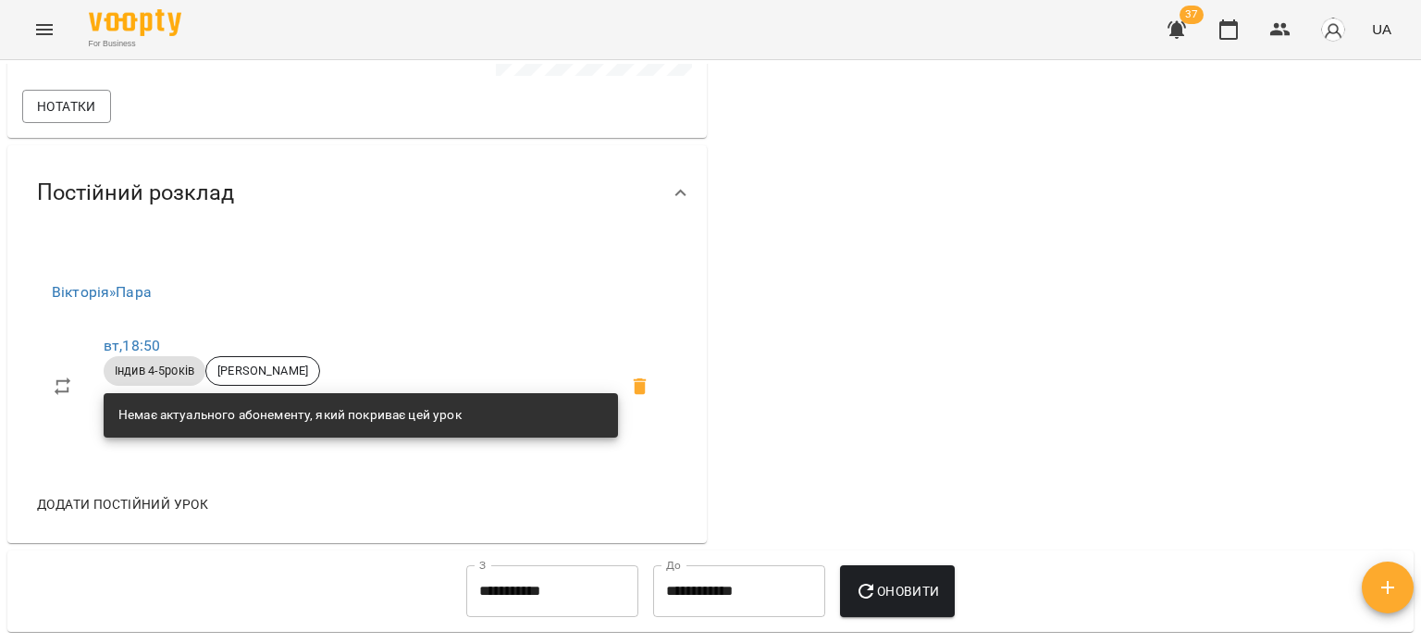
scroll to position [740, 0]
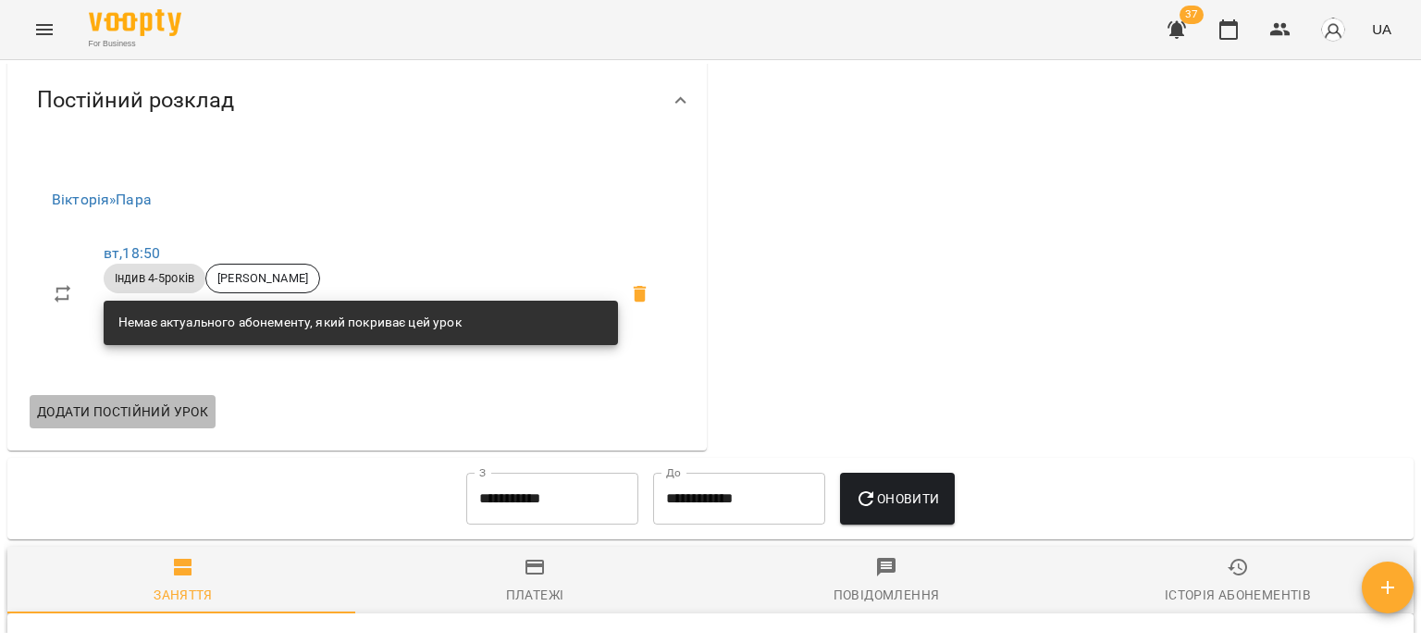
click at [98, 409] on span "Додати постійний урок" at bounding box center [122, 411] width 171 height 22
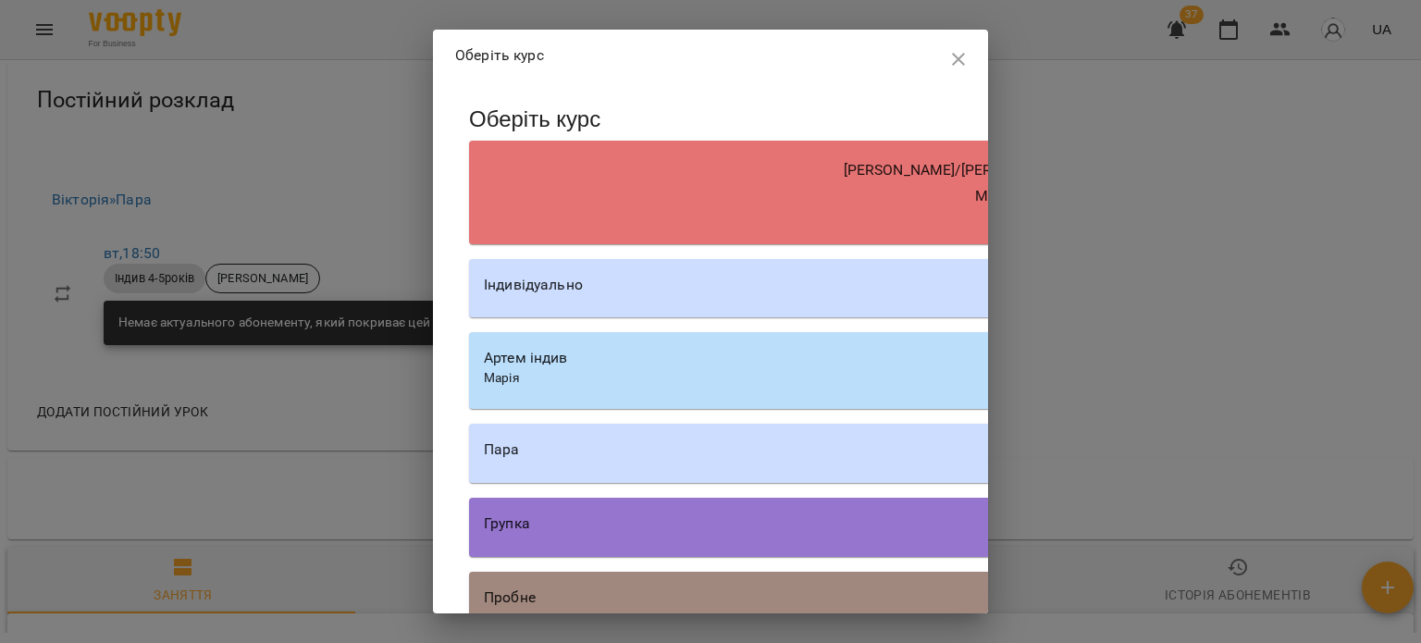
click at [688, 439] on div "Пара" at bounding box center [996, 449] width 1025 height 22
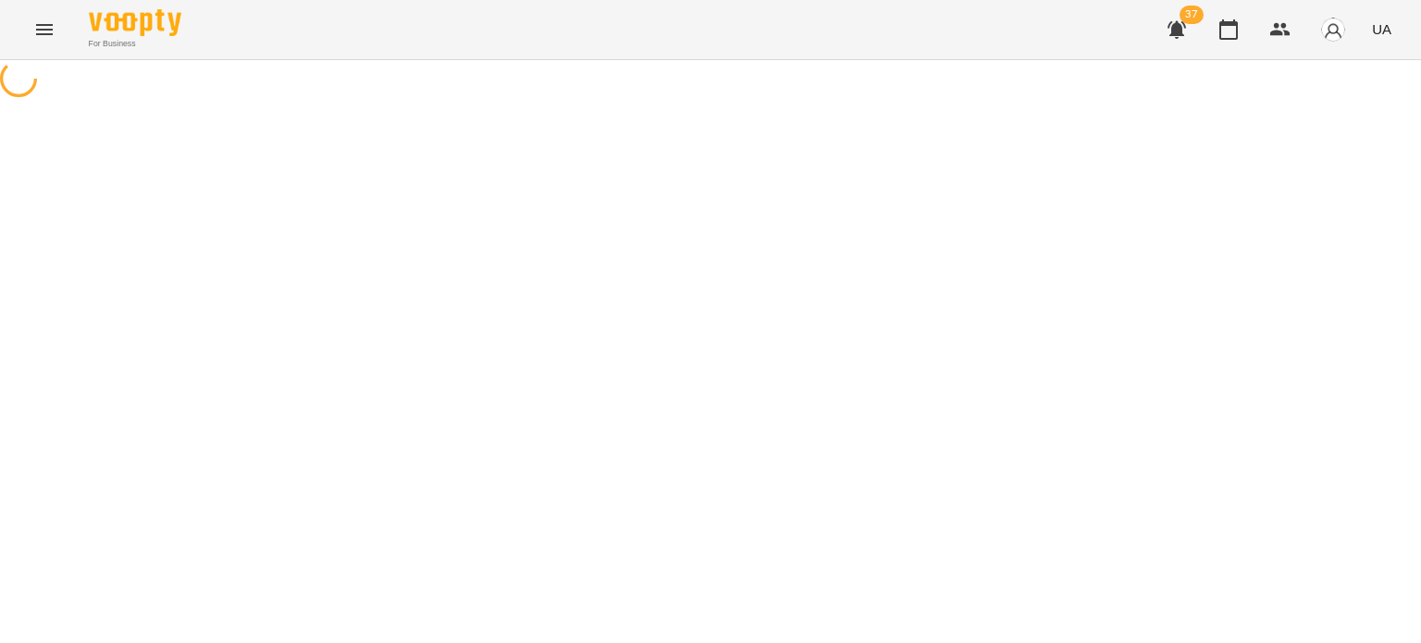
select select "********"
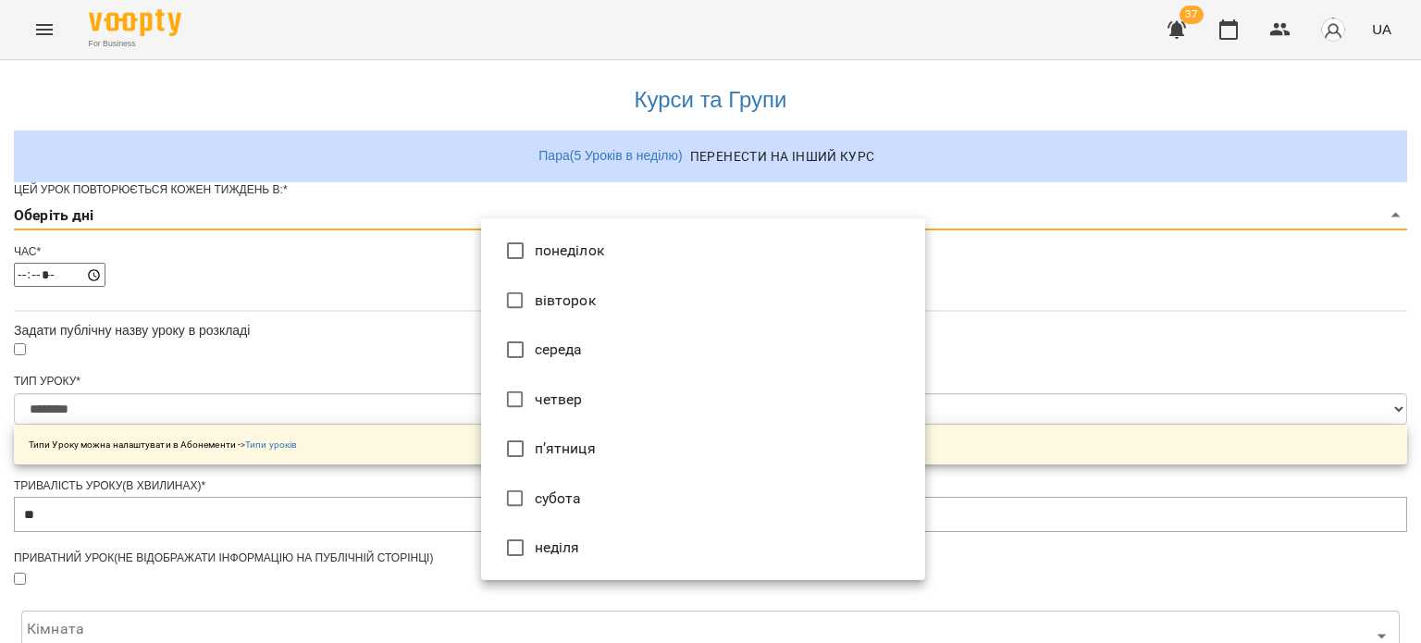
click at [541, 265] on body "**********" at bounding box center [710, 584] width 1421 height 1168
click at [536, 499] on li "субота" at bounding box center [703, 499] width 444 height 50
type input "*"
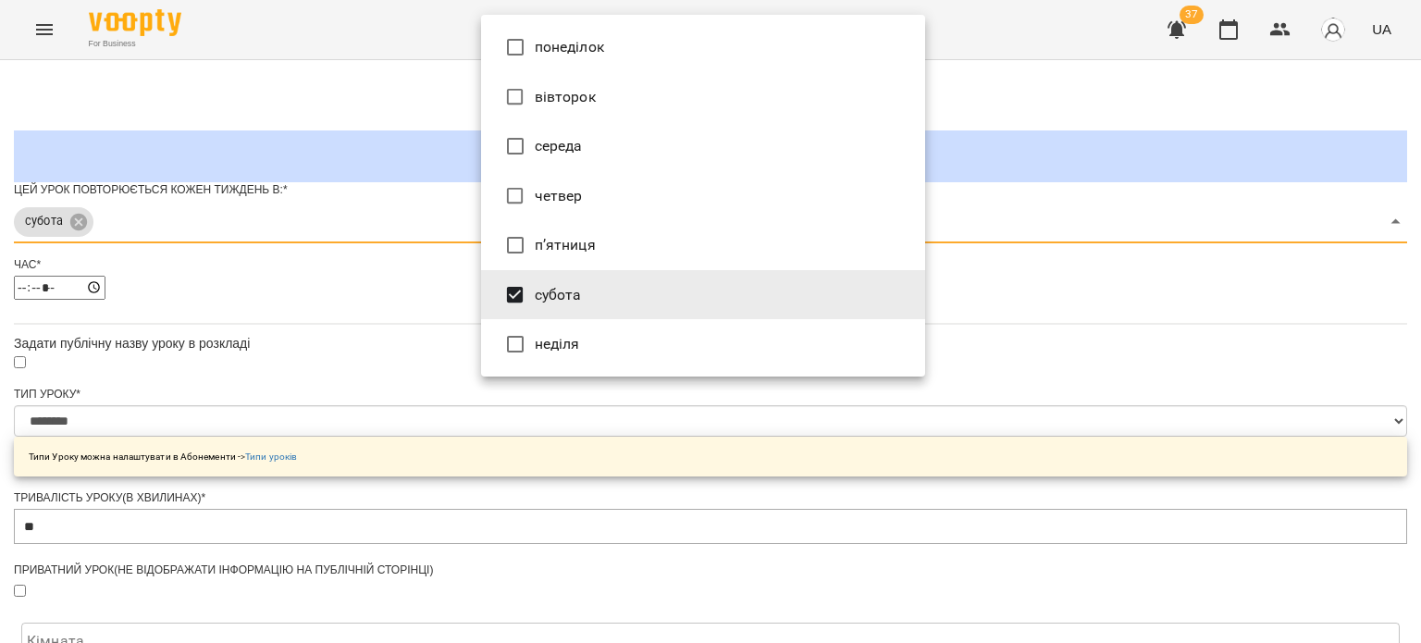
click at [953, 446] on div at bounding box center [710, 321] width 1421 height 643
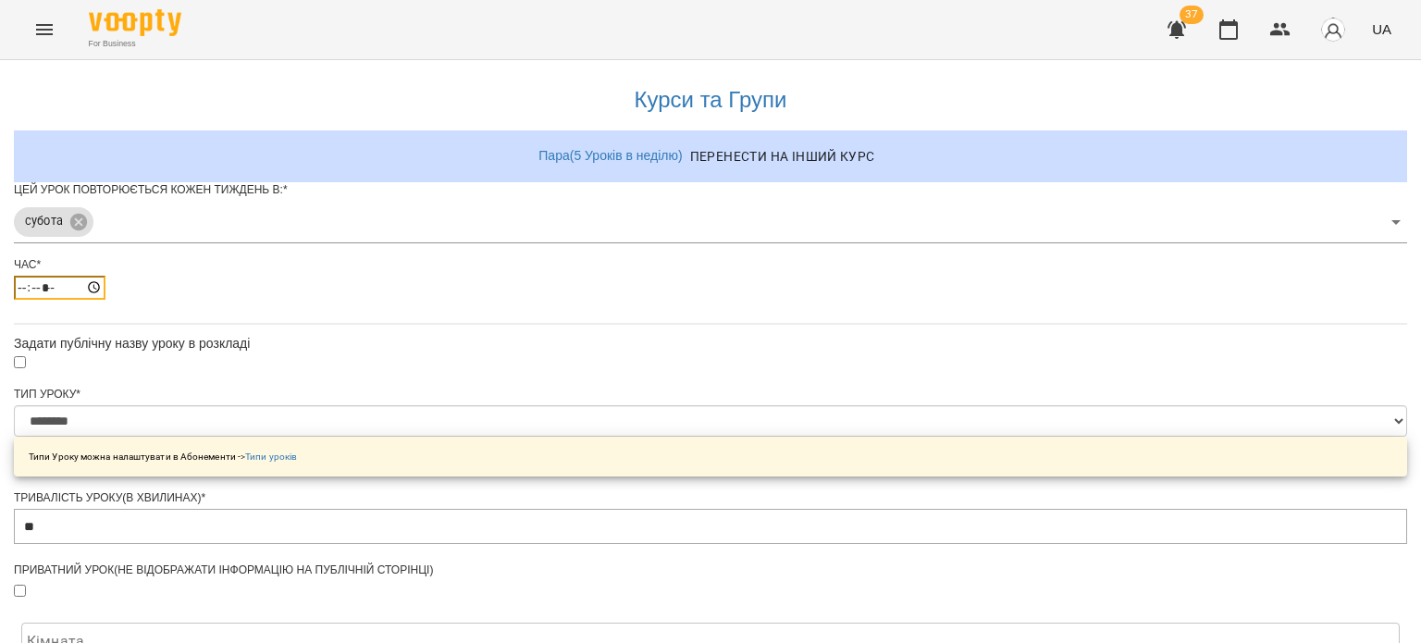
click at [105, 300] on input "*****" at bounding box center [60, 288] width 92 height 24
type input "*****"
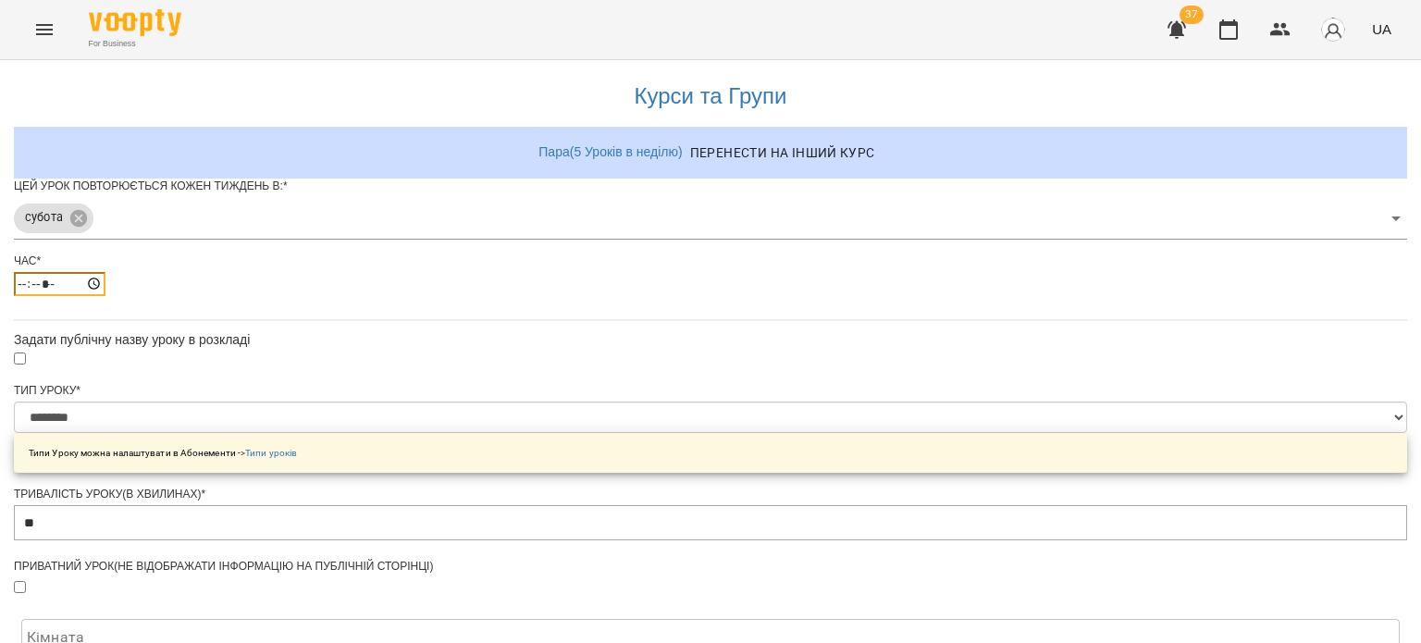
scroll to position [185, 0]
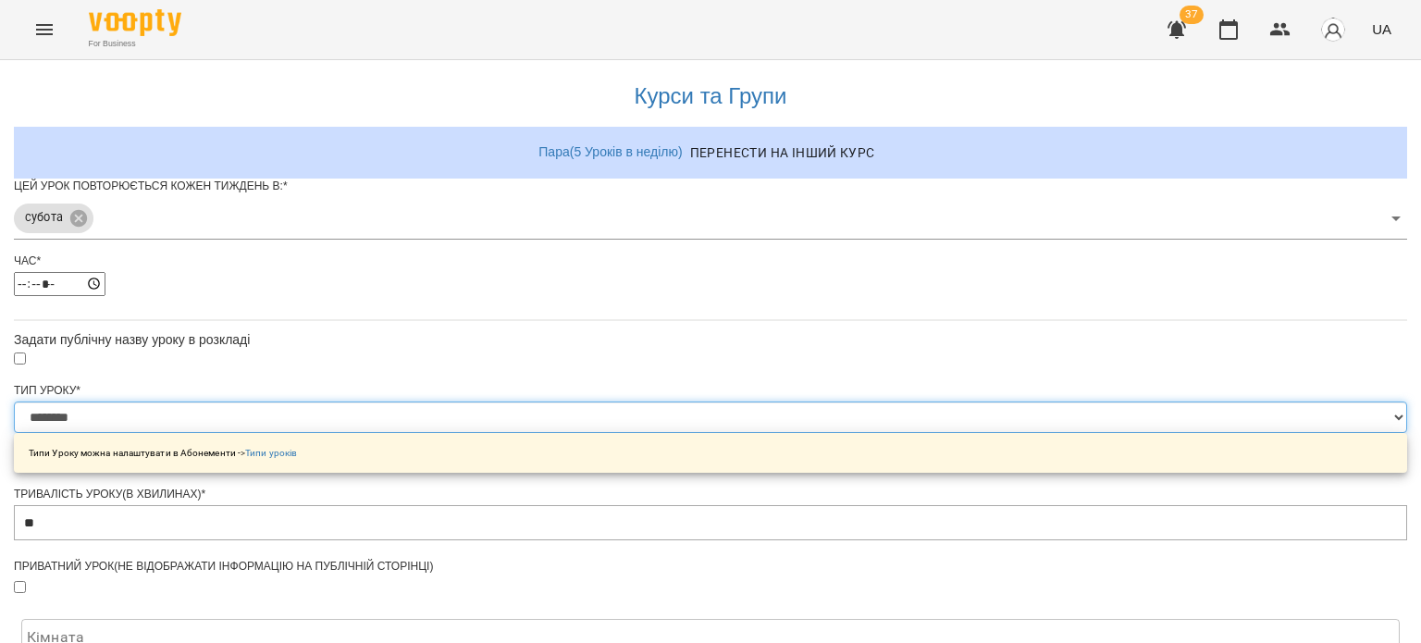
click at [602, 401] on select "**********" at bounding box center [710, 416] width 1393 height 31
select select "**********"
click at [481, 401] on select "**********" at bounding box center [710, 416] width 1393 height 31
type input "**"
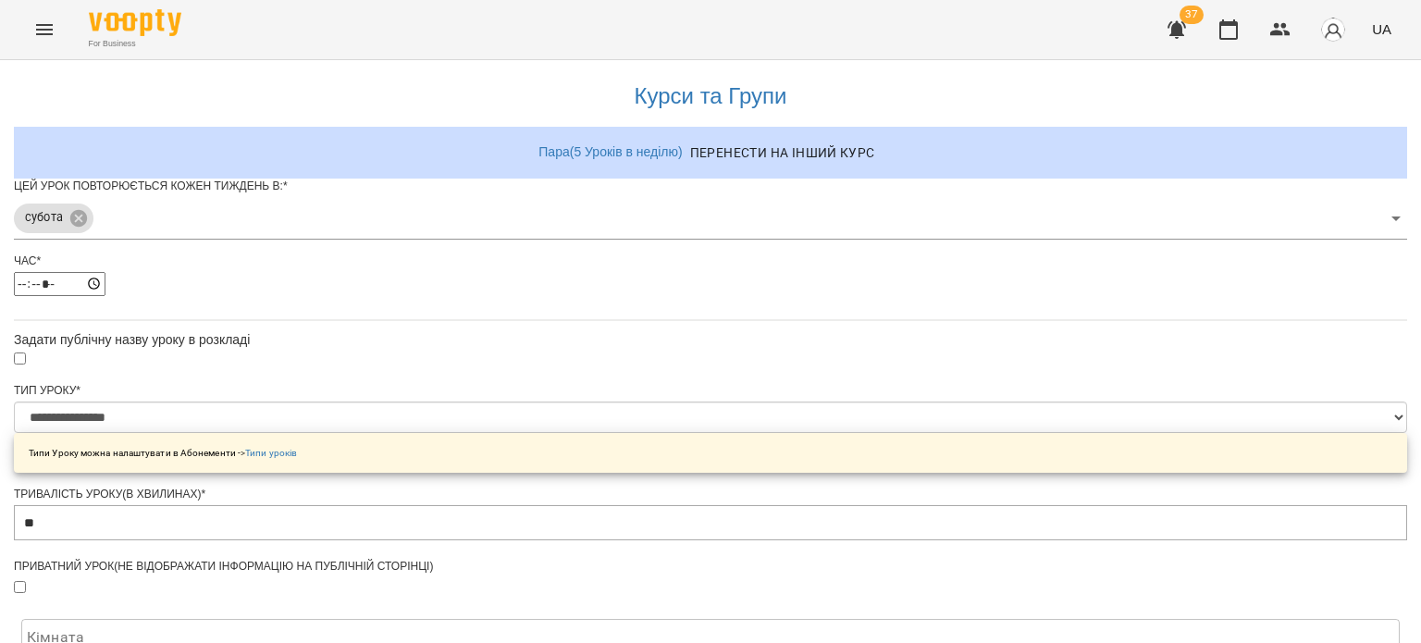
click at [555, 380] on body "**********" at bounding box center [710, 590] width 1421 height 1180
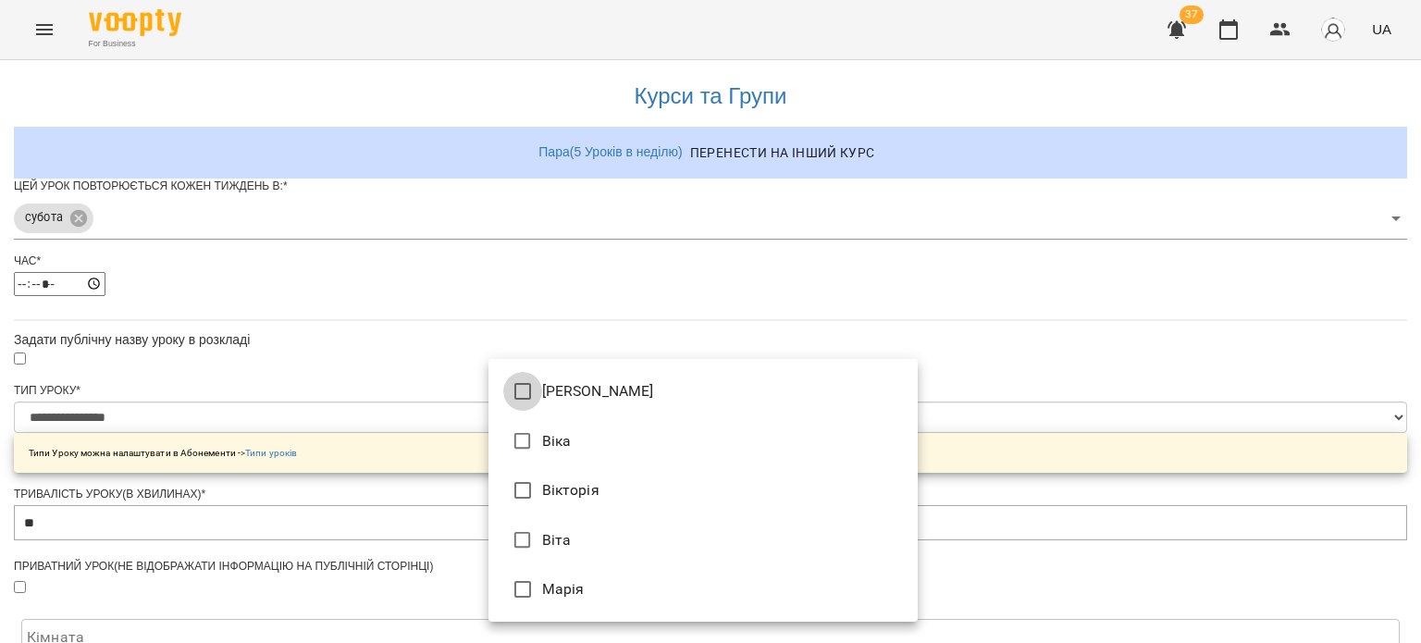
type input "**********"
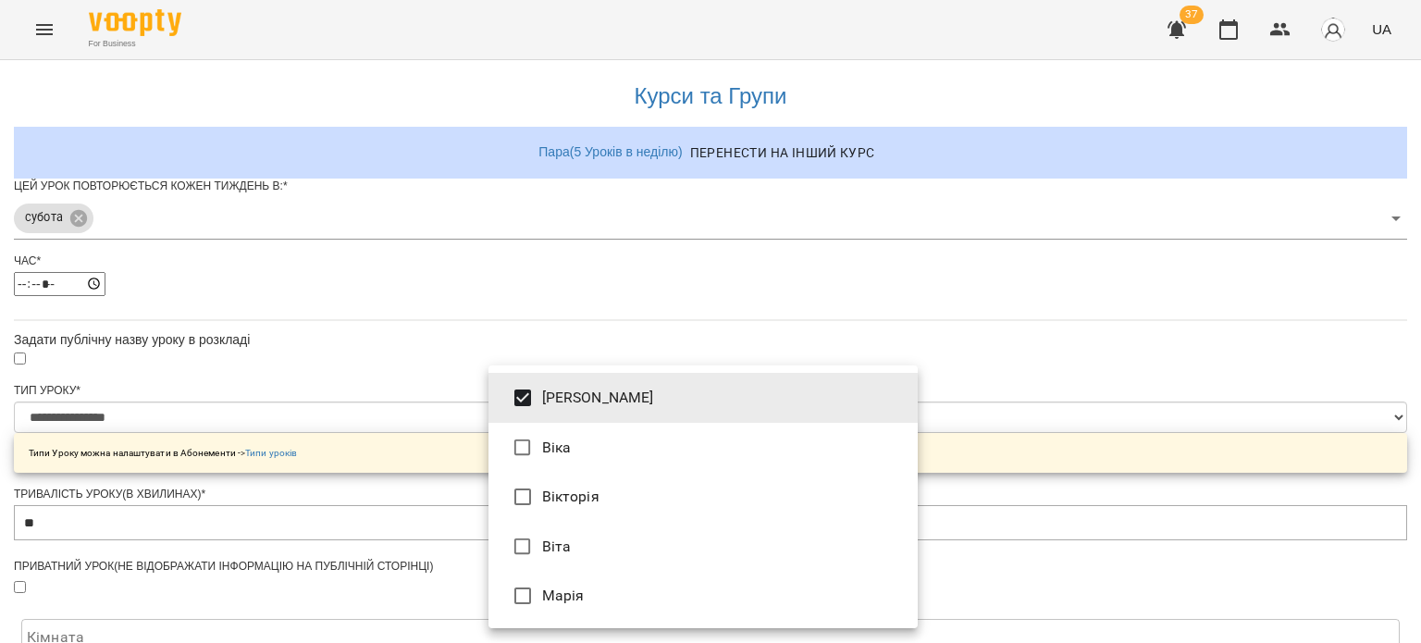
click at [1090, 460] on div at bounding box center [710, 321] width 1421 height 643
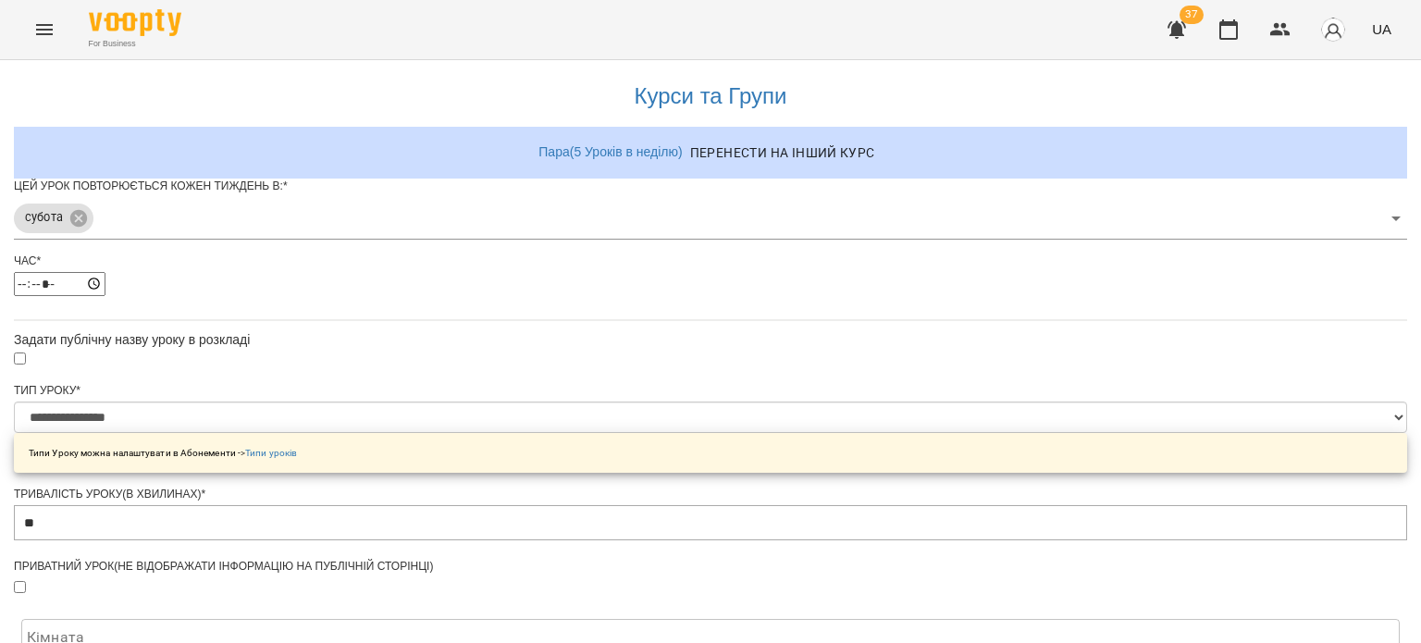
scroll to position [640, 0]
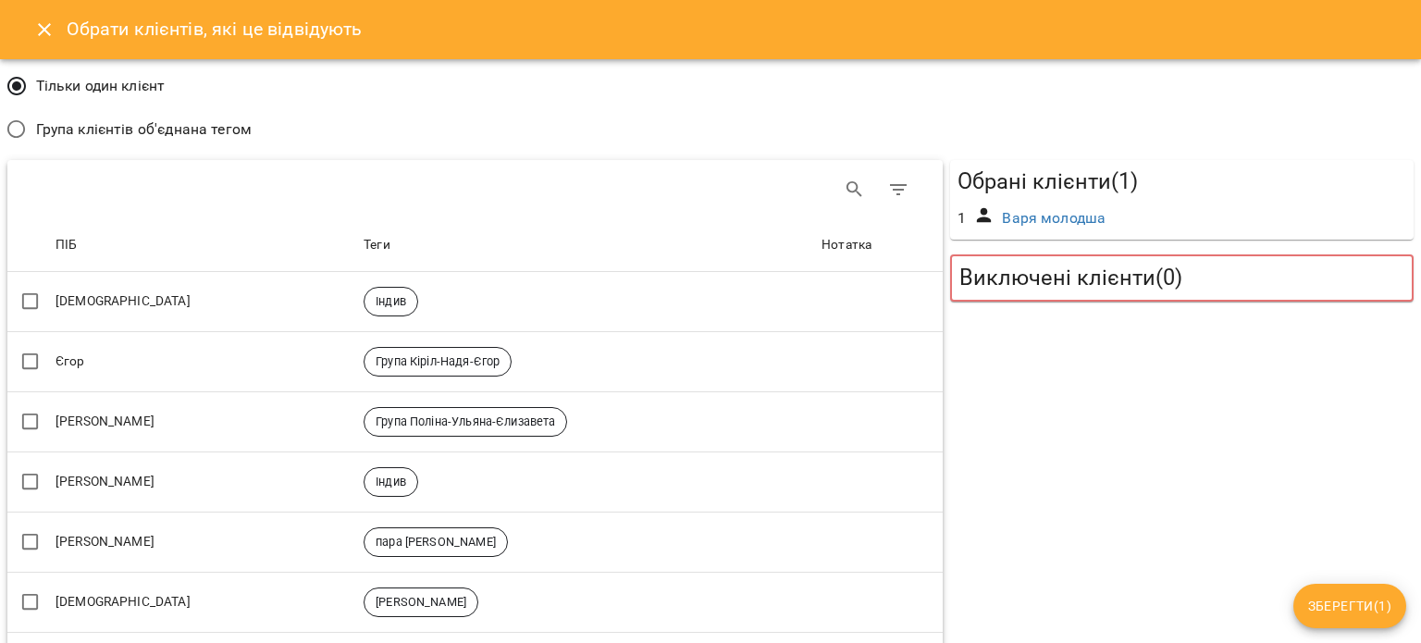
click at [68, 121] on span "Група клієнтів об'єднана тегом" at bounding box center [143, 129] width 215 height 22
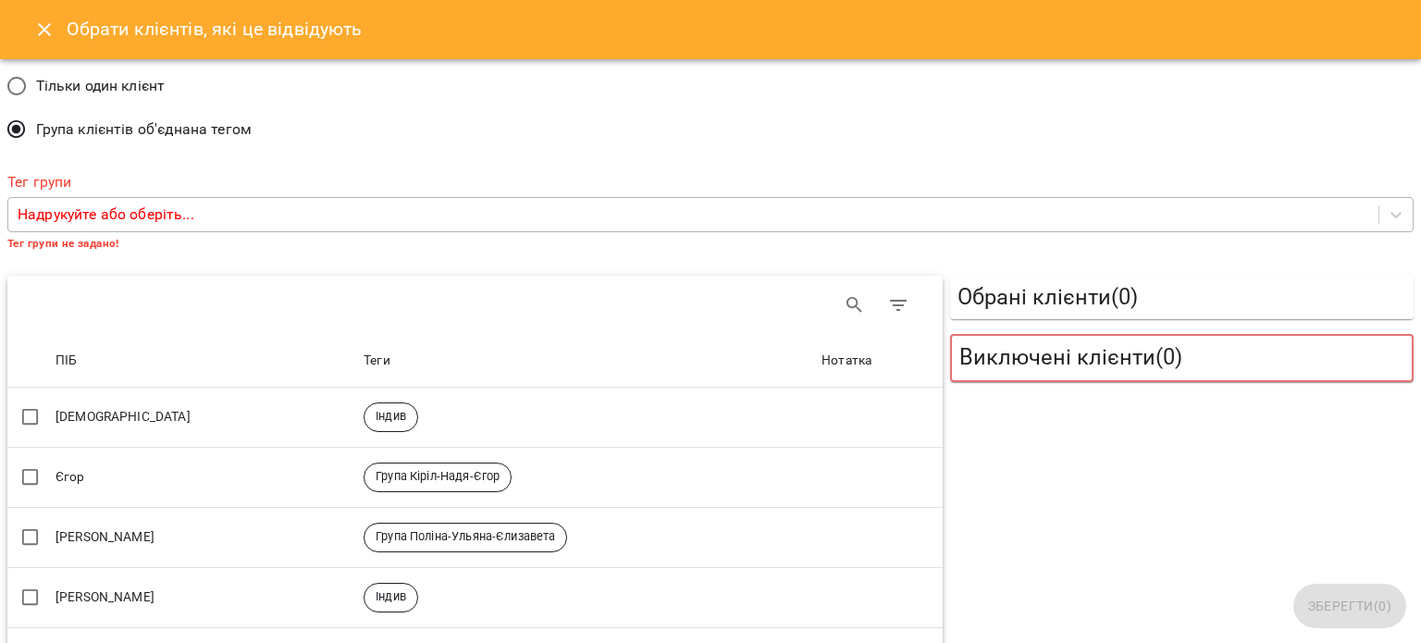
click at [110, 212] on p "Надрукуйте або оберіть..." at bounding box center [106, 214] width 177 height 22
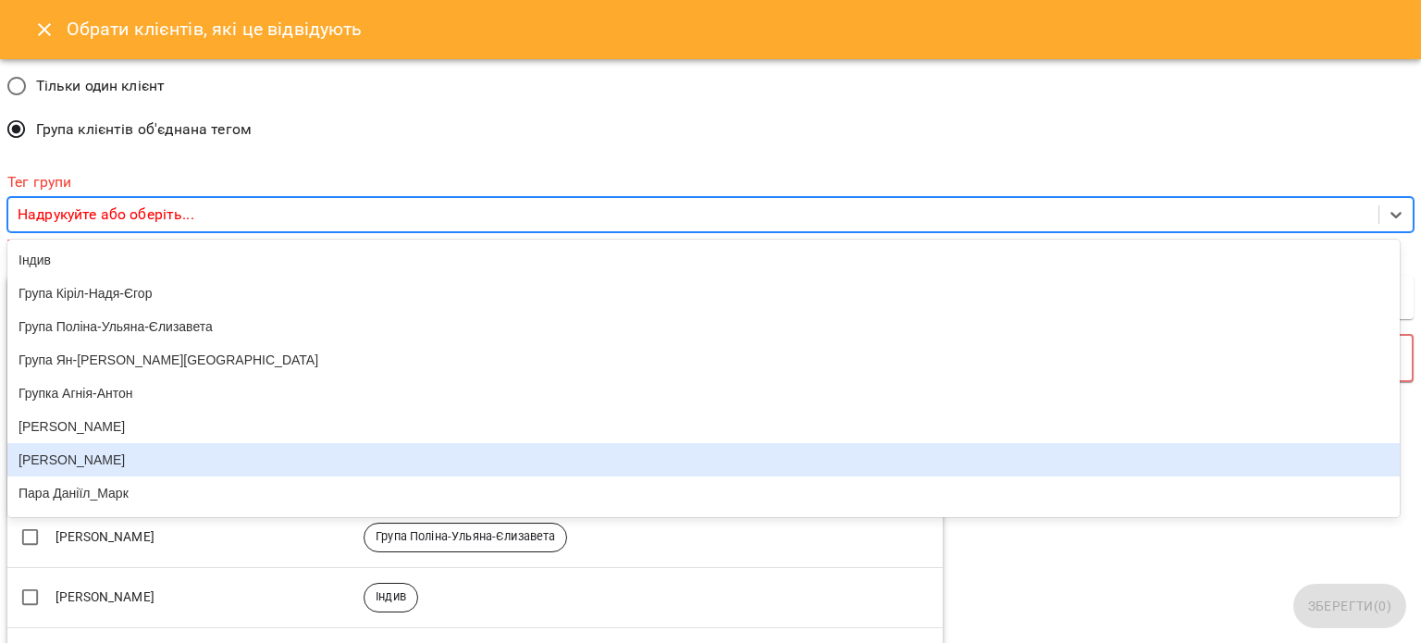
click at [126, 473] on div "[PERSON_NAME]" at bounding box center [703, 459] width 1392 height 33
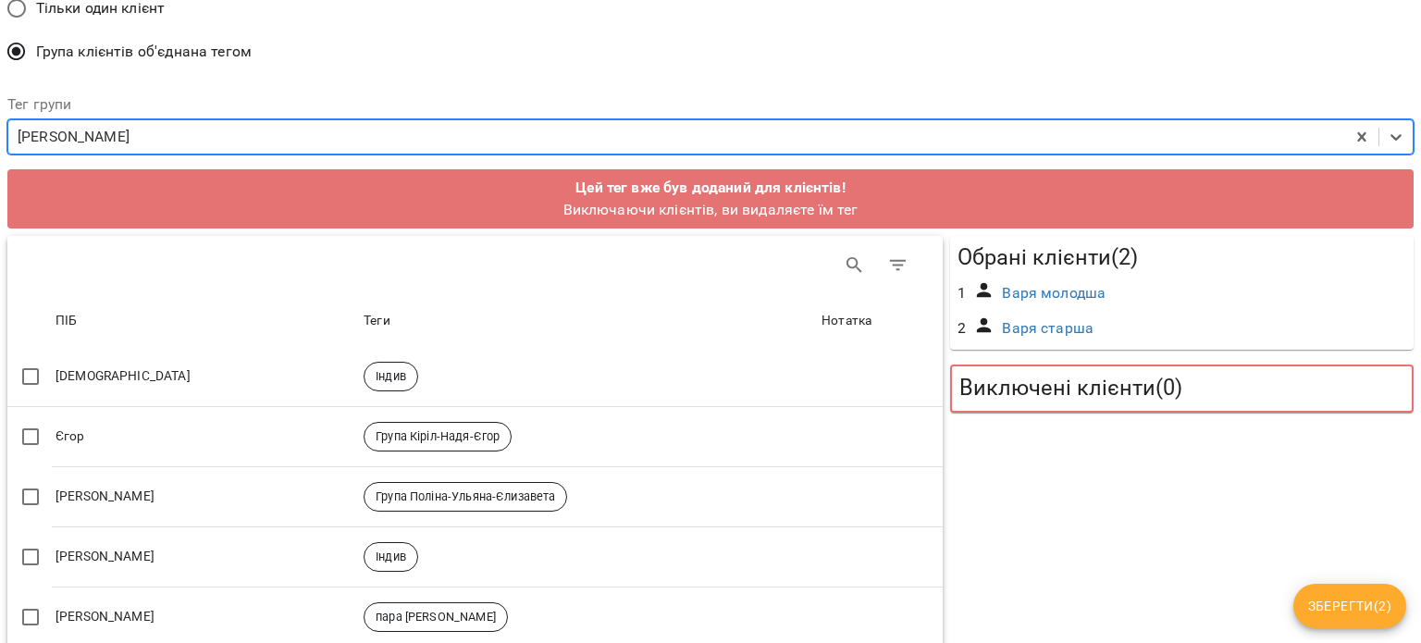
scroll to position [370, 0]
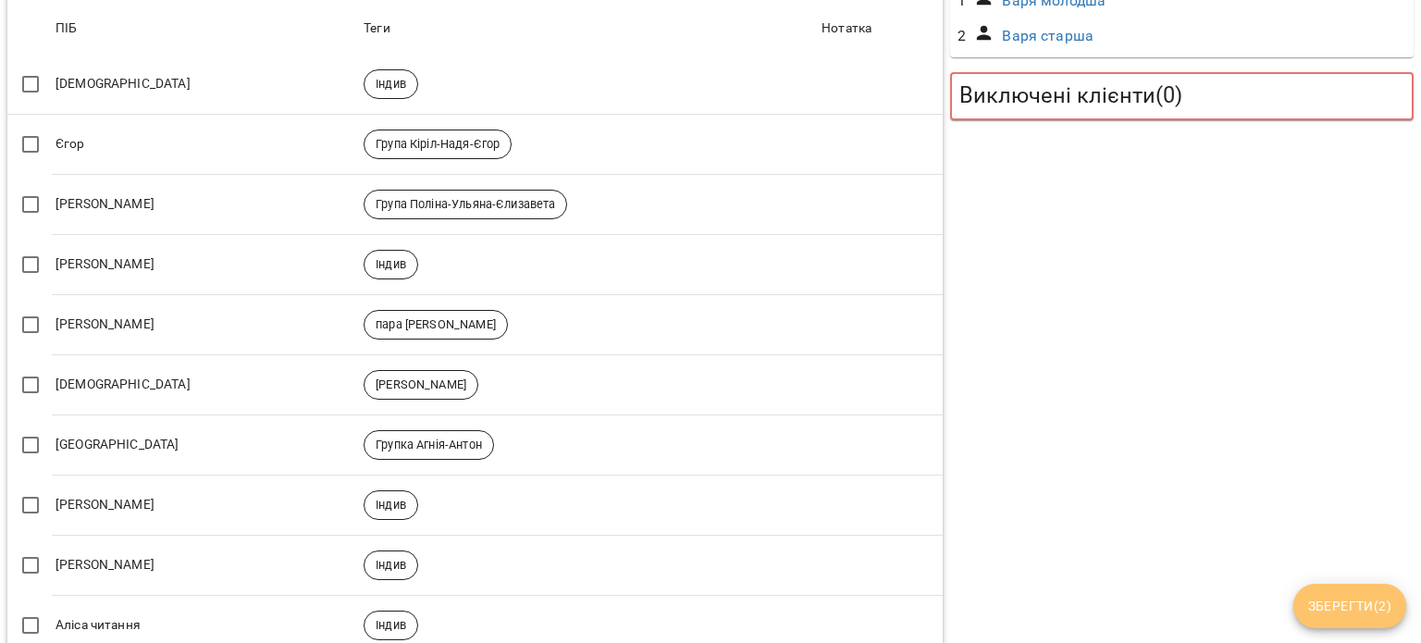
click at [1346, 614] on span "Зберегти ( 2 )" at bounding box center [1349, 606] width 83 height 22
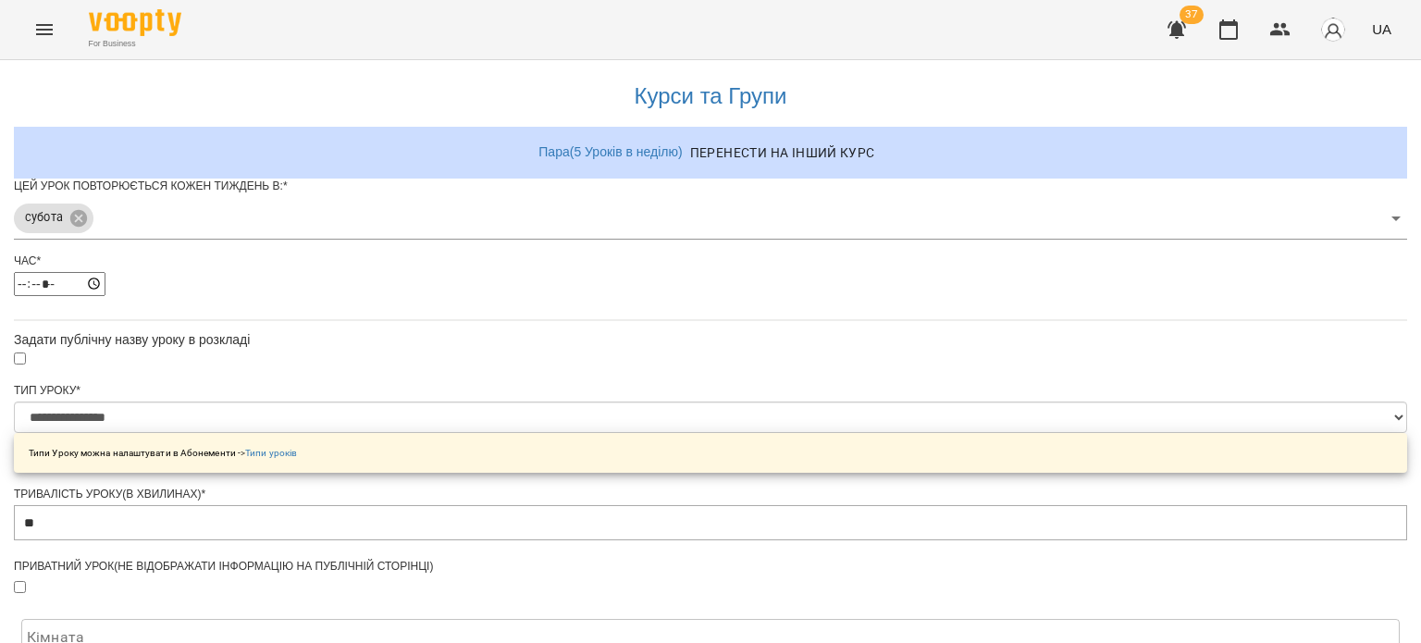
scroll to position [711, 0]
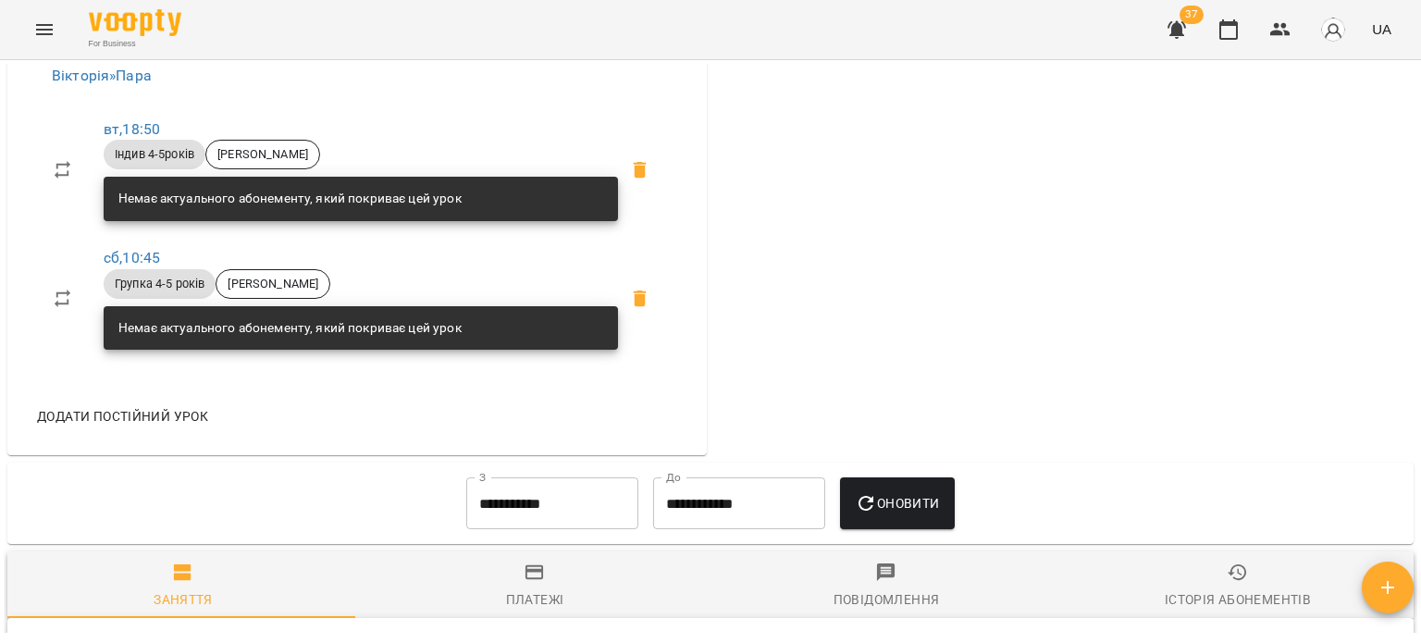
scroll to position [832, 0]
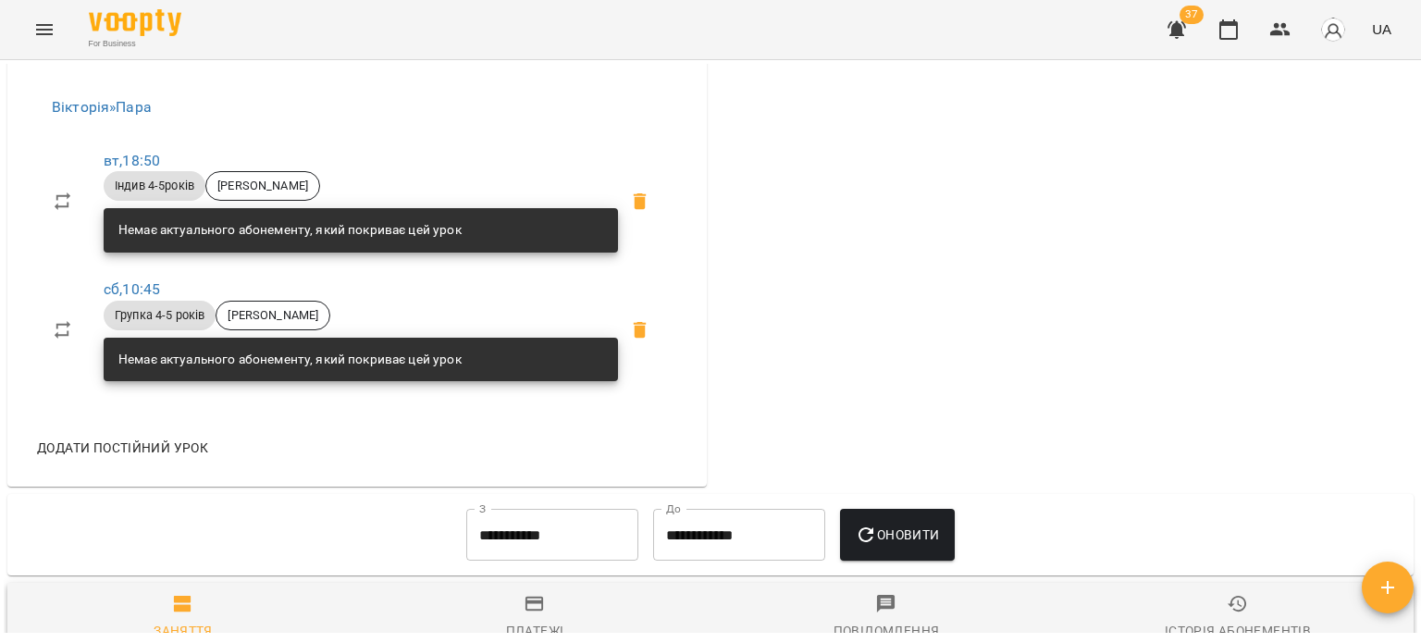
click at [151, 314] on span "Групка 4-5 років" at bounding box center [160, 315] width 112 height 17
click at [138, 283] on link "сб , 10:45" at bounding box center [132, 289] width 56 height 18
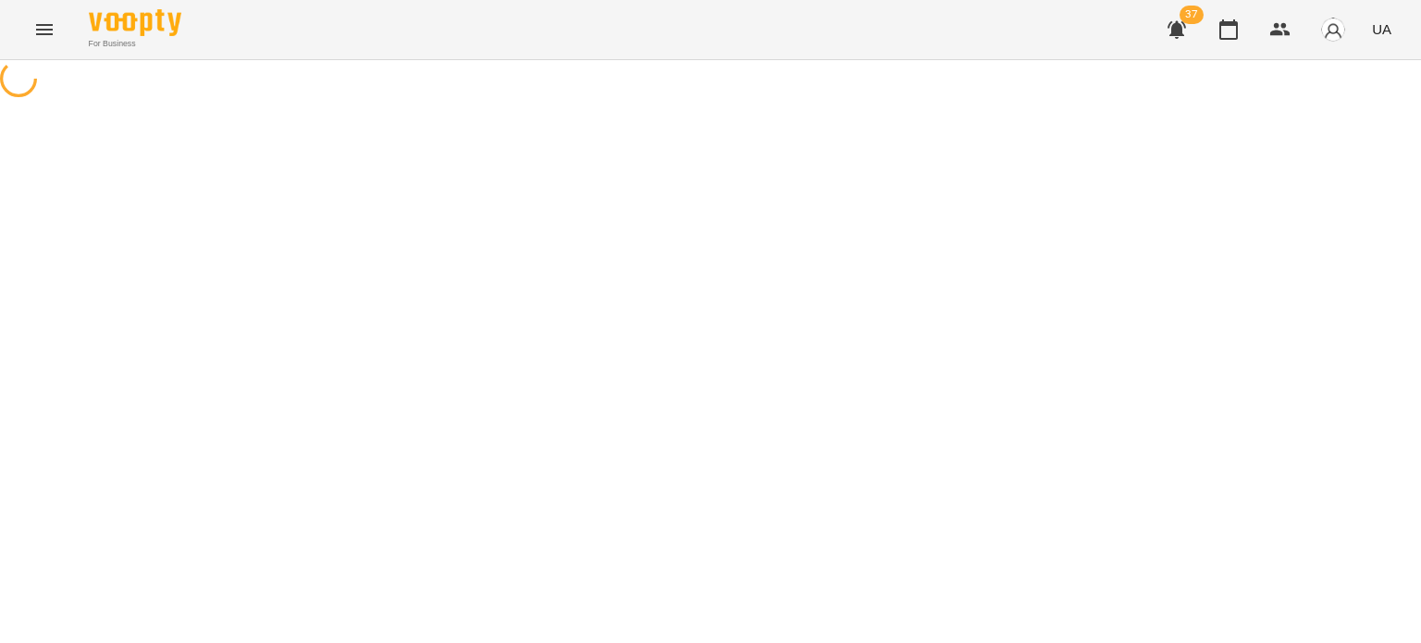
select select "*"
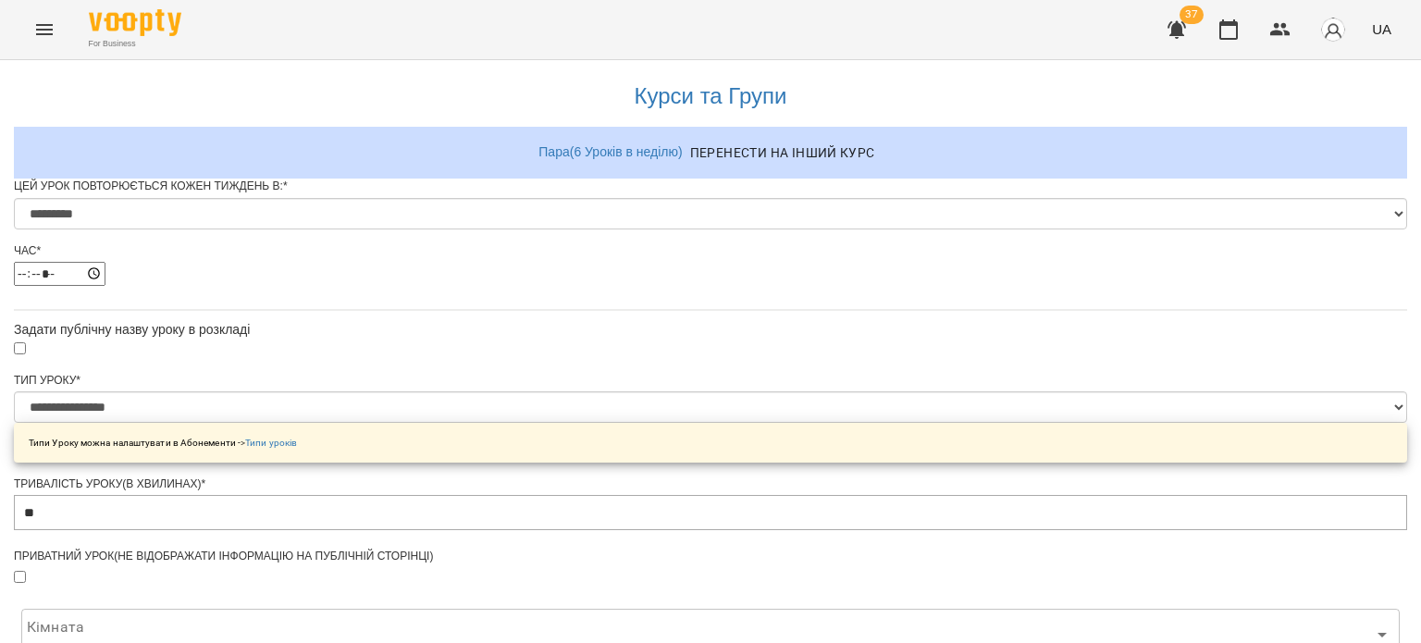
scroll to position [185, 0]
click at [603, 391] on select "**********" at bounding box center [710, 406] width 1393 height 31
select select "**********"
click at [481, 391] on select "**********" at bounding box center [710, 406] width 1393 height 31
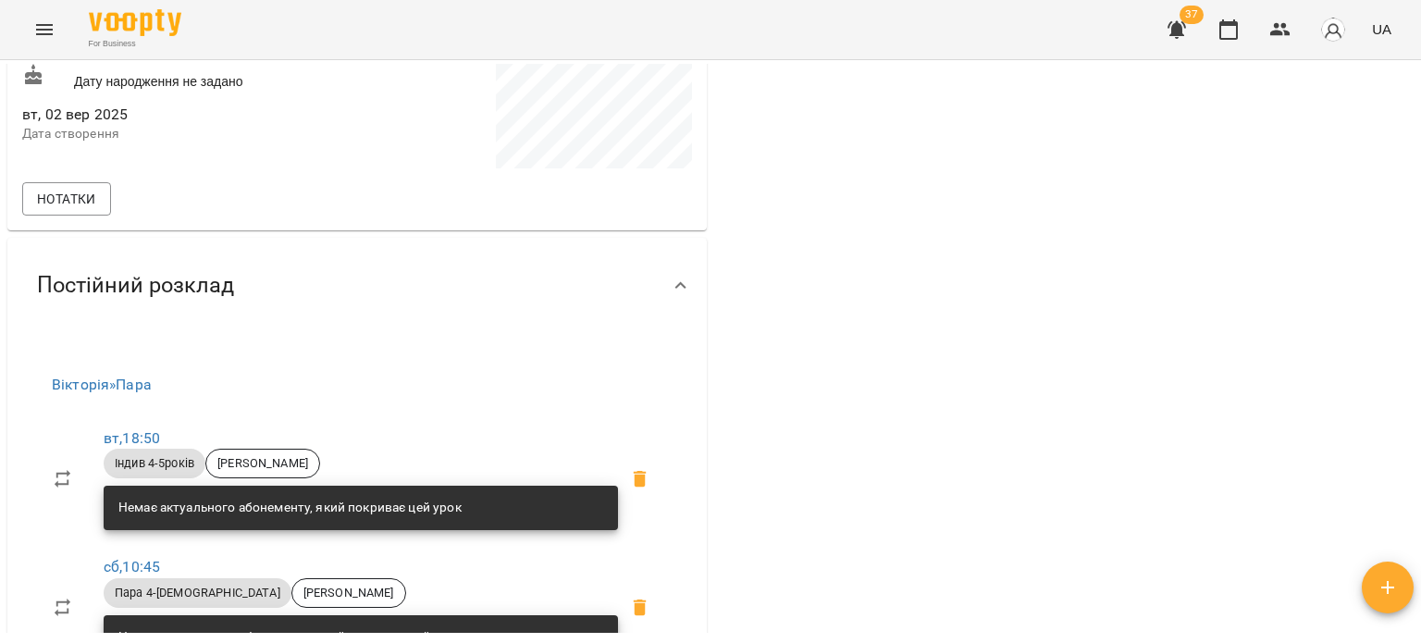
scroll to position [647, 0]
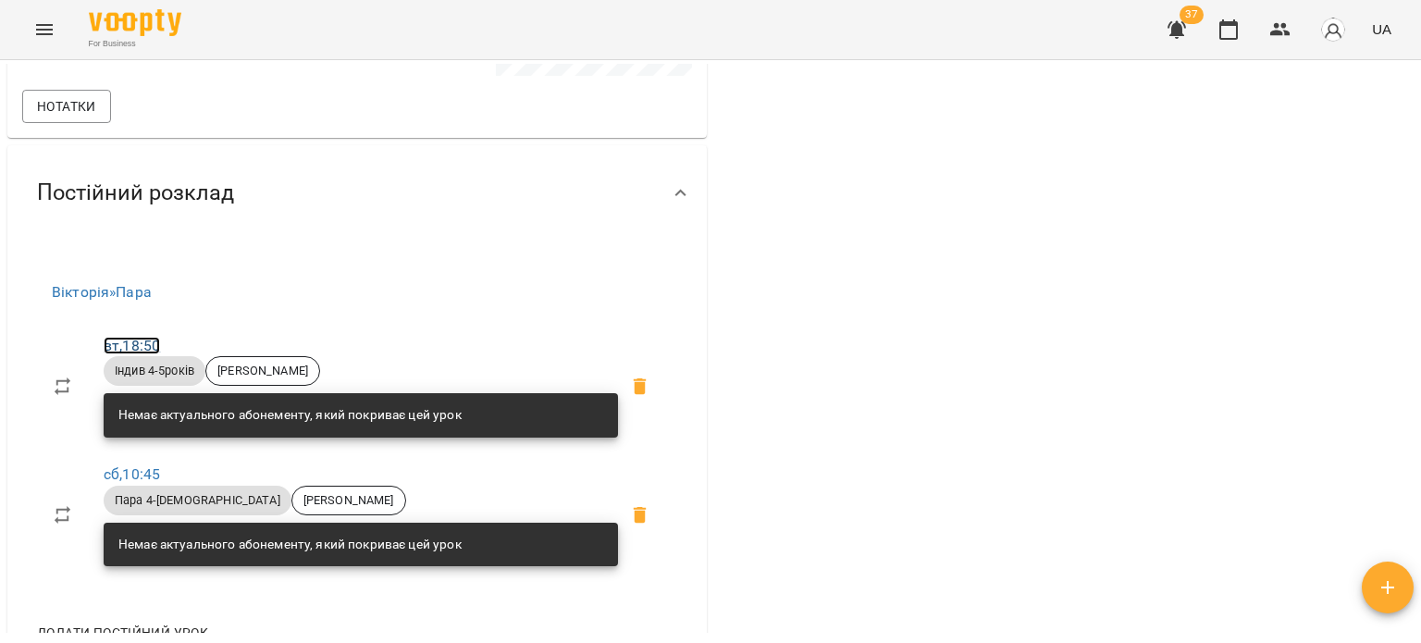
click at [129, 344] on link "вт , 18:50" at bounding box center [132, 346] width 56 height 18
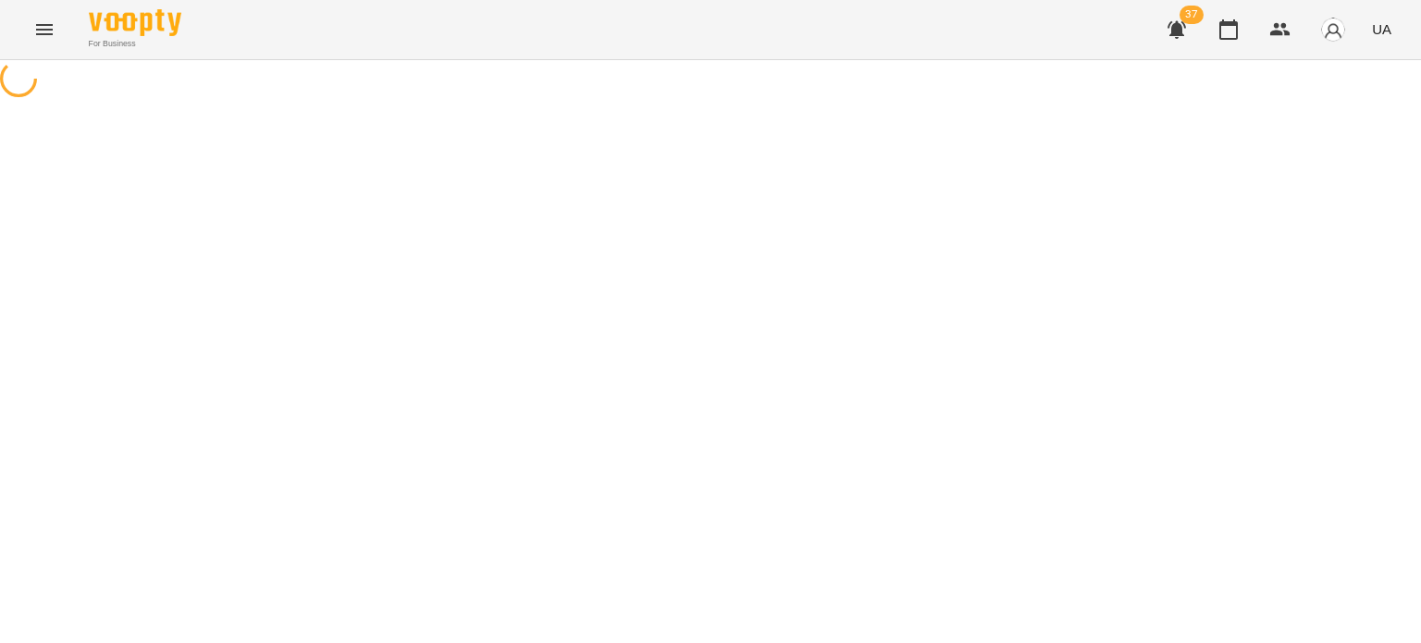
select select "*"
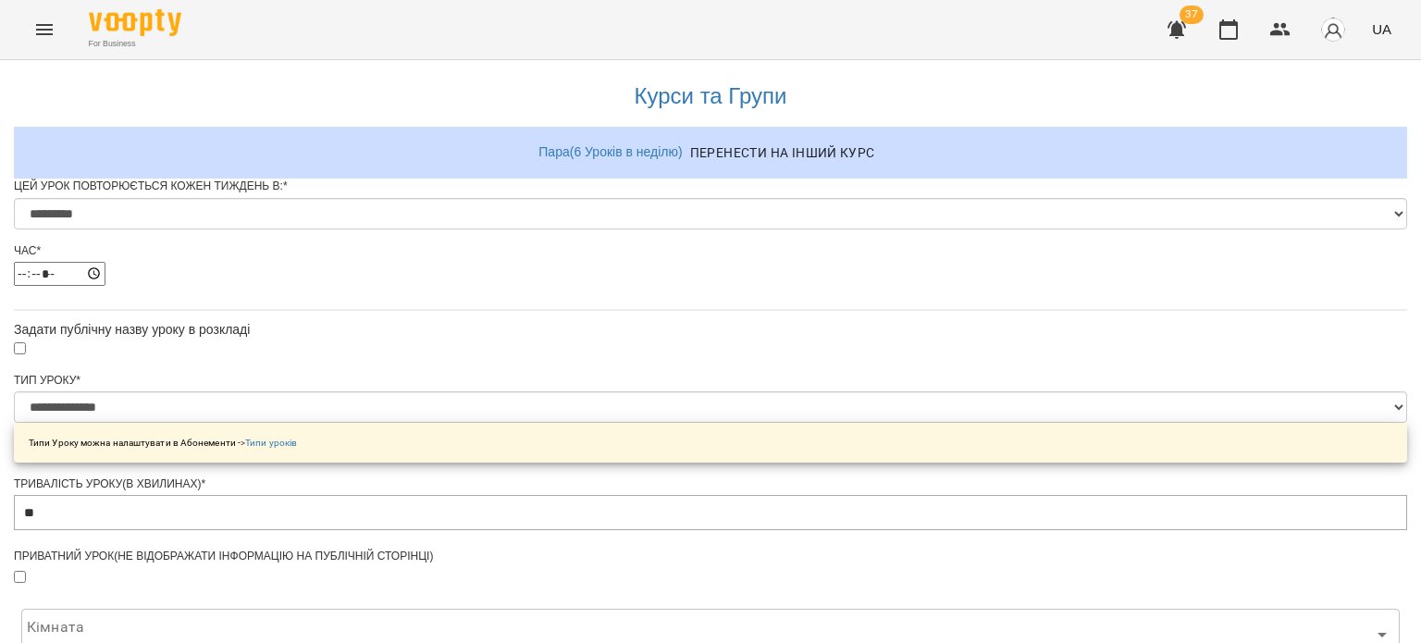
scroll to position [277, 0]
click at [584, 391] on select "**********" at bounding box center [710, 406] width 1393 height 31
select select "**********"
click at [481, 391] on select "**********" at bounding box center [710, 406] width 1393 height 31
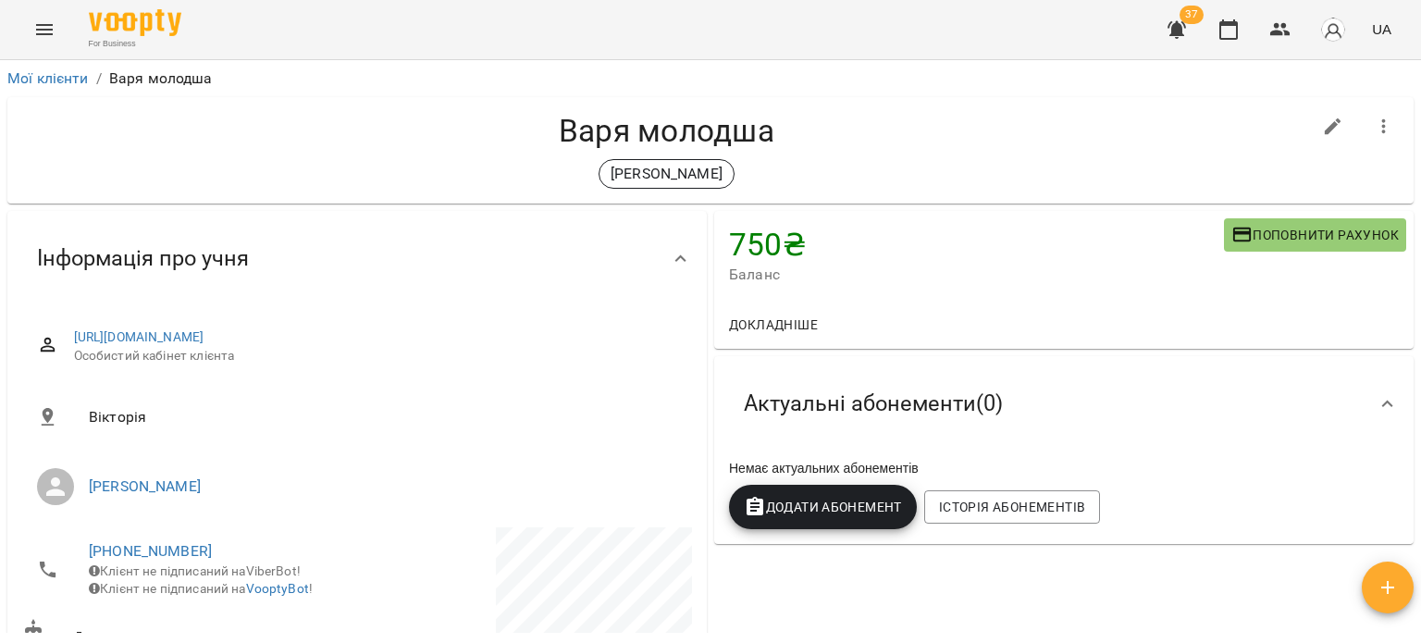
click at [48, 24] on icon "Menu" at bounding box center [44, 29] width 17 height 11
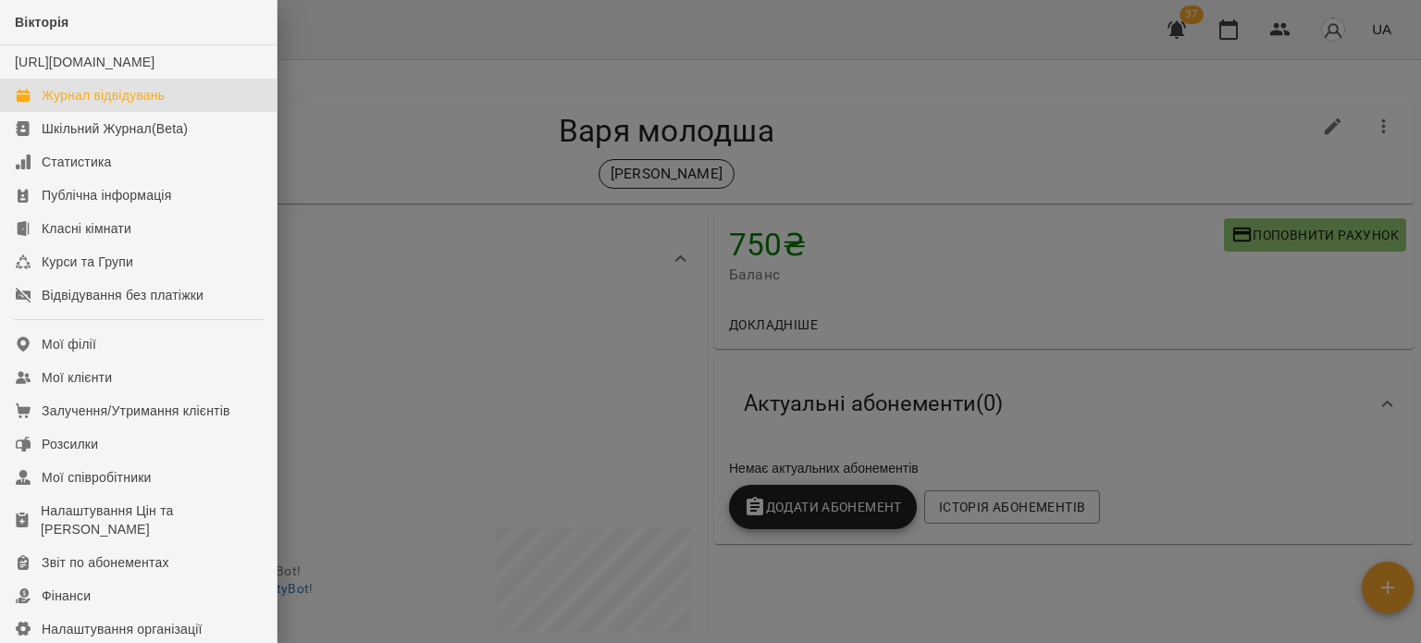
click at [62, 105] on div "Журнал відвідувань" at bounding box center [103, 95] width 123 height 18
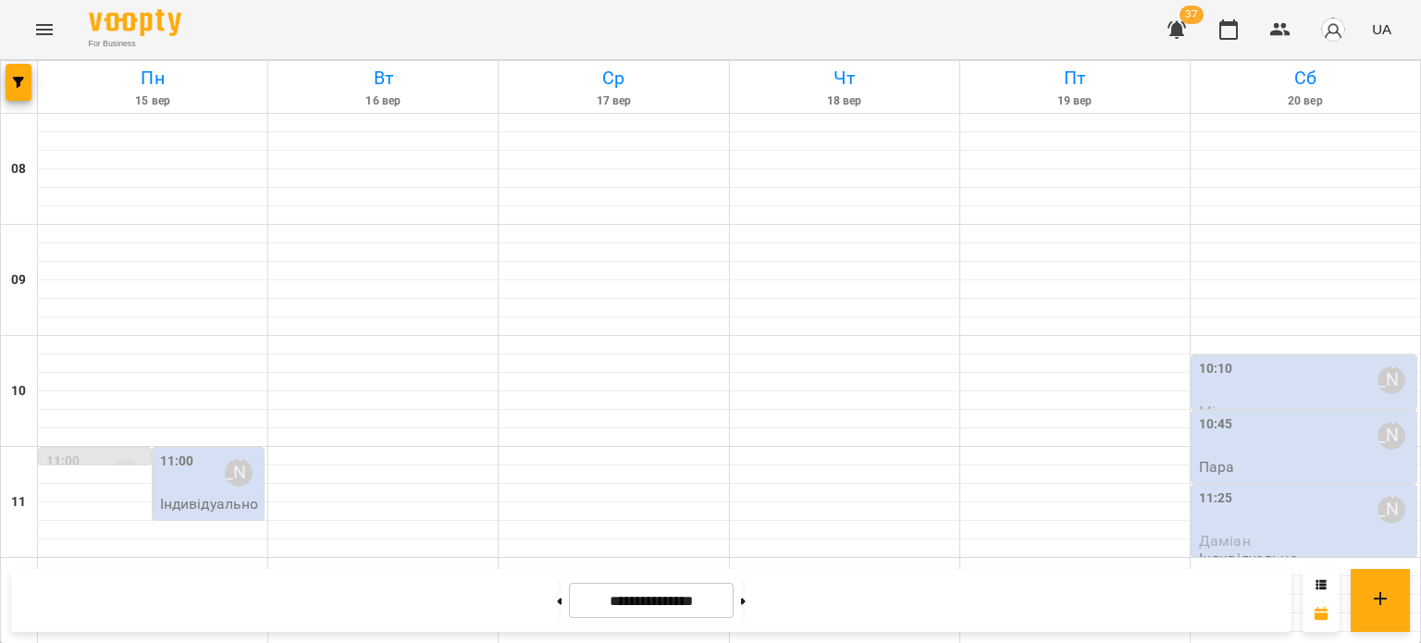
scroll to position [832, 0]
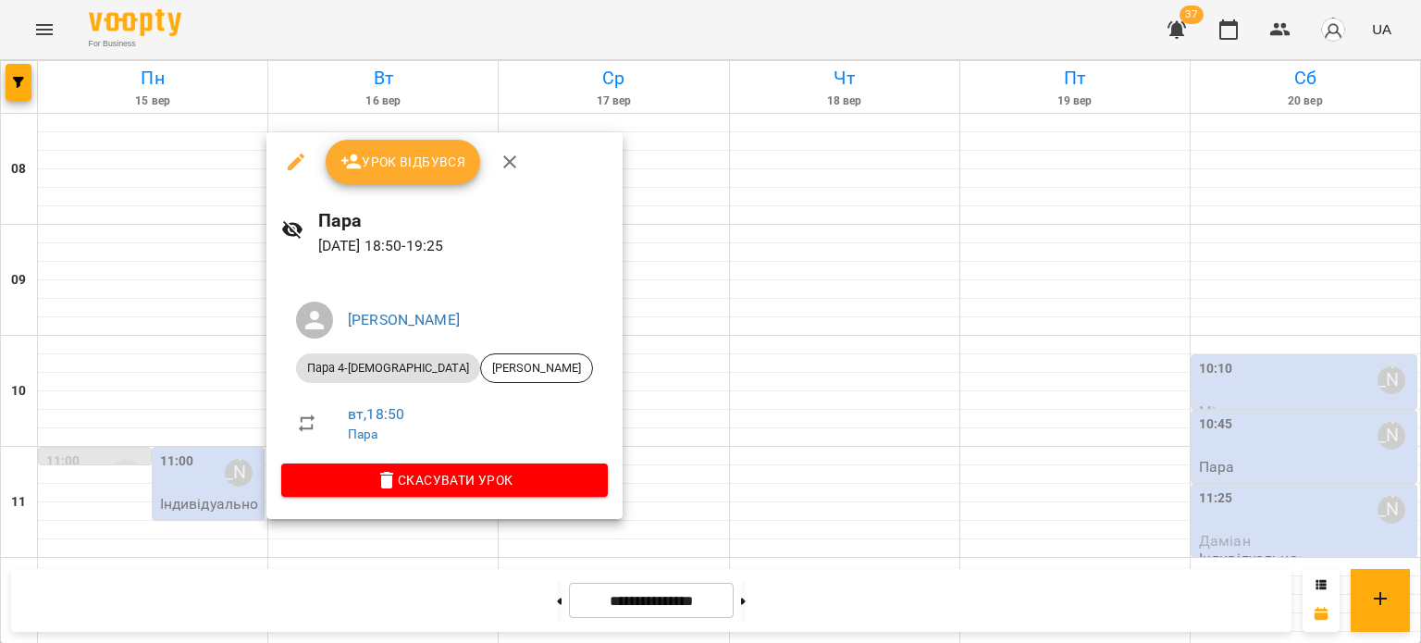
click at [585, 415] on div at bounding box center [710, 321] width 1421 height 643
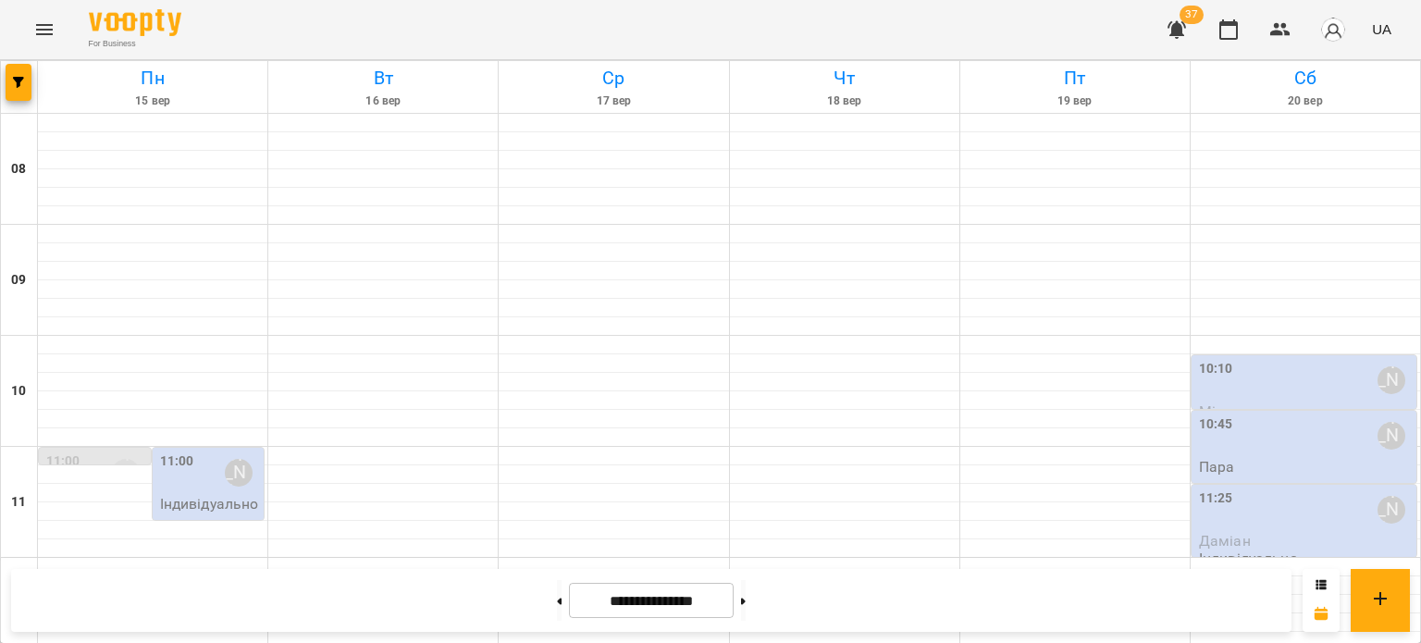
scroll to position [0, 0]
